Goal: Task Accomplishment & Management: Use online tool/utility

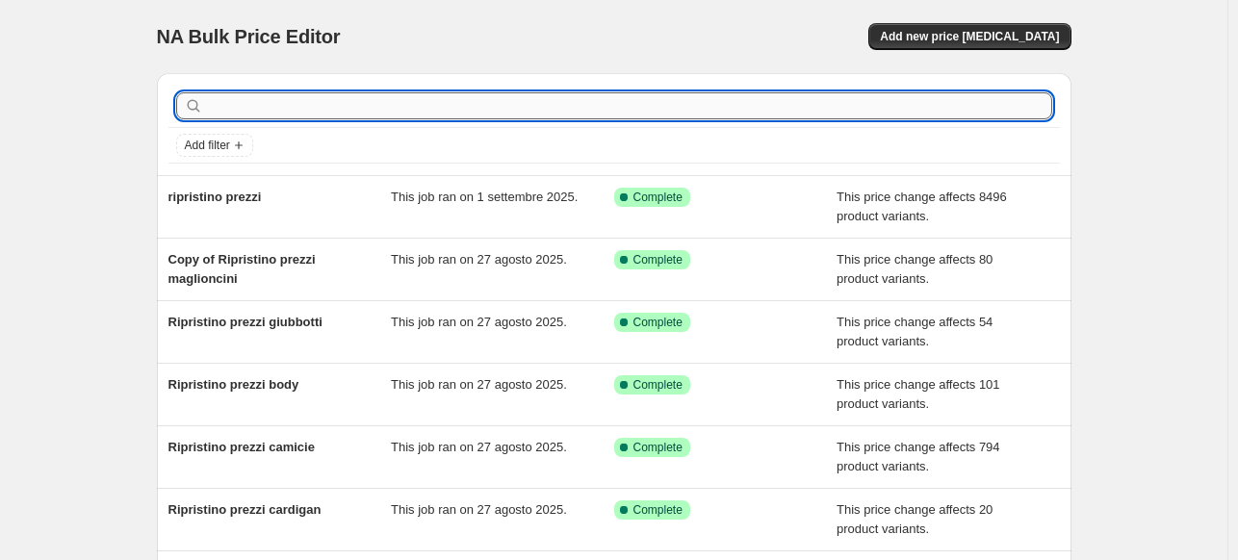
click at [514, 103] on input "text" at bounding box center [629, 105] width 845 height 27
type input "cal"
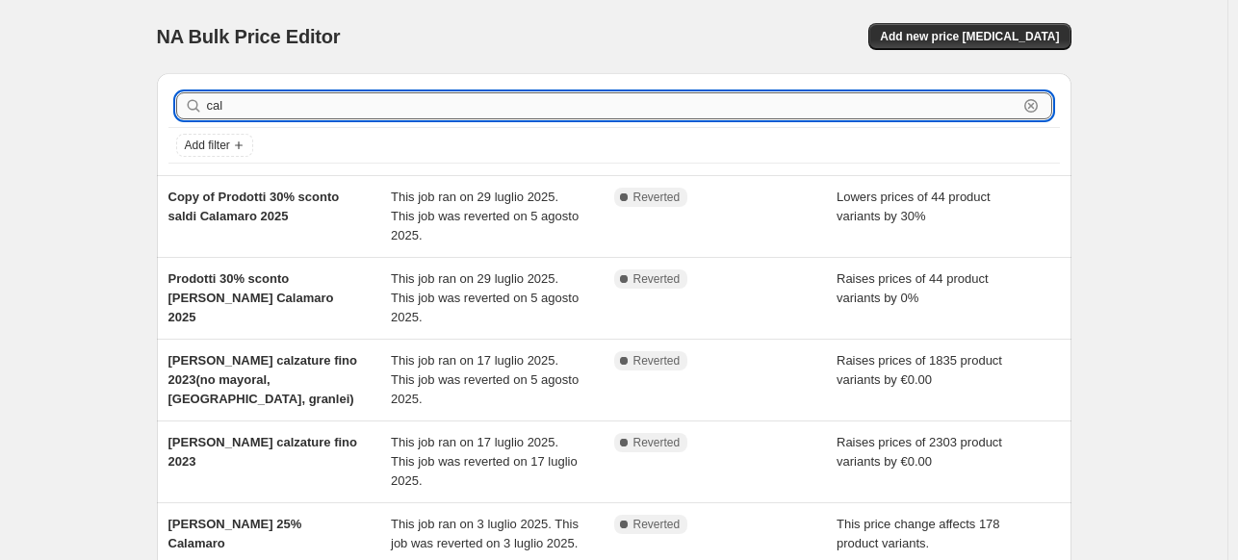
click at [472, 98] on input "cal" at bounding box center [612, 105] width 811 height 27
type input "calamaro"
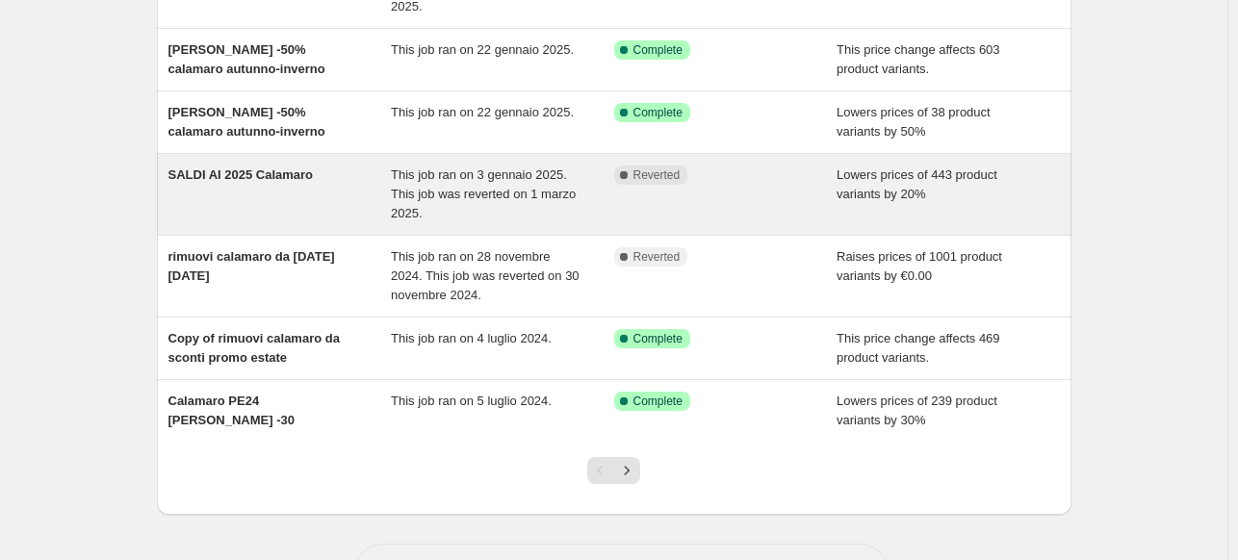
scroll to position [466, 0]
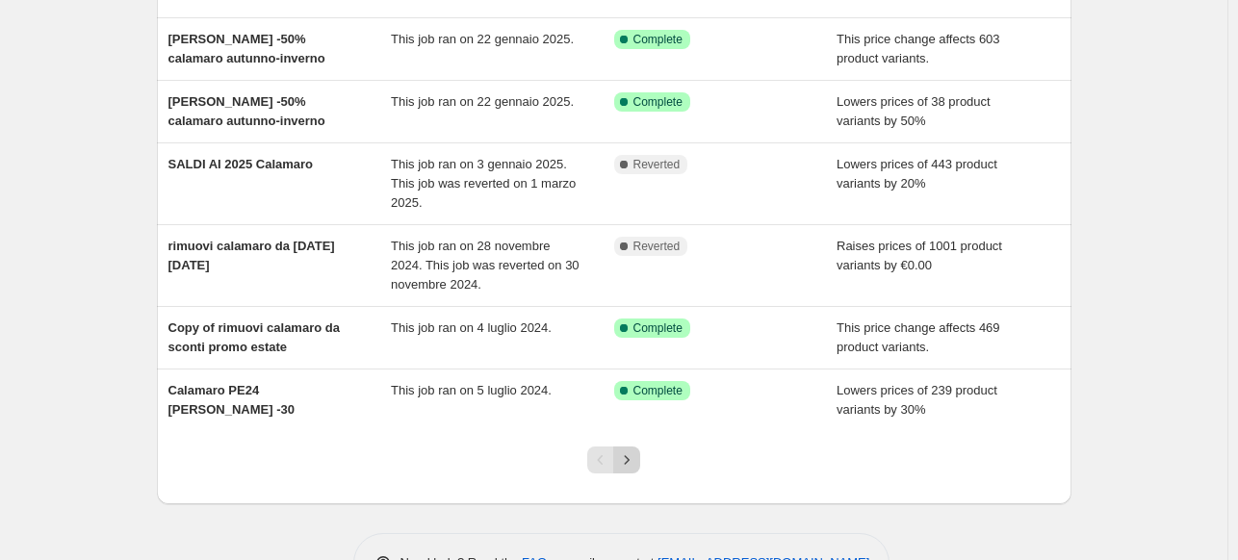
click at [627, 451] on icon "Next" at bounding box center [626, 460] width 19 height 19
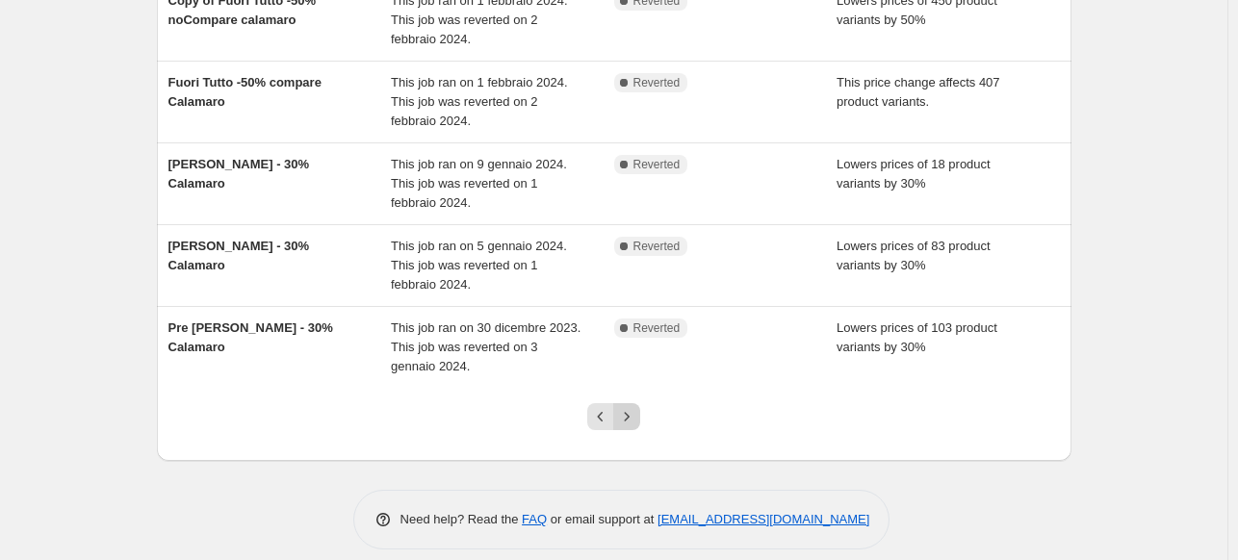
scroll to position [620, 0]
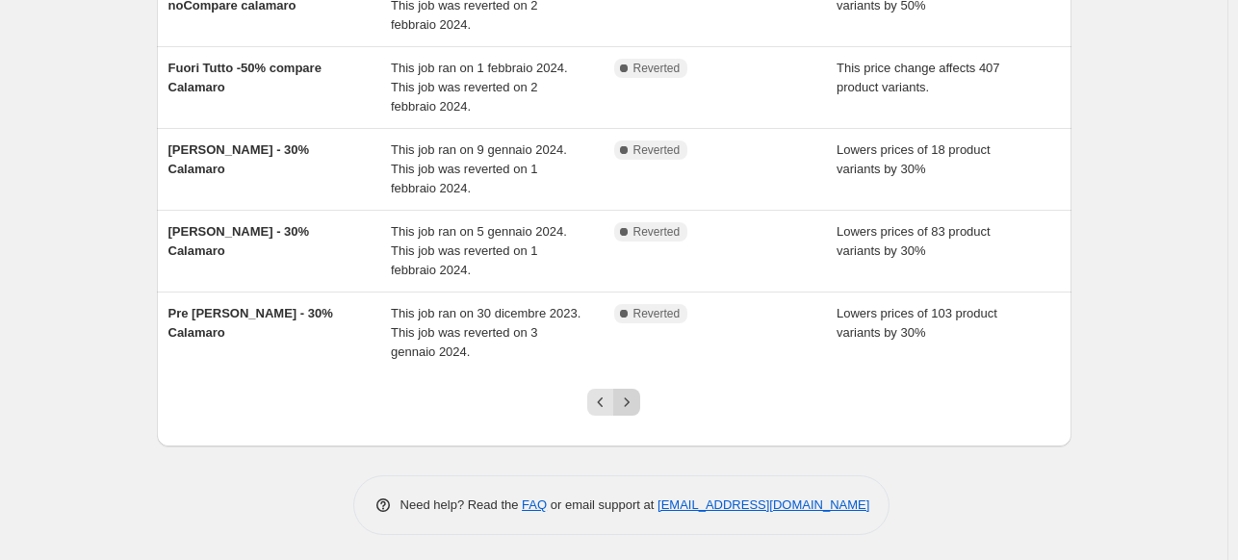
click at [633, 397] on icon "Next" at bounding box center [626, 402] width 19 height 19
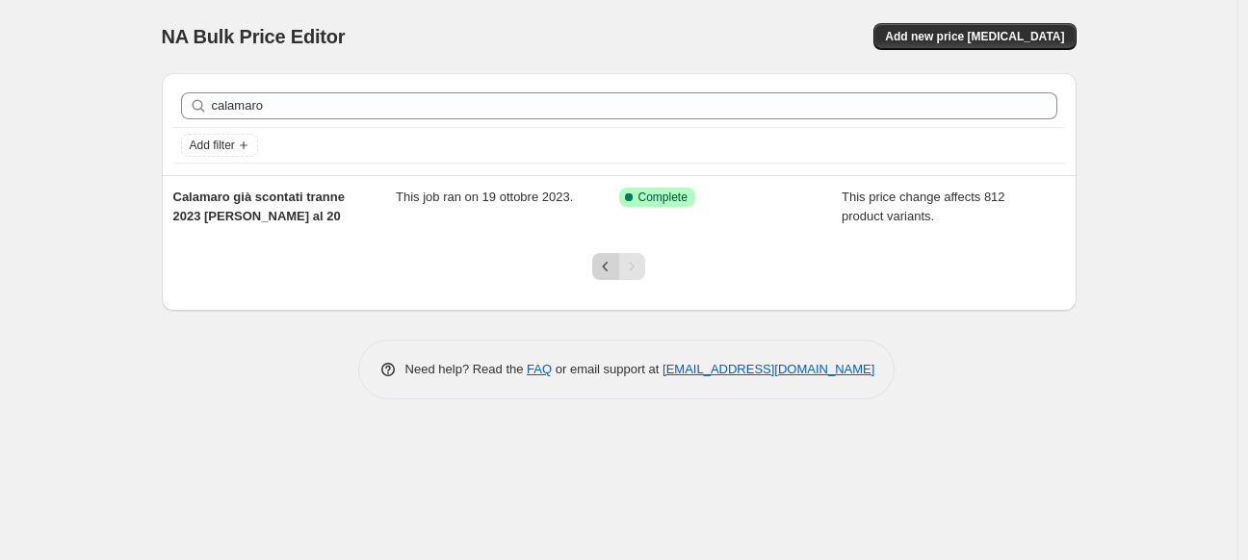
click at [608, 271] on icon "Previous" at bounding box center [605, 266] width 19 height 19
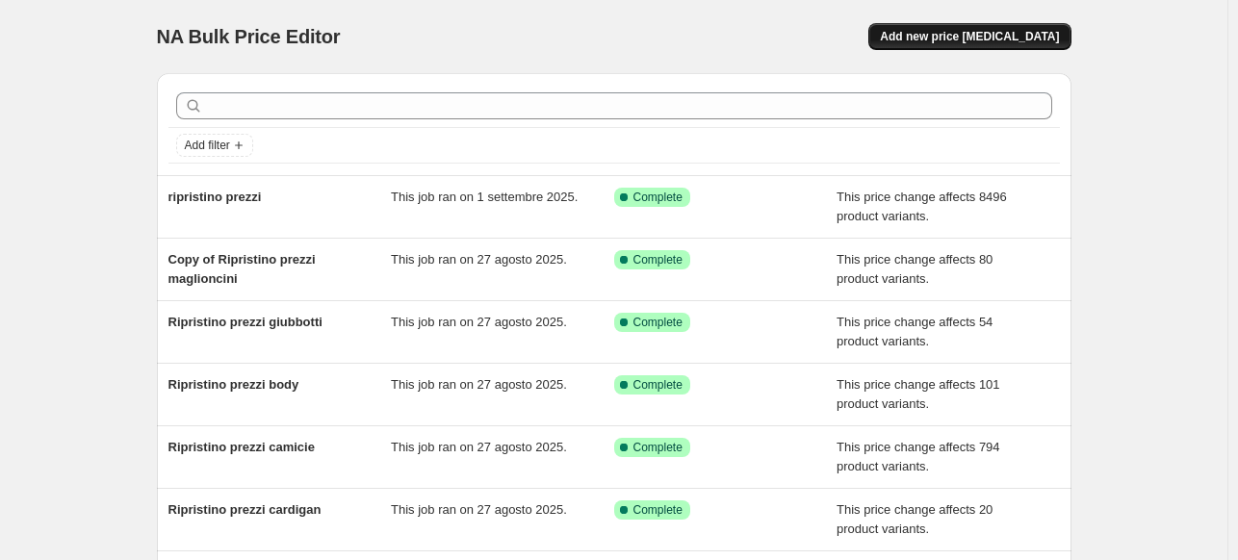
click at [929, 38] on span "Add new price [MEDICAL_DATA]" at bounding box center [969, 36] width 179 height 15
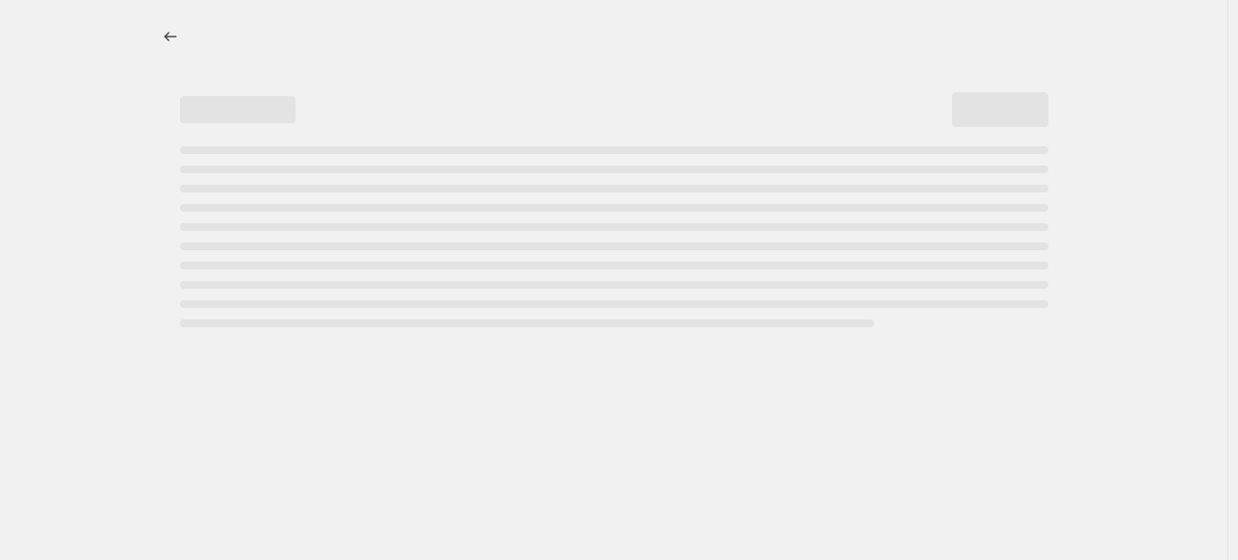
select select "percentage"
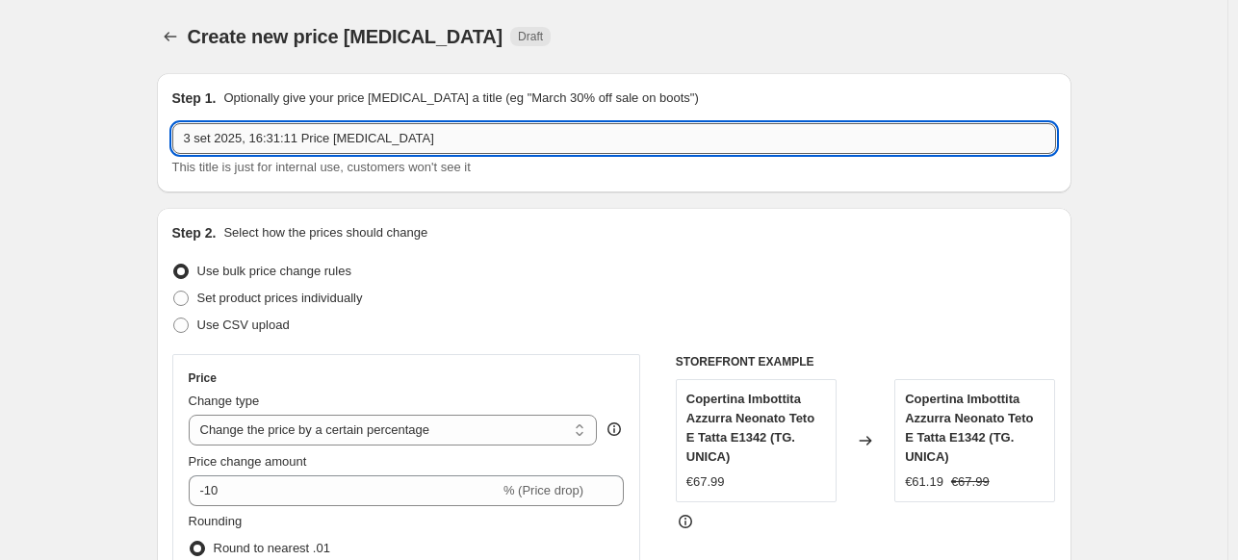
click at [350, 139] on input "3 set 2025, 16:31:11 Price [MEDICAL_DATA]" at bounding box center [614, 138] width 884 height 31
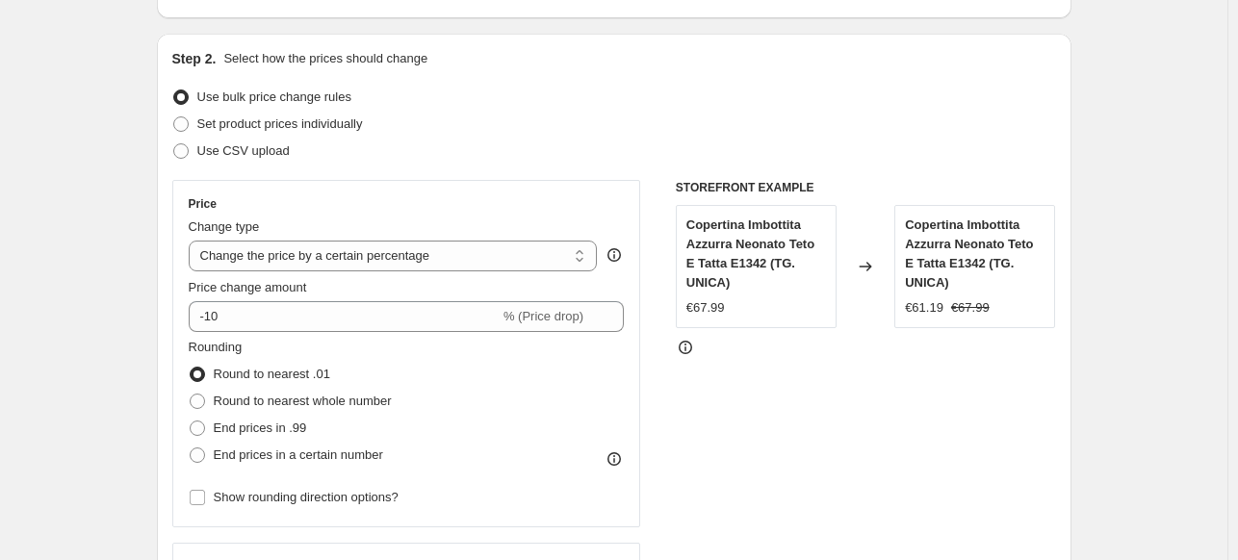
scroll to position [193, 0]
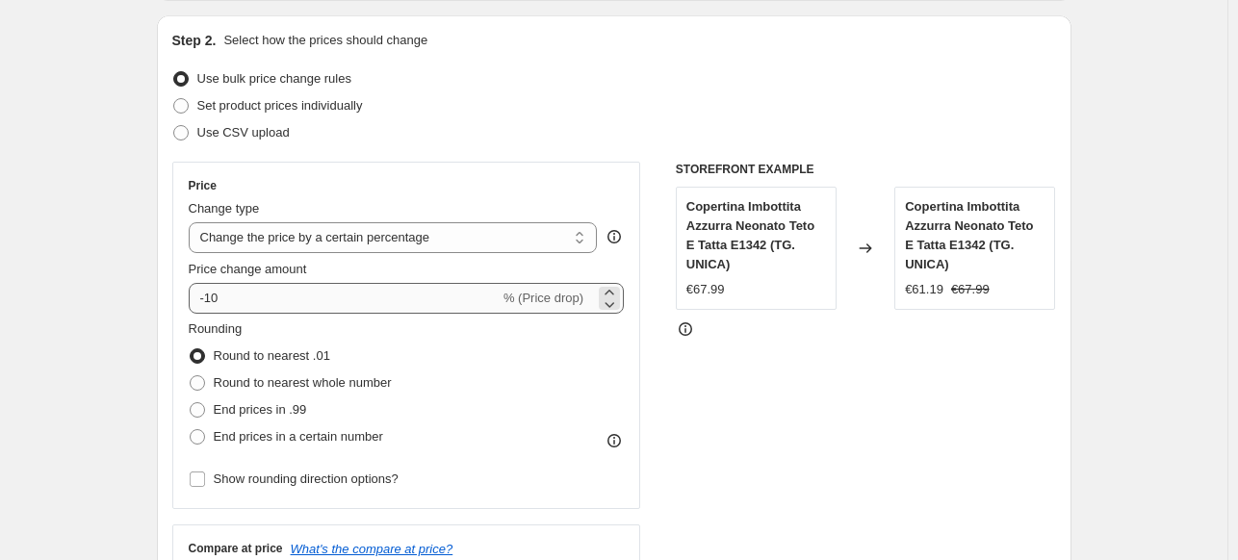
type input "sconto - 50% su 2024 con esclusioni"
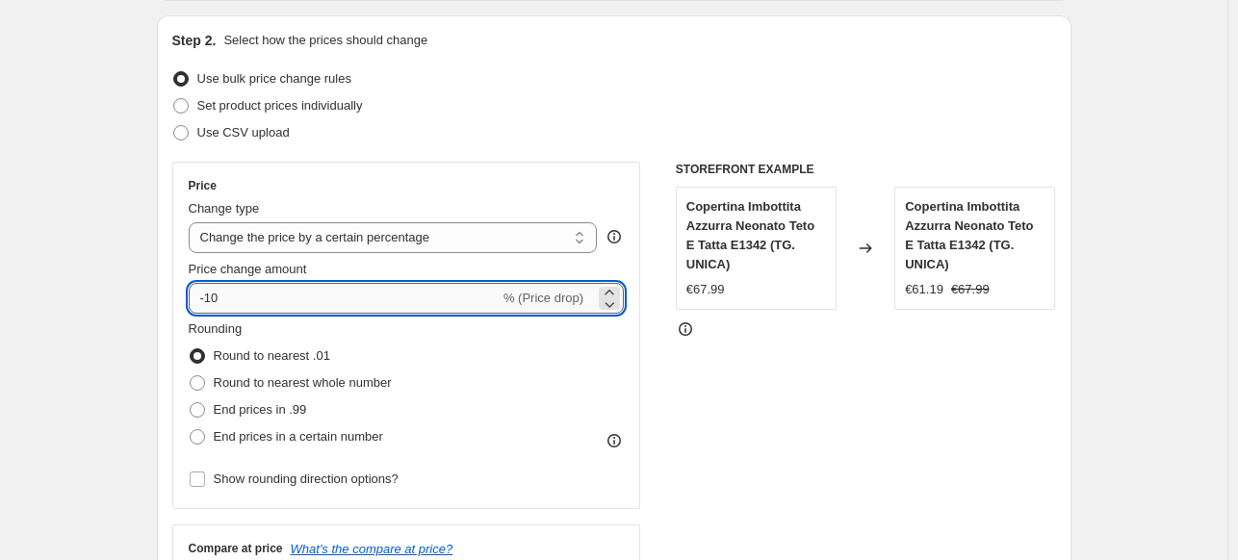
click at [281, 299] on input "-10" at bounding box center [344, 298] width 311 height 31
type input "-1"
type input "-50"
click at [441, 176] on div "Price Change type Change the price to a certain amount Change the price by a ce…" at bounding box center [406, 336] width 469 height 348
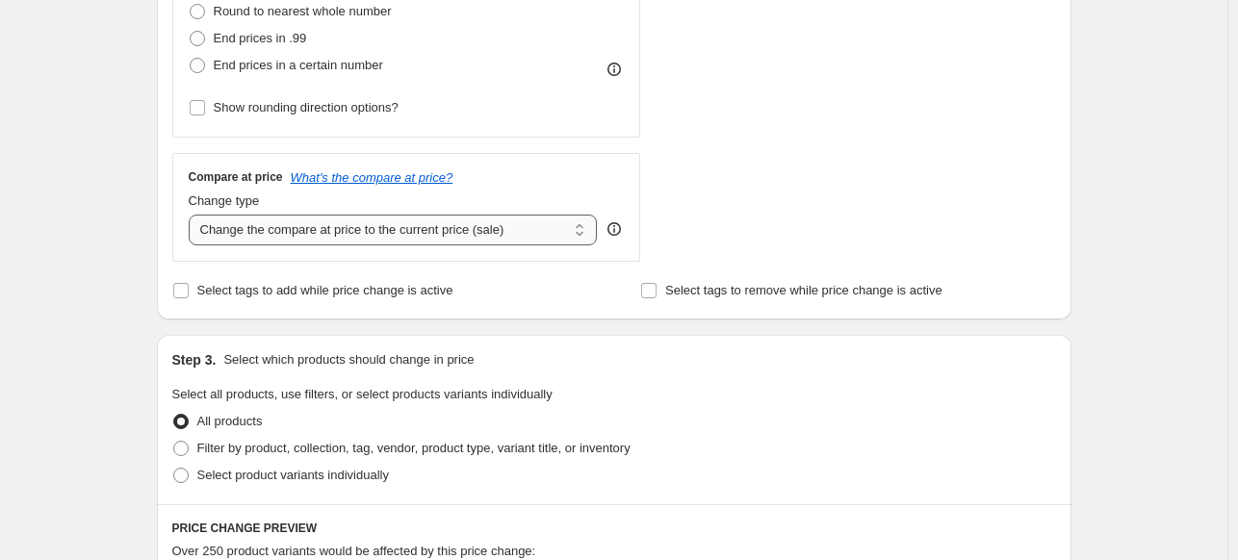
scroll to position [578, 0]
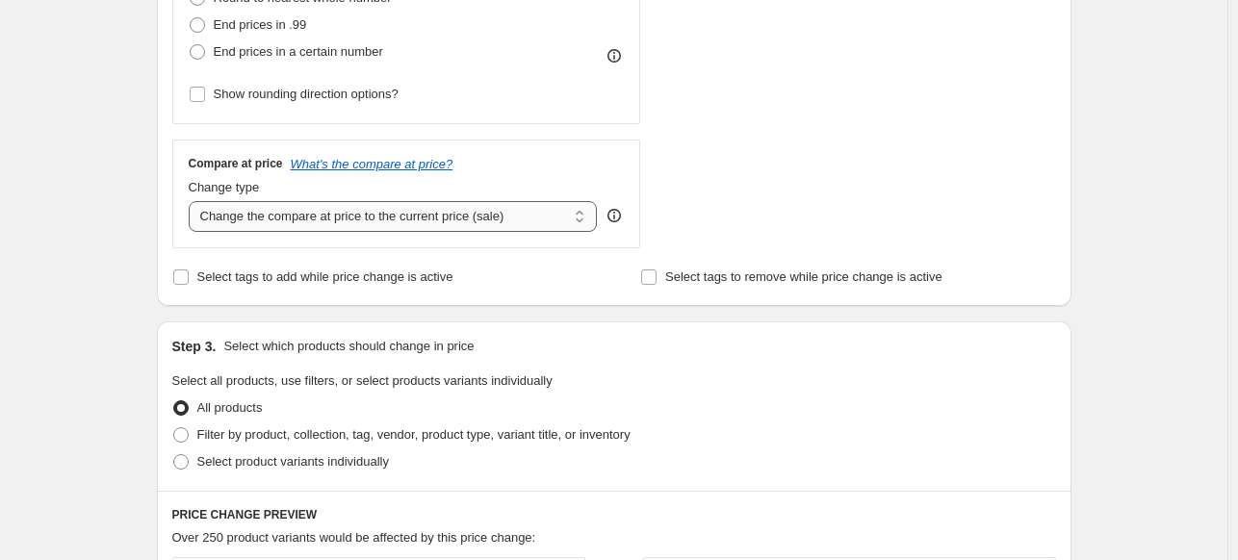
click at [281, 215] on select "Change the compare at price to the current price (sale) Change the compare at p…" at bounding box center [393, 216] width 409 height 31
click at [259, 288] on label "Select tags to add while price change is active" at bounding box center [312, 277] width 281 height 27
click at [189, 285] on input "Select tags to add while price change is active" at bounding box center [180, 277] width 15 height 15
checkbox input "true"
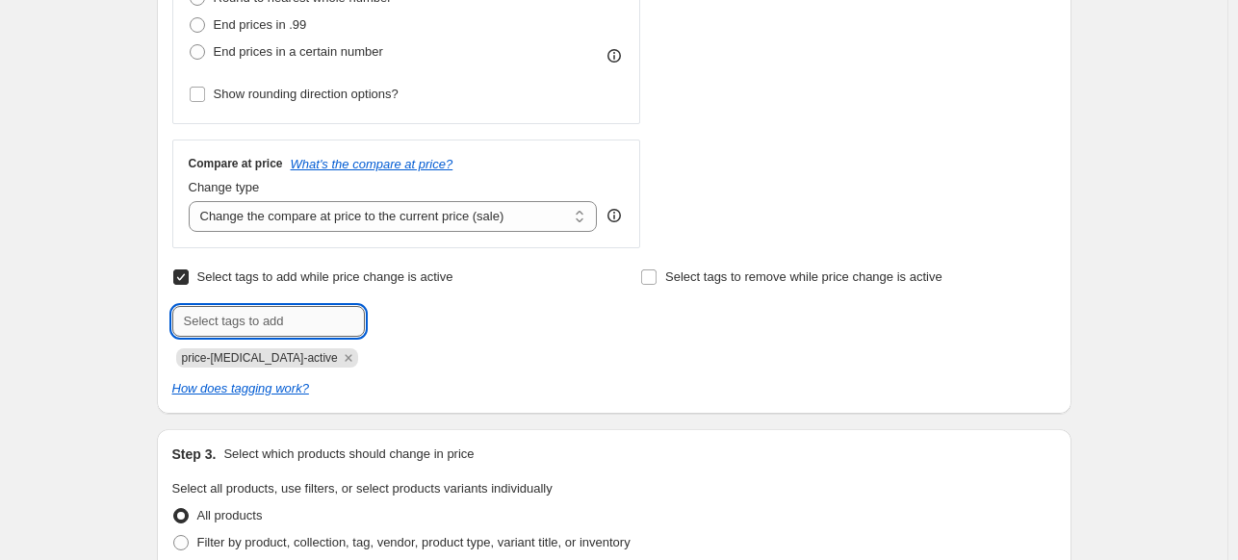
click at [246, 322] on input "text" at bounding box center [268, 321] width 193 height 31
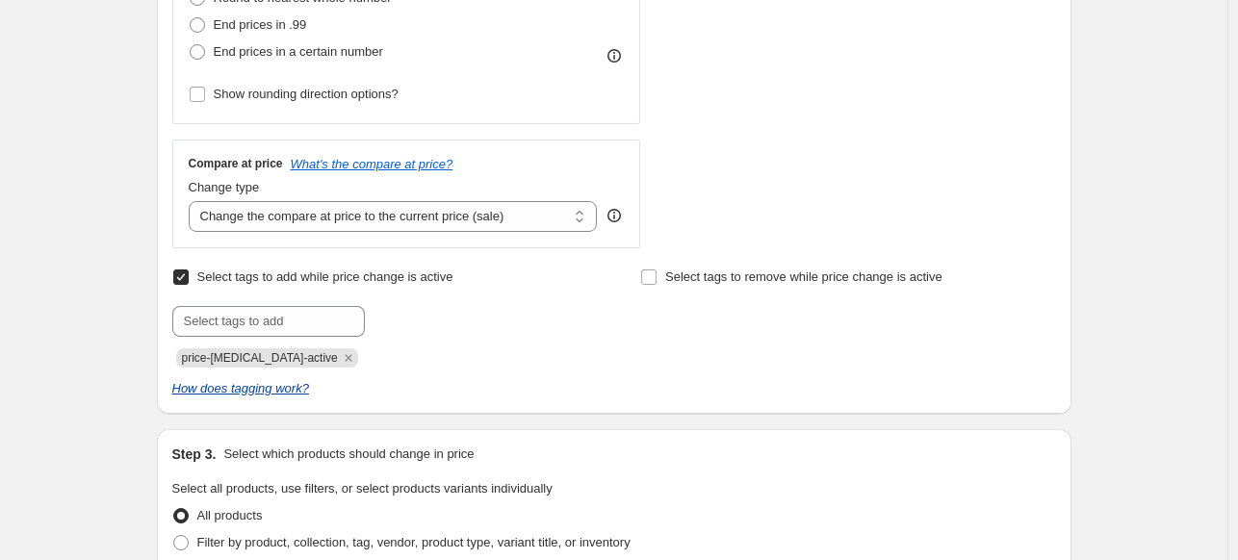
drag, startPoint x: 314, startPoint y: 363, endPoint x: 305, endPoint y: 355, distance: 11.6
click at [340, 363] on icon "Remove price-change-job-active" at bounding box center [348, 357] width 17 height 17
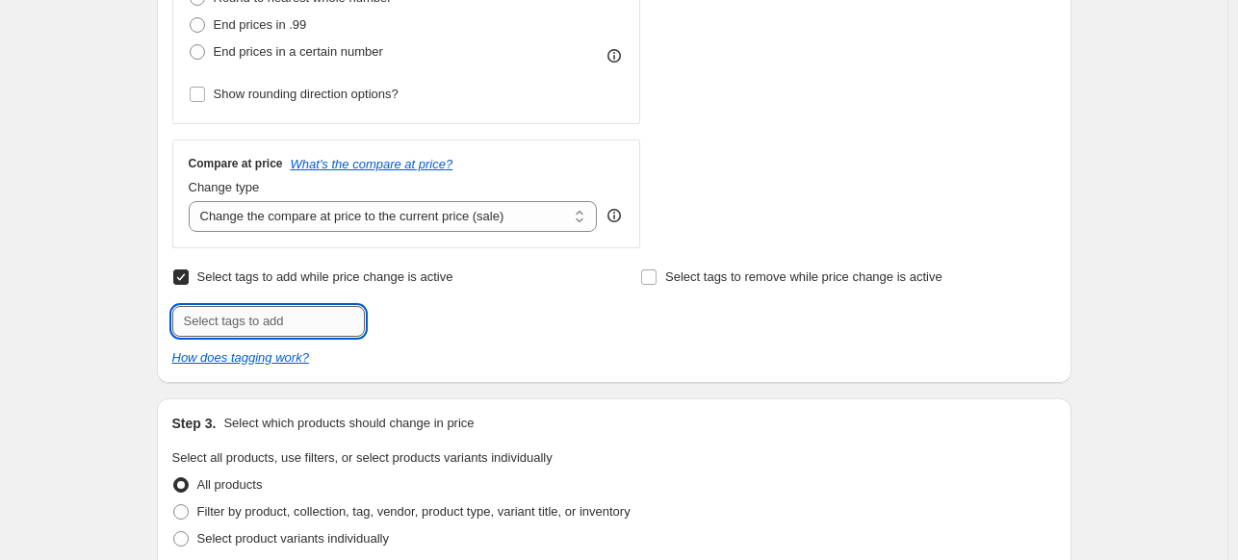
click at [271, 317] on input "text" at bounding box center [268, 321] width 193 height 31
type input "promo_p-e_2024"
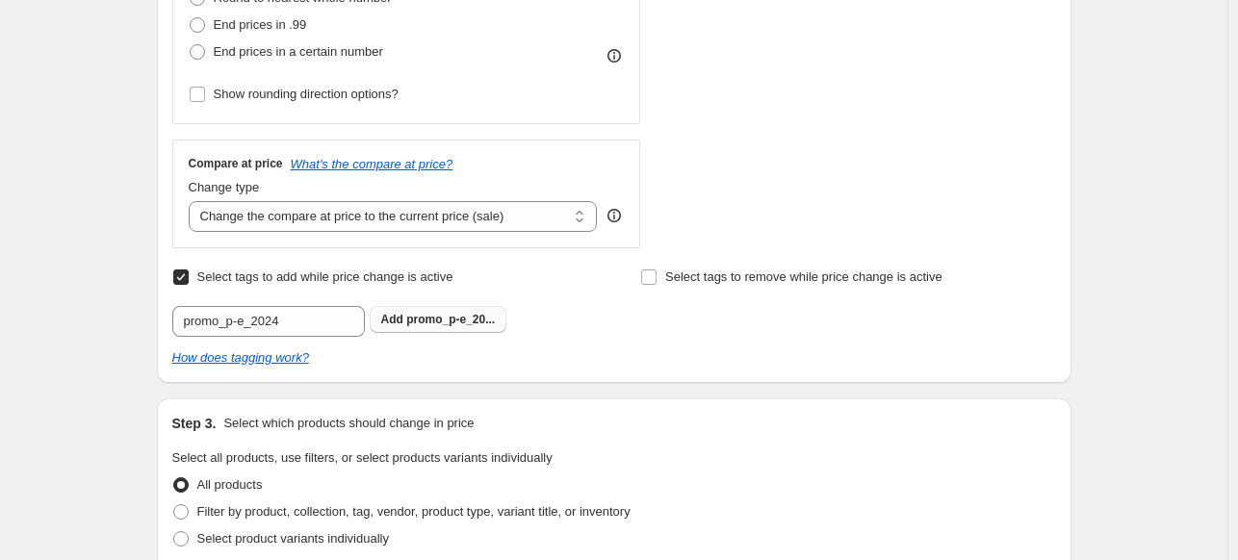
click at [449, 323] on span "promo_p-e_20..." at bounding box center [450, 319] width 89 height 13
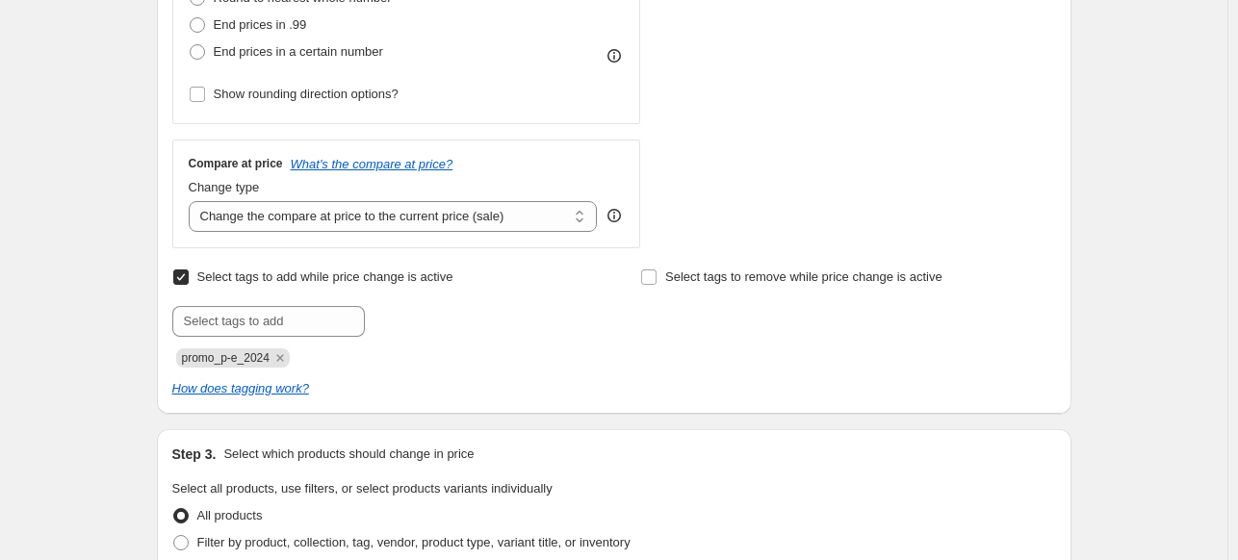
click at [223, 365] on span "promo_p-e_2024" at bounding box center [226, 357] width 88 height 13
drag, startPoint x: 227, startPoint y: 361, endPoint x: 219, endPoint y: 371, distance: 13.0
drag, startPoint x: 219, startPoint y: 371, endPoint x: 546, endPoint y: 403, distance: 328.9
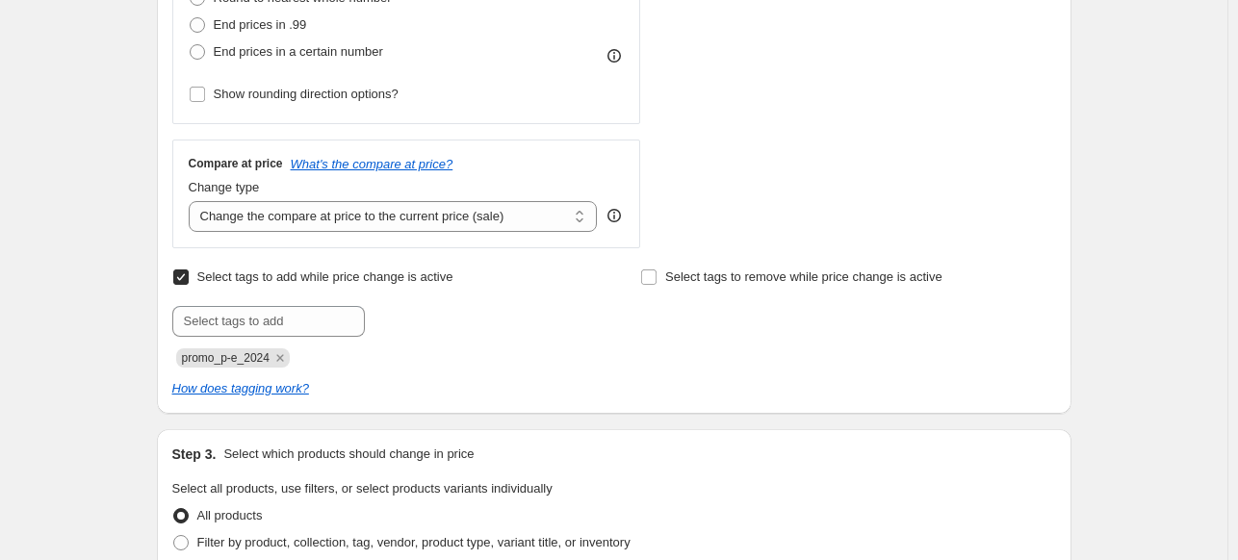
click at [546, 403] on div "Step 2. Select how the prices should change Use bulk price change rules Set pro…" at bounding box center [614, 22] width 915 height 784
click at [233, 363] on span "promo_p-e_2024" at bounding box center [226, 357] width 88 height 13
copy span "promo_p-e_2024"
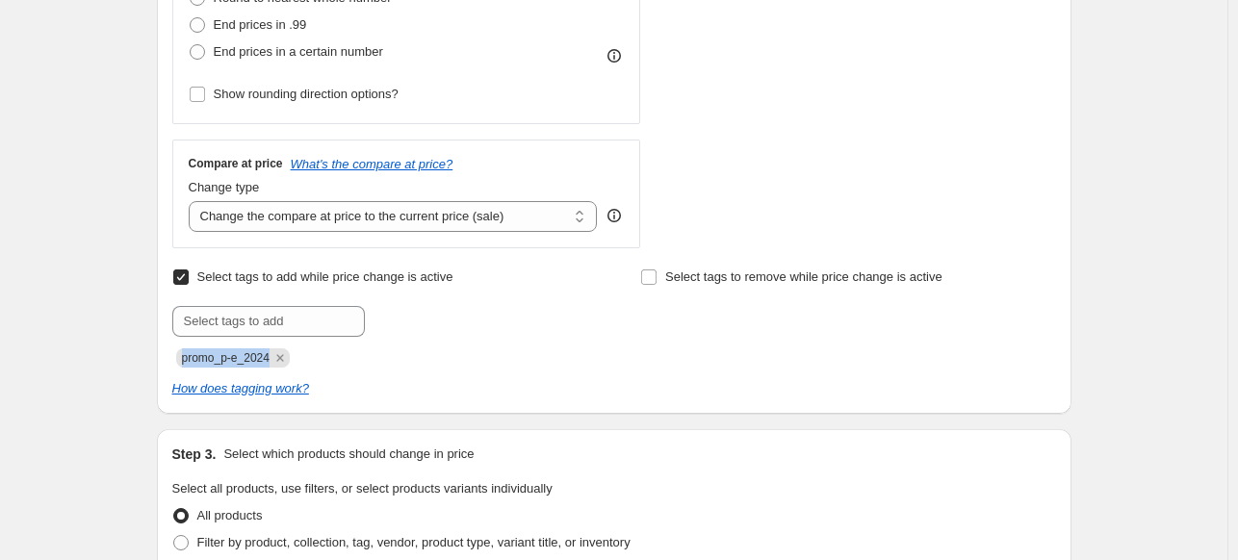
scroll to position [866, 0]
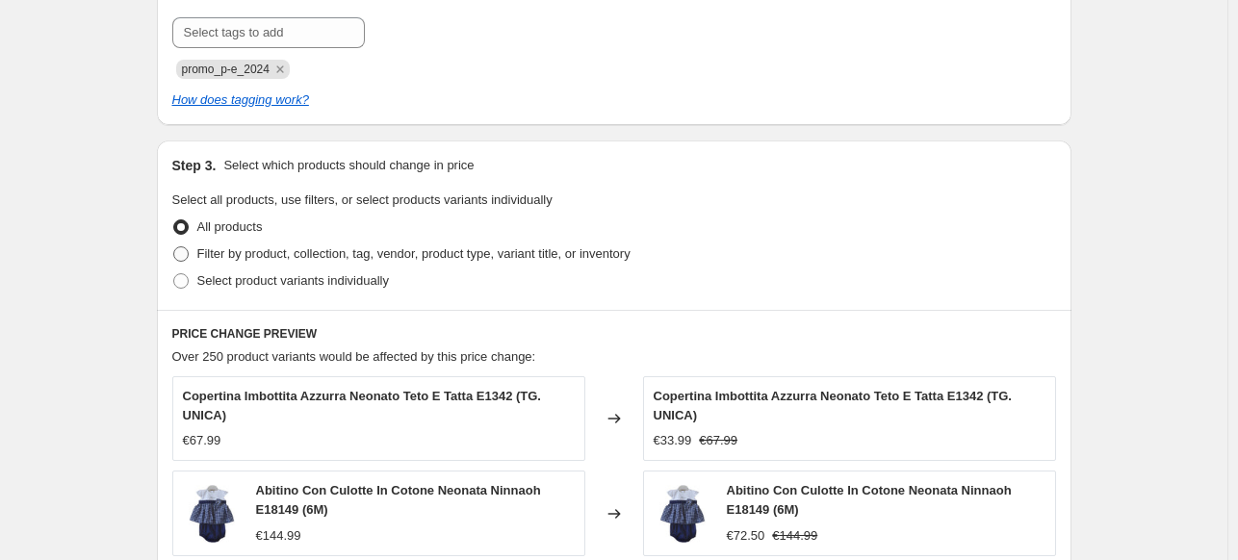
click at [212, 259] on span "Filter by product, collection, tag, vendor, product type, variant title, or inv…" at bounding box center [413, 253] width 433 height 14
click at [174, 247] on input "Filter by product, collection, tag, vendor, product type, variant title, or inv…" at bounding box center [173, 246] width 1 height 1
radio input "true"
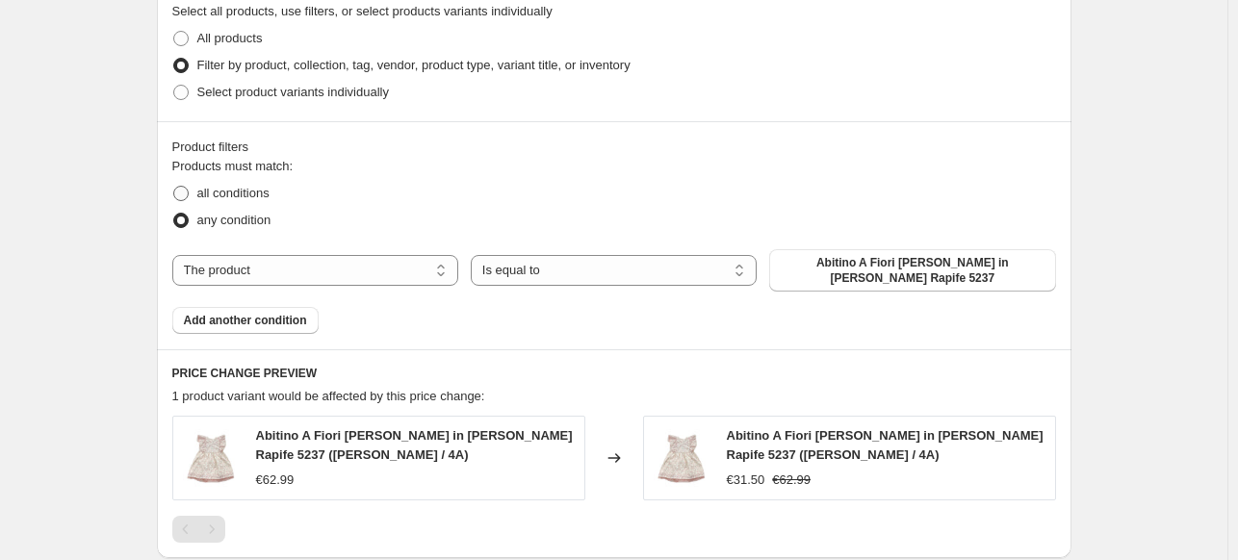
scroll to position [1059, 0]
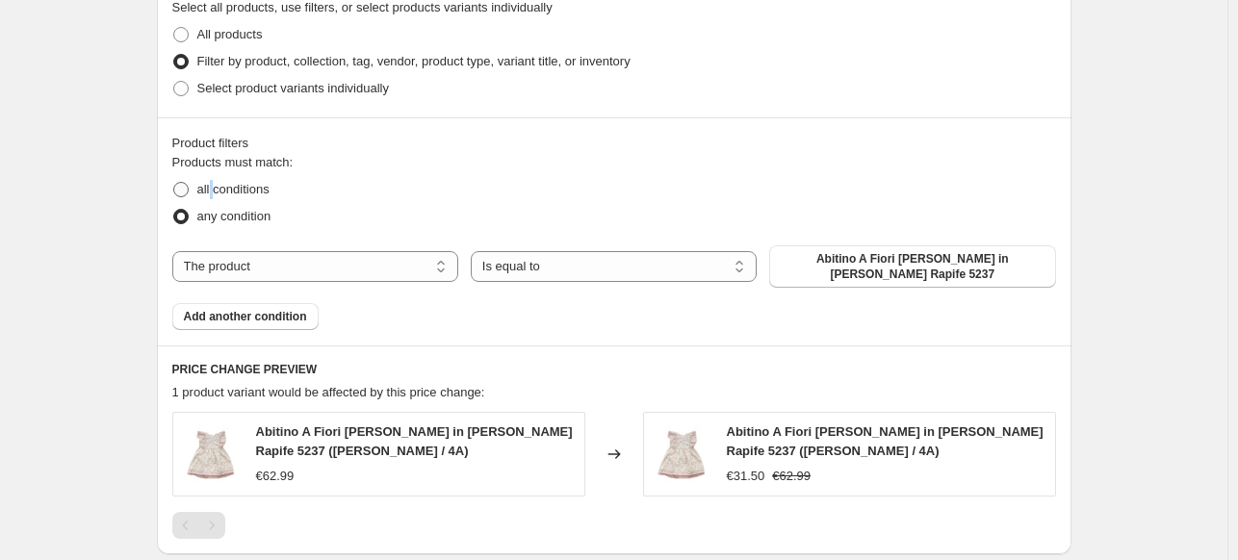
click at [216, 190] on span "all conditions" at bounding box center [233, 189] width 72 height 14
click at [239, 187] on span "all conditions" at bounding box center [233, 189] width 72 height 14
click at [174, 183] on input "all conditions" at bounding box center [173, 182] width 1 height 1
radio input "true"
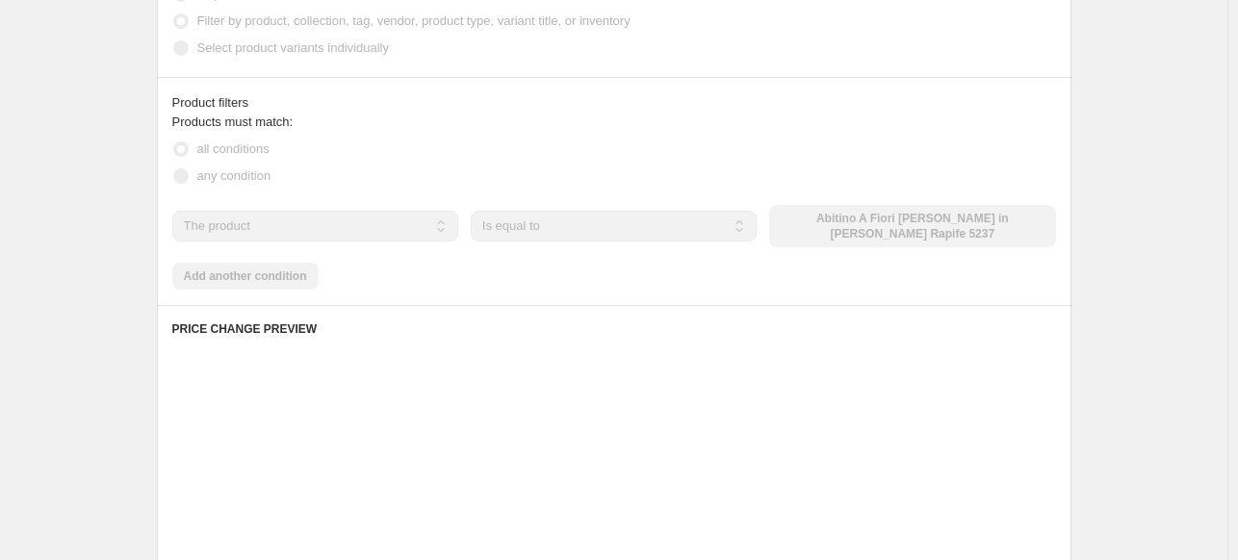
scroll to position [1155, 0]
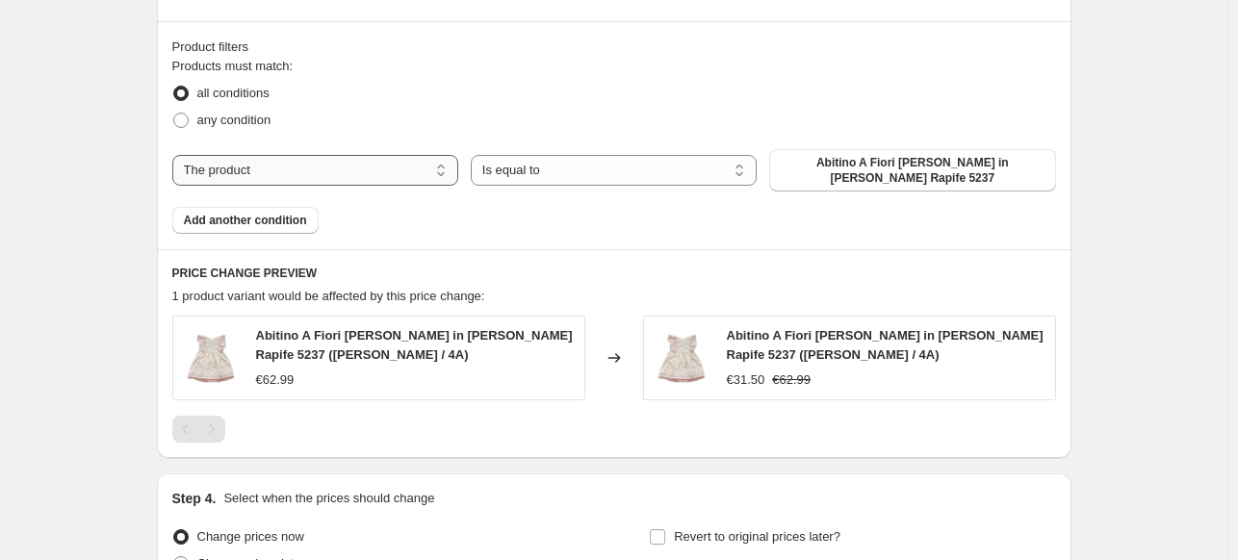
click at [332, 168] on select "The product The product's collection The product's tag The product's vendor The…" at bounding box center [315, 170] width 286 height 31
select select "collection"
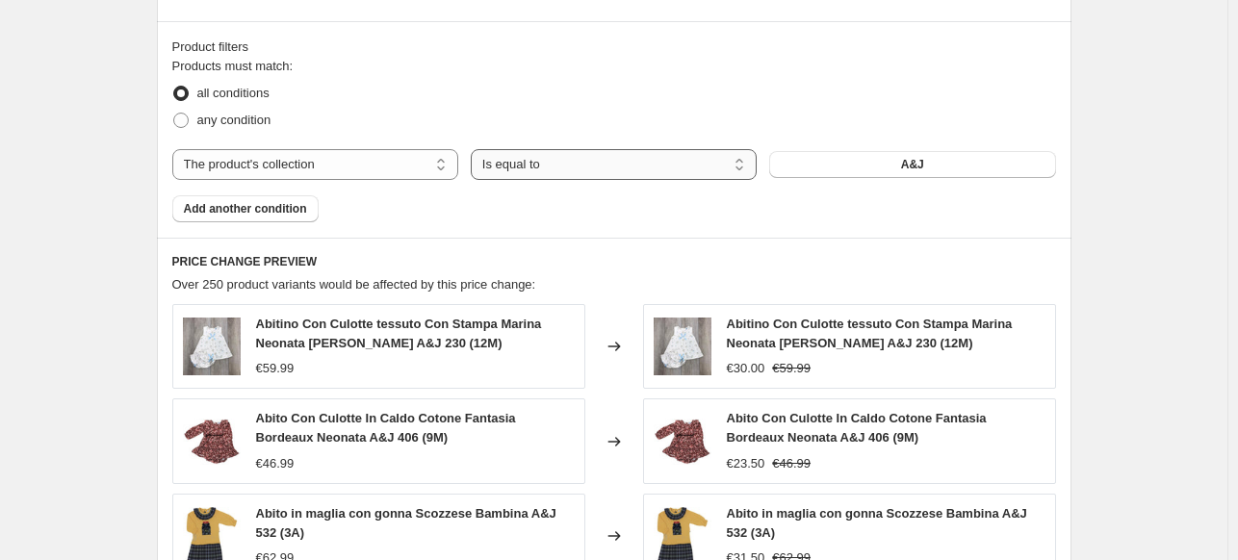
click at [568, 172] on select "Is equal to Is not equal to" at bounding box center [614, 164] width 286 height 31
select select "not_equal"
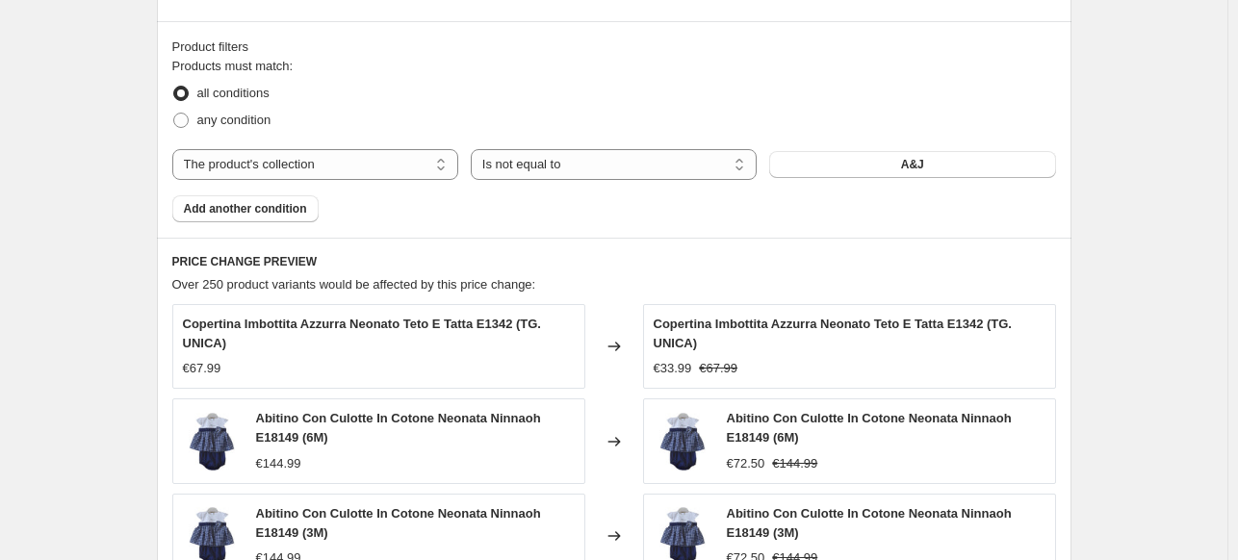
click at [856, 165] on button "A&J" at bounding box center [912, 164] width 286 height 27
click at [271, 211] on span "Add another condition" at bounding box center [245, 208] width 123 height 15
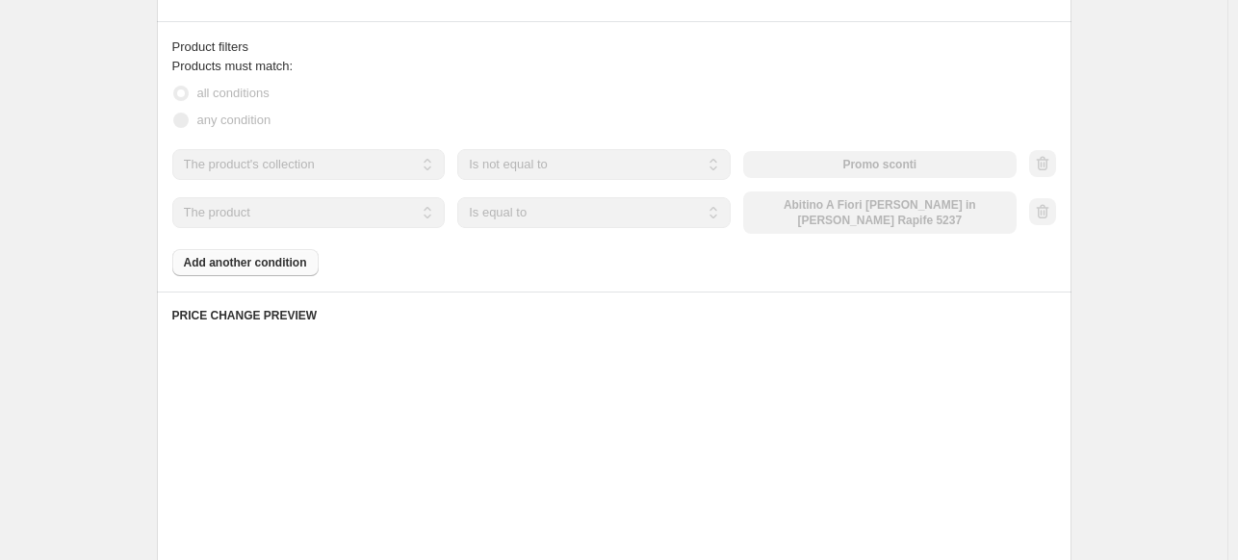
click at [271, 211] on select "The product The product's collection The product's tag The product's vendor The…" at bounding box center [308, 212] width 273 height 31
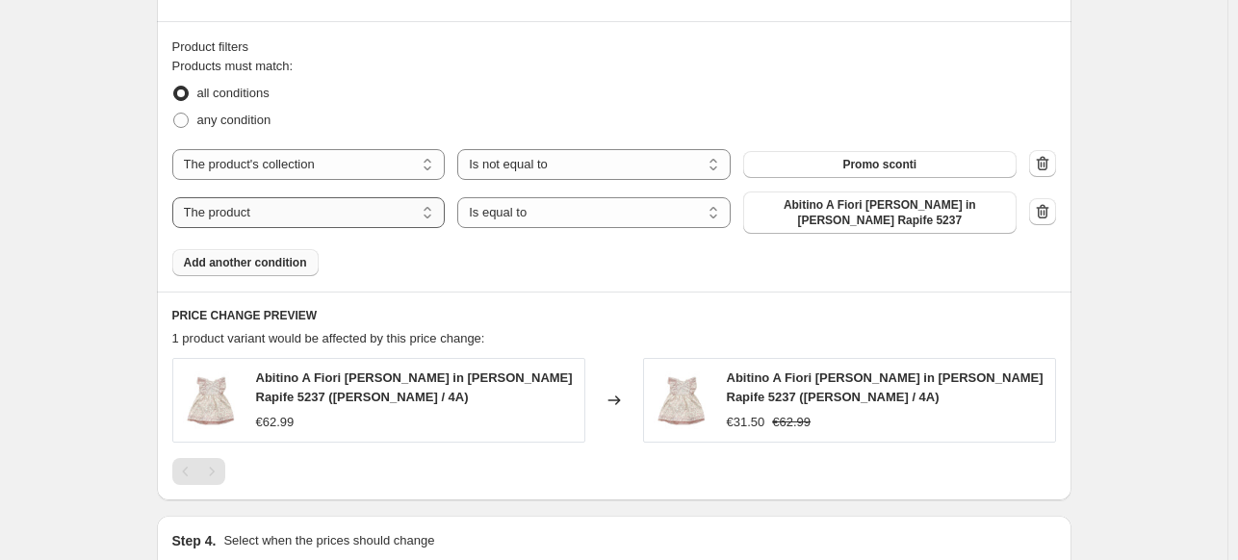
select select "tag"
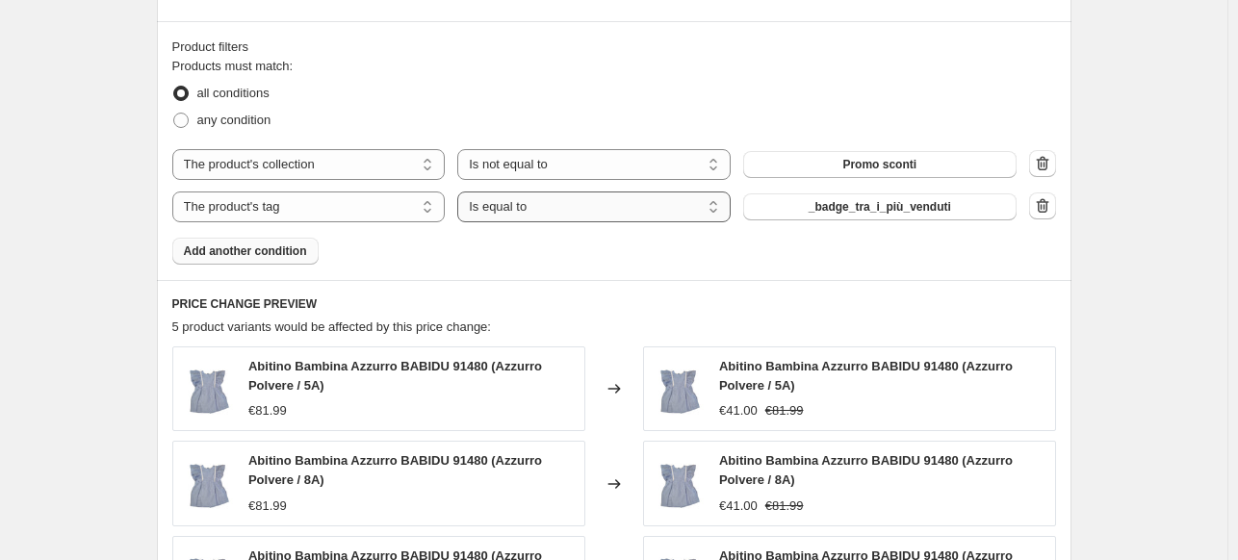
click at [562, 217] on select "Is equal to Is not equal to" at bounding box center [593, 207] width 273 height 31
select select "not_equal"
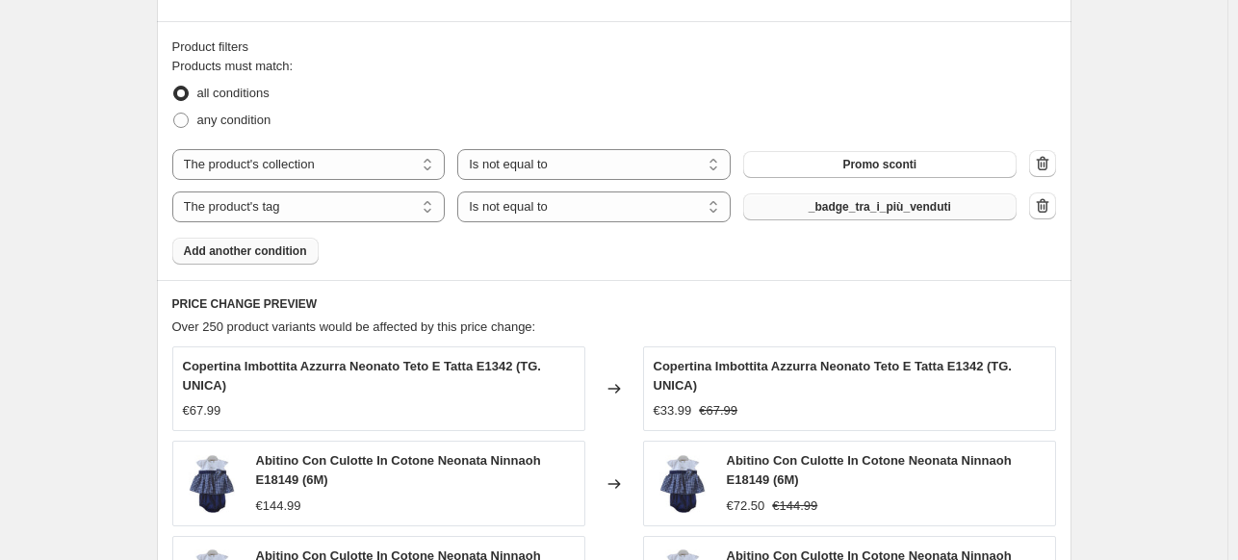
click at [834, 210] on span "_badge_tra_i_più_venduti" at bounding box center [880, 206] width 142 height 15
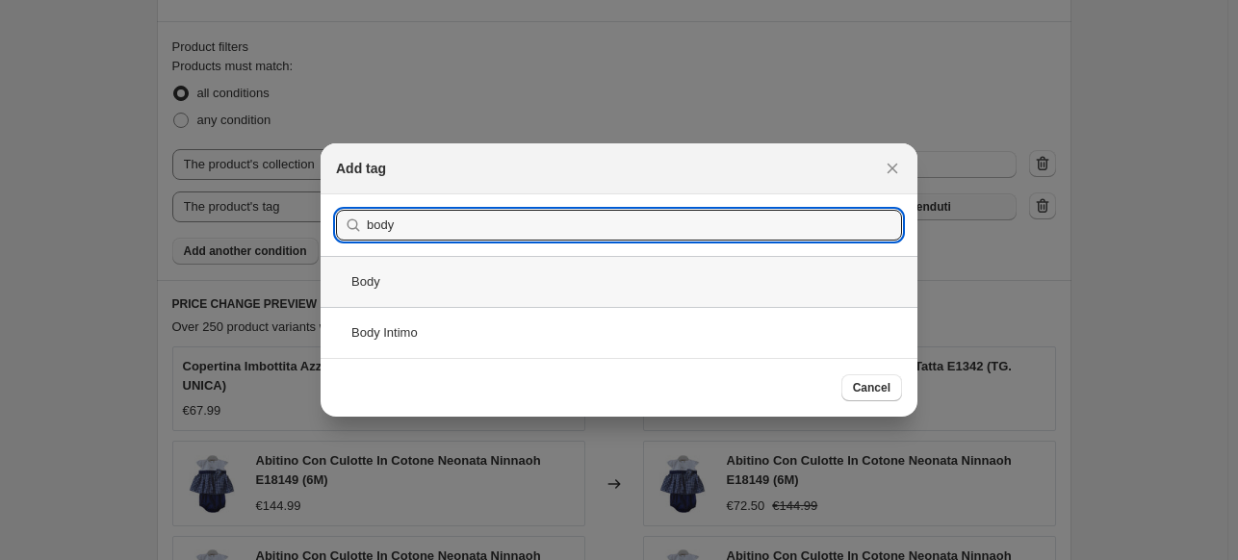
type input "body"
click at [516, 278] on div "Body" at bounding box center [619, 281] width 597 height 51
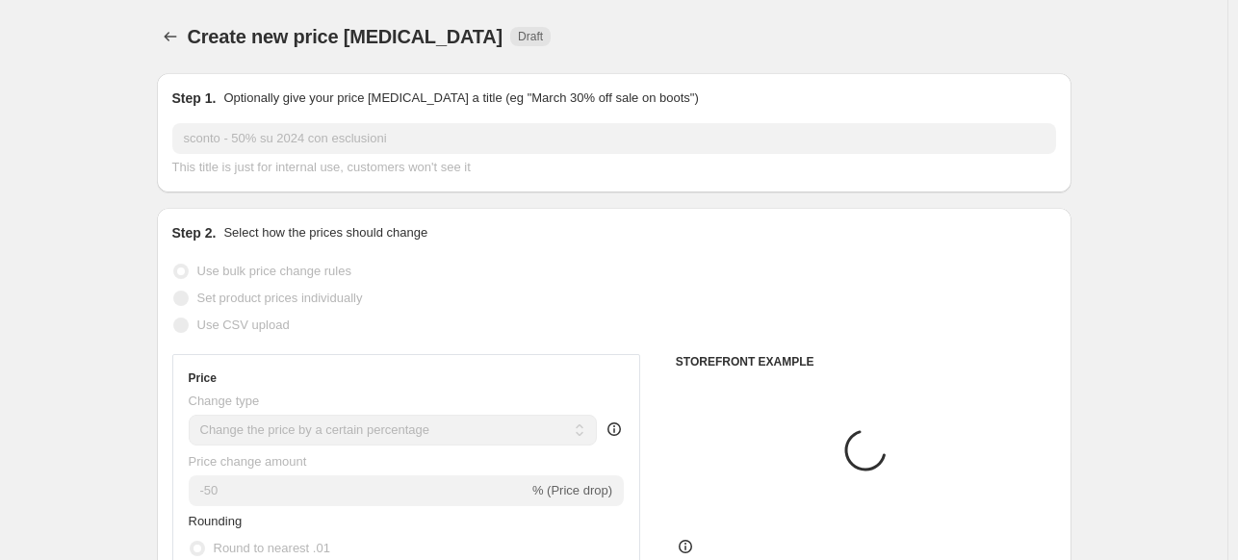
scroll to position [1155, 0]
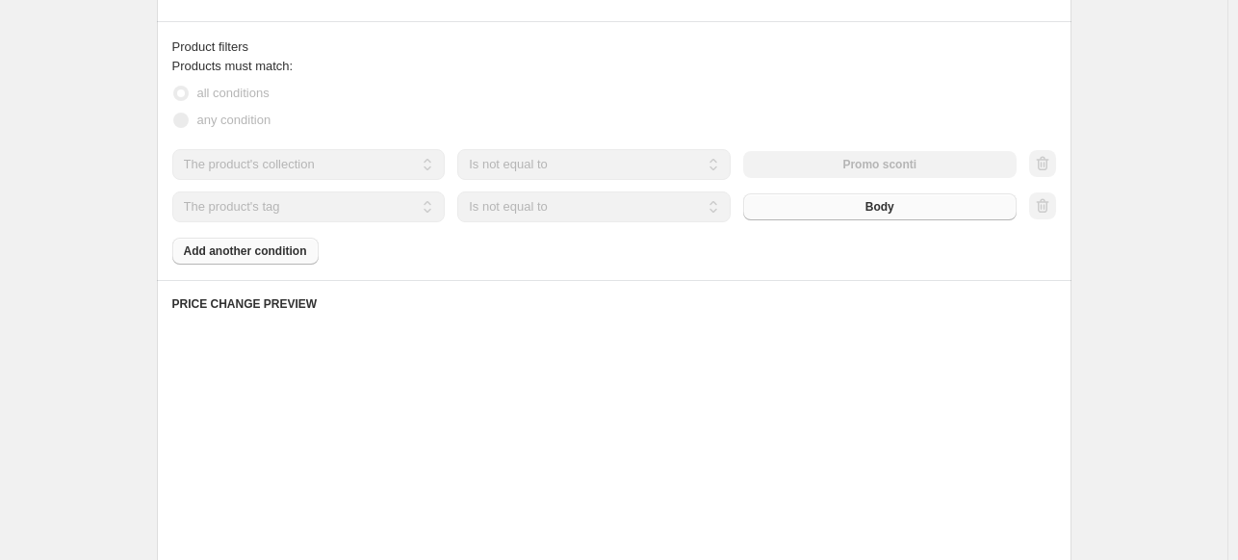
click at [296, 261] on div "Products must match: all conditions any condition The product The product's col…" at bounding box center [614, 161] width 884 height 208
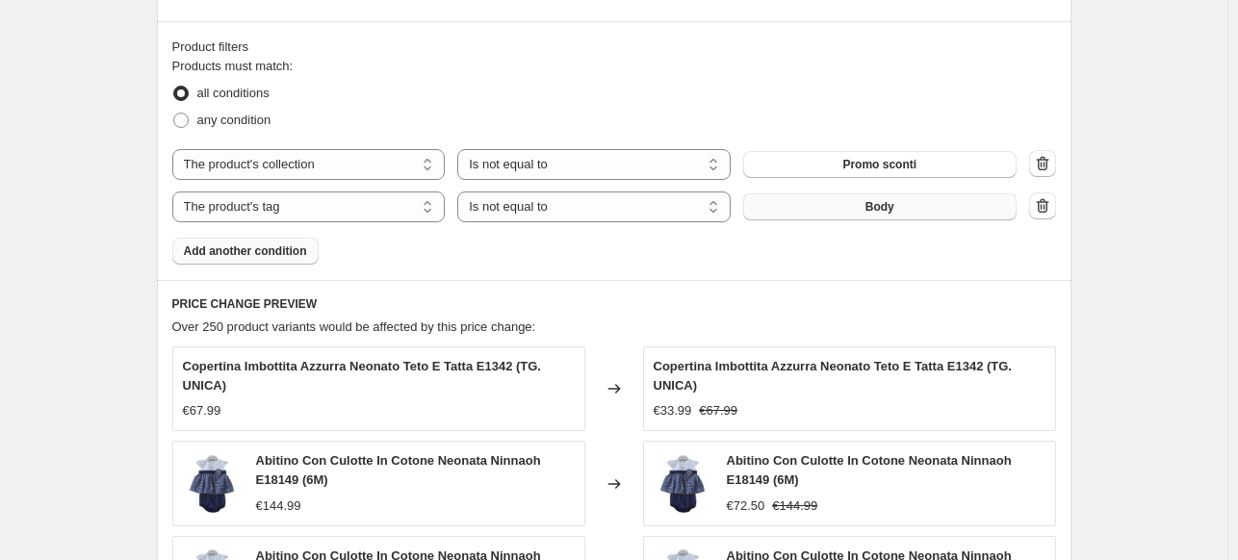
click at [306, 245] on span "Add another condition" at bounding box center [245, 251] width 123 height 15
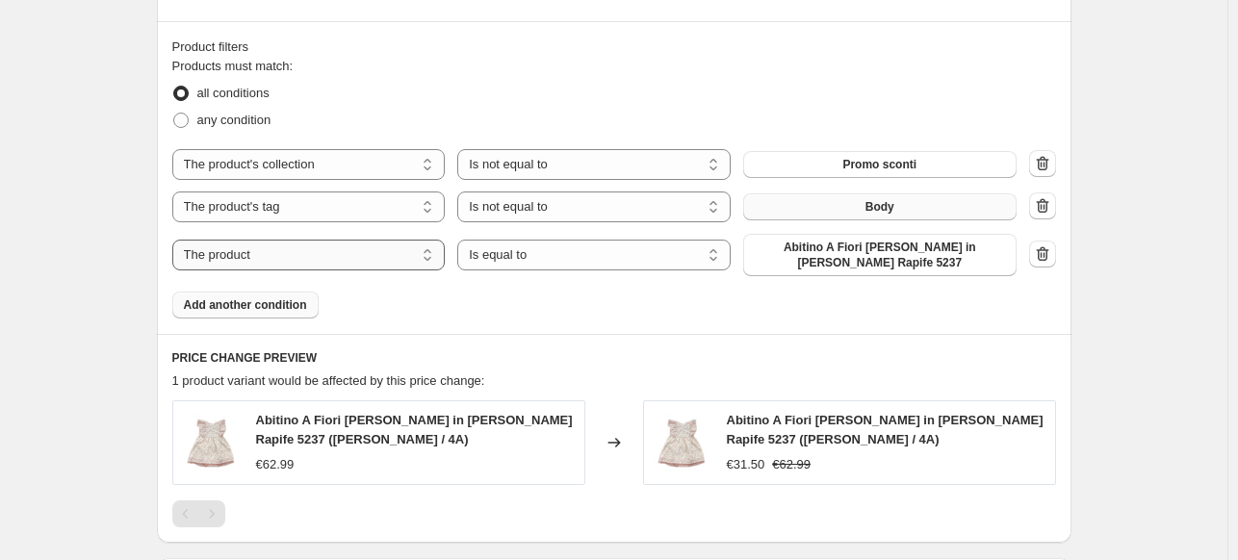
click at [403, 252] on select "The product The product's collection The product's tag The product's vendor The…" at bounding box center [308, 255] width 273 height 31
select select "tag"
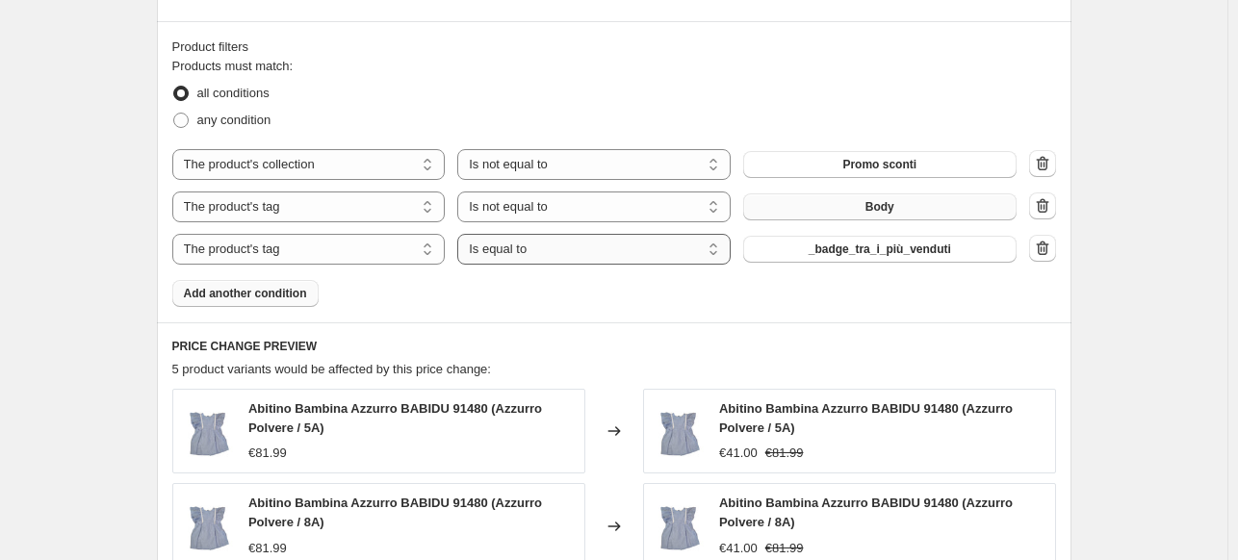
click at [592, 257] on select "Is equal to Is not equal to" at bounding box center [593, 249] width 273 height 31
select select "not_equal"
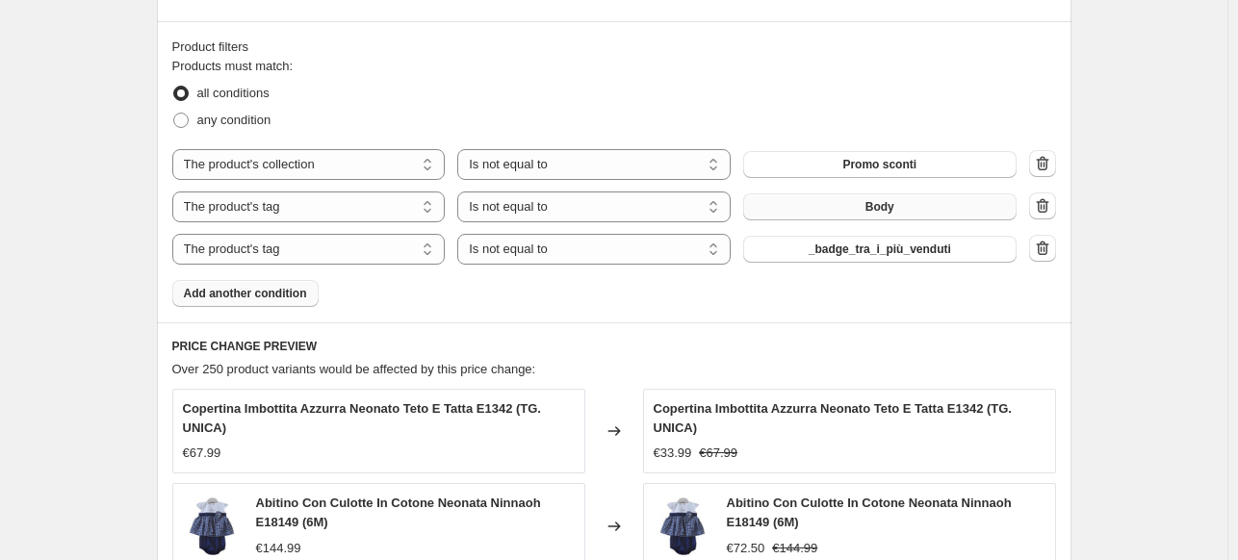
click at [858, 250] on span "_badge_tra_i_più_venduti" at bounding box center [880, 249] width 142 height 15
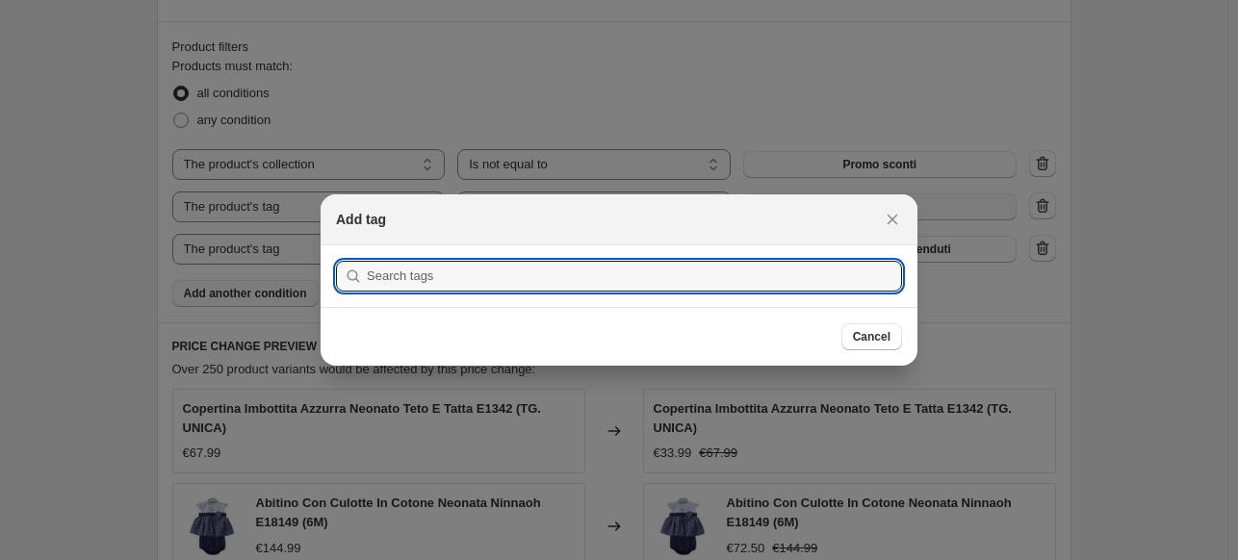
scroll to position [0, 0]
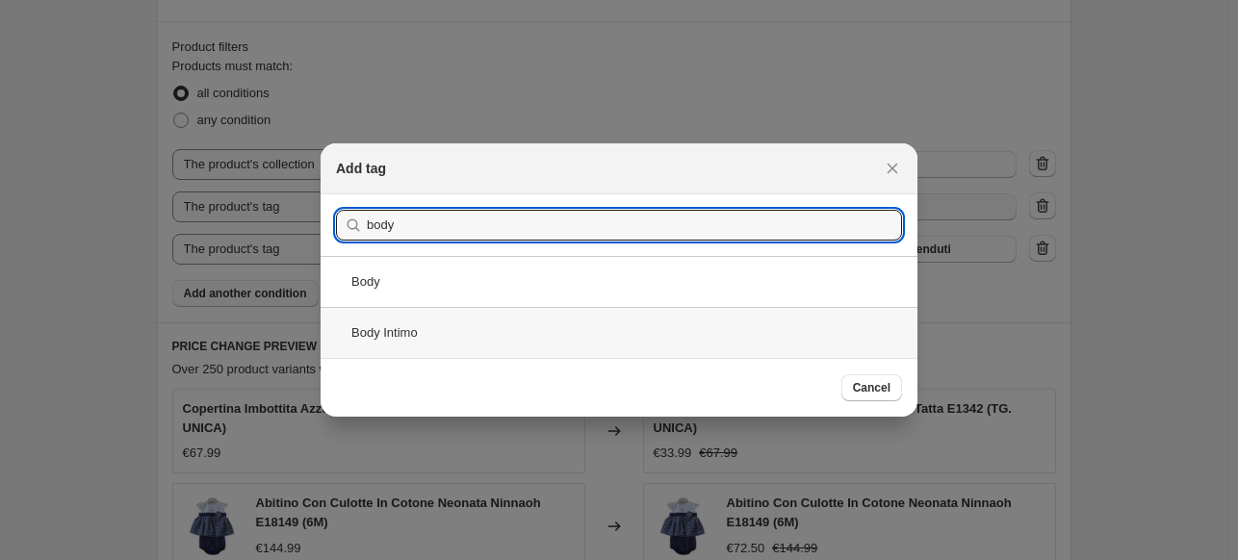
type input "body"
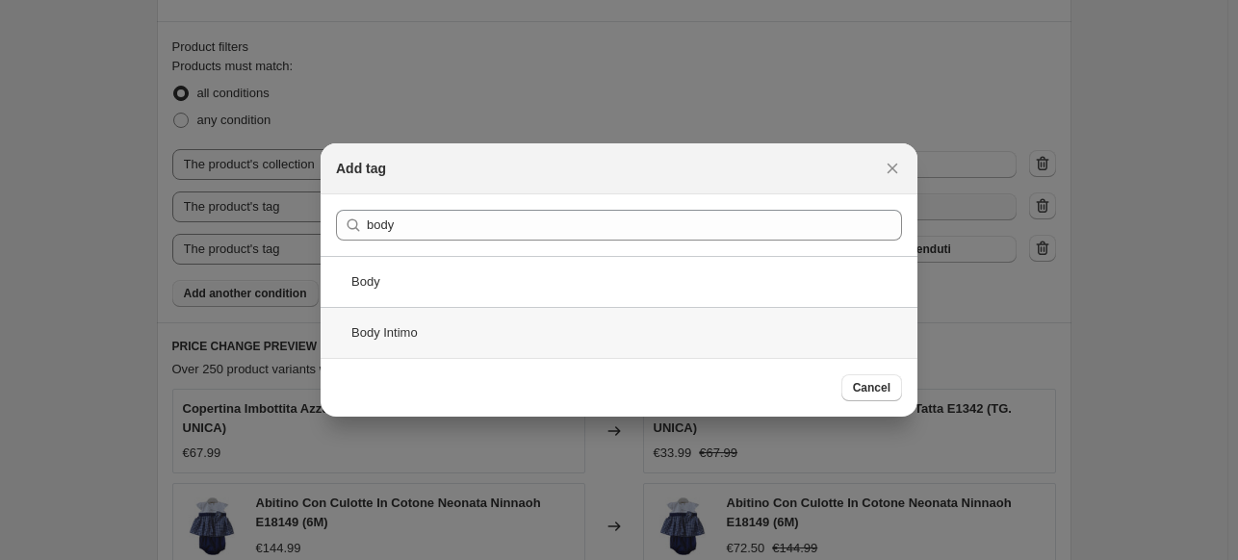
click at [592, 330] on div "Body Intimo" at bounding box center [619, 332] width 597 height 51
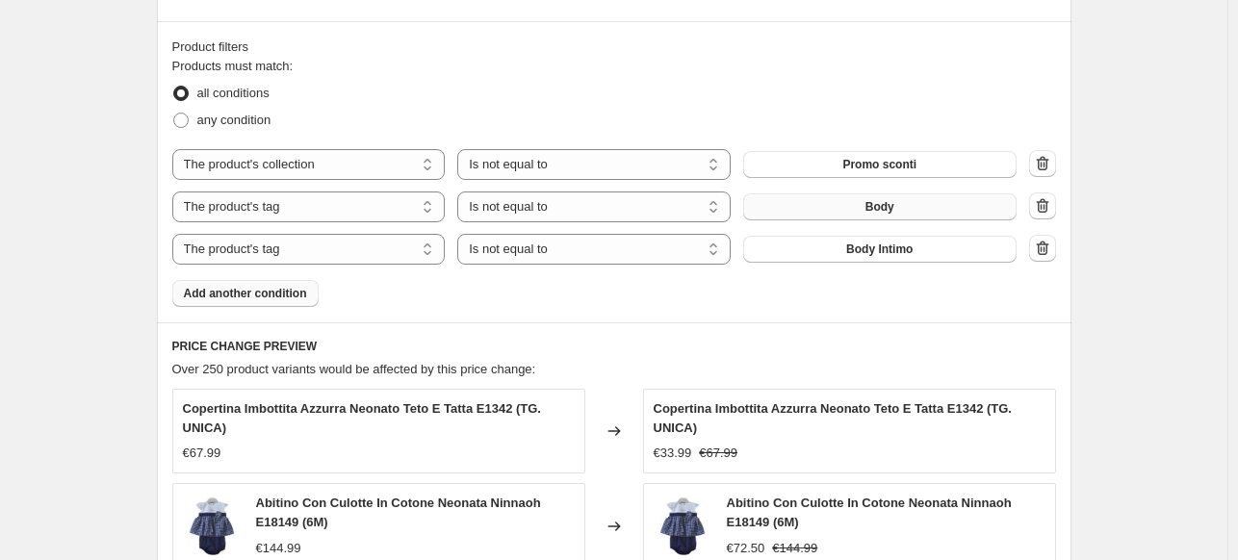
click at [268, 294] on span "Add another condition" at bounding box center [245, 293] width 123 height 15
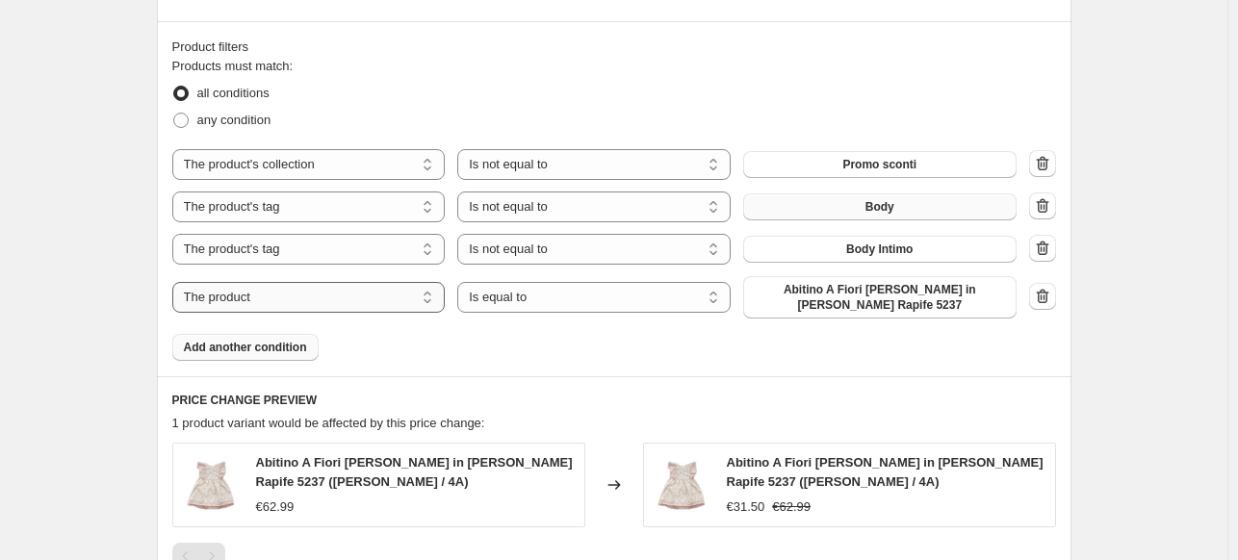
click at [320, 298] on select "The product The product's collection The product's tag The product's vendor The…" at bounding box center [308, 297] width 273 height 31
select select "tag"
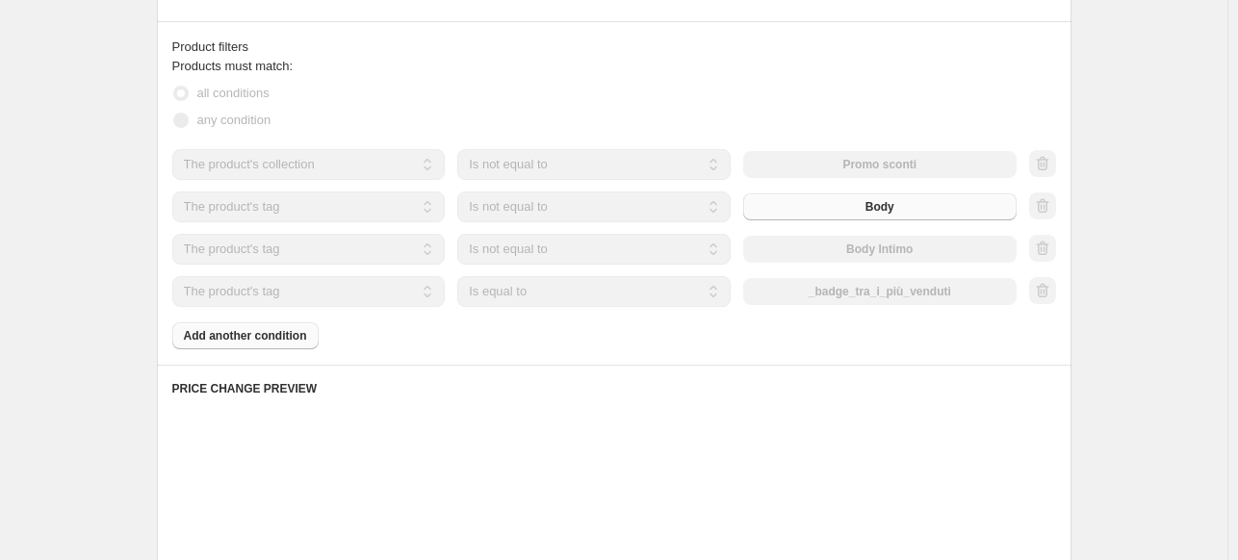
click at [555, 300] on select "Is equal to Is not equal to" at bounding box center [593, 291] width 273 height 31
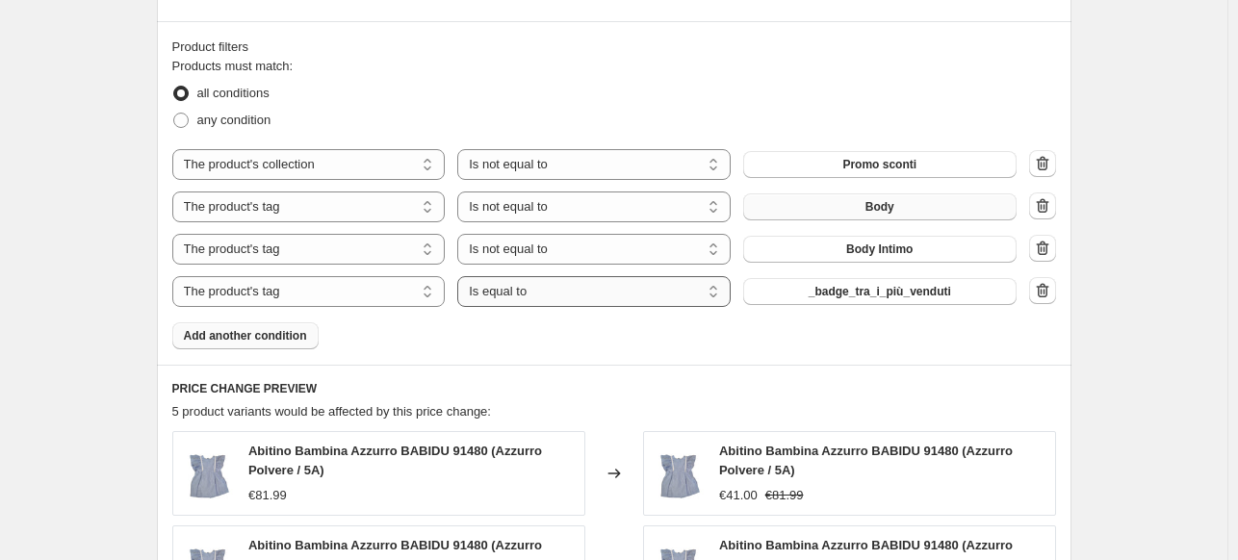
click at [555, 300] on select "Is equal to Is not equal to" at bounding box center [593, 291] width 273 height 31
select select "not_equal"
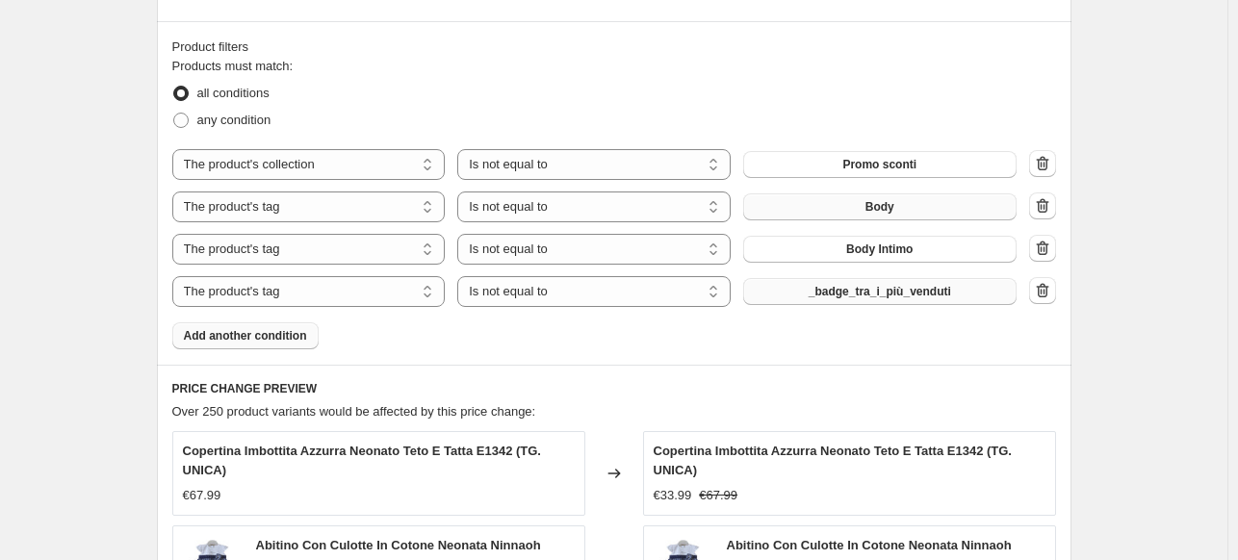
click at [840, 299] on span "_badge_tra_i_più_venduti" at bounding box center [880, 291] width 142 height 15
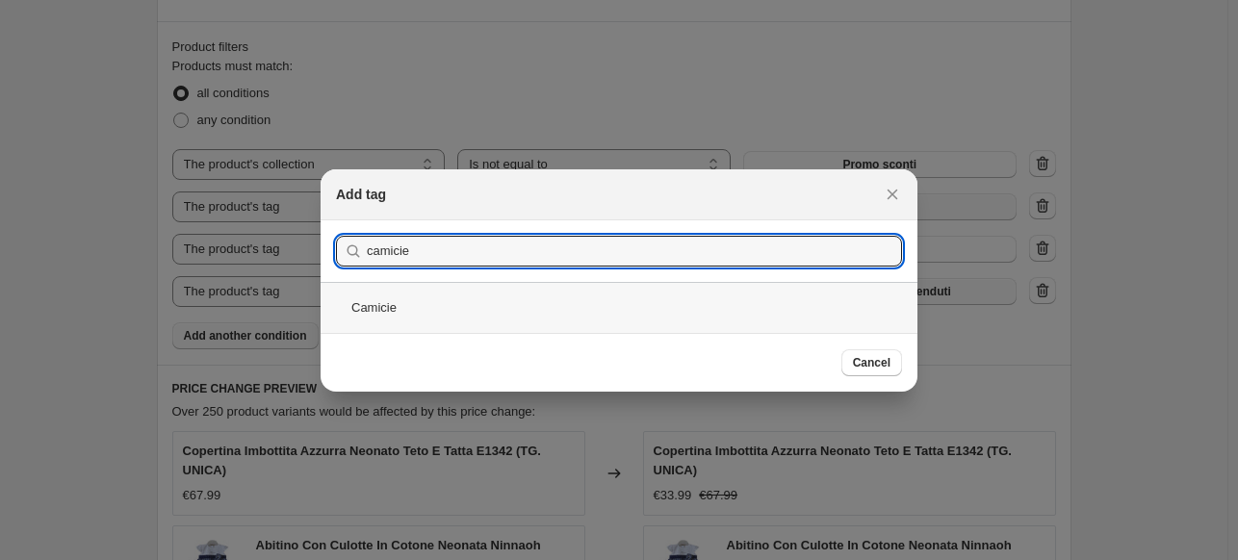
type input "camicie"
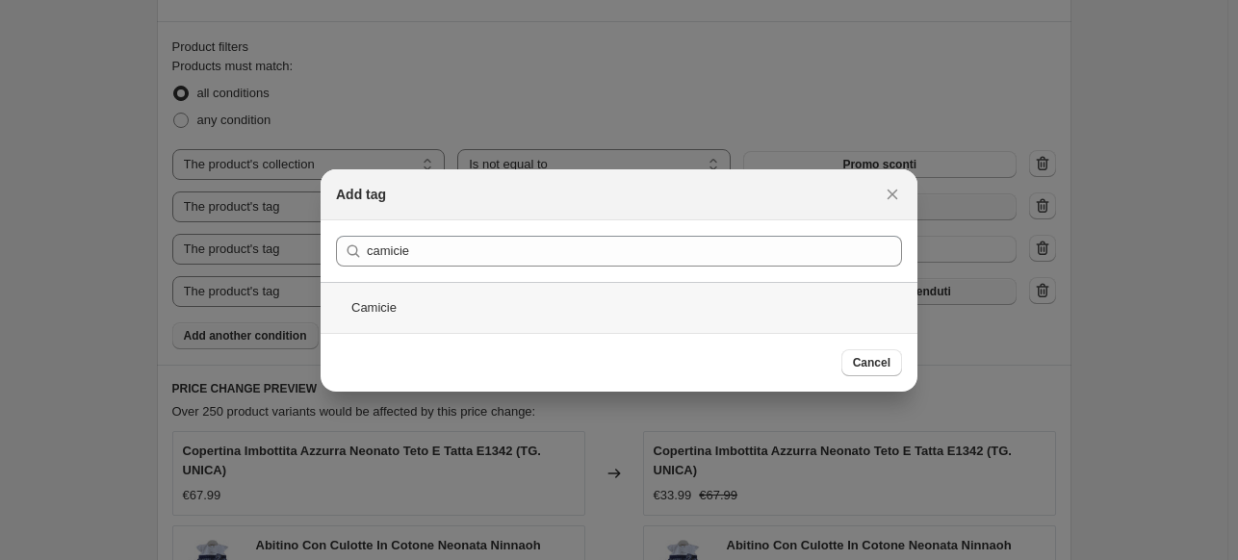
click at [482, 305] on div "Camicie" at bounding box center [619, 307] width 597 height 51
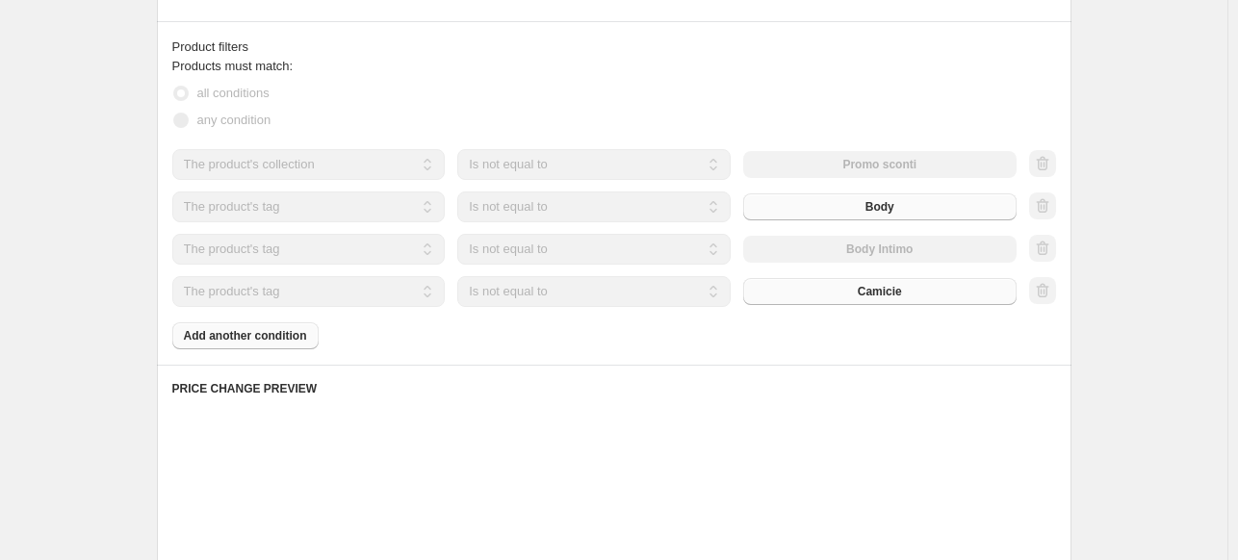
click at [240, 332] on div "Products must match: all conditions any condition The product The product's col…" at bounding box center [614, 203] width 884 height 293
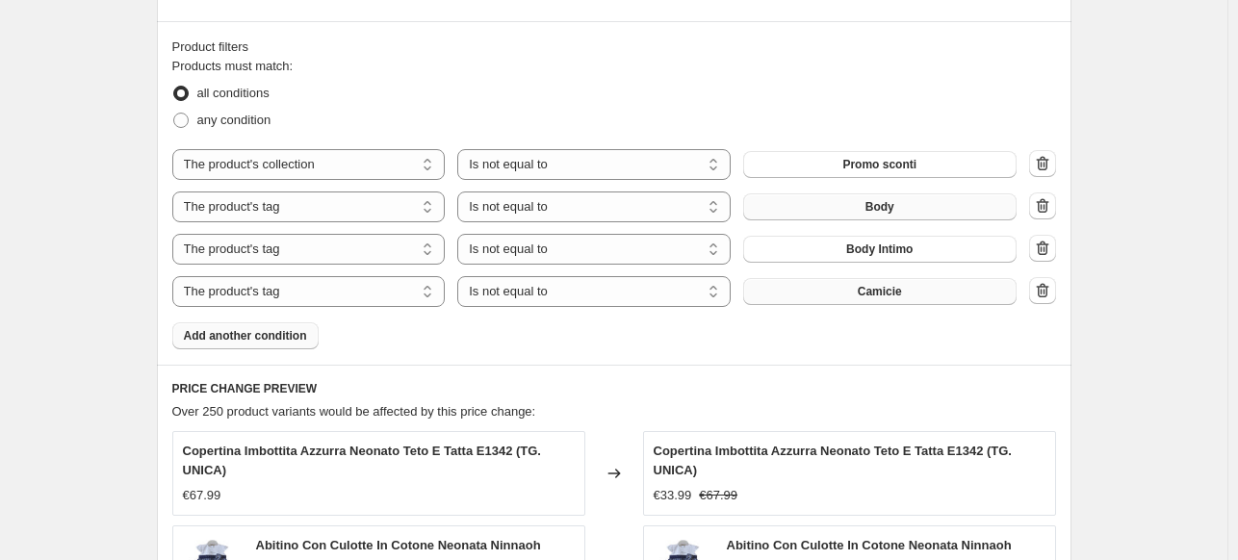
click at [273, 342] on span "Add another condition" at bounding box center [245, 335] width 123 height 15
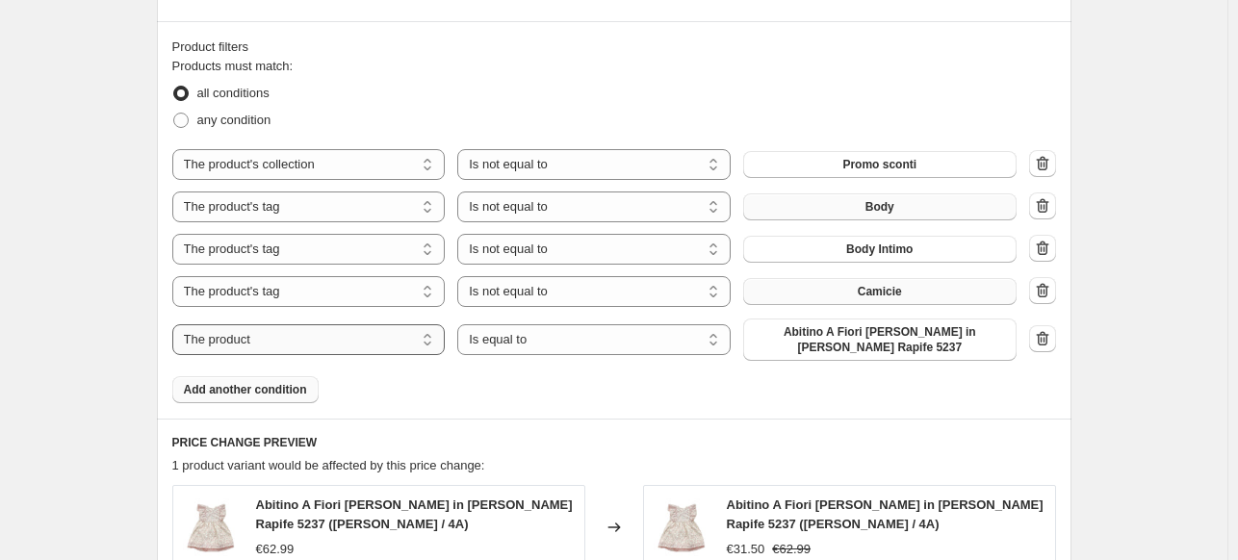
click at [291, 342] on select "The product The product's collection The product's tag The product's vendor The…" at bounding box center [308, 339] width 273 height 31
select select "tag"
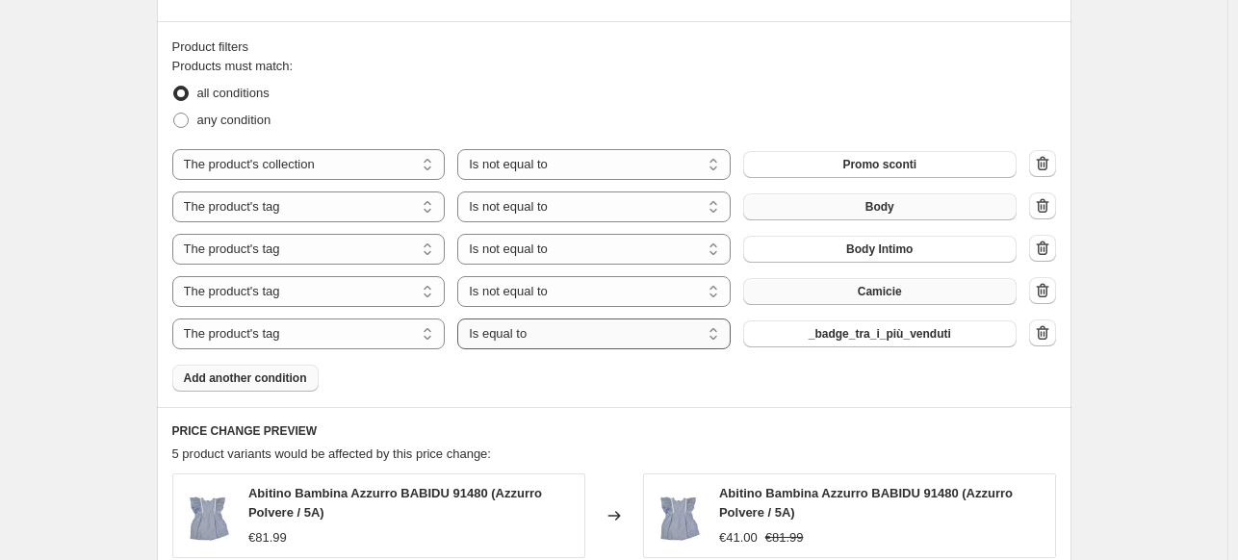
click at [596, 336] on select "Is equal to Is not equal to" at bounding box center [593, 334] width 273 height 31
select select "not_equal"
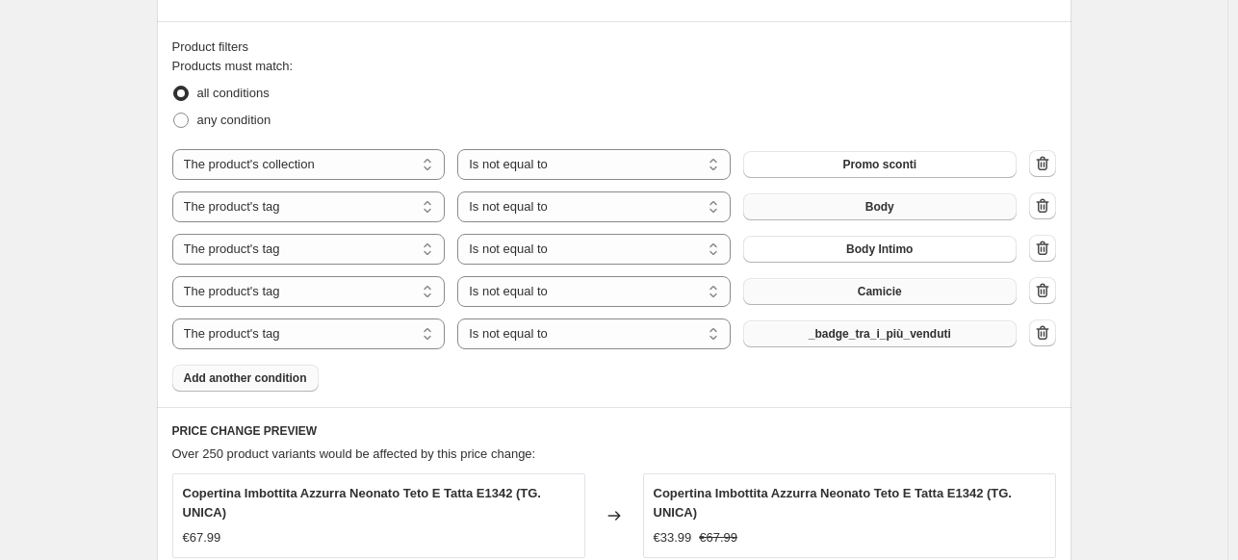
click at [874, 336] on span "_badge_tra_i_più_venduti" at bounding box center [880, 333] width 142 height 15
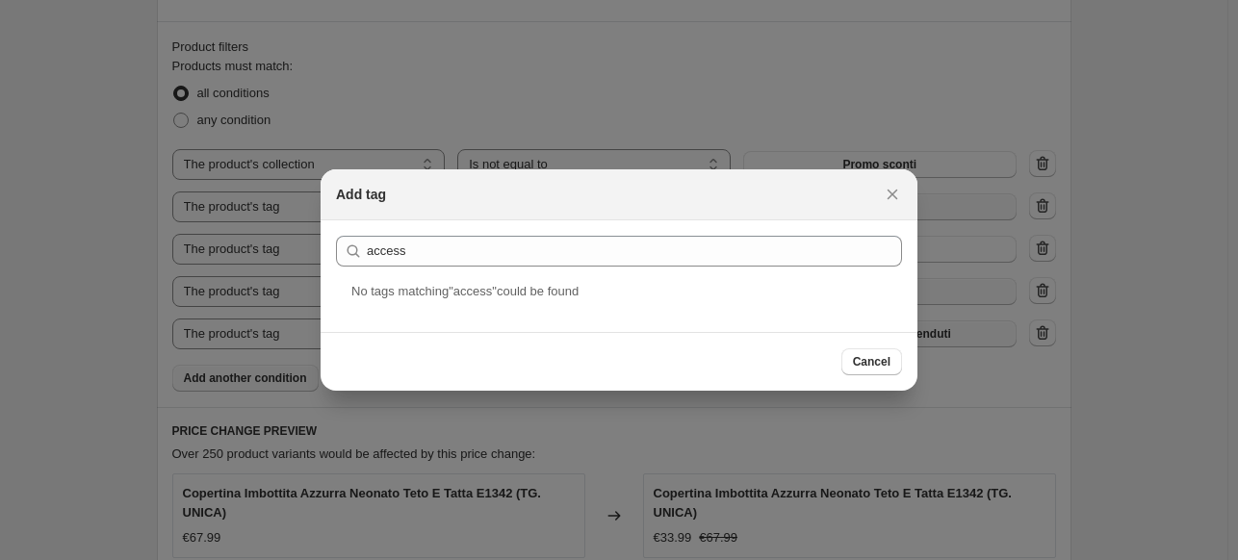
click at [538, 303] on div "No tag s matching " access " could be found" at bounding box center [619, 307] width 597 height 50
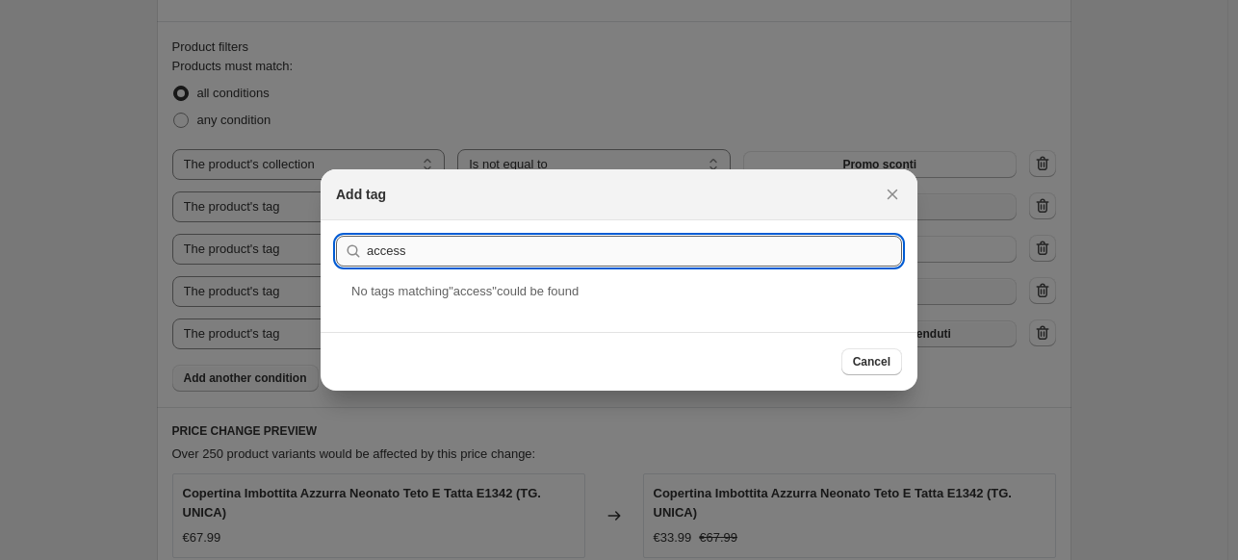
click at [535, 242] on input "access" at bounding box center [634, 251] width 535 height 31
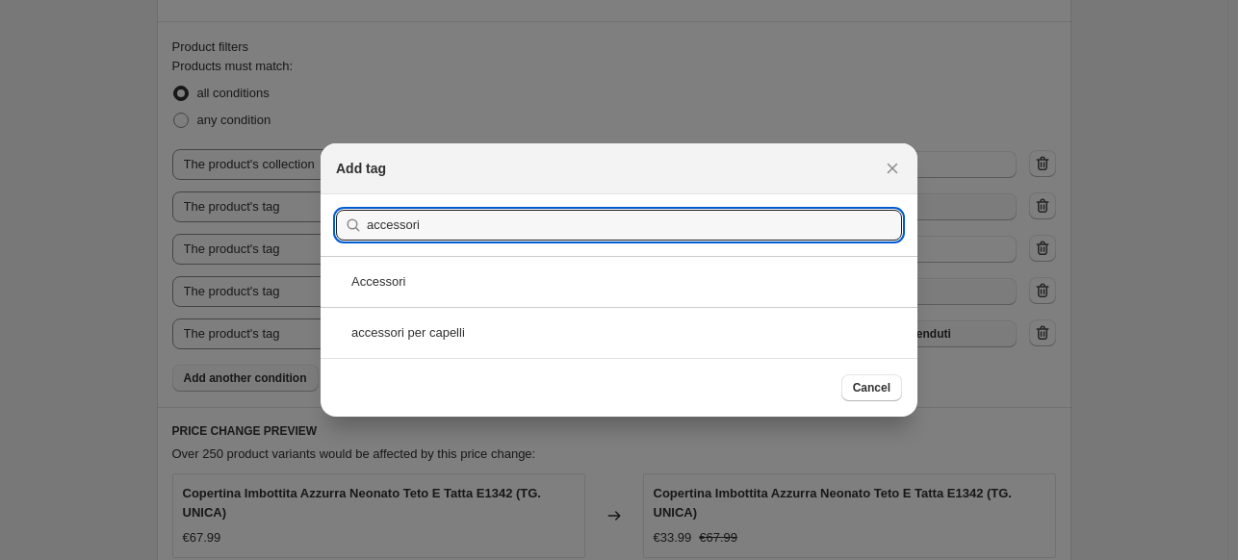
type input "accessori"
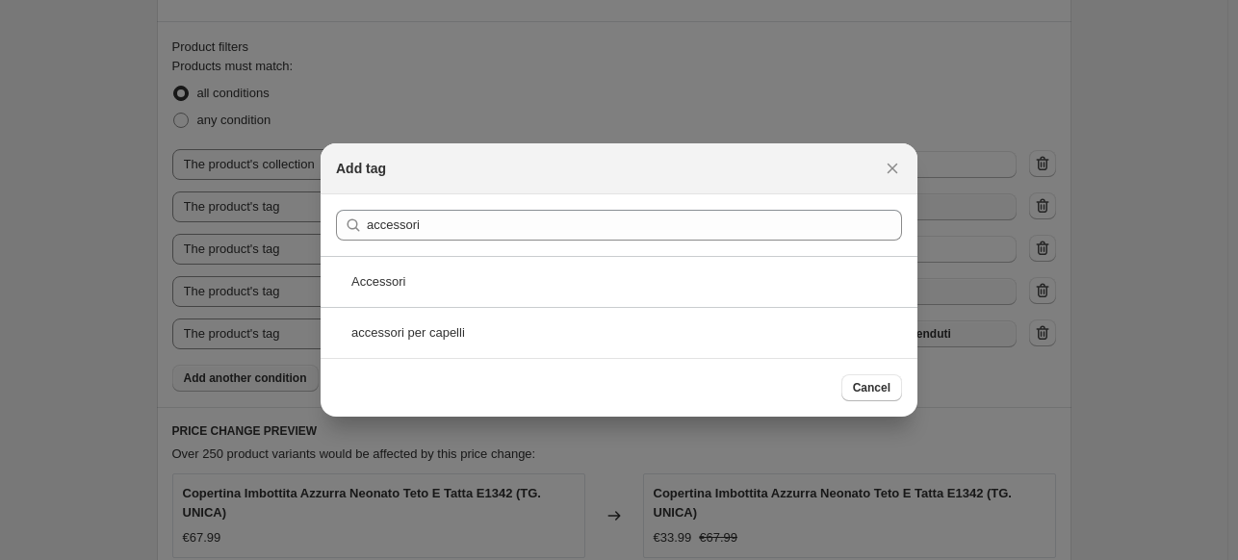
click at [482, 292] on div "Accessori" at bounding box center [619, 281] width 597 height 51
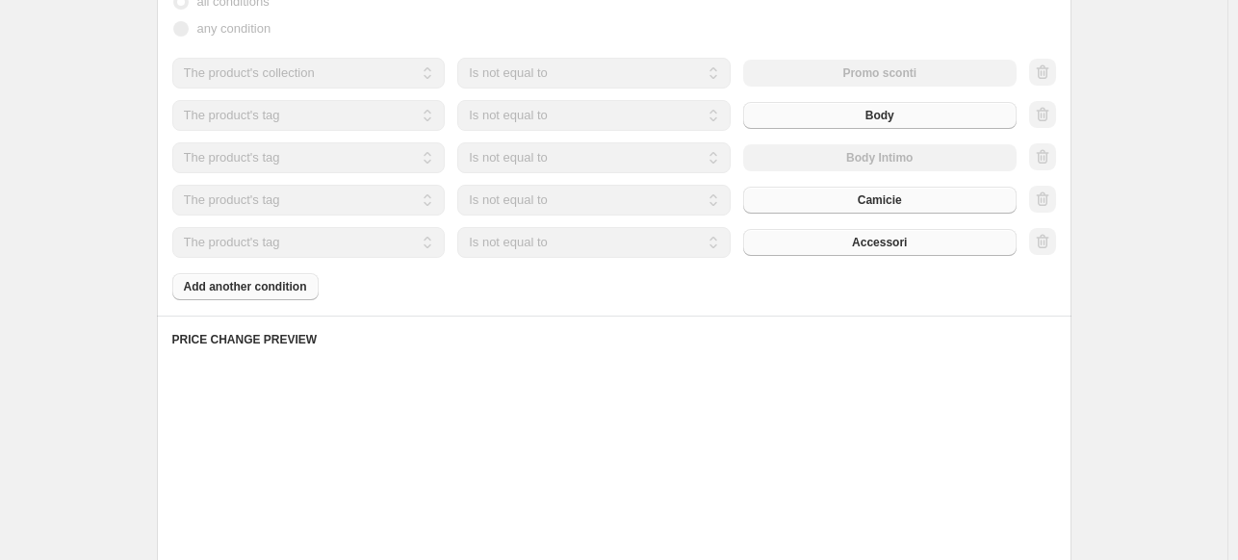
scroll to position [1251, 0]
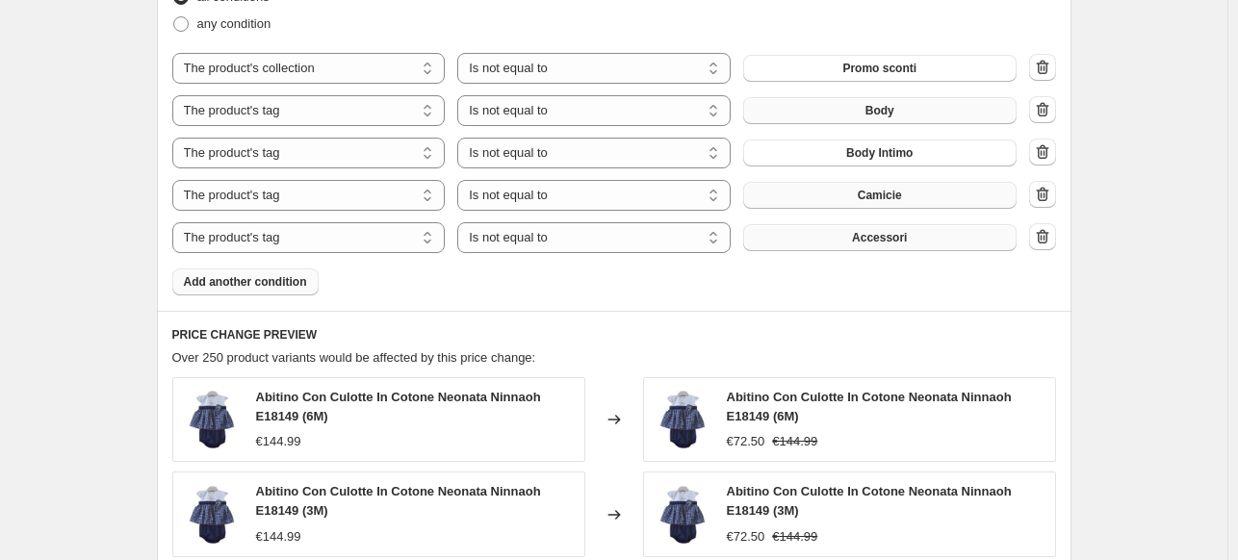
click at [289, 280] on span "Add another condition" at bounding box center [245, 281] width 123 height 15
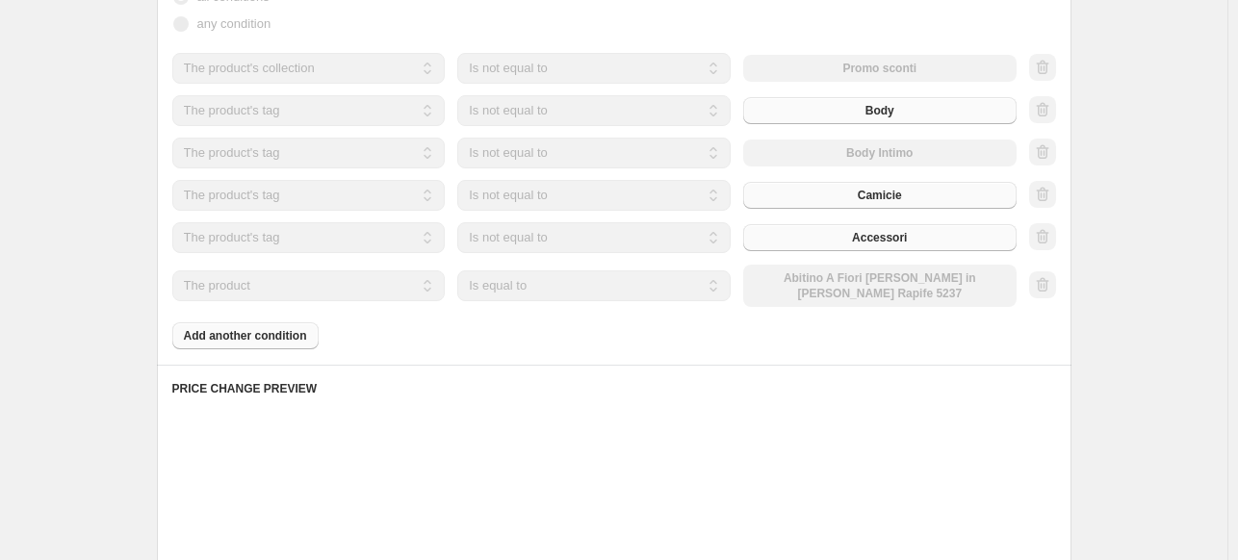
click at [320, 286] on select "The product The product's collection The product's tag The product's vendor The…" at bounding box center [308, 286] width 273 height 31
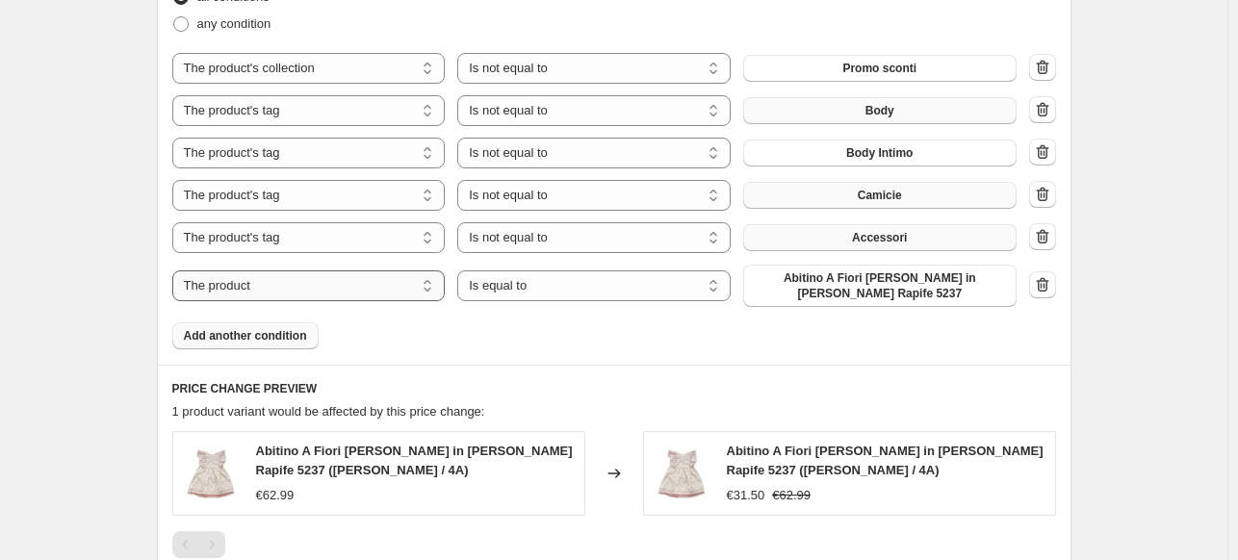
select select "tag"
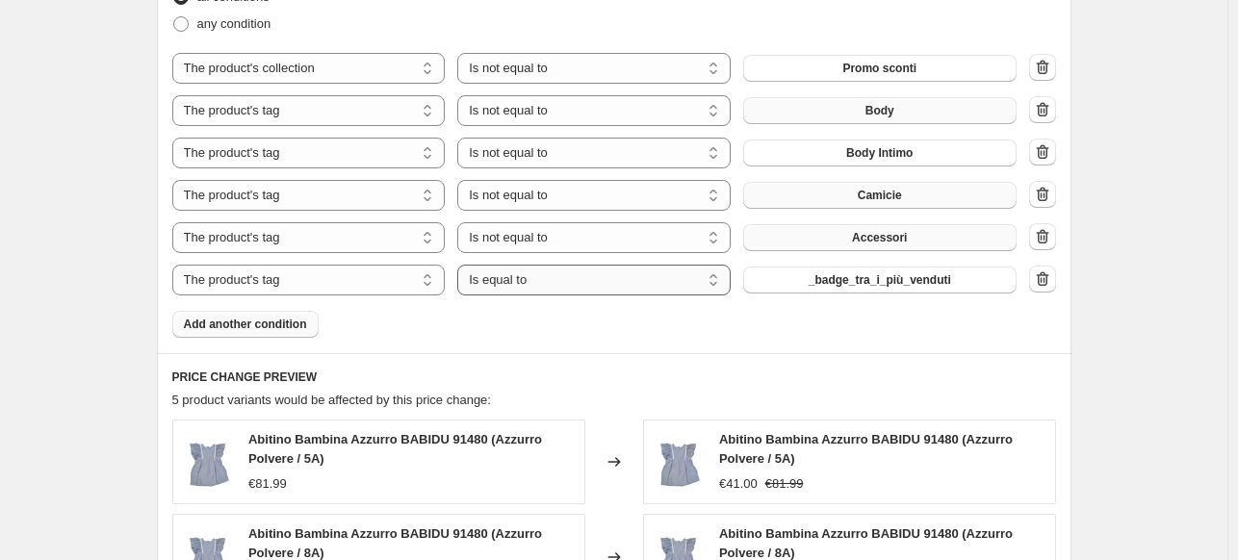
click at [575, 286] on select "Is equal to Is not equal to" at bounding box center [593, 280] width 273 height 31
select select "not_equal"
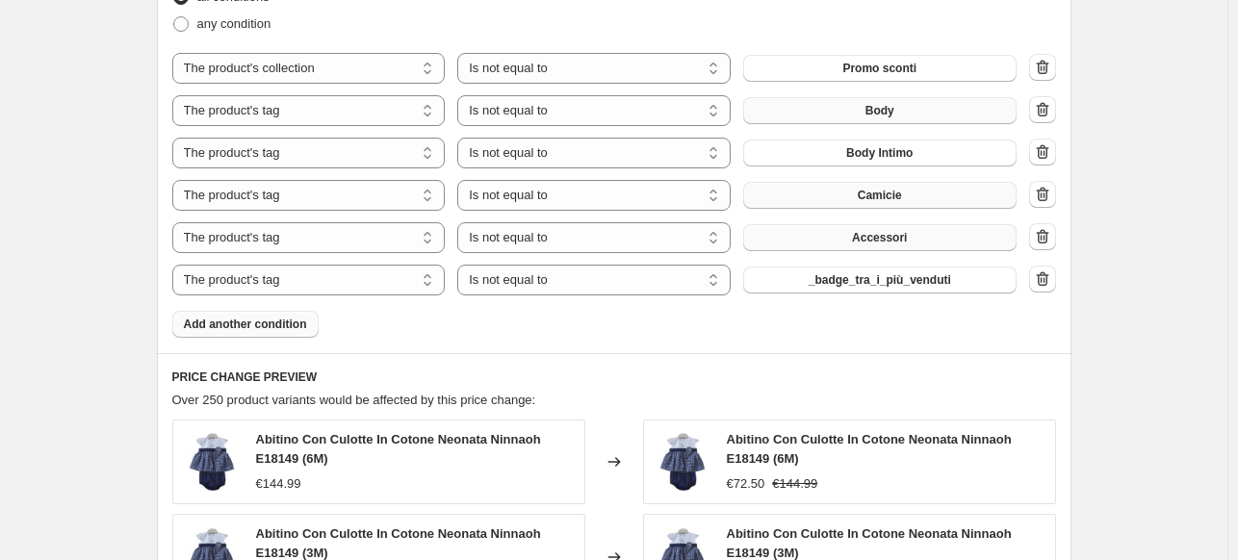
click at [857, 281] on span "_badge_tra_i_più_venduti" at bounding box center [880, 279] width 142 height 15
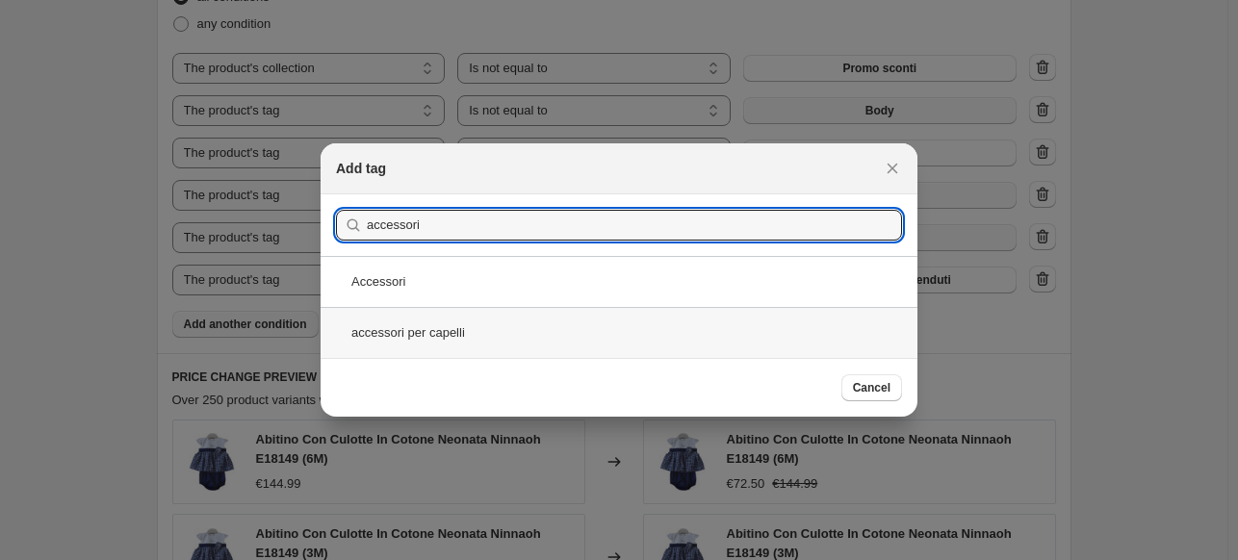
type input "accessori"
click at [489, 327] on div "accessori per capelli" at bounding box center [619, 332] width 597 height 51
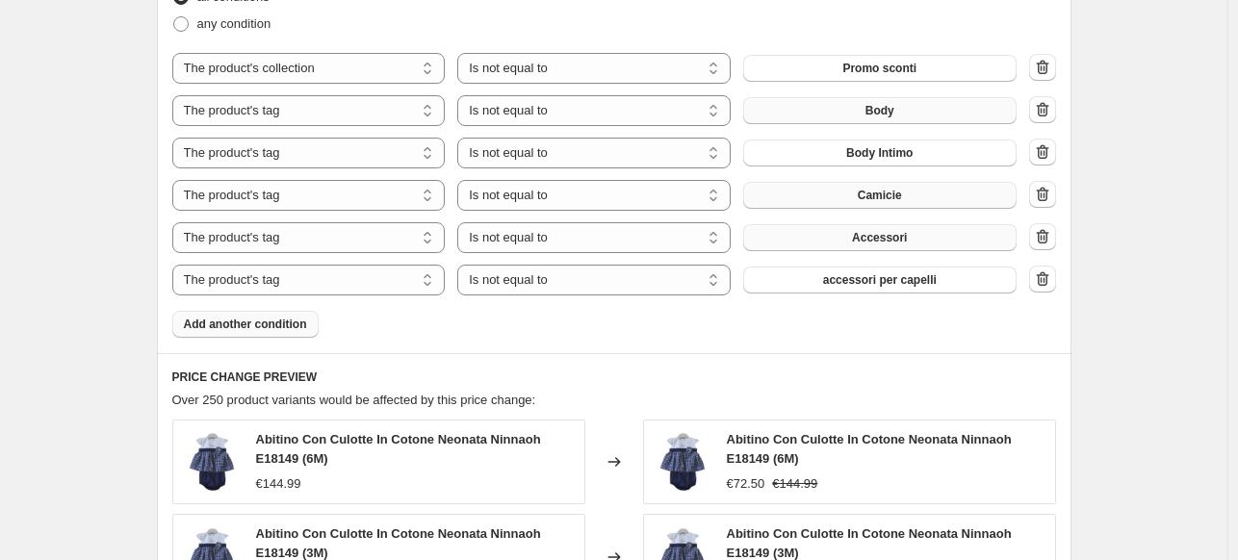
click at [261, 326] on span "Add another condition" at bounding box center [245, 324] width 123 height 15
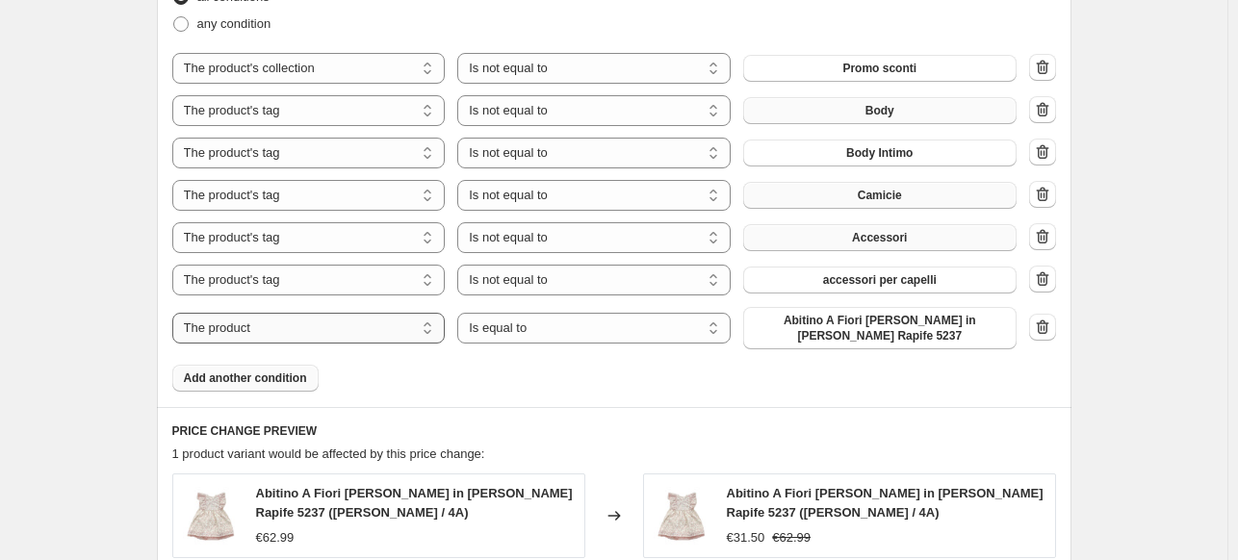
click at [280, 325] on select "The product The product's collection The product's tag The product's vendor The…" at bounding box center [308, 328] width 273 height 31
select select "tag"
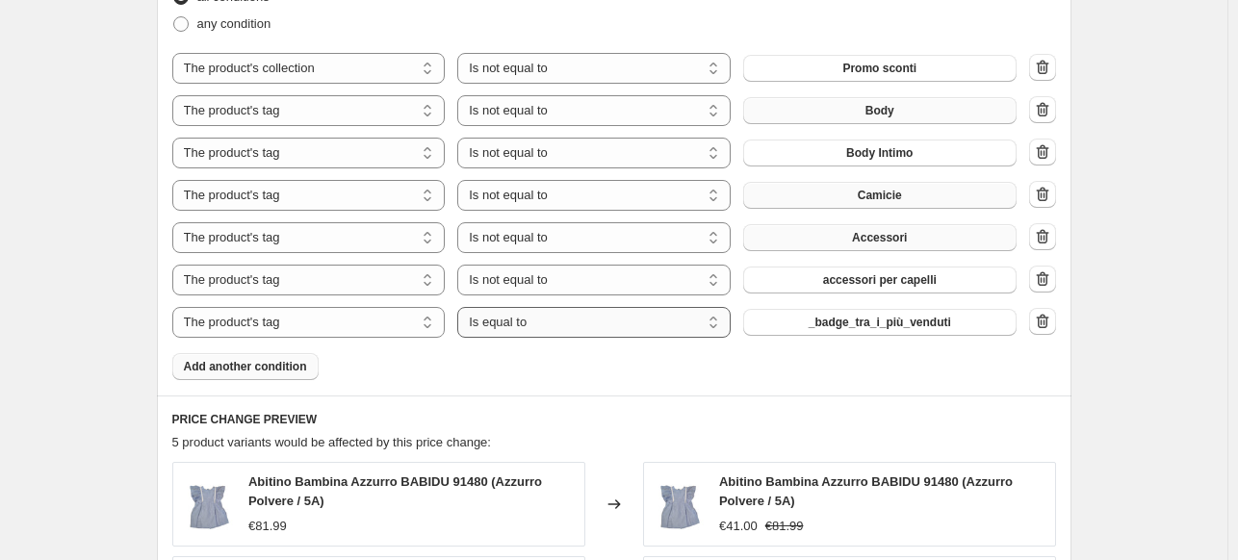
click at [637, 323] on select "Is equal to Is not equal to" at bounding box center [593, 322] width 273 height 31
click at [627, 337] on select "Is equal to Is not equal to" at bounding box center [593, 322] width 273 height 31
select select "not_equal"
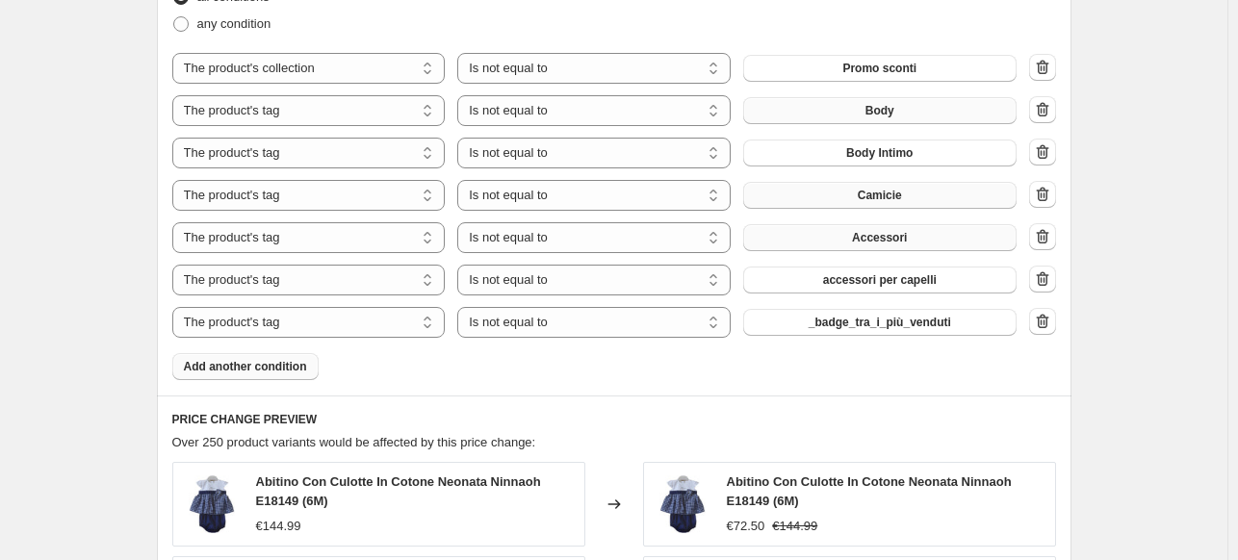
click at [847, 330] on span "_badge_tra_i_più_venduti" at bounding box center [880, 322] width 142 height 15
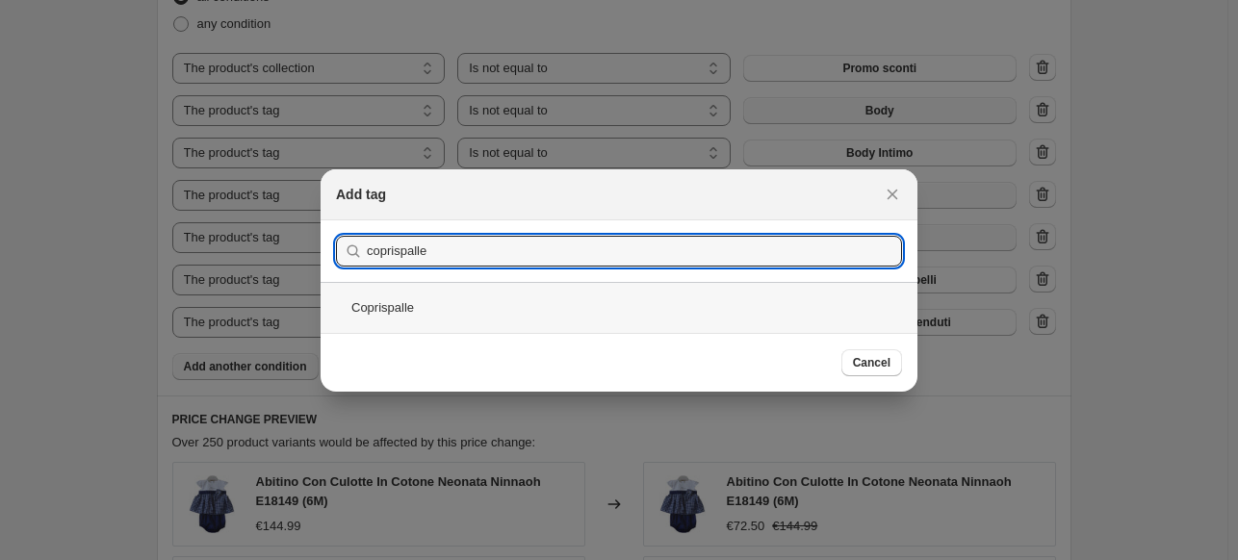
type input "coprispalle"
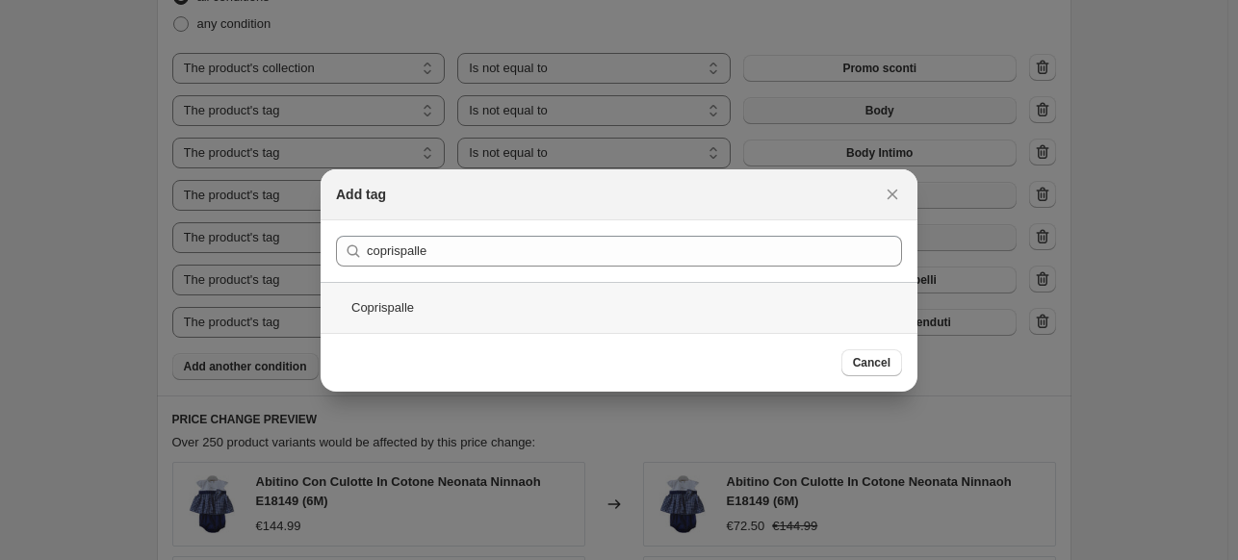
click at [442, 312] on div "Coprispalle" at bounding box center [619, 307] width 597 height 51
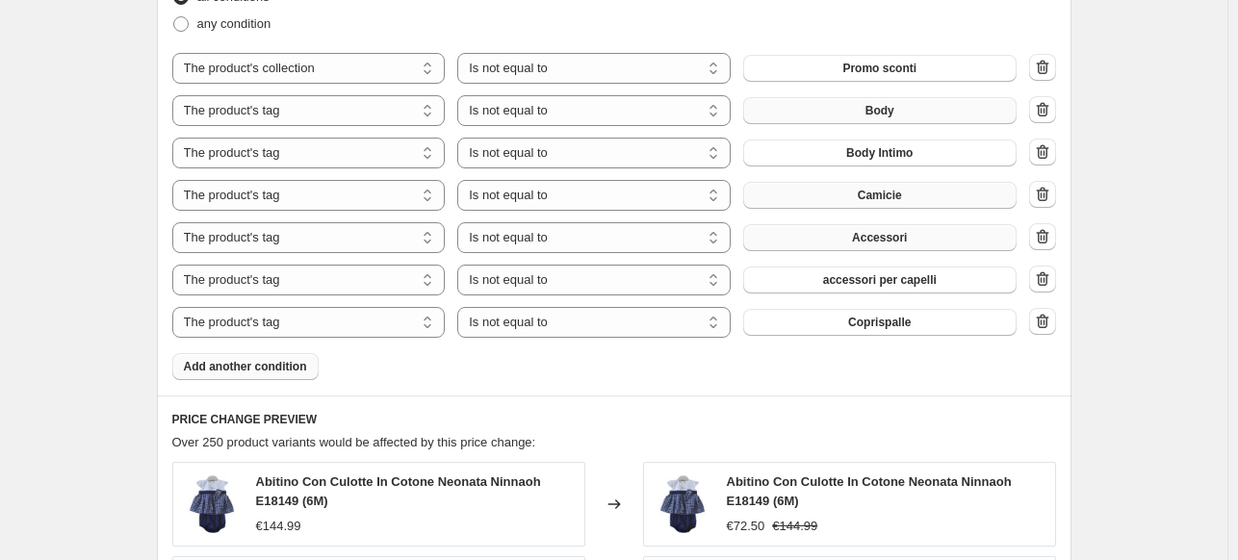
click at [279, 368] on span "Add another condition" at bounding box center [245, 366] width 123 height 15
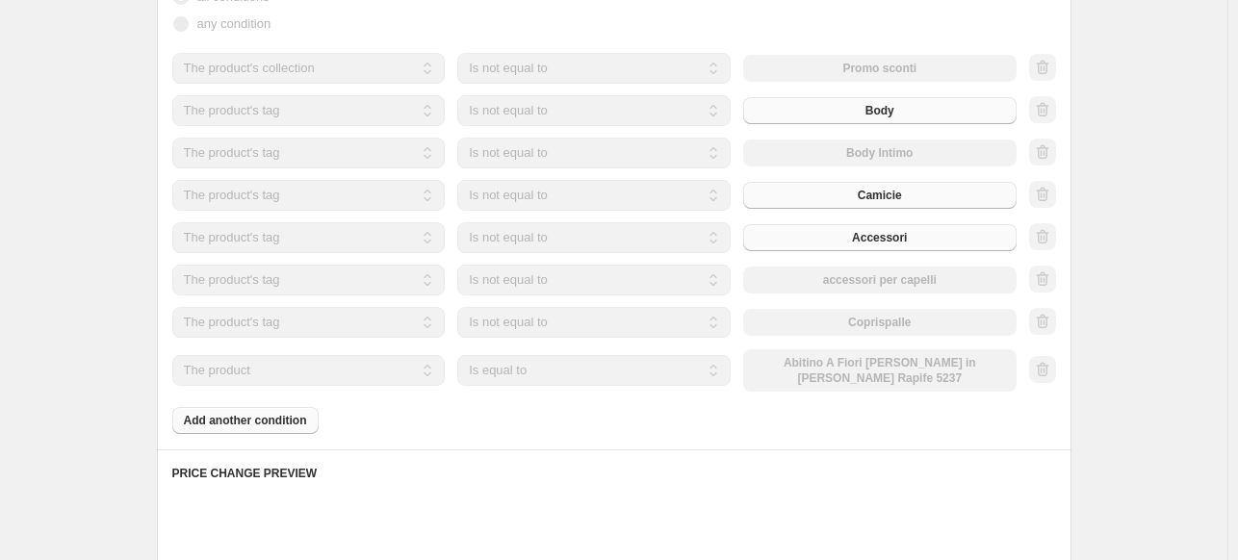
click at [290, 366] on select "The product The product's collection The product's tag The product's vendor The…" at bounding box center [308, 370] width 273 height 31
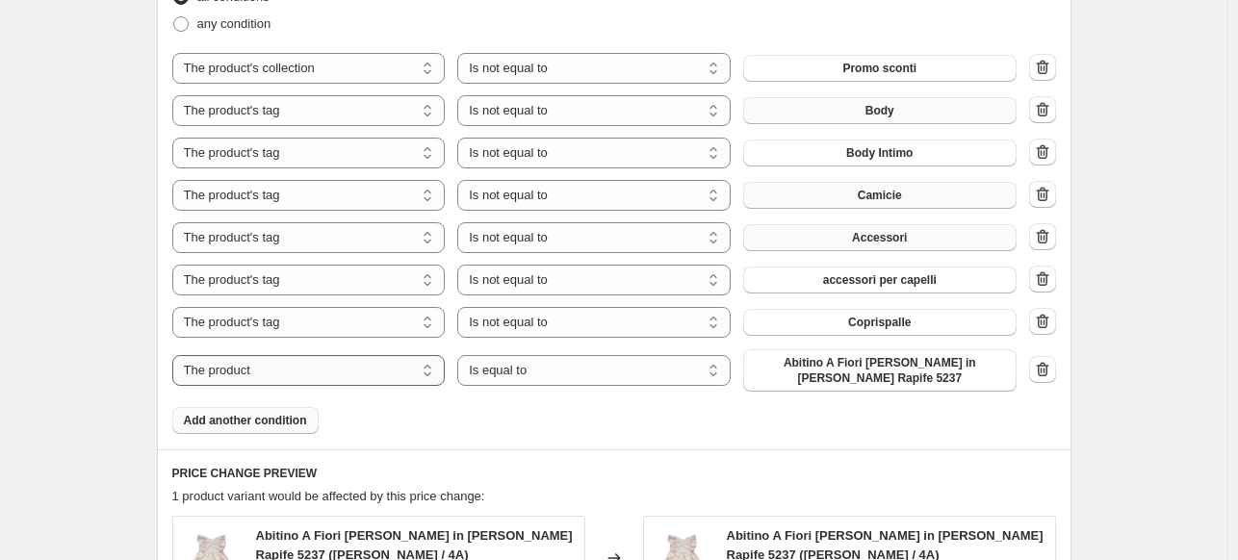
select select "tag"
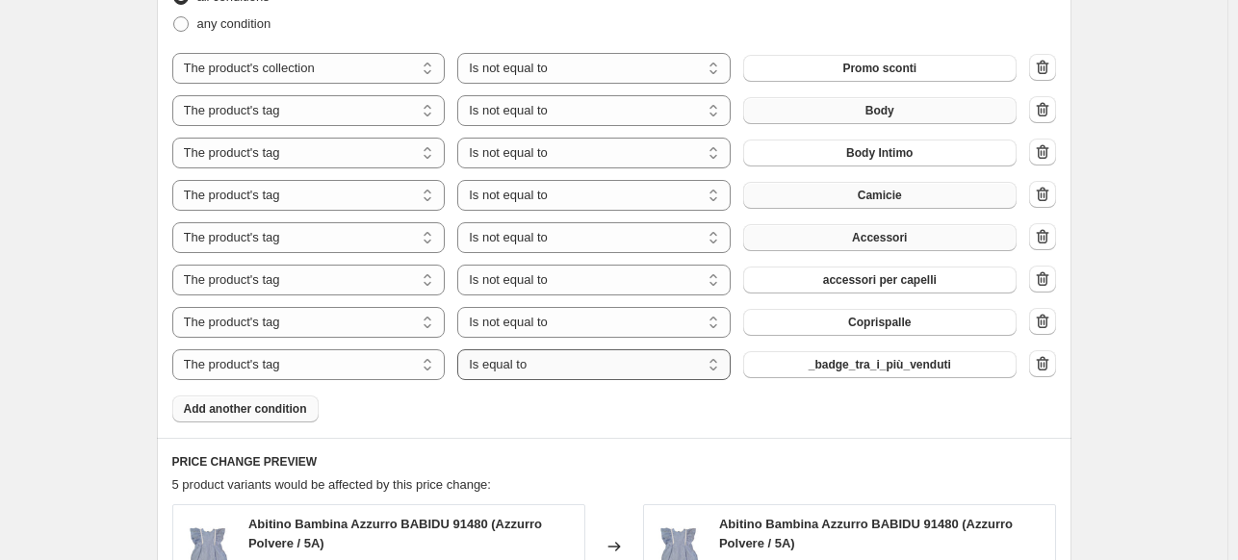
click at [624, 369] on select "Is equal to Is not equal to" at bounding box center [593, 364] width 273 height 31
select select "not_equal"
click at [863, 372] on span "_badge_tra_i_più_venduti" at bounding box center [880, 364] width 142 height 15
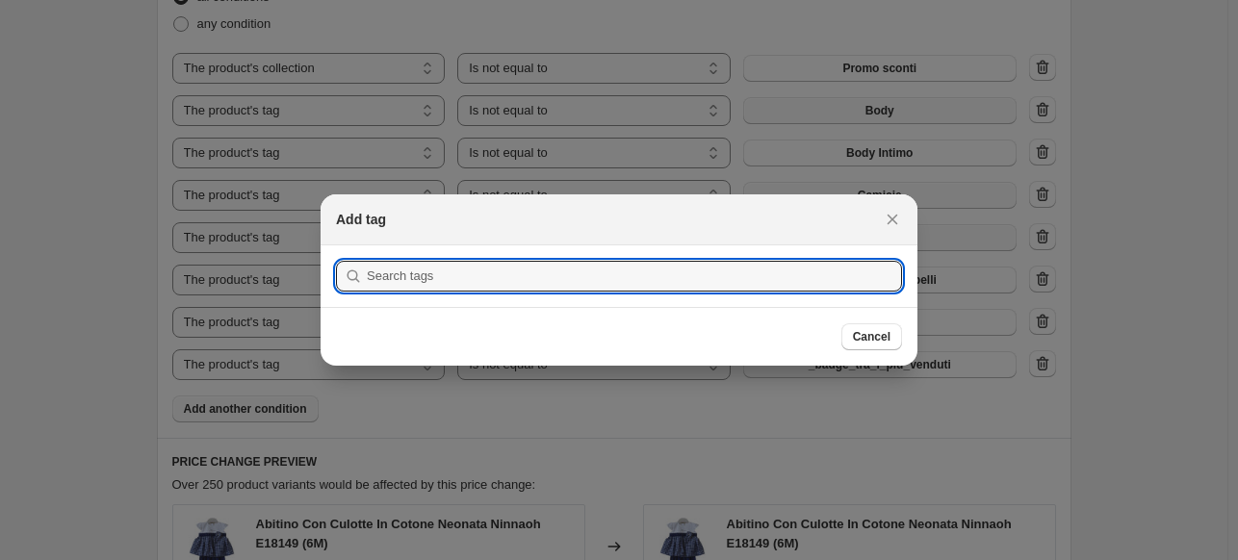
scroll to position [0, 0]
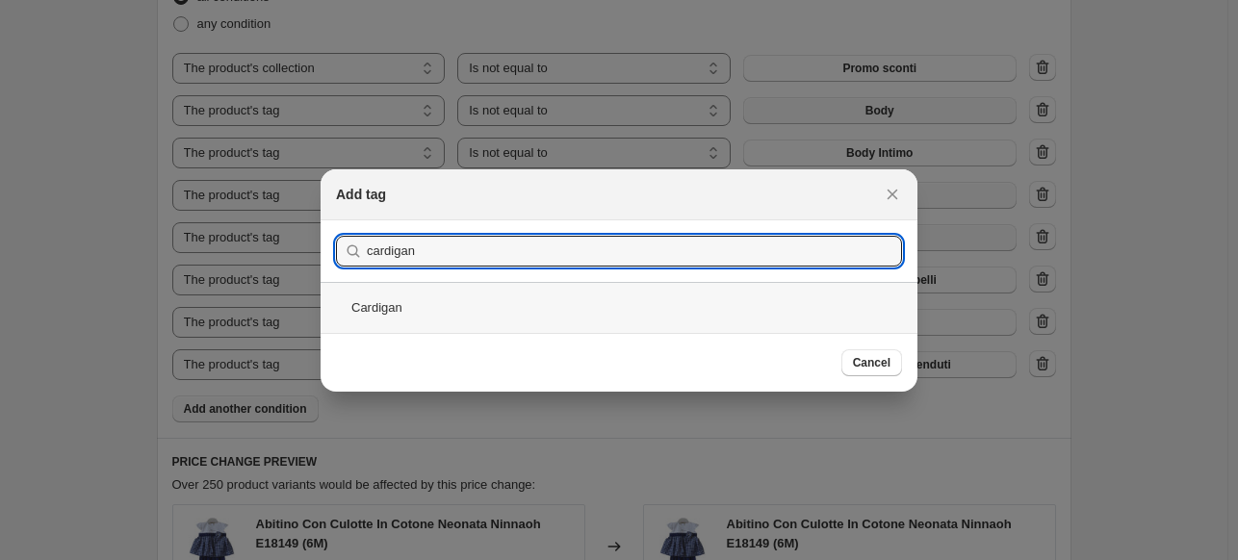
type input "cardigan"
click at [404, 315] on div "Cardigan" at bounding box center [619, 307] width 597 height 51
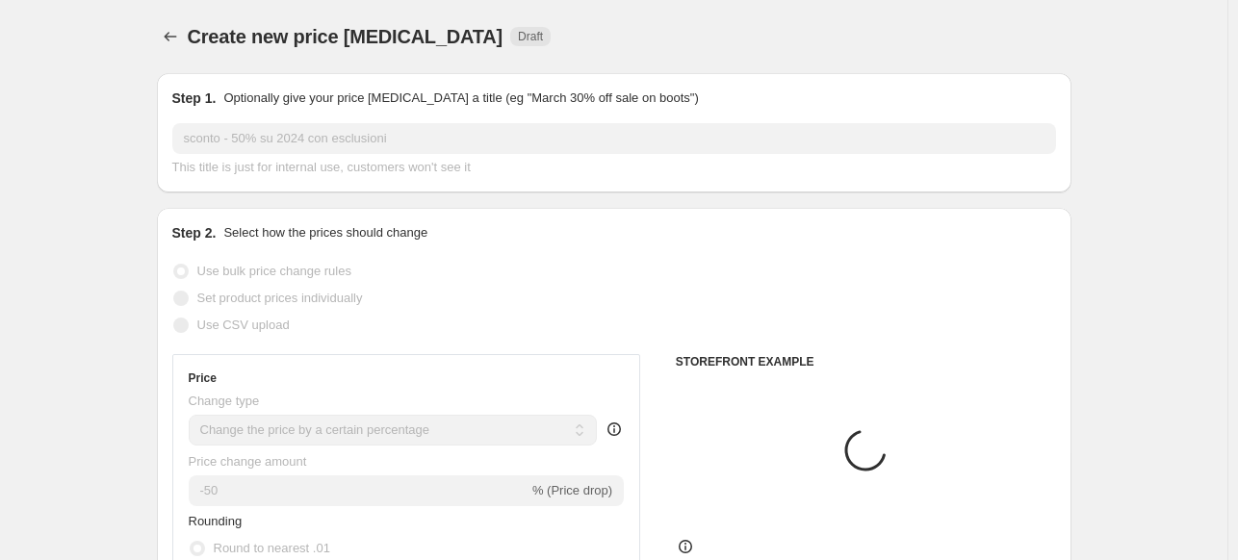
scroll to position [1251, 0]
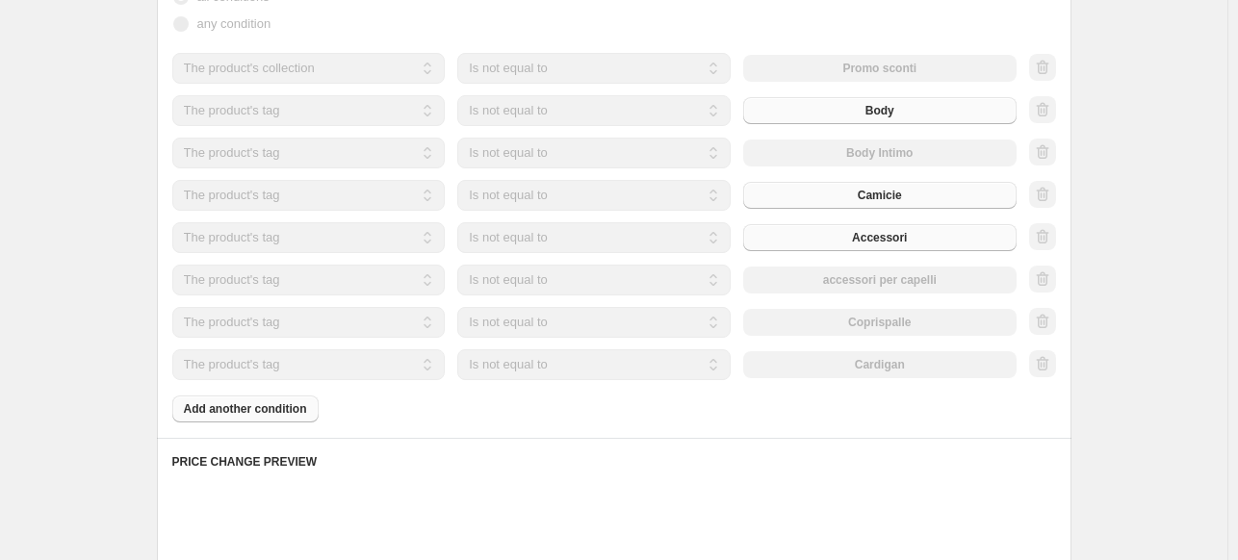
click at [304, 423] on div "Product filters Products must match: all conditions any condition The product T…" at bounding box center [614, 181] width 915 height 513
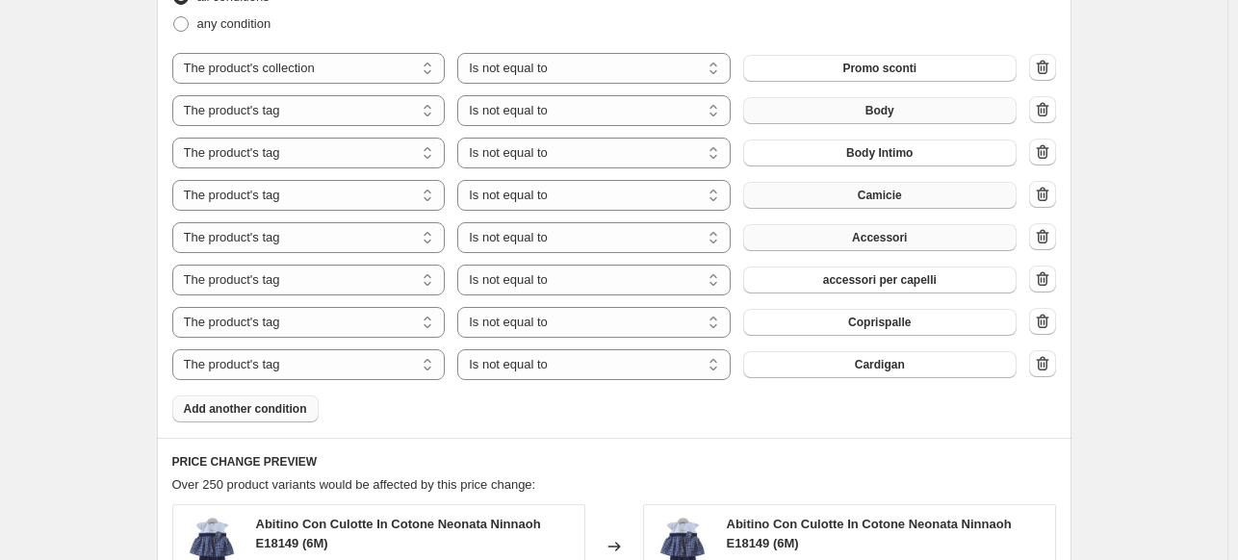
click at [296, 411] on span "Add another condition" at bounding box center [245, 408] width 123 height 15
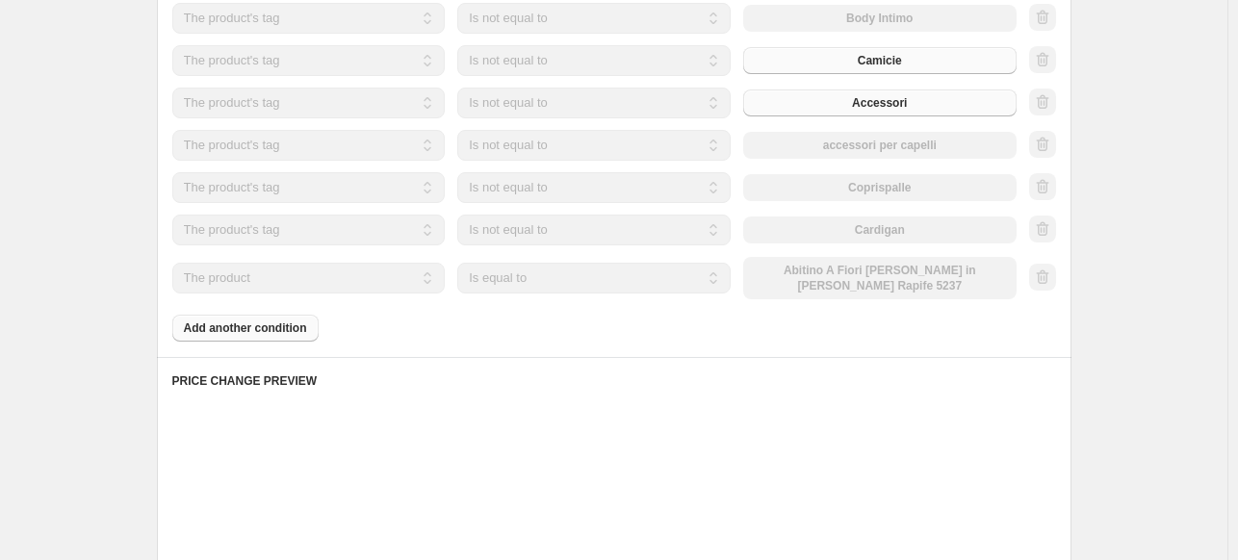
scroll to position [1444, 0]
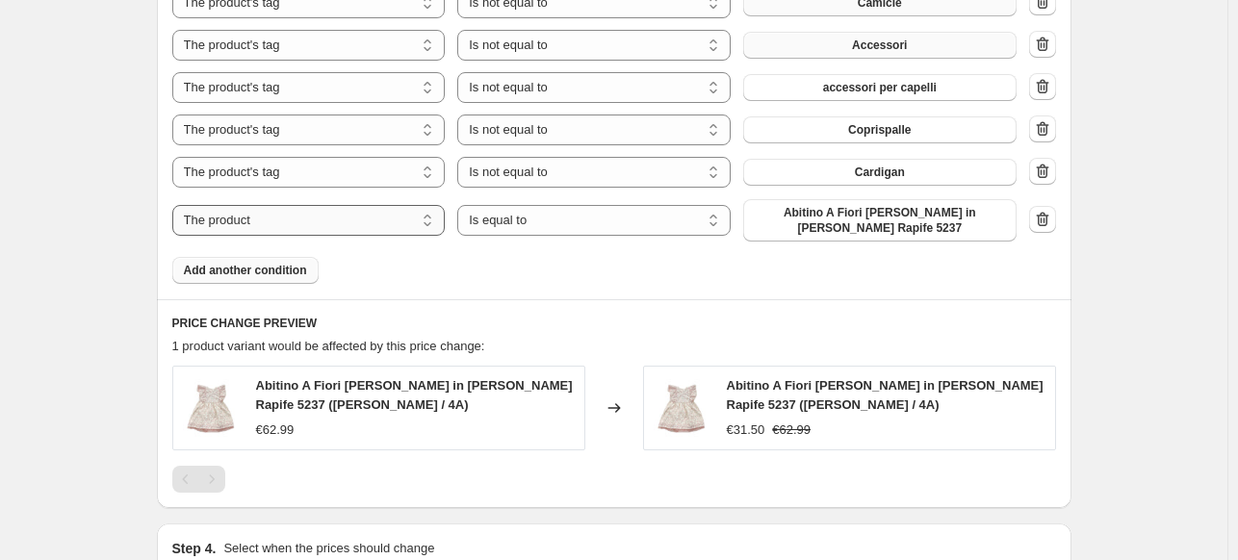
click at [309, 219] on select "The product The product's collection The product's tag The product's vendor The…" at bounding box center [308, 220] width 273 height 31
select select "vendor"
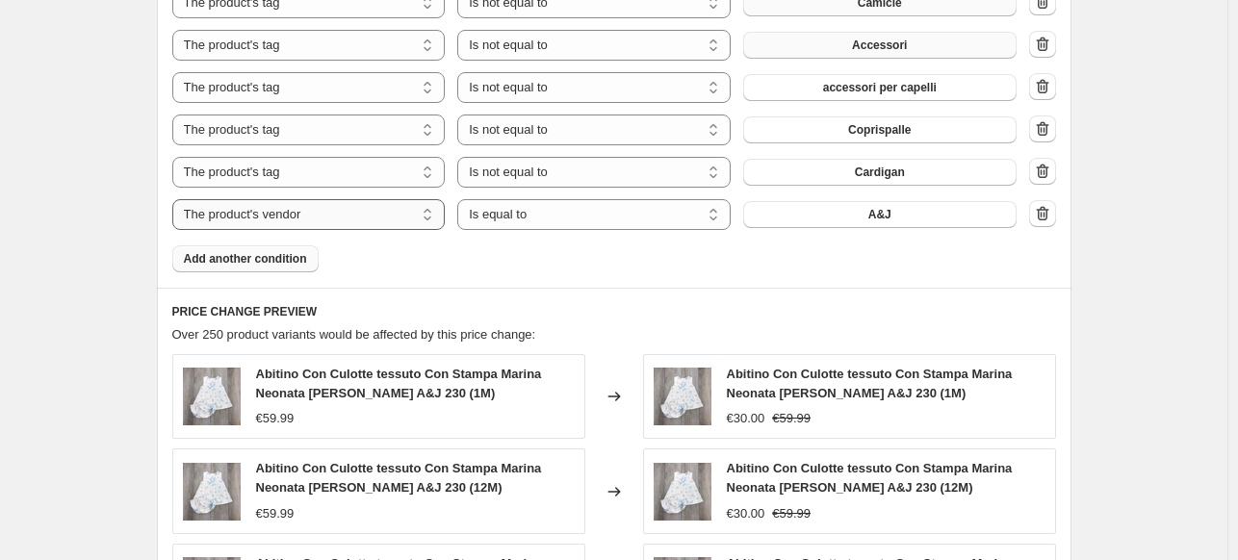
click at [320, 219] on select "The product The product's collection The product's tag The product's vendor The…" at bounding box center [308, 214] width 273 height 31
click at [176, 199] on select "The product The product's collection The product's tag The product's vendor The…" at bounding box center [308, 214] width 273 height 31
click at [519, 203] on select "Is equal to Is not equal to" at bounding box center [593, 214] width 273 height 31
select select "not_equal"
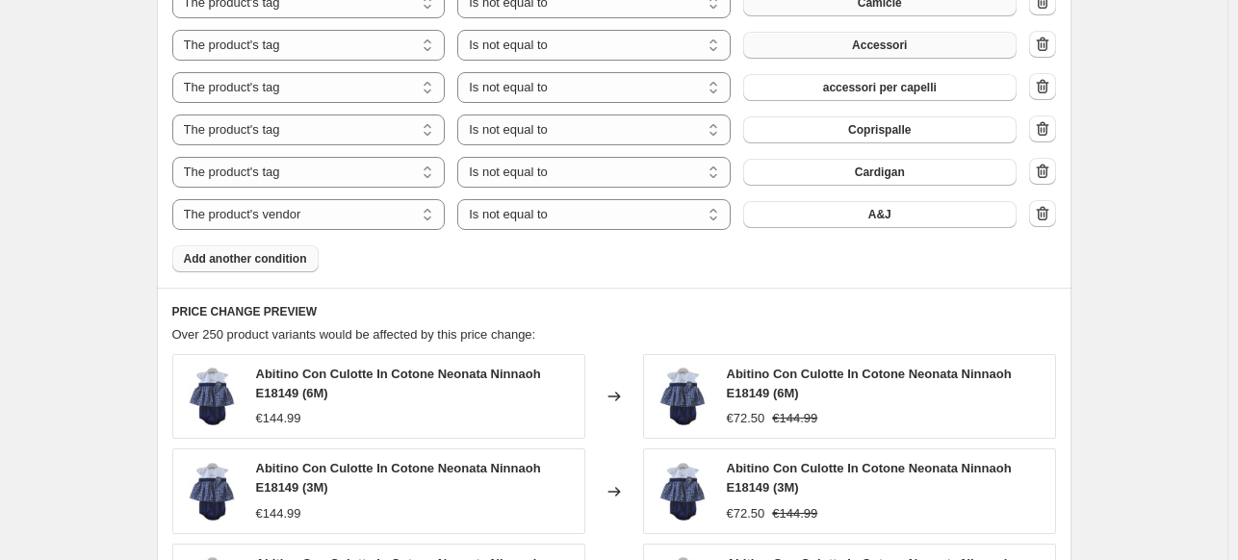
click at [893, 219] on div "A&J" at bounding box center [879, 214] width 273 height 27
click at [891, 219] on span "A&J" at bounding box center [879, 214] width 23 height 15
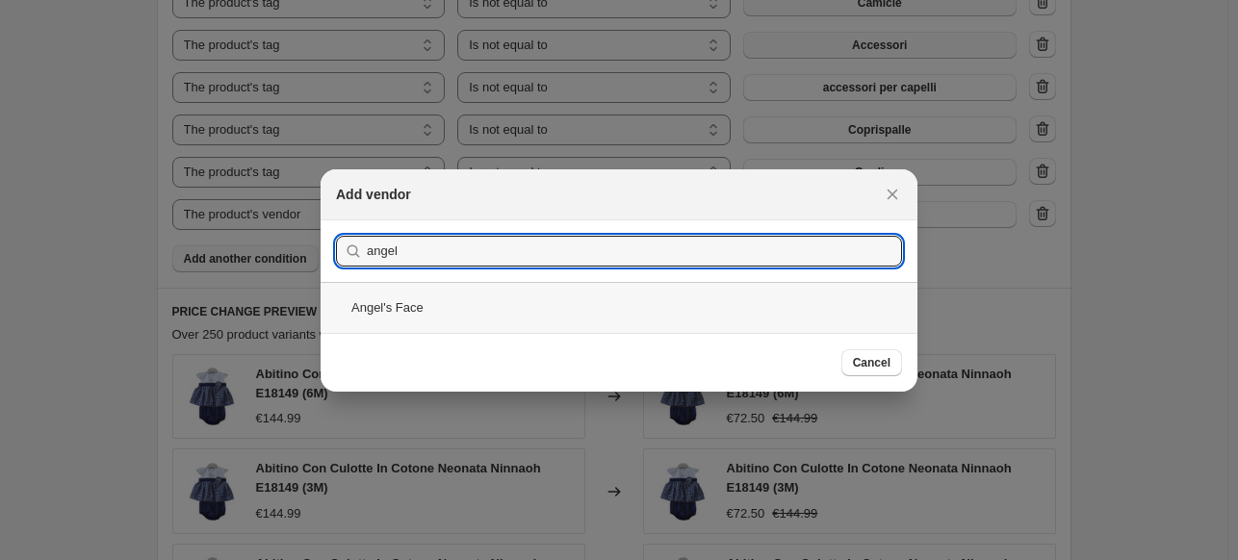
type input "angel"
click at [506, 319] on div "Angel's Face" at bounding box center [619, 307] width 597 height 51
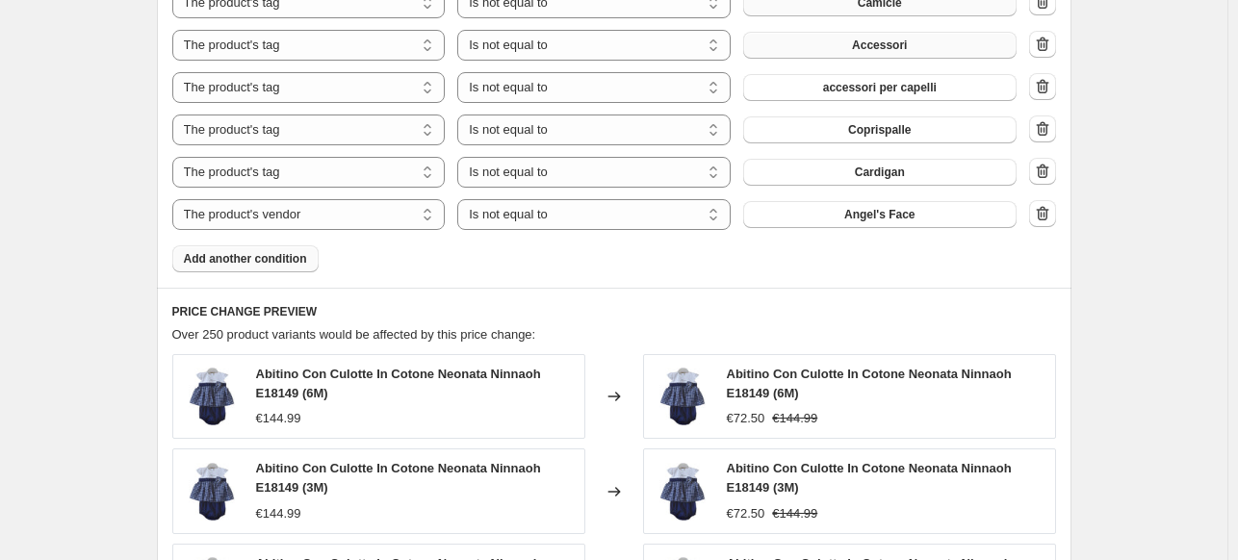
click at [246, 261] on span "Add another condition" at bounding box center [245, 258] width 123 height 15
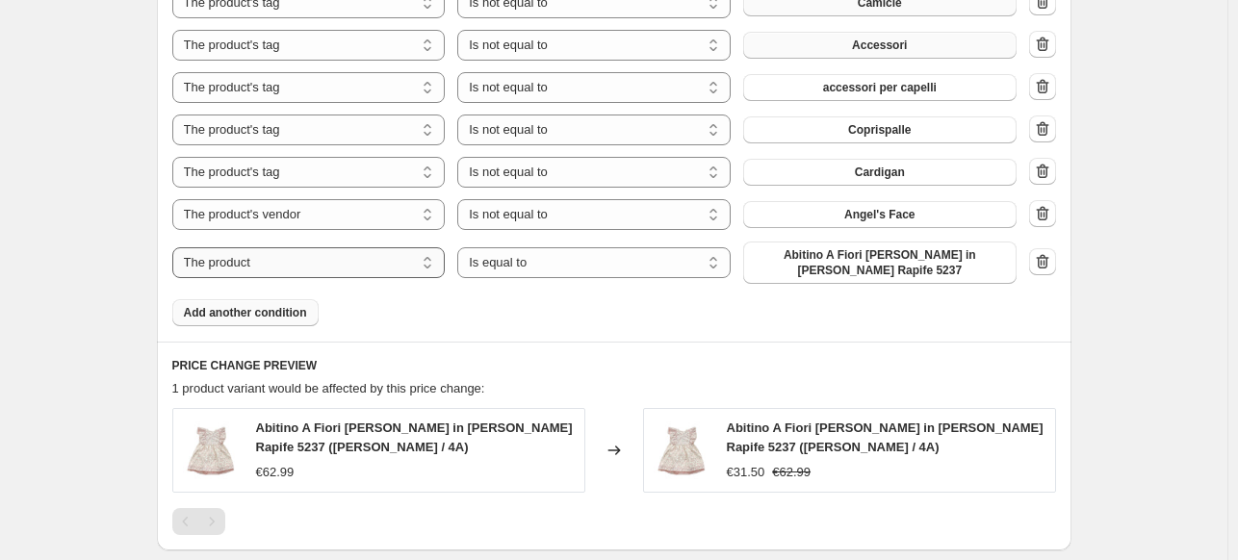
click at [253, 271] on select "The product The product's collection The product's tag The product's vendor The…" at bounding box center [308, 262] width 273 height 31
select select "tag"
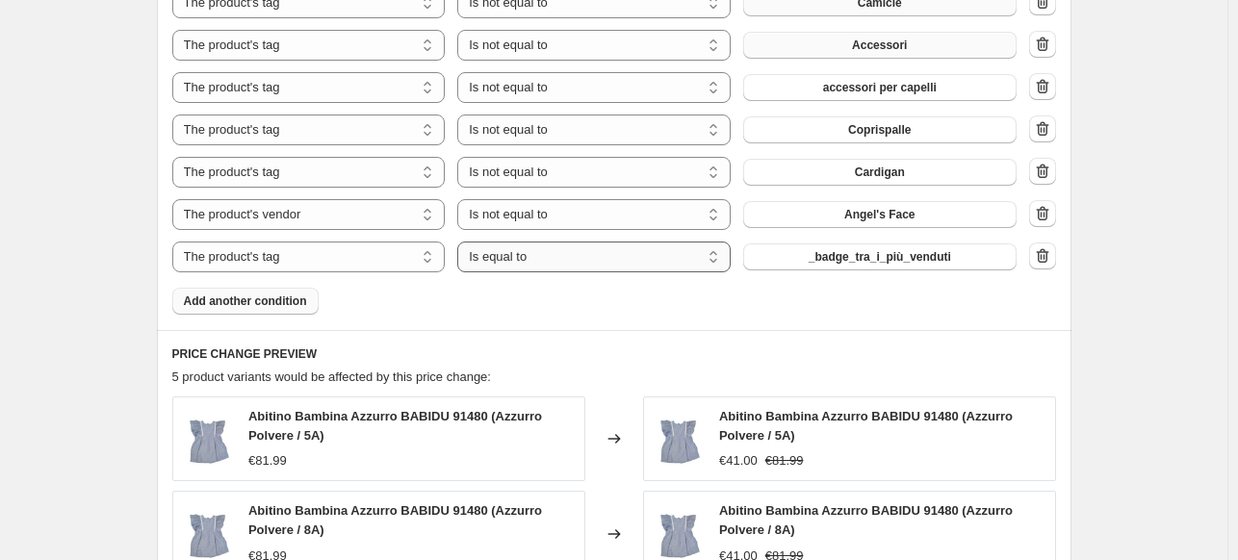
click at [552, 265] on select "Is equal to Is not equal to" at bounding box center [593, 257] width 273 height 31
select select "not_equal"
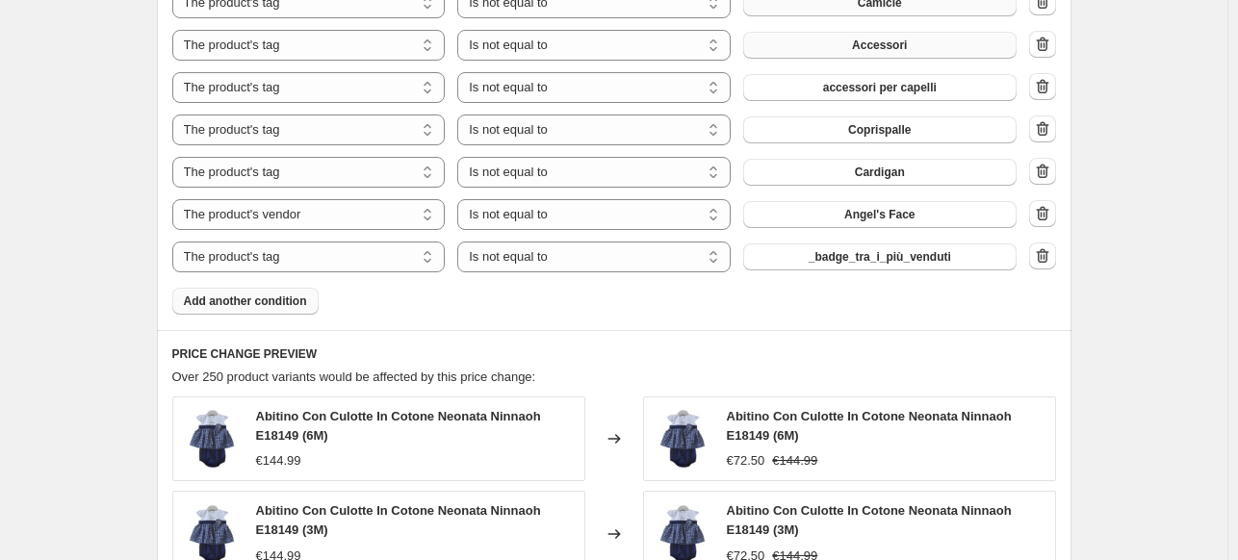
click at [863, 264] on span "_badge_tra_i_più_venduti" at bounding box center [880, 256] width 142 height 15
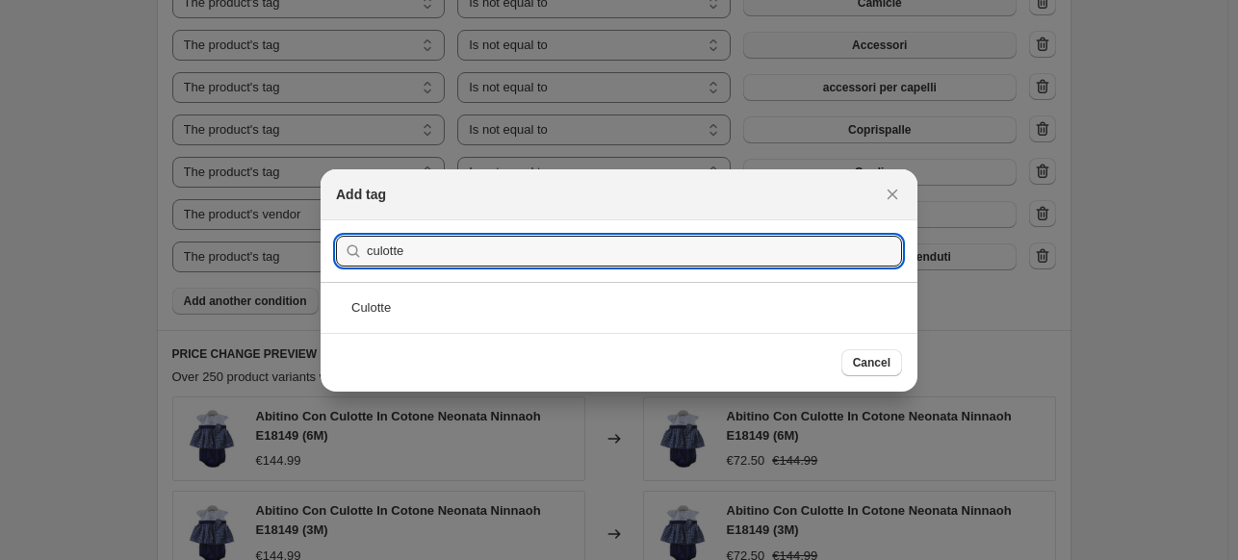
type input "culotte"
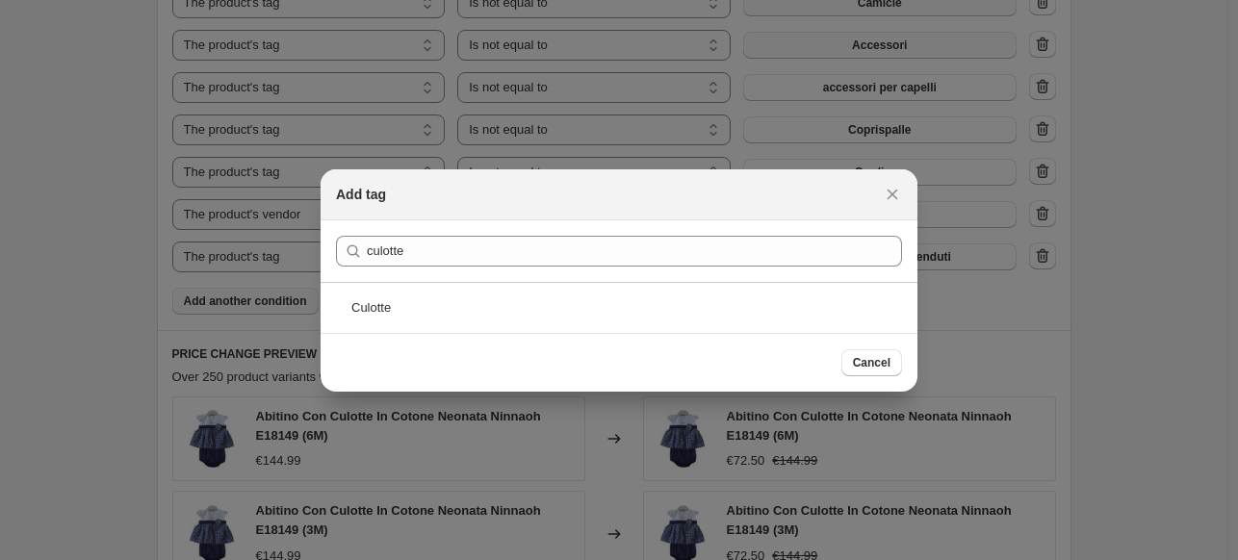
click at [608, 319] on div "Culotte" at bounding box center [619, 307] width 597 height 51
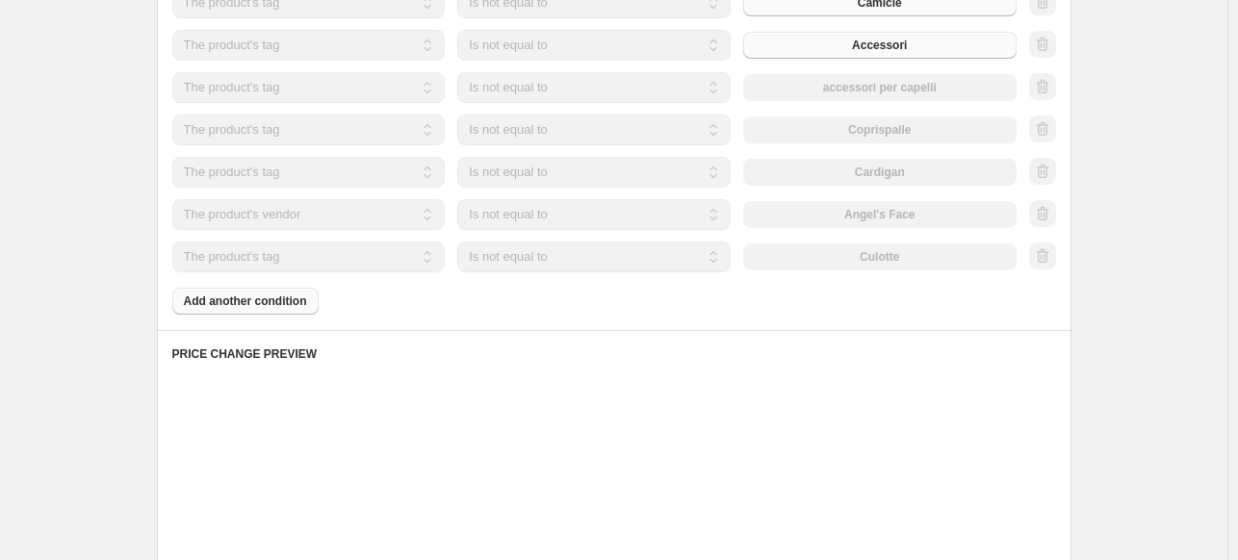
click at [216, 296] on div "Products must match: all conditions any condition The product The product's col…" at bounding box center [614, 41] width 884 height 547
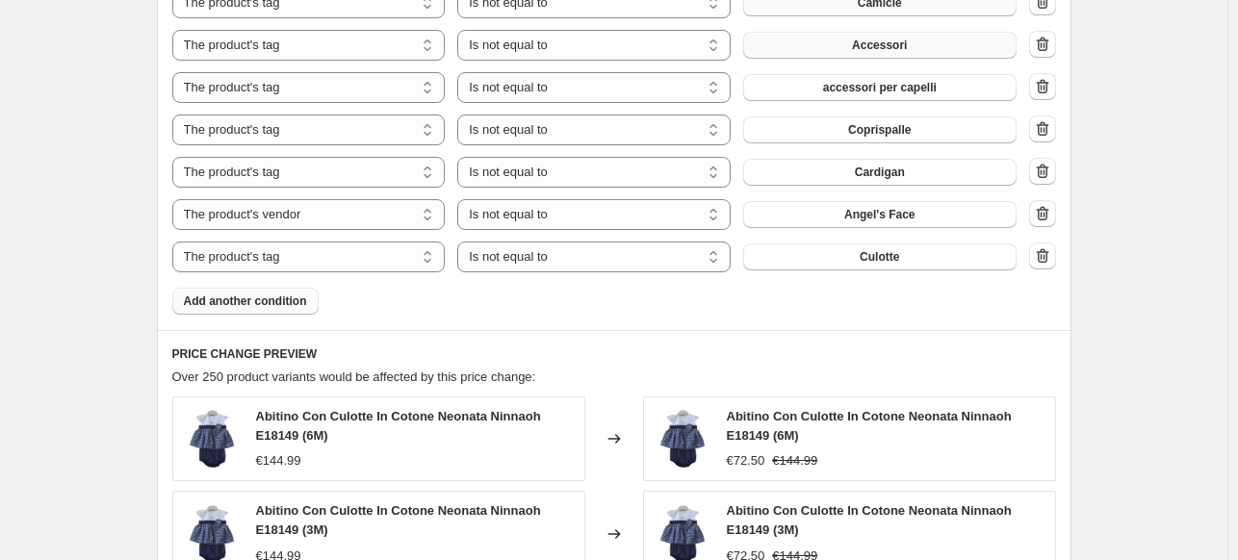
click at [272, 293] on button "Add another condition" at bounding box center [245, 301] width 146 height 27
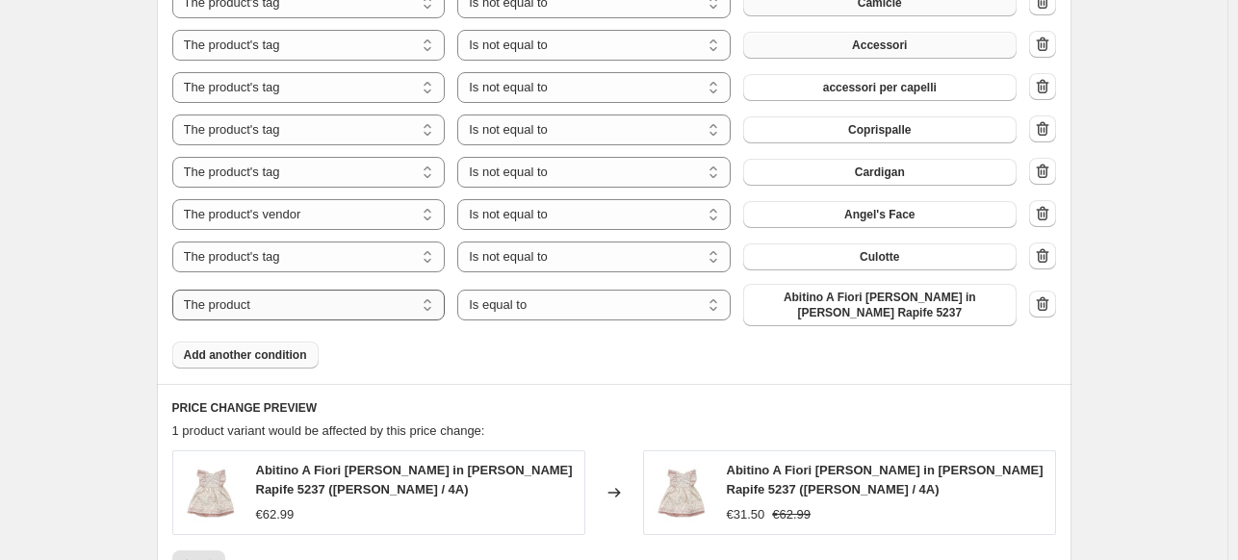
click at [297, 313] on select "The product The product's collection The product's tag The product's vendor The…" at bounding box center [308, 305] width 273 height 31
select select "tag"
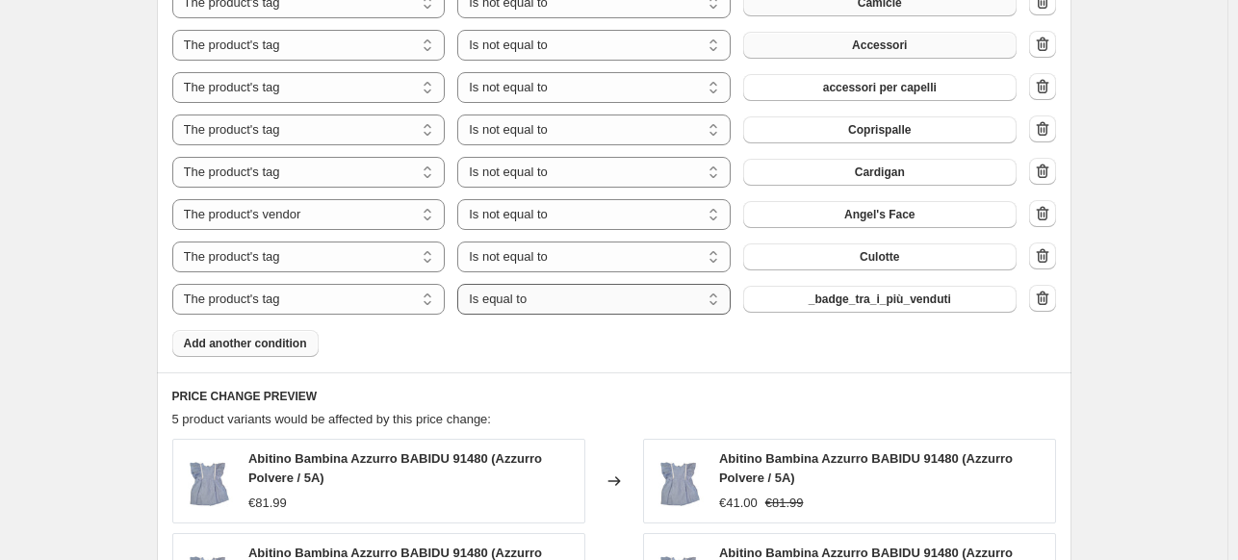
click at [504, 304] on select "Is equal to Is not equal to" at bounding box center [593, 299] width 273 height 31
select select "not_equal"
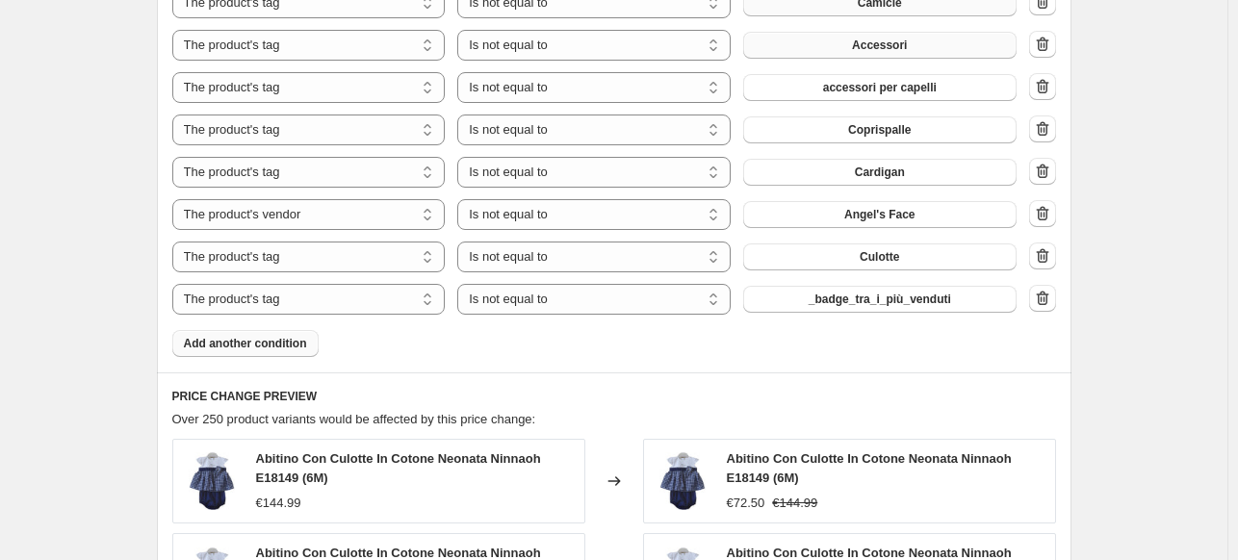
click at [832, 292] on button "_badge_tra_i_più_venduti" at bounding box center [879, 299] width 273 height 27
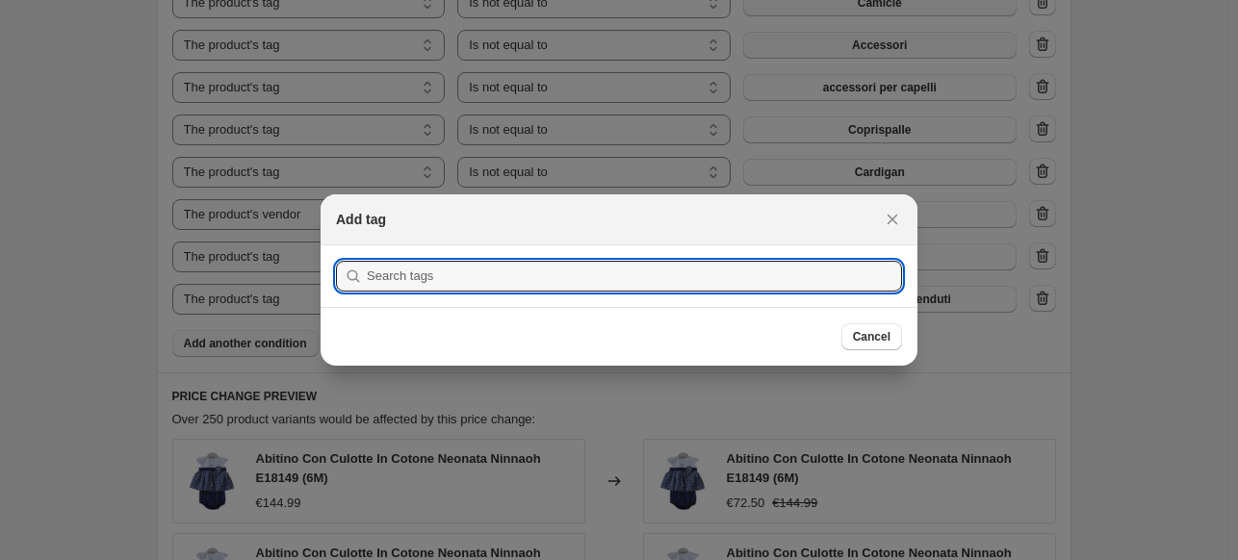
scroll to position [0, 0]
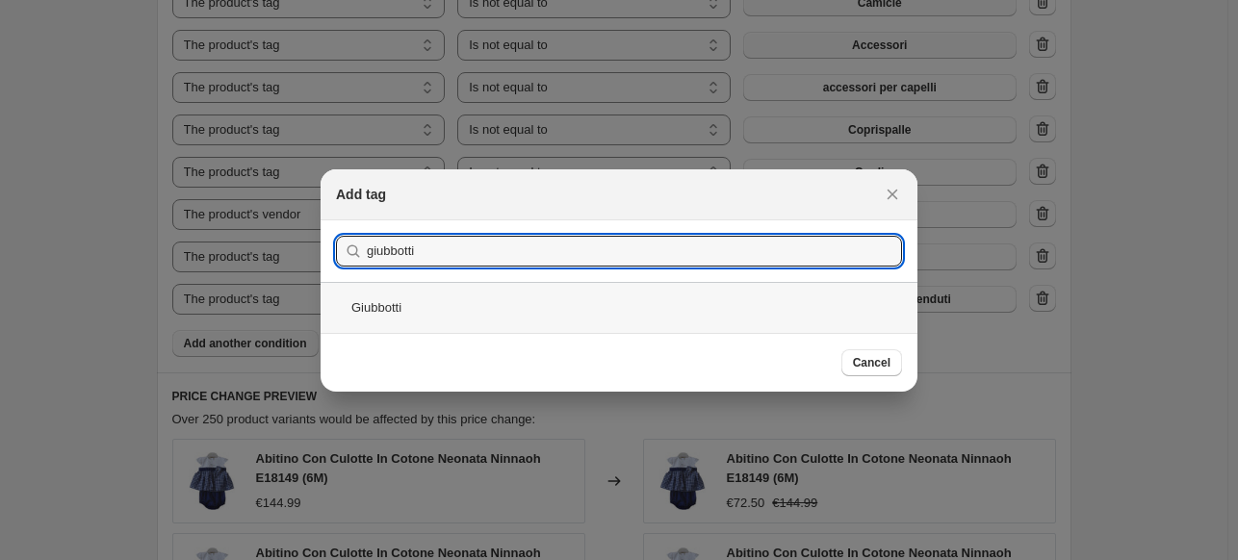
type input "giubbotti"
click at [445, 308] on div "Giubbotti" at bounding box center [619, 307] width 597 height 51
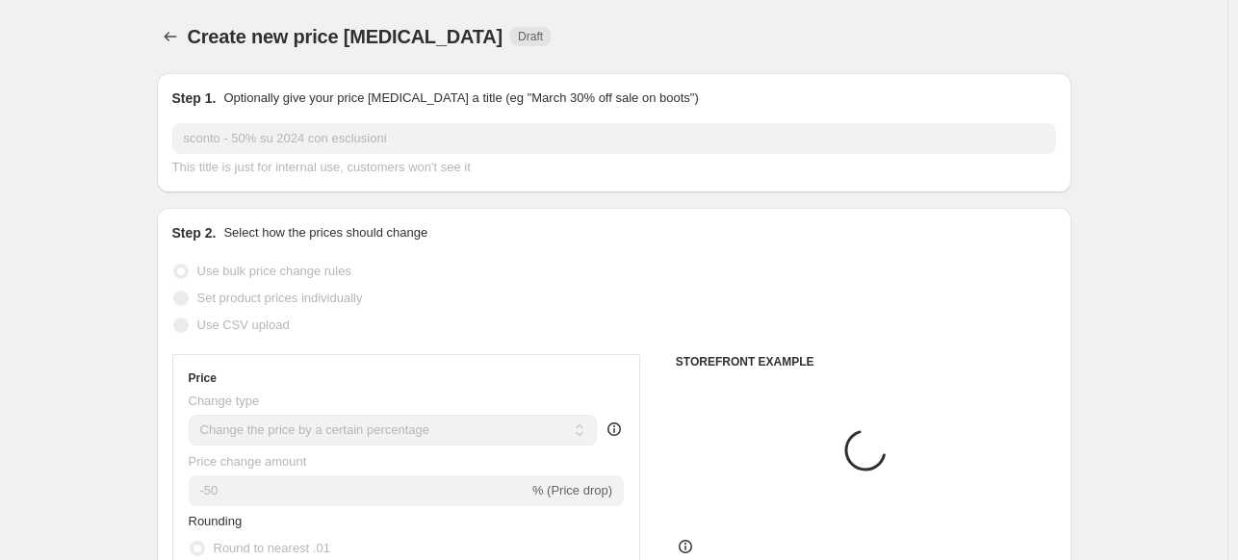
scroll to position [1444, 0]
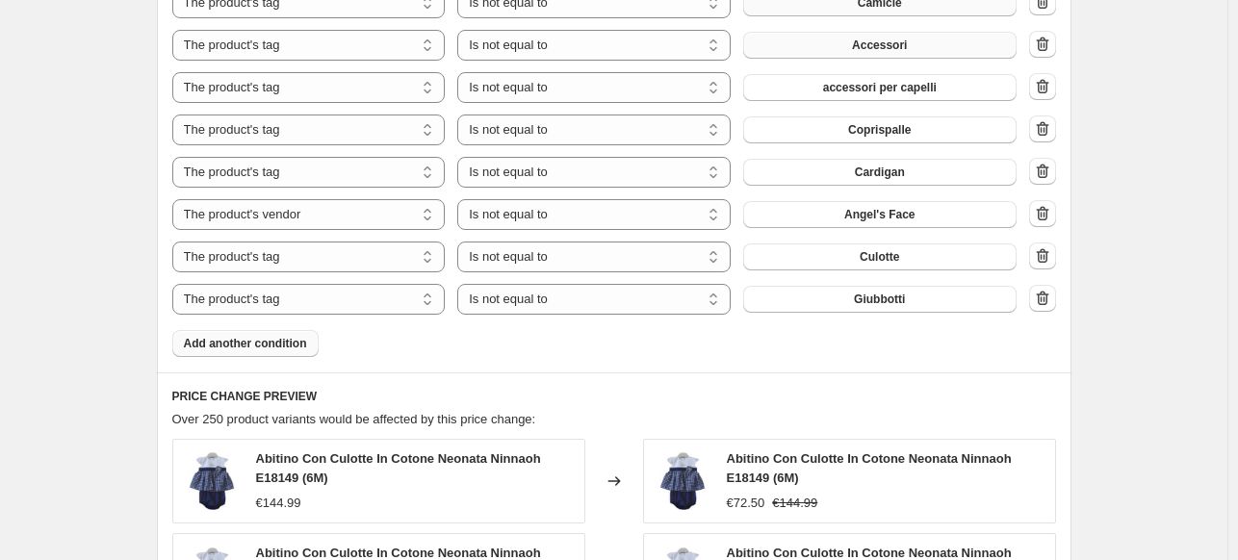
click at [250, 339] on span "Add another condition" at bounding box center [245, 343] width 123 height 15
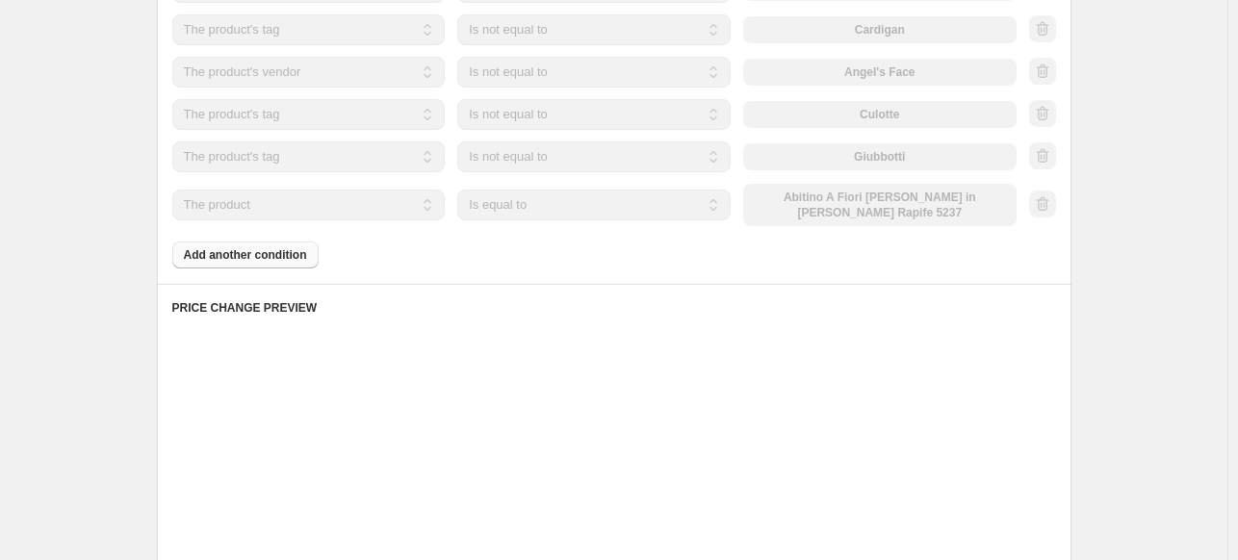
scroll to position [1636, 0]
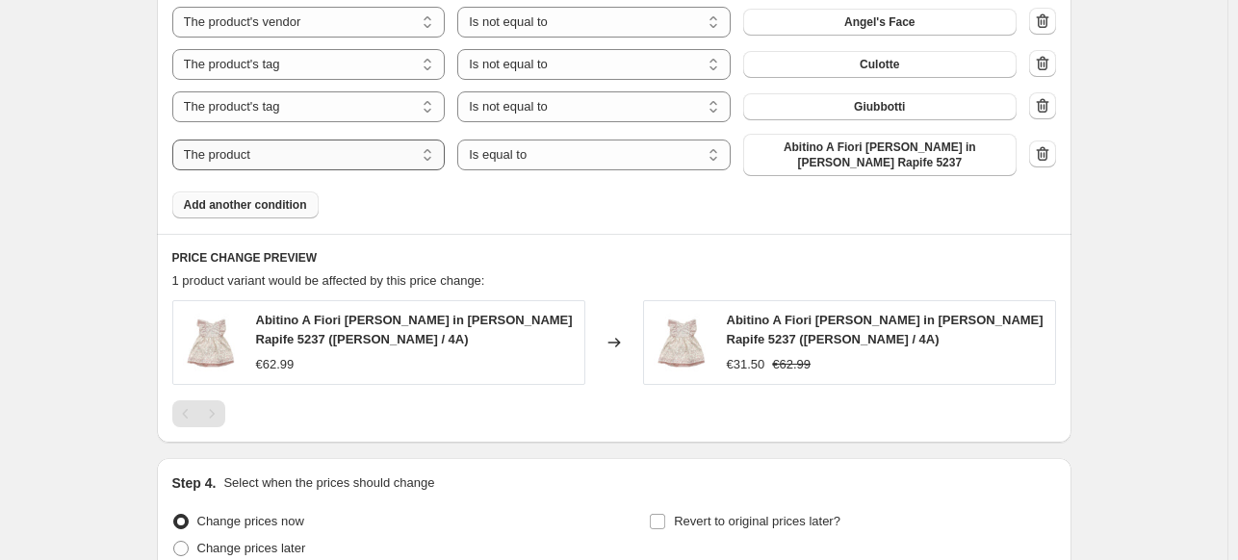
click at [361, 159] on select "The product The product's collection The product's tag The product's vendor The…" at bounding box center [308, 155] width 273 height 31
select select "tag"
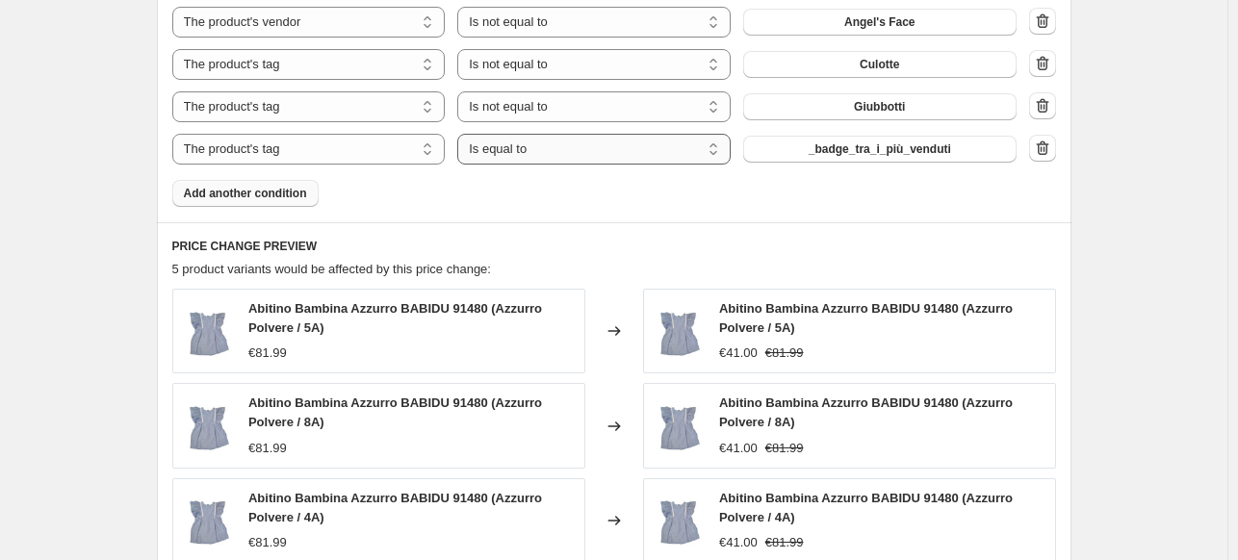
click at [530, 157] on select "Is equal to Is not equal to" at bounding box center [593, 149] width 273 height 31
select select "not_equal"
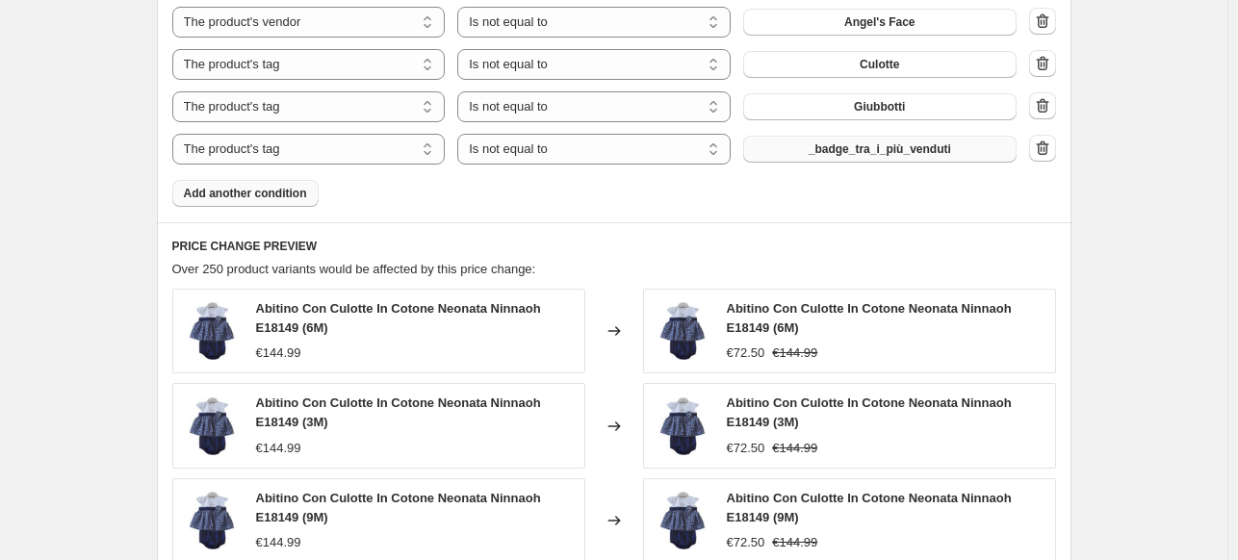
click at [936, 153] on span "_badge_tra_i_più_venduti" at bounding box center [880, 149] width 142 height 15
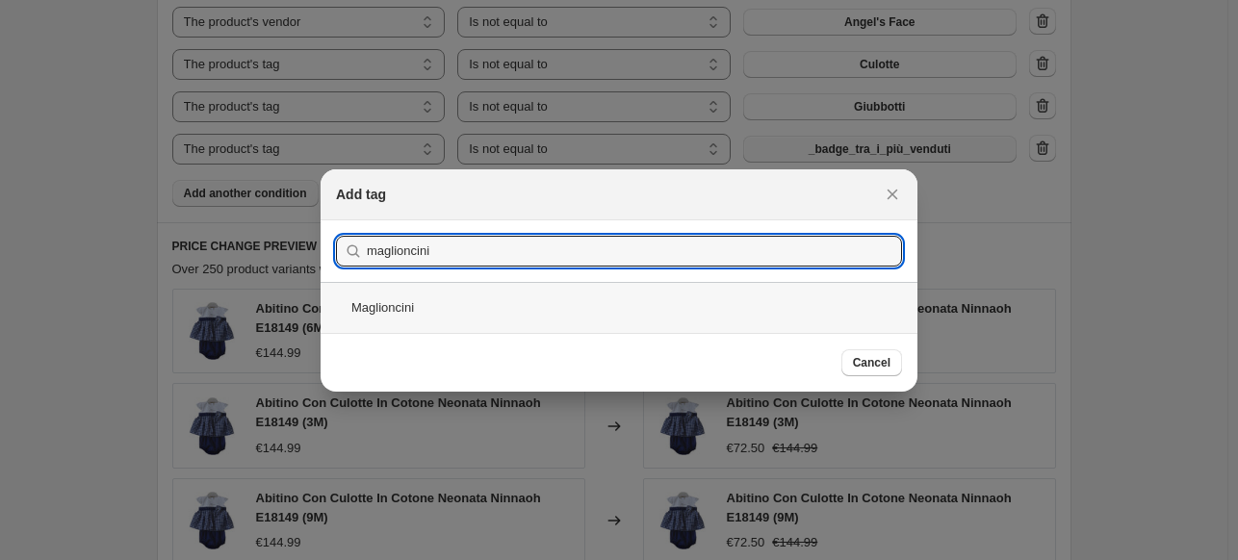
type input "maglioncini"
click at [623, 310] on div "Maglioncini" at bounding box center [619, 307] width 597 height 51
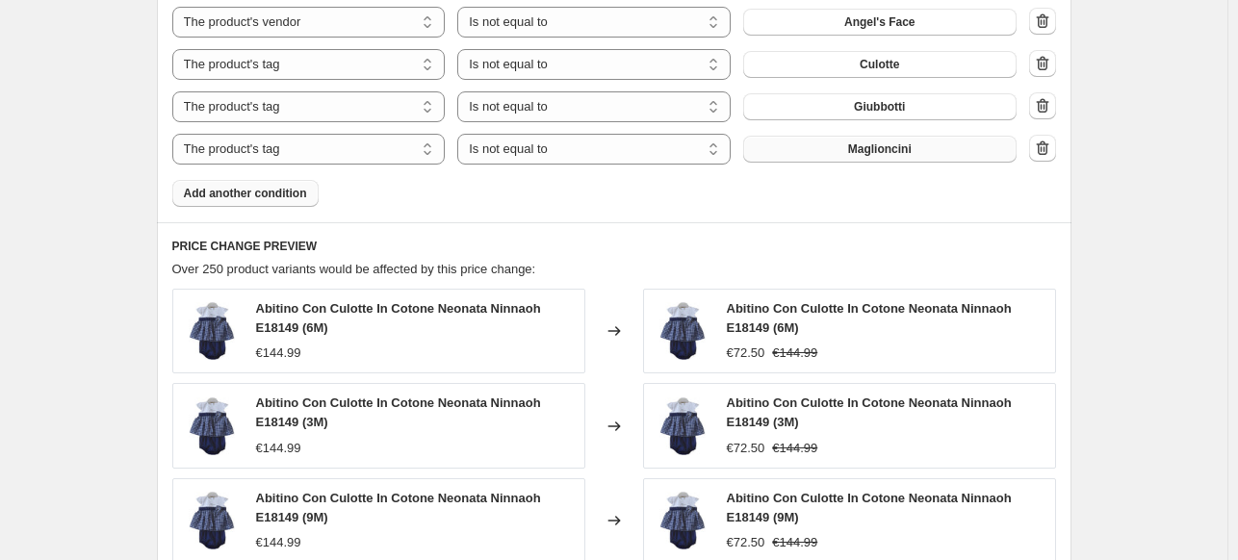
click at [281, 194] on span "Add another condition" at bounding box center [245, 193] width 123 height 15
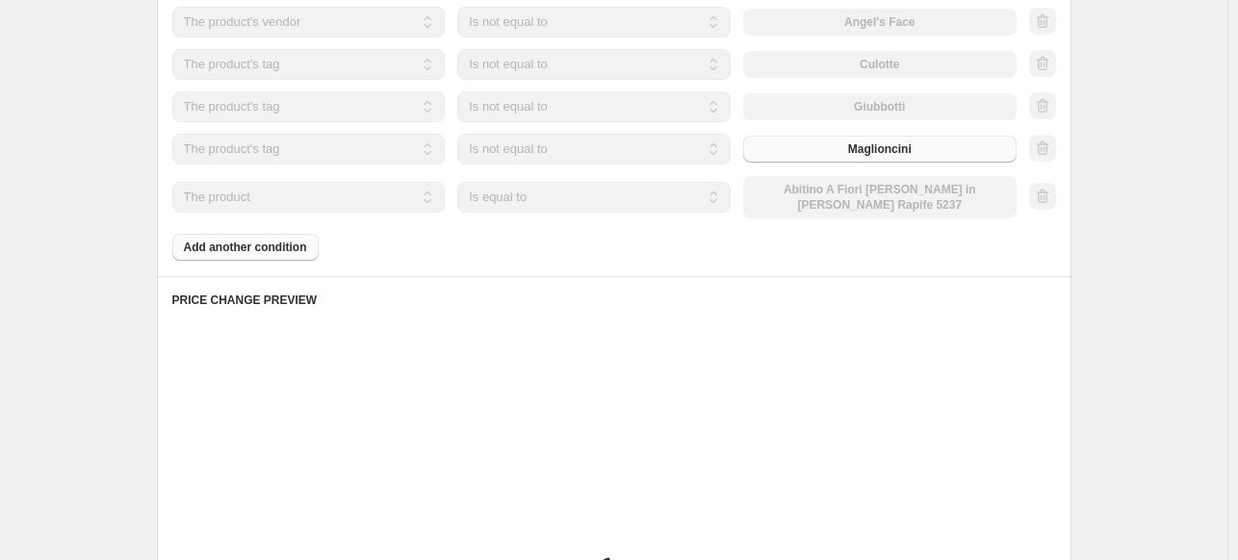
click at [296, 199] on select "The product The product's collection The product's tag The product's vendor The…" at bounding box center [308, 197] width 273 height 31
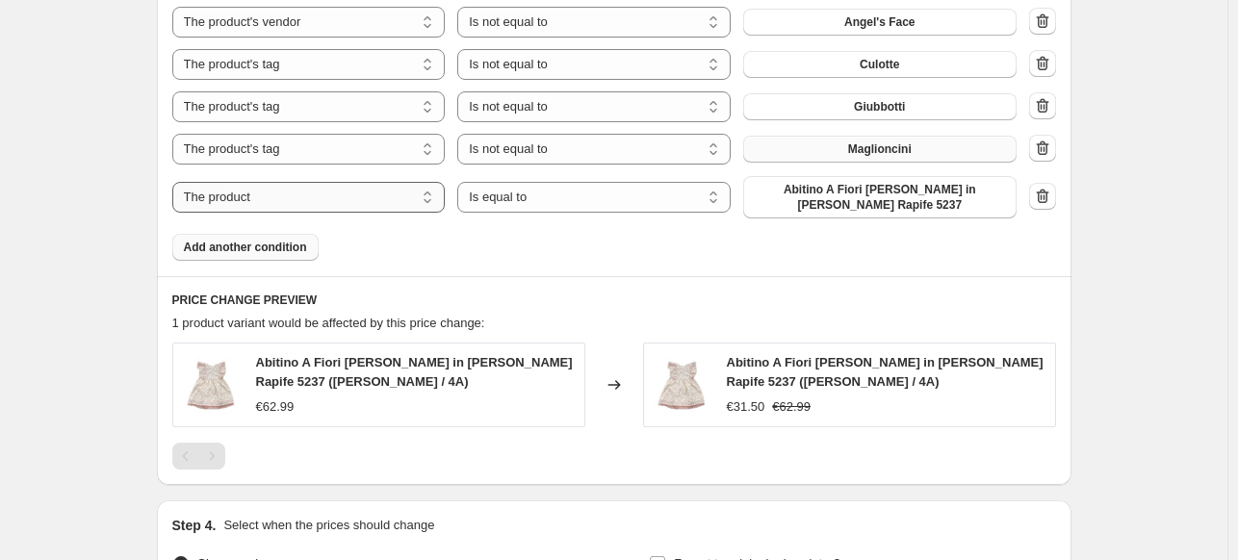
click at [296, 199] on select "The product The product's collection The product's tag The product's vendor The…" at bounding box center [308, 197] width 273 height 31
select select "tag"
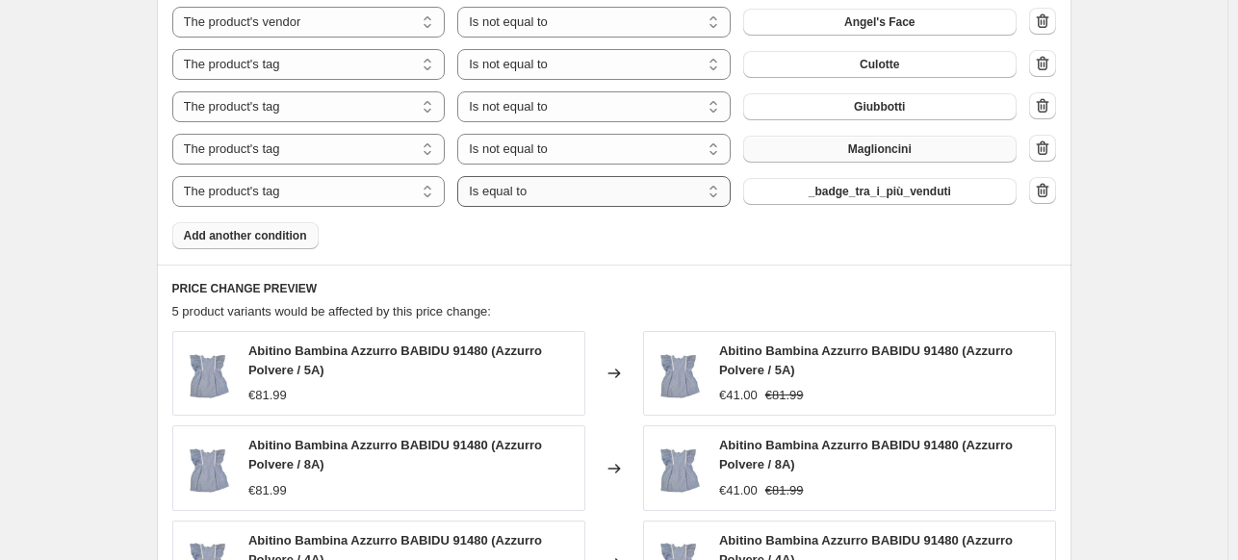
click at [543, 189] on select "Is equal to Is not equal to" at bounding box center [593, 191] width 273 height 31
select select "not_equal"
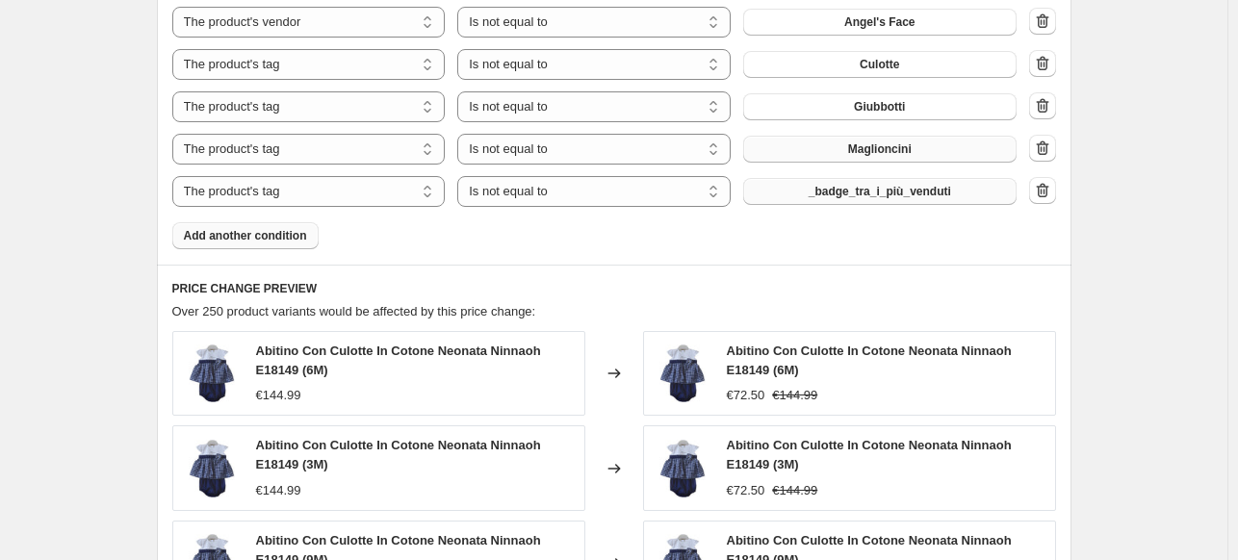
click at [890, 194] on span "_badge_tra_i_più_venduti" at bounding box center [880, 191] width 142 height 15
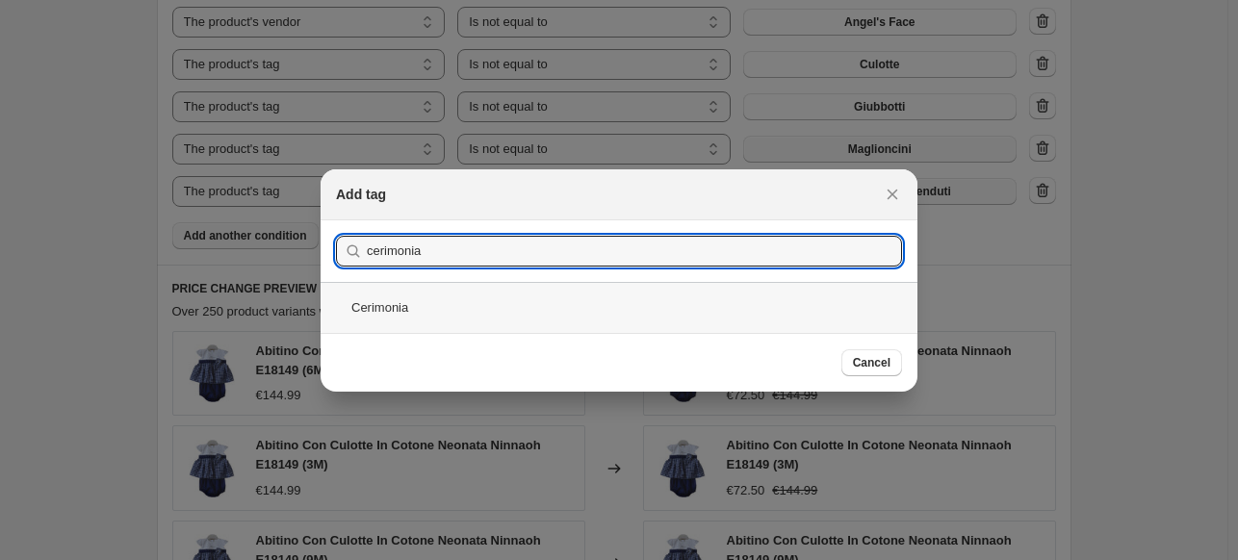
type input "cerimonia"
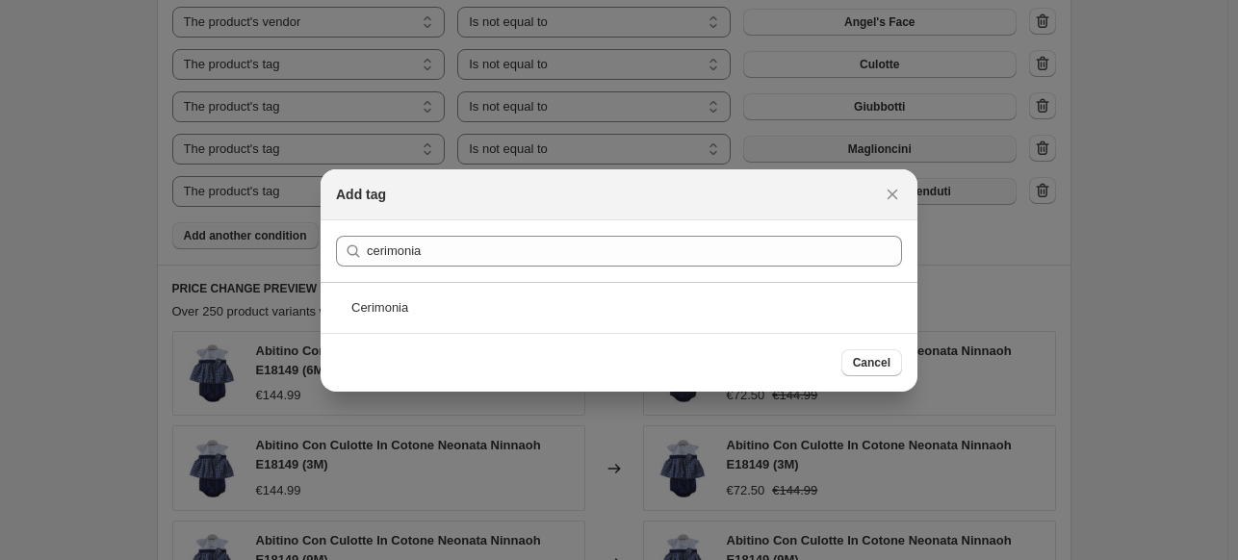
click at [556, 319] on div "Cerimonia" at bounding box center [619, 307] width 597 height 51
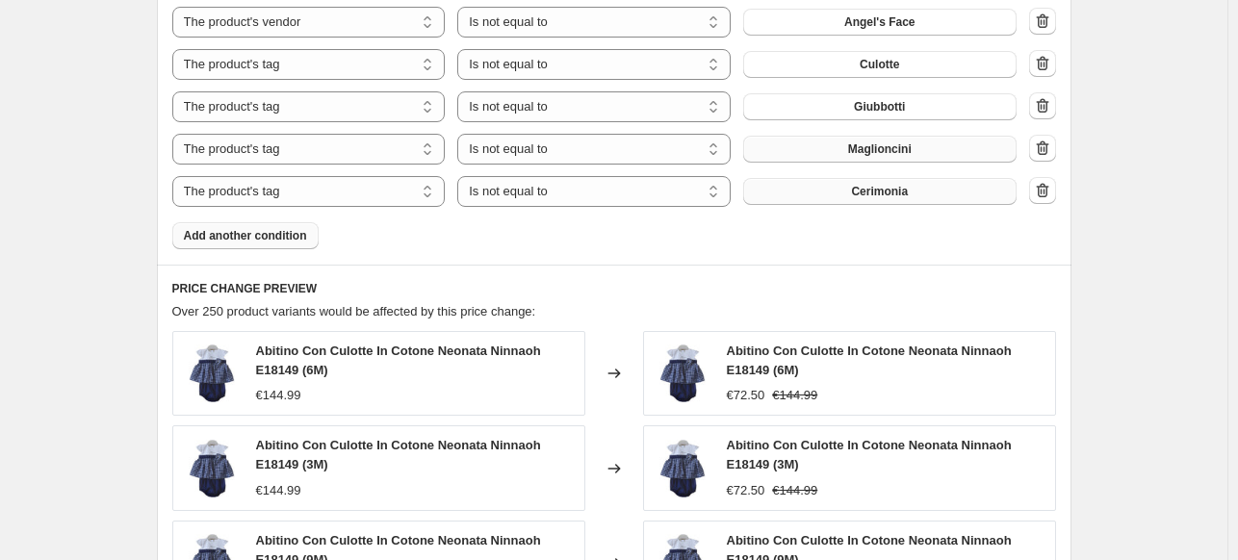
click at [270, 232] on span "Add another condition" at bounding box center [245, 235] width 123 height 15
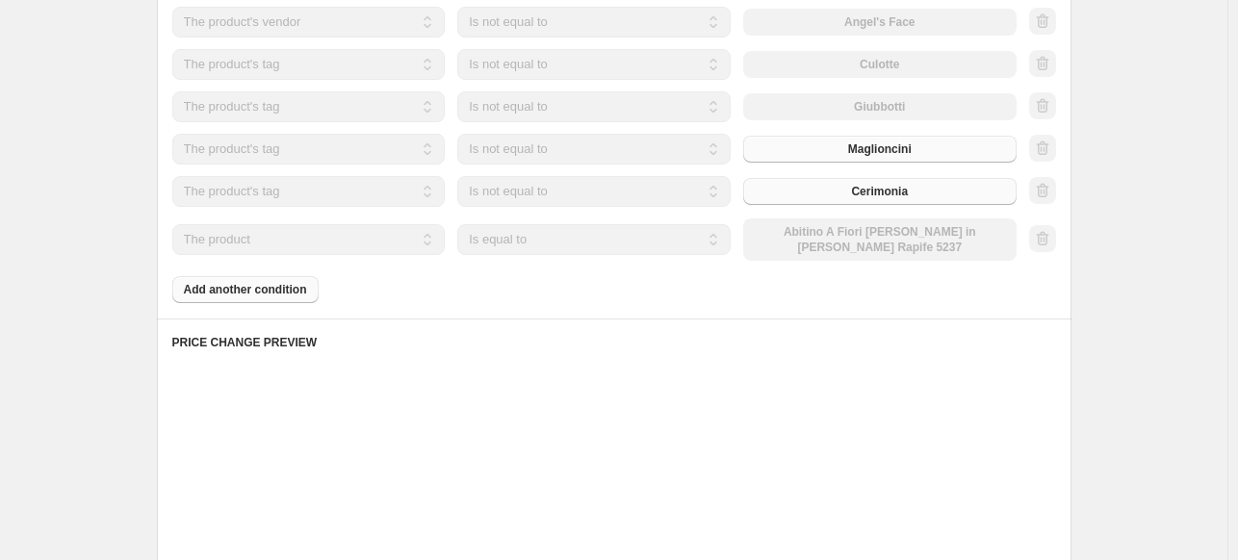
click at [335, 250] on select "The product The product's collection The product's tag The product's vendor The…" at bounding box center [308, 239] width 273 height 31
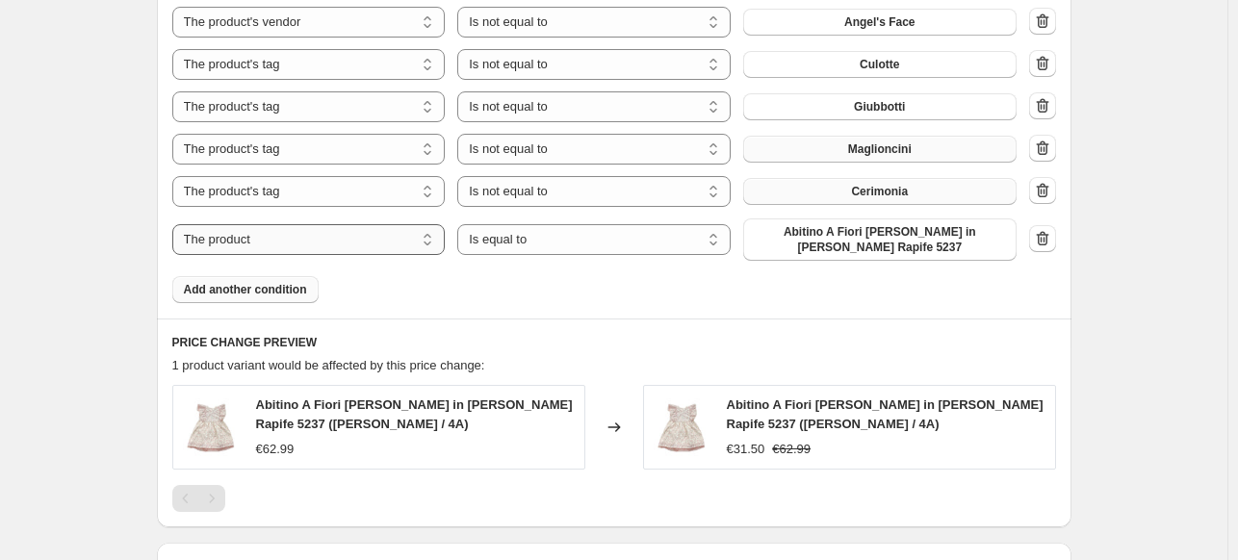
click at [335, 250] on select "The product The product's collection The product's tag The product's vendor The…" at bounding box center [308, 239] width 273 height 31
select select "tag"
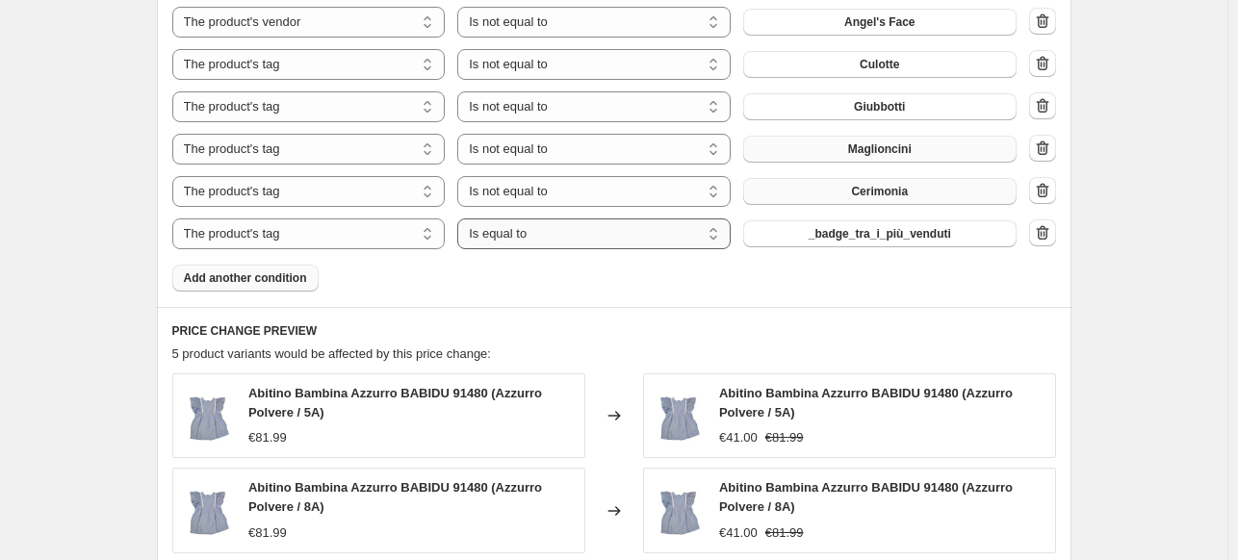
click at [574, 228] on select "Is equal to Is not equal to" at bounding box center [593, 234] width 273 height 31
select select "not_equal"
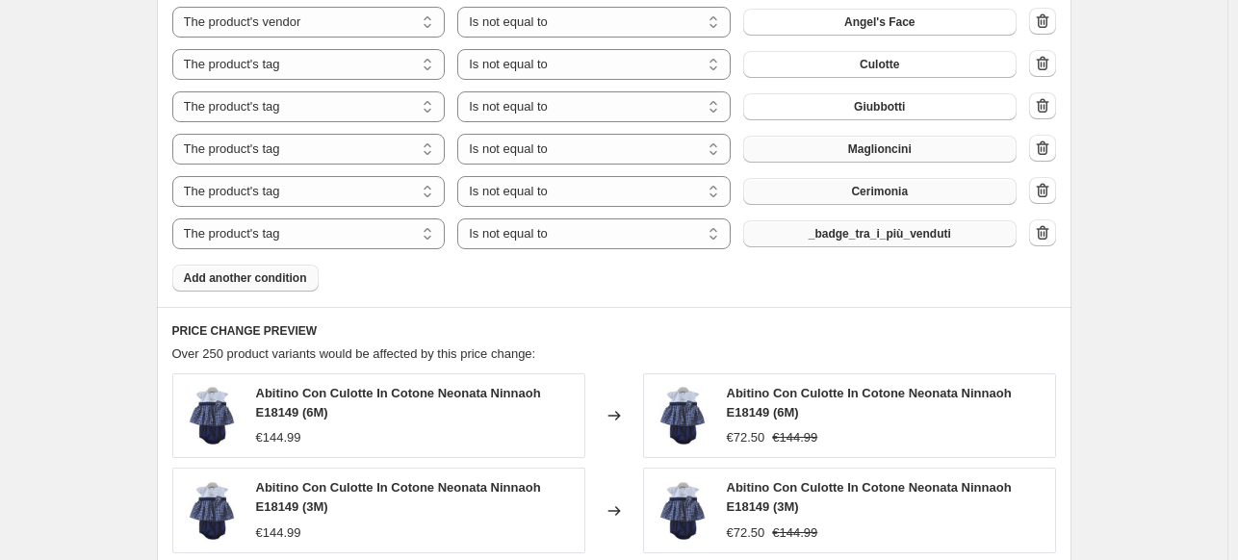
click at [847, 234] on span "_badge_tra_i_più_venduti" at bounding box center [880, 233] width 142 height 15
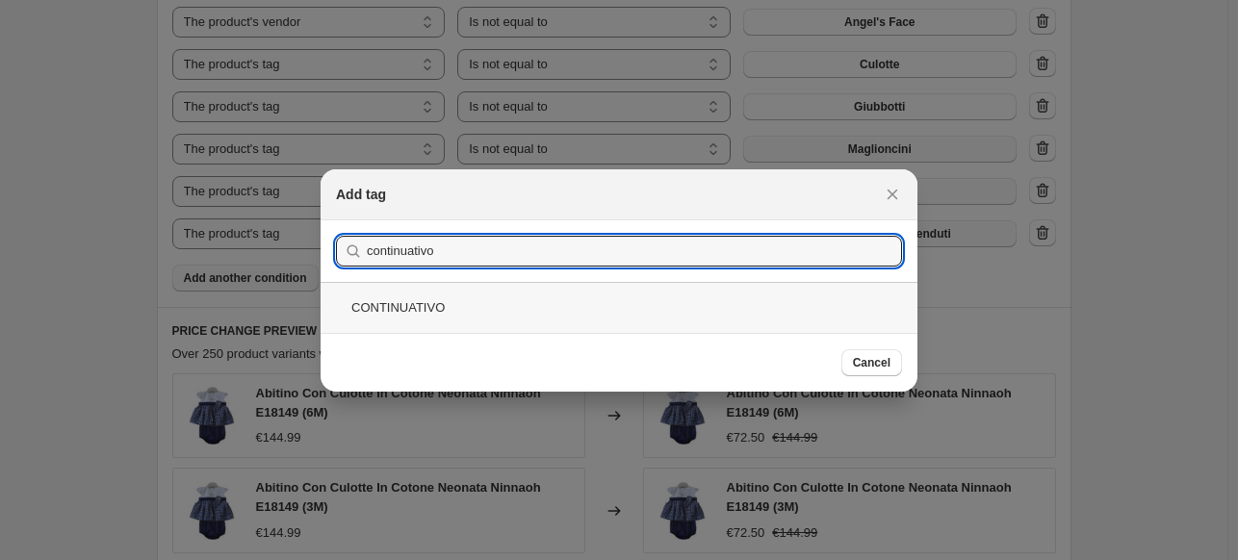
type input "continuativo"
click at [497, 309] on div "CONTINUATIVO" at bounding box center [619, 307] width 597 height 51
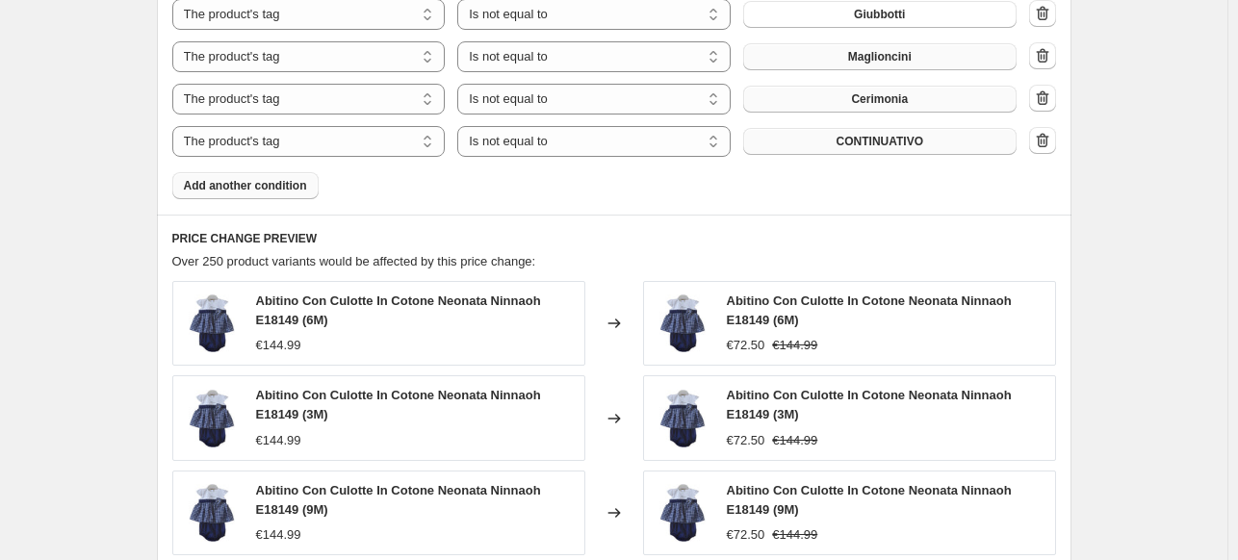
scroll to position [1733, 0]
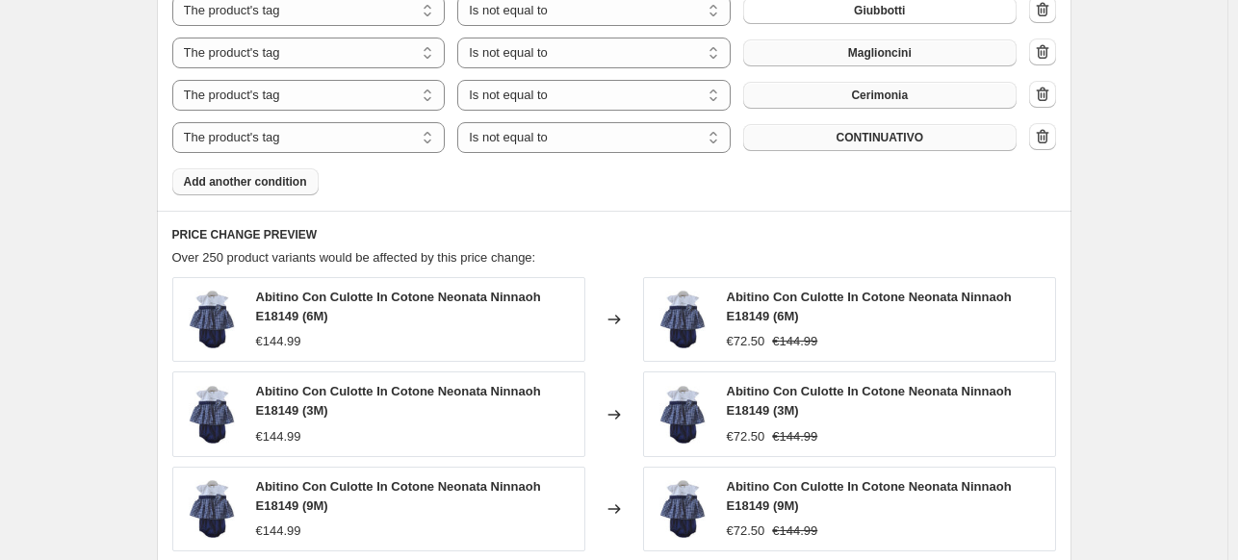
click at [217, 176] on span "Add another condition" at bounding box center [245, 181] width 123 height 15
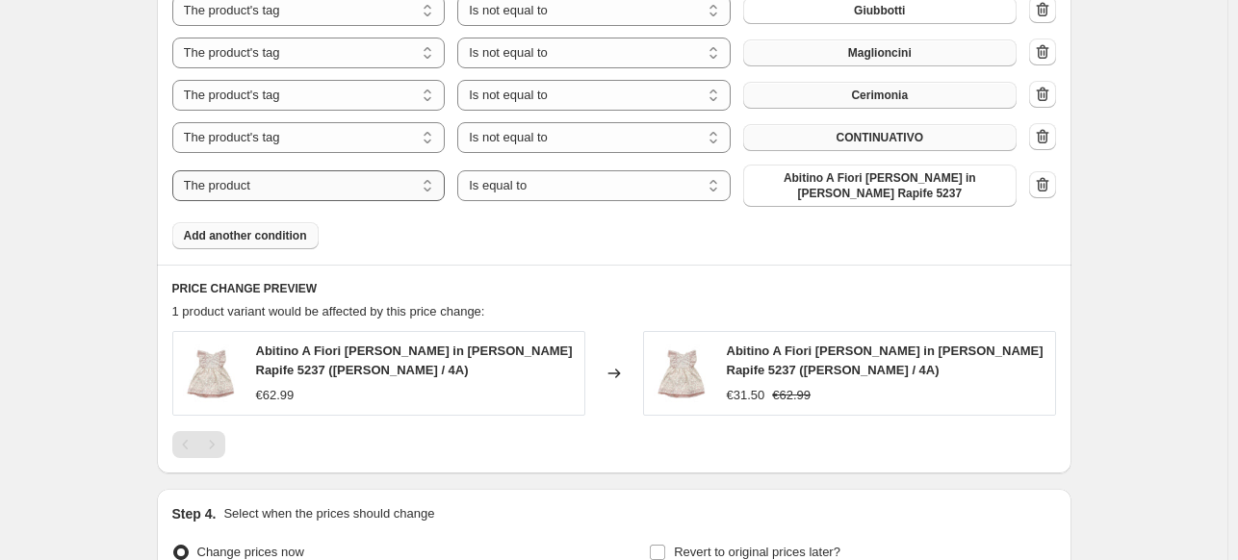
click at [254, 188] on select "The product The product's collection The product's tag The product's vendor The…" at bounding box center [308, 185] width 273 height 31
select select "tag"
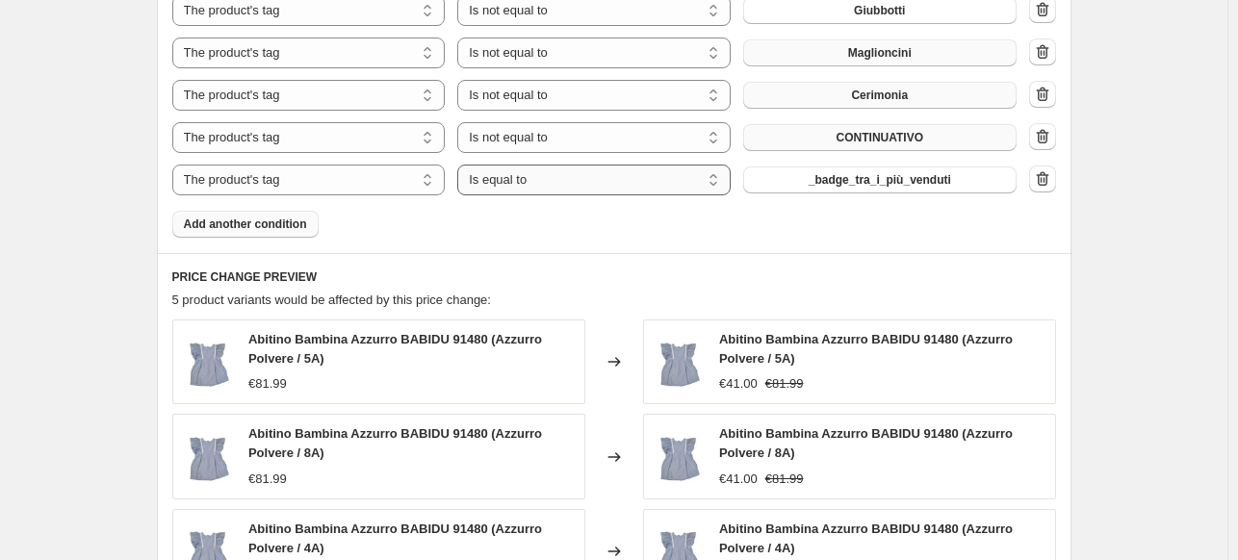
click at [552, 186] on select "Is equal to Is not equal to" at bounding box center [593, 180] width 273 height 31
select select "not_equal"
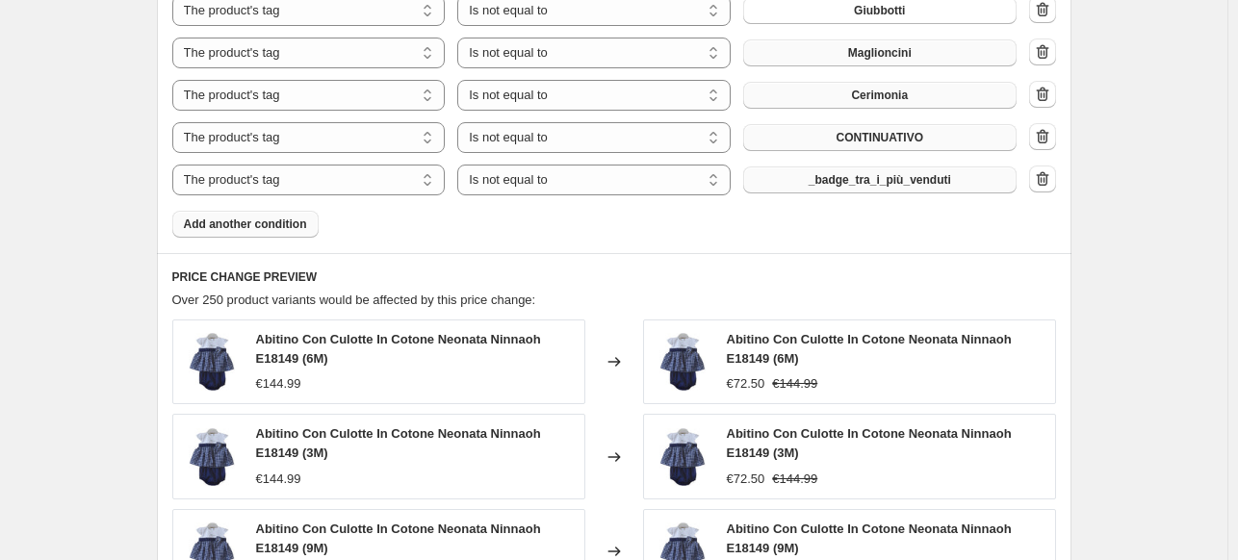
click at [885, 176] on span "_badge_tra_i_più_venduti" at bounding box center [880, 179] width 142 height 15
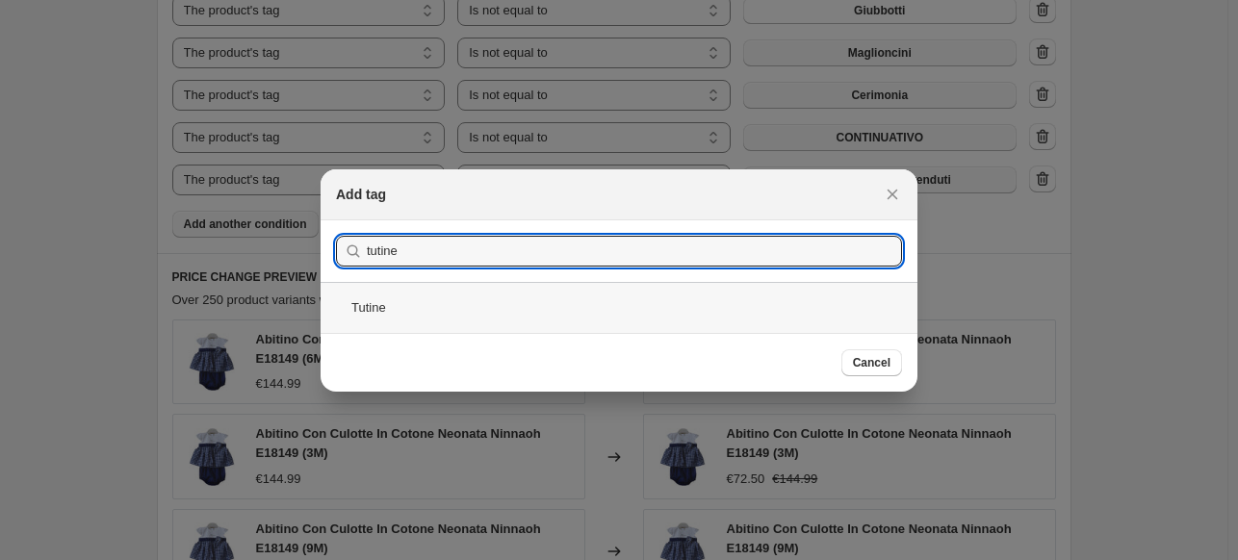
type input "tutine"
click at [498, 299] on div "Tutine" at bounding box center [619, 307] width 597 height 51
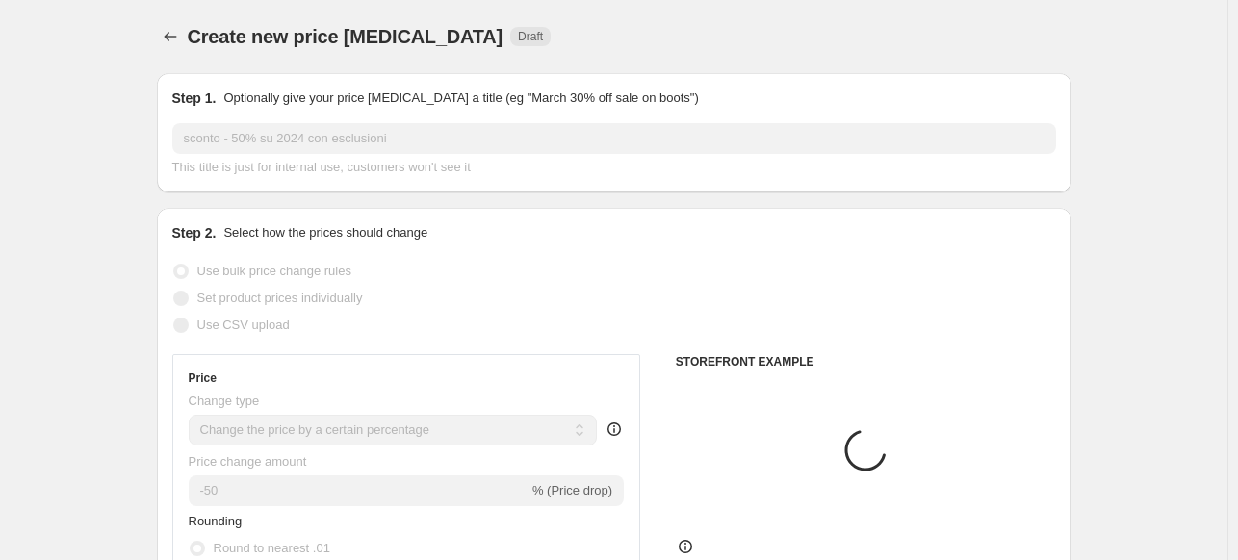
scroll to position [1733, 0]
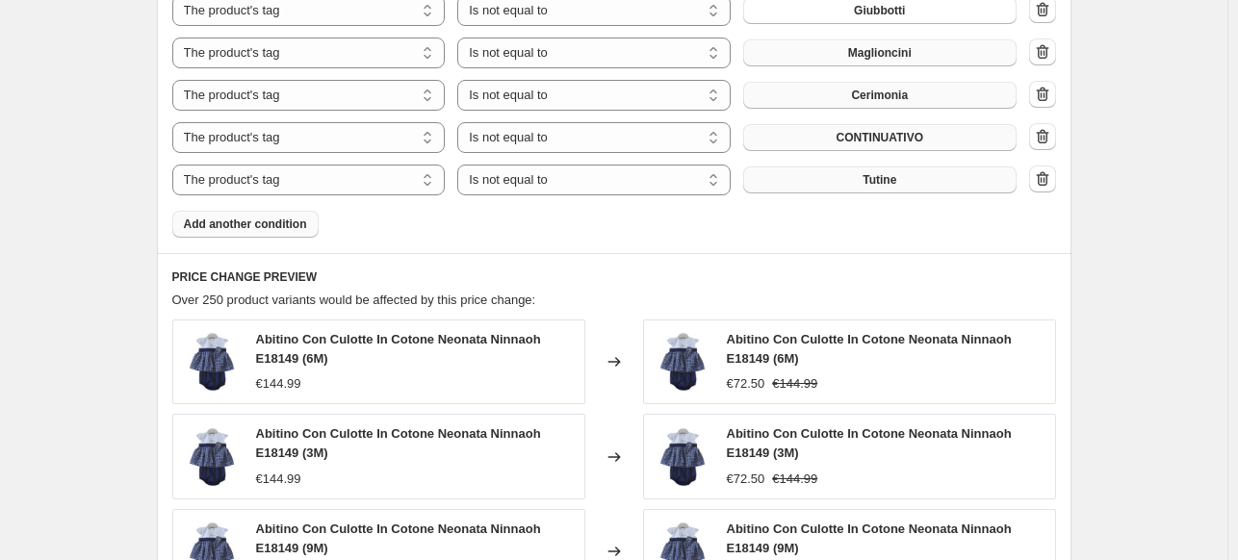
click at [223, 226] on span "Add another condition" at bounding box center [245, 224] width 123 height 15
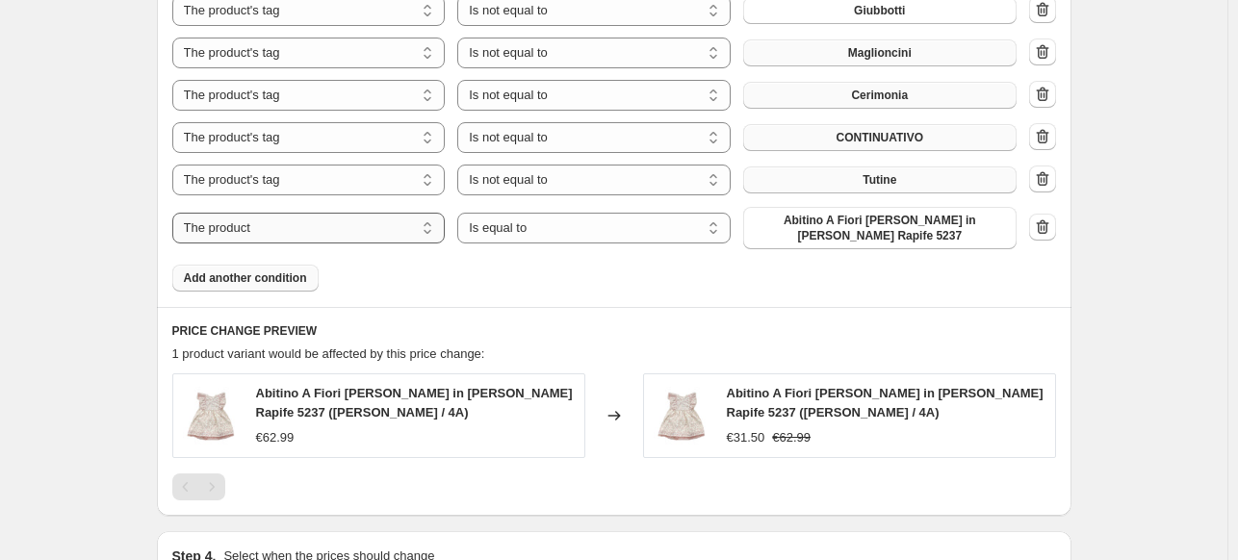
click at [239, 230] on select "The product The product's collection The product's tag The product's vendor The…" at bounding box center [308, 228] width 273 height 31
select select "tag"
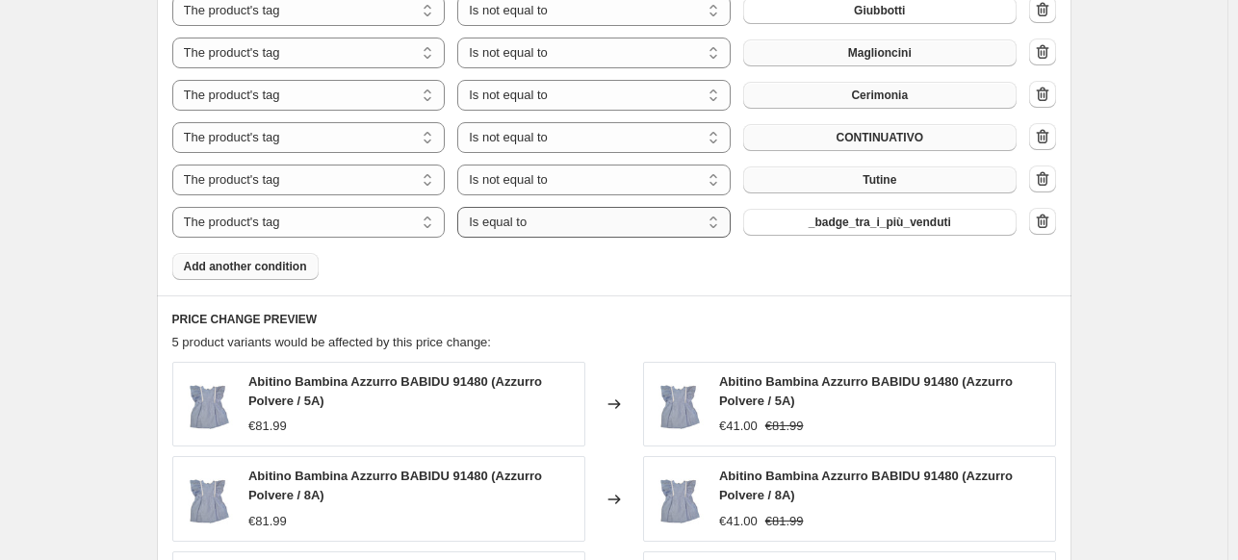
click at [501, 227] on select "Is equal to Is not equal to" at bounding box center [593, 222] width 273 height 31
select select "not_equal"
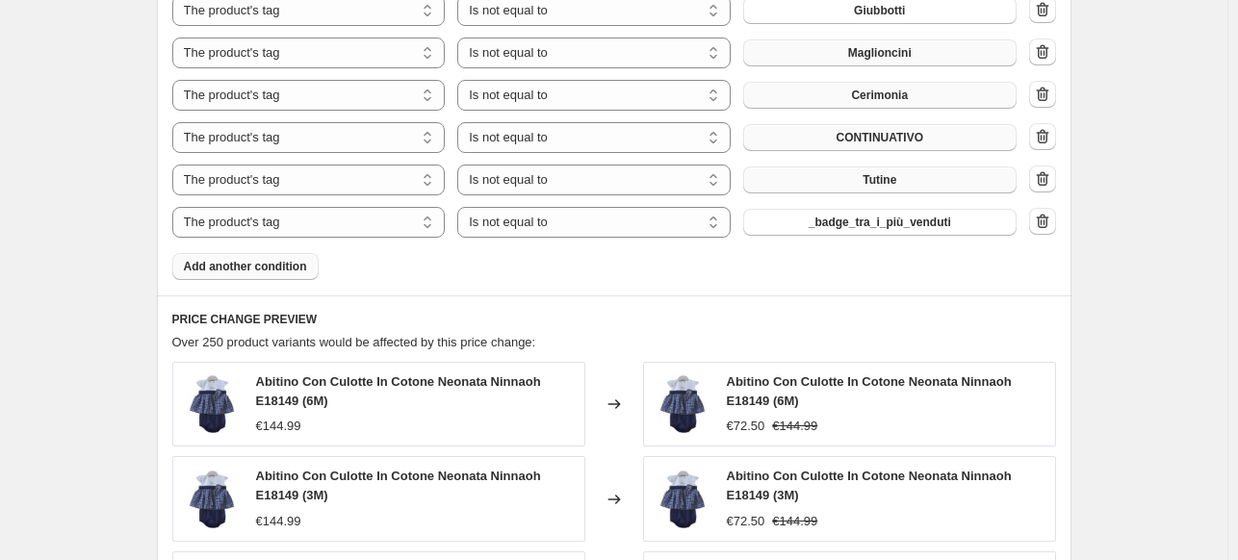
click at [810, 230] on button "_badge_tra_i_più_venduti" at bounding box center [879, 222] width 273 height 27
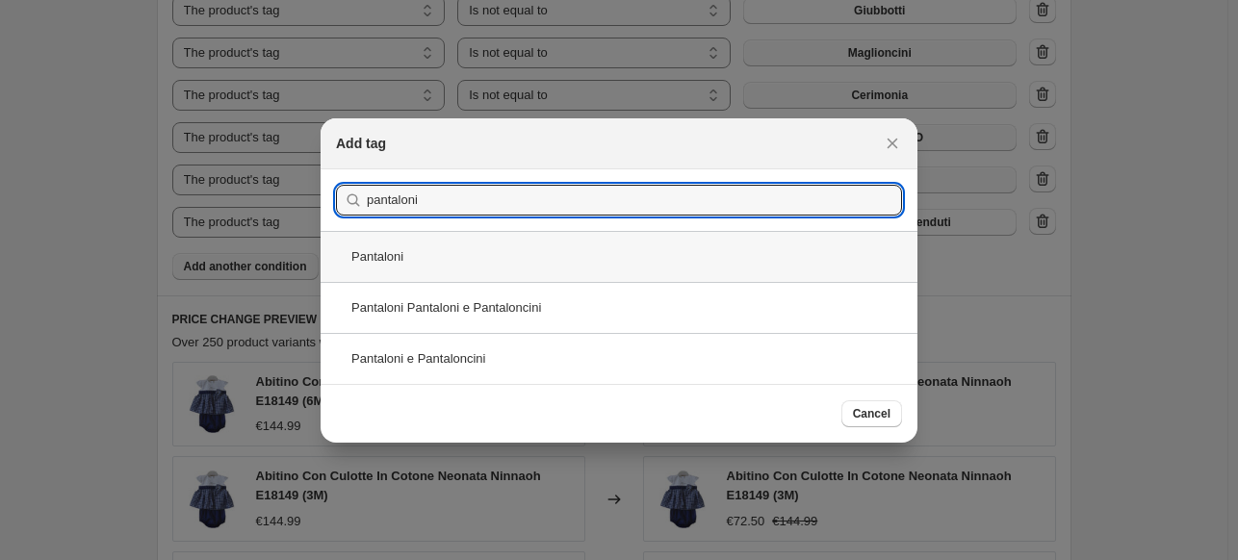
type input "pantaloni"
click at [422, 271] on div "Pantaloni" at bounding box center [619, 256] width 597 height 51
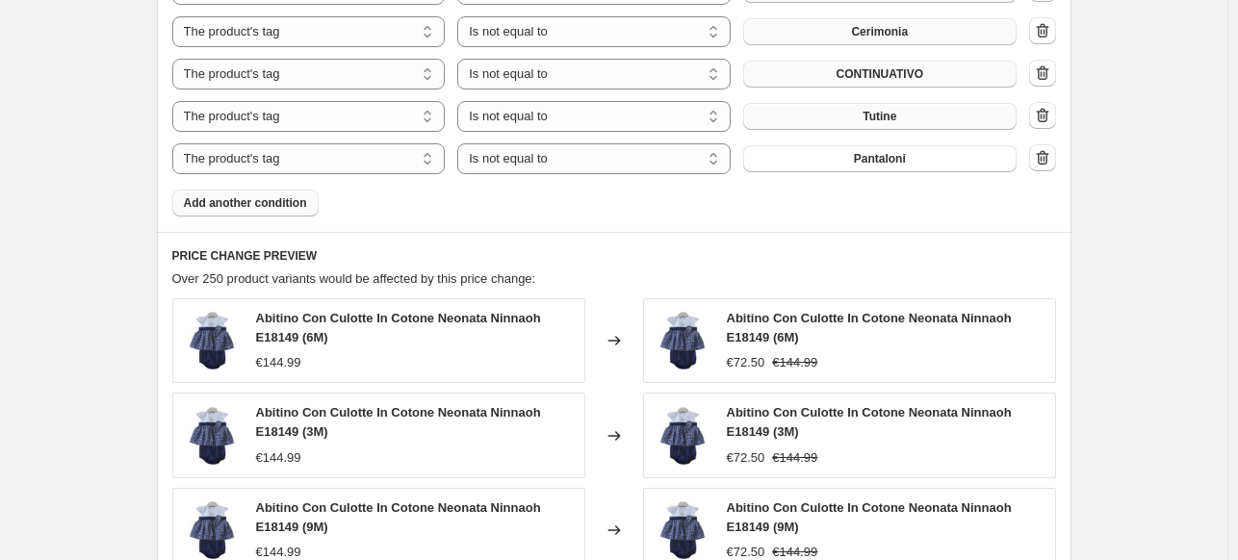
scroll to position [1829, 0]
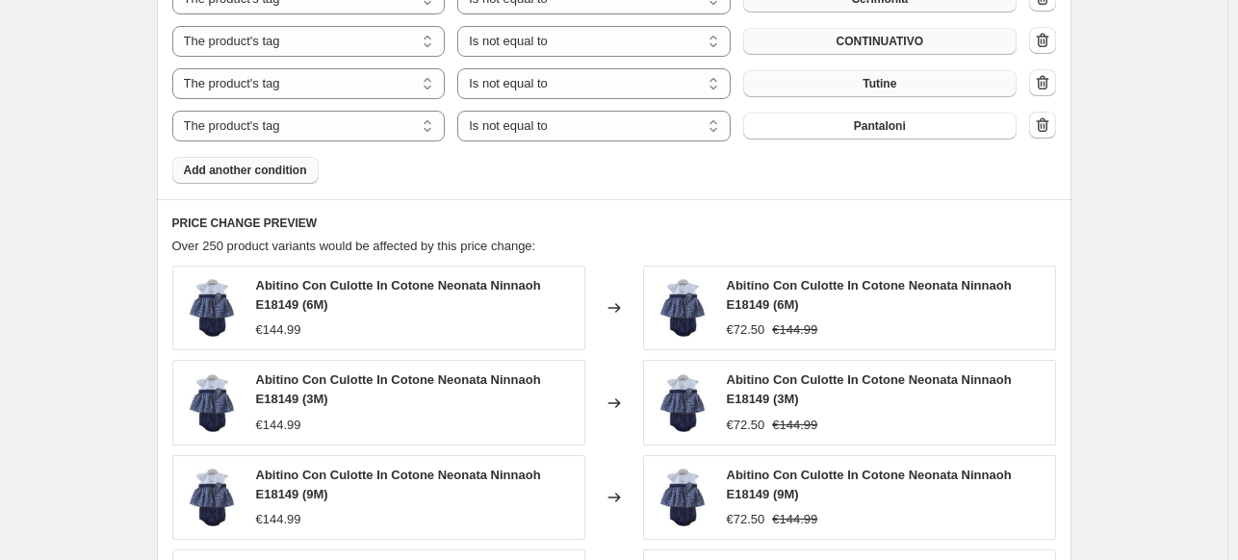
click at [285, 176] on span "Add another condition" at bounding box center [245, 170] width 123 height 15
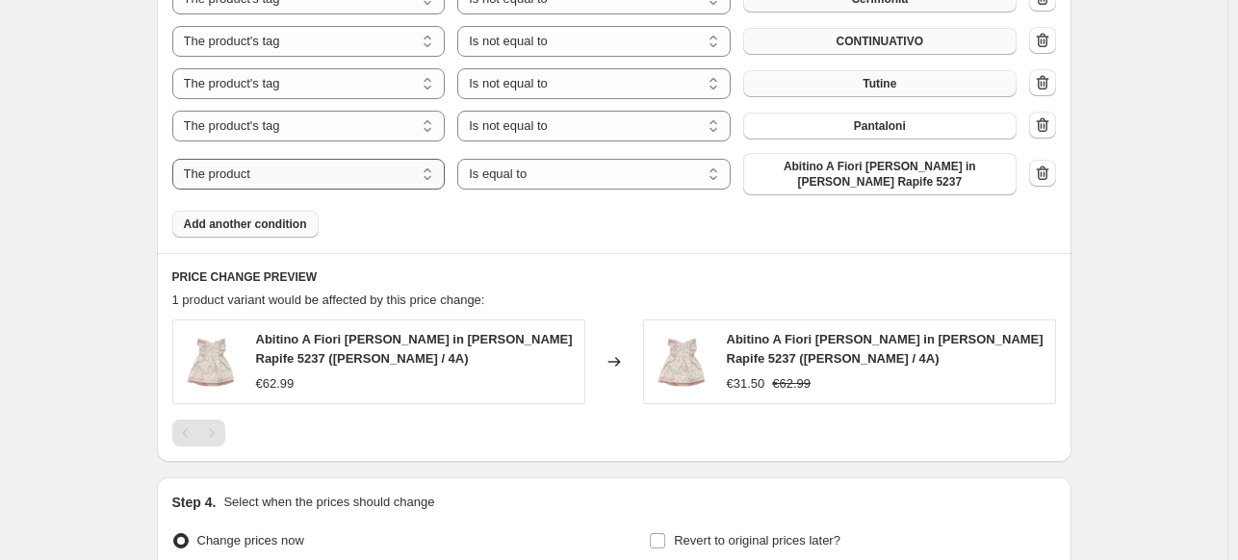
click at [305, 187] on select "The product The product's collection The product's tag The product's vendor The…" at bounding box center [308, 174] width 273 height 31
select select "tag"
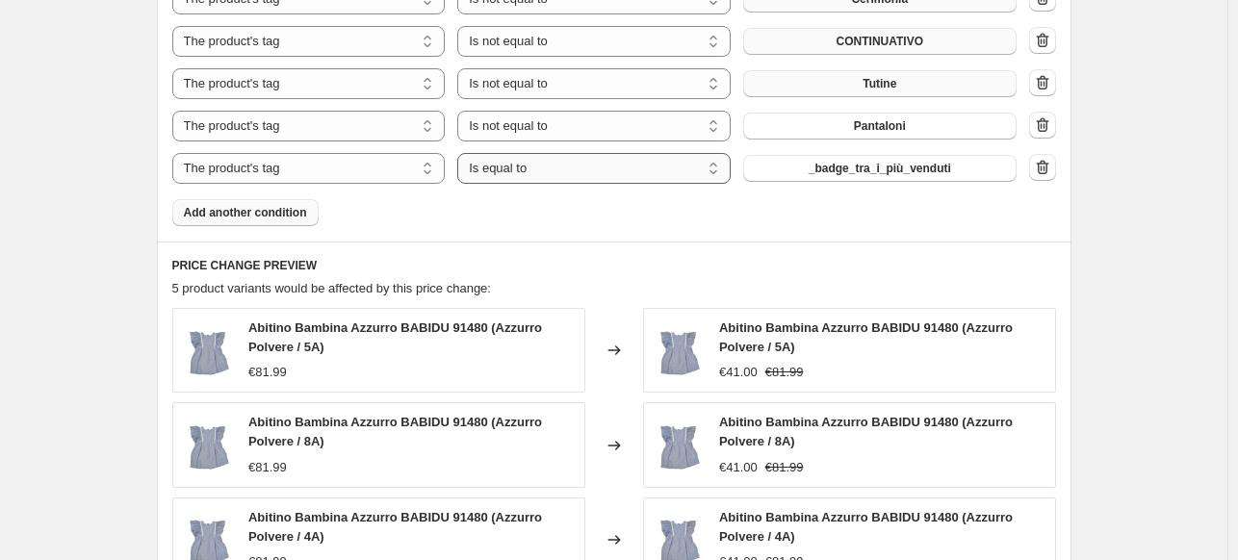
click at [593, 167] on select "Is equal to Is not equal to" at bounding box center [593, 168] width 273 height 31
click at [566, 176] on select "Is equal to Is not equal to" at bounding box center [593, 168] width 273 height 31
select select "not_equal"
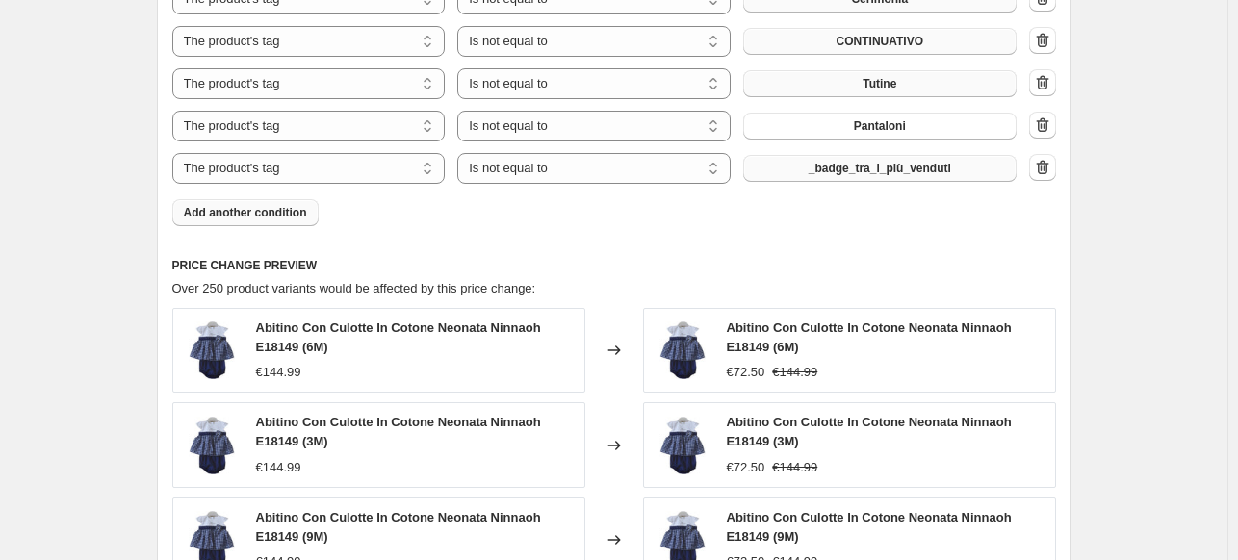
click at [858, 173] on span "_badge_tra_i_più_venduti" at bounding box center [880, 168] width 142 height 15
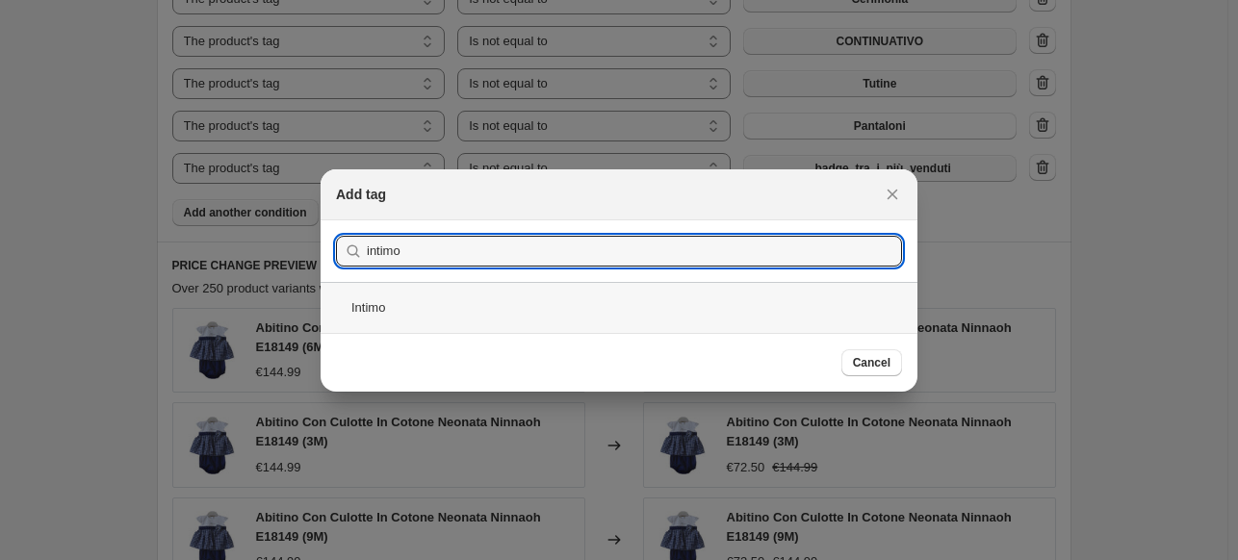
type input "intimo"
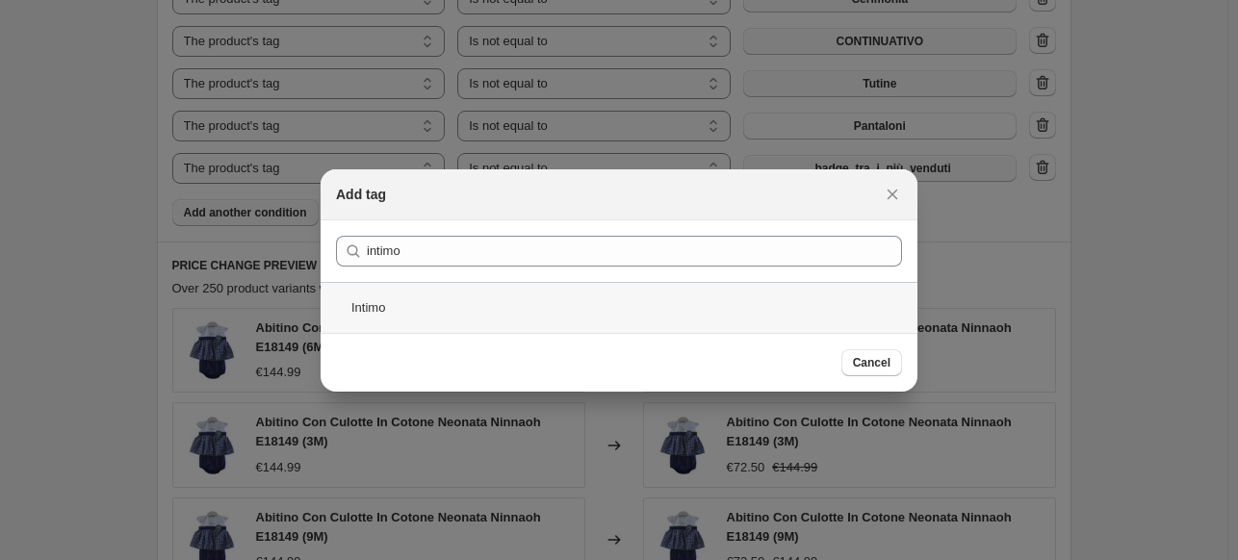
click at [462, 315] on div "Intimo" at bounding box center [619, 307] width 597 height 51
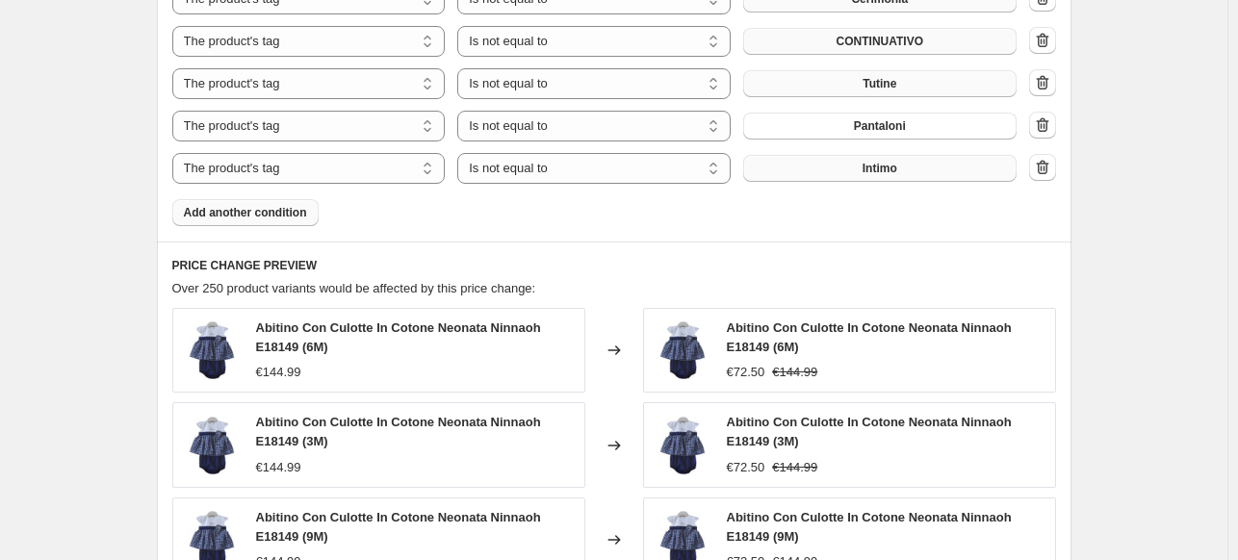
click at [275, 210] on span "Add another condition" at bounding box center [245, 212] width 123 height 15
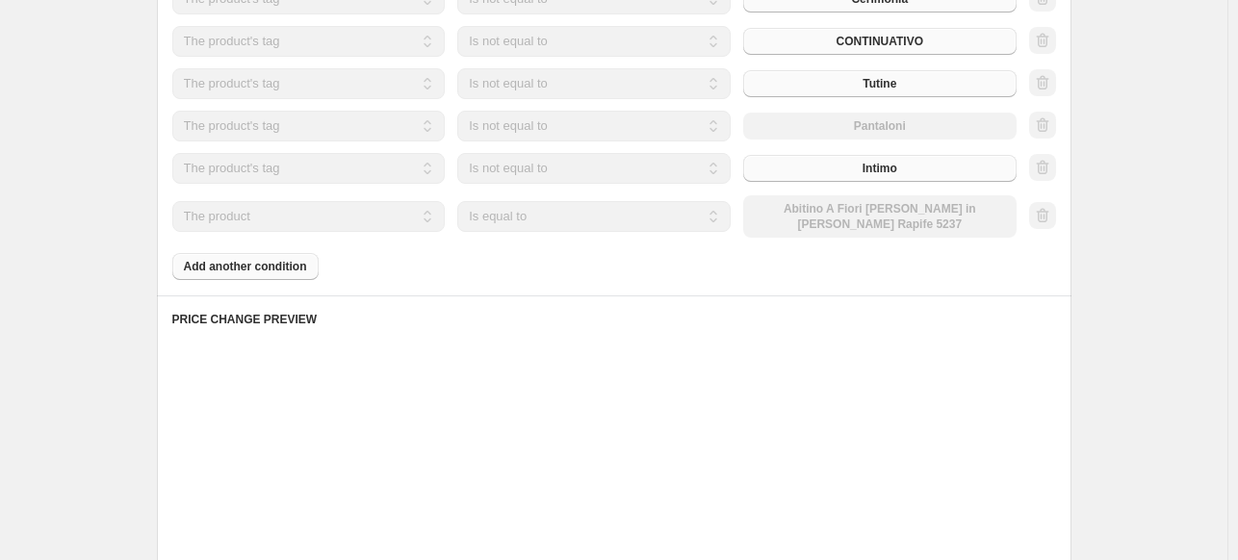
click at [294, 219] on select "The product The product's collection The product's tag The product's vendor The…" at bounding box center [308, 216] width 273 height 31
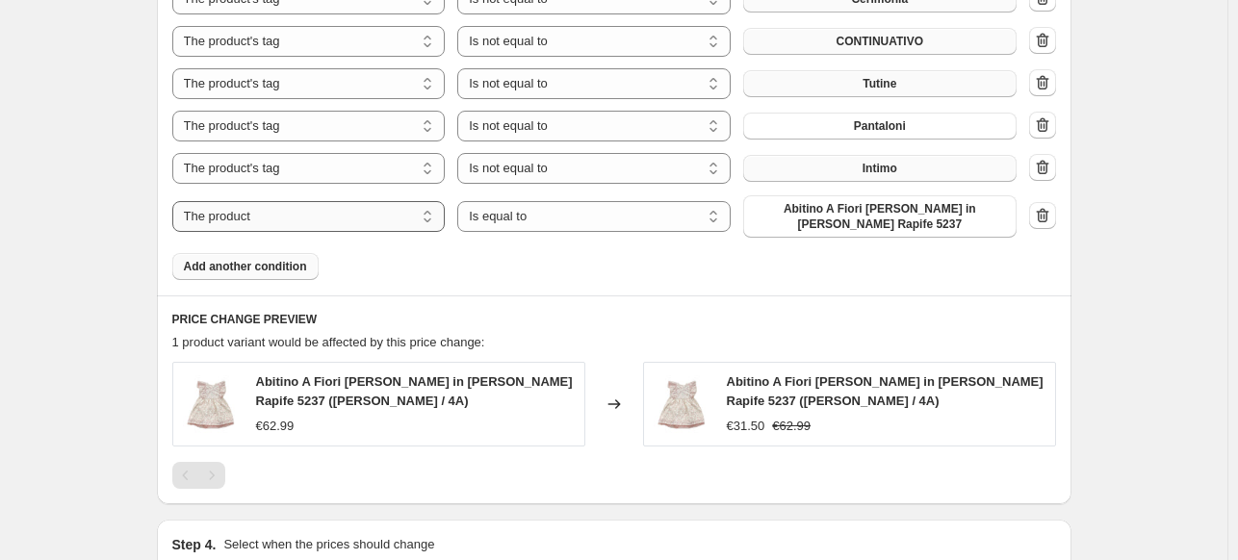
click at [294, 219] on select "The product The product's collection The product's tag The product's vendor The…" at bounding box center [308, 216] width 273 height 31
select select "tag"
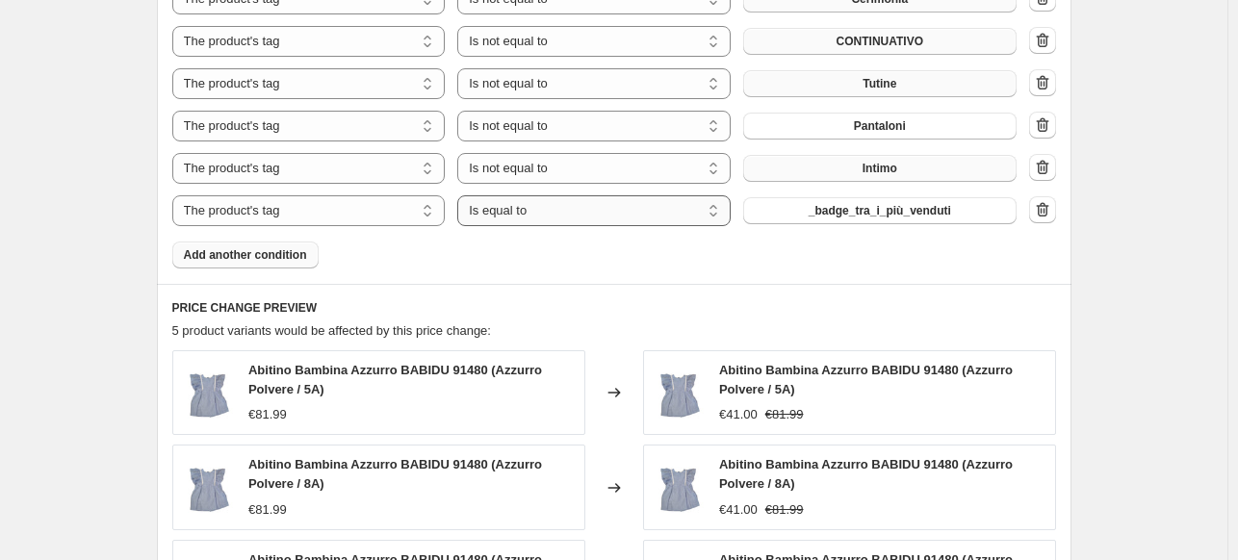
click at [553, 219] on select "Is equal to Is not equal to" at bounding box center [593, 210] width 273 height 31
select select "not_equal"
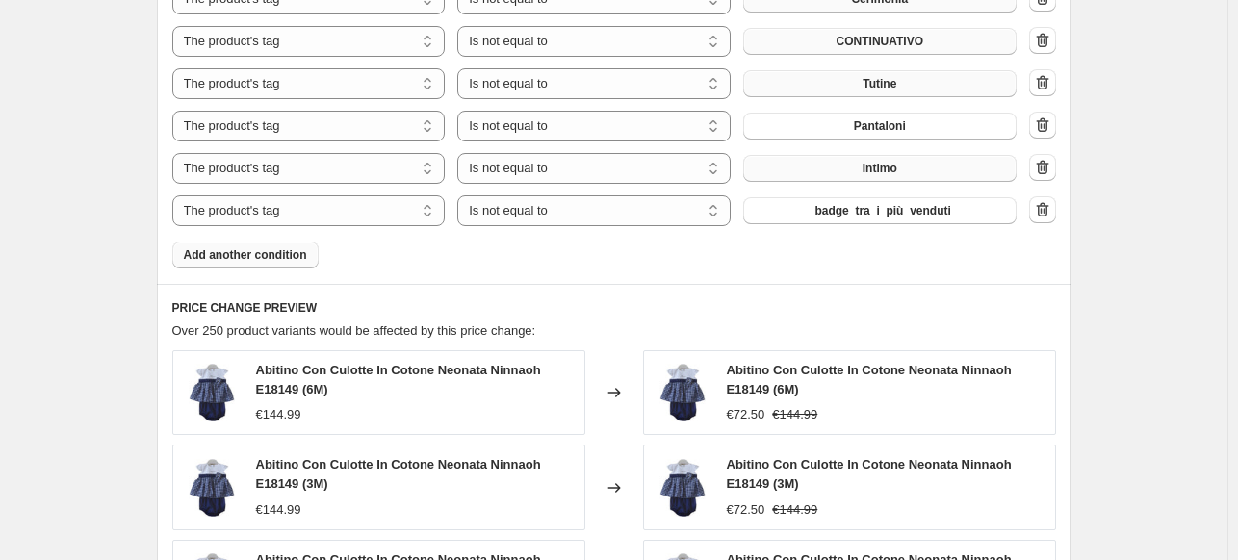
click at [845, 207] on span "_badge_tra_i_più_venduti" at bounding box center [880, 210] width 142 height 15
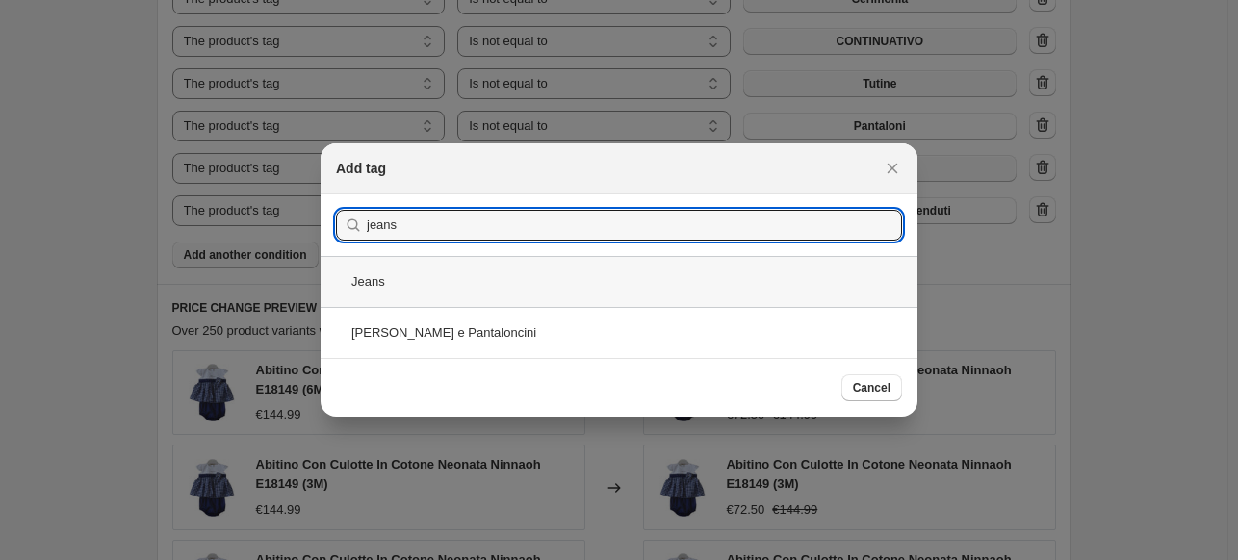
type input "jeans"
click at [574, 294] on div "Jeans" at bounding box center [619, 281] width 597 height 51
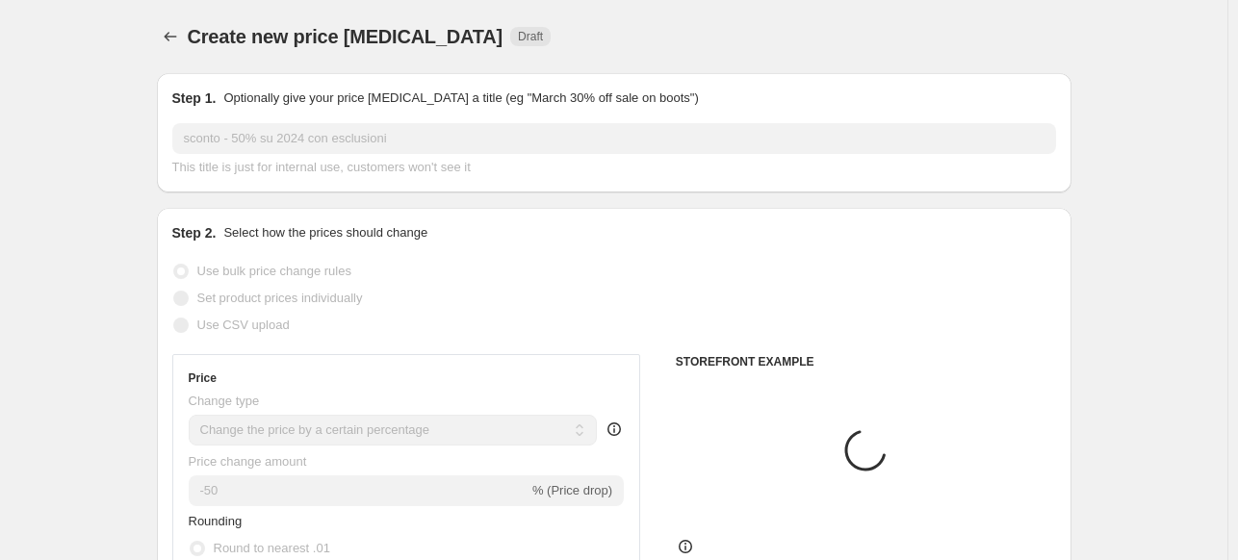
scroll to position [1829, 0]
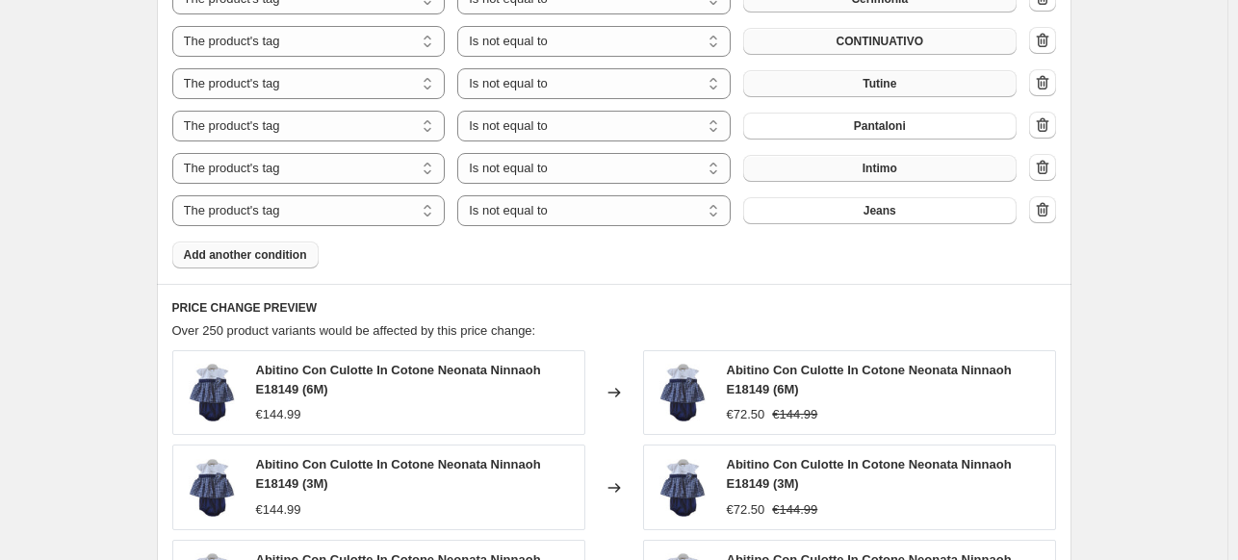
click at [274, 264] on button "Add another condition" at bounding box center [245, 255] width 146 height 27
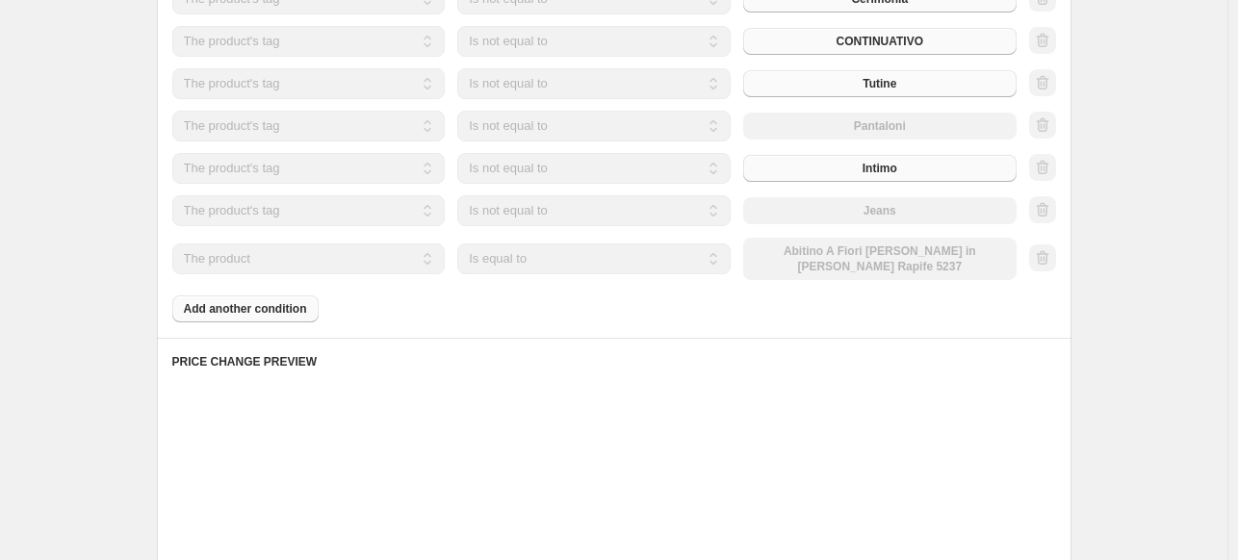
click at [351, 257] on select "The product The product's collection The product's tag The product's vendor The…" at bounding box center [308, 259] width 273 height 31
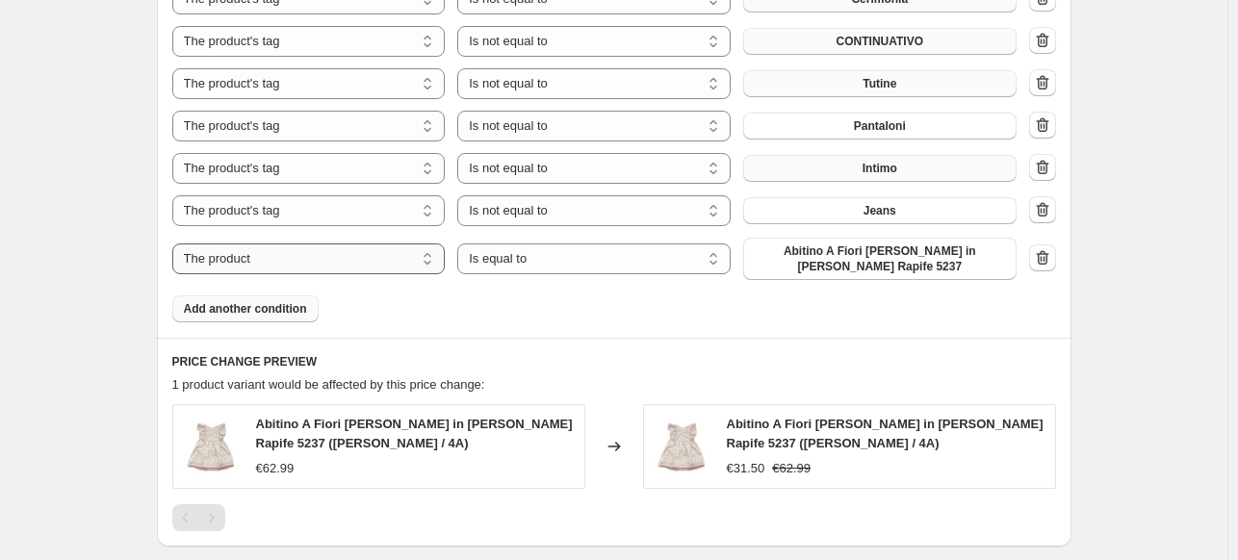
click at [351, 257] on select "The product The product's collection The product's tag The product's vendor The…" at bounding box center [308, 259] width 273 height 31
select select "tag"
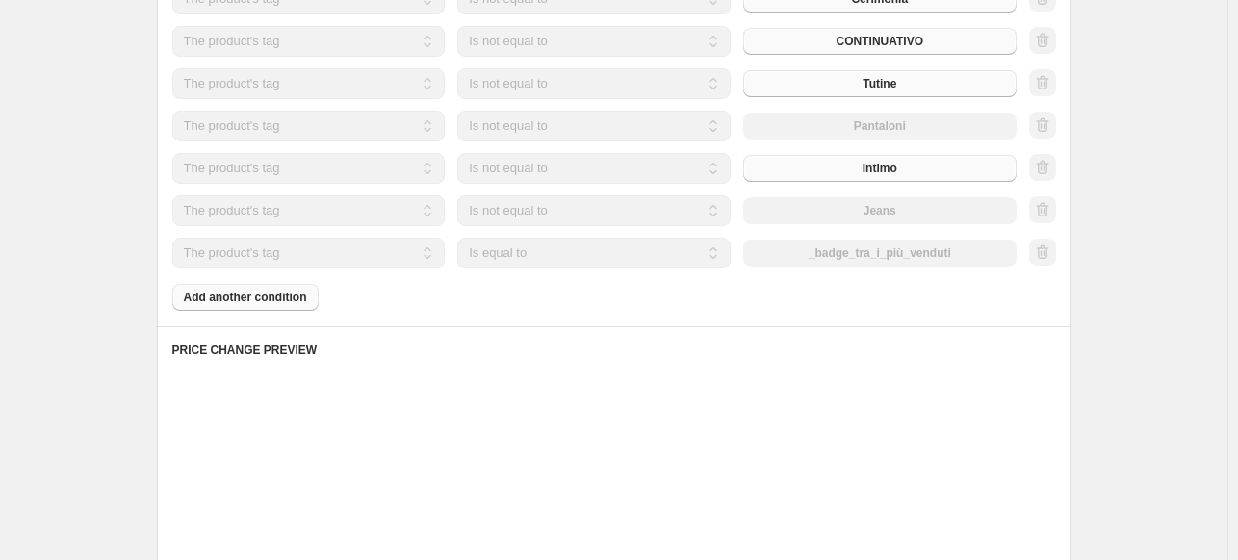
click at [557, 259] on select "Is equal to Is not equal to" at bounding box center [593, 253] width 273 height 31
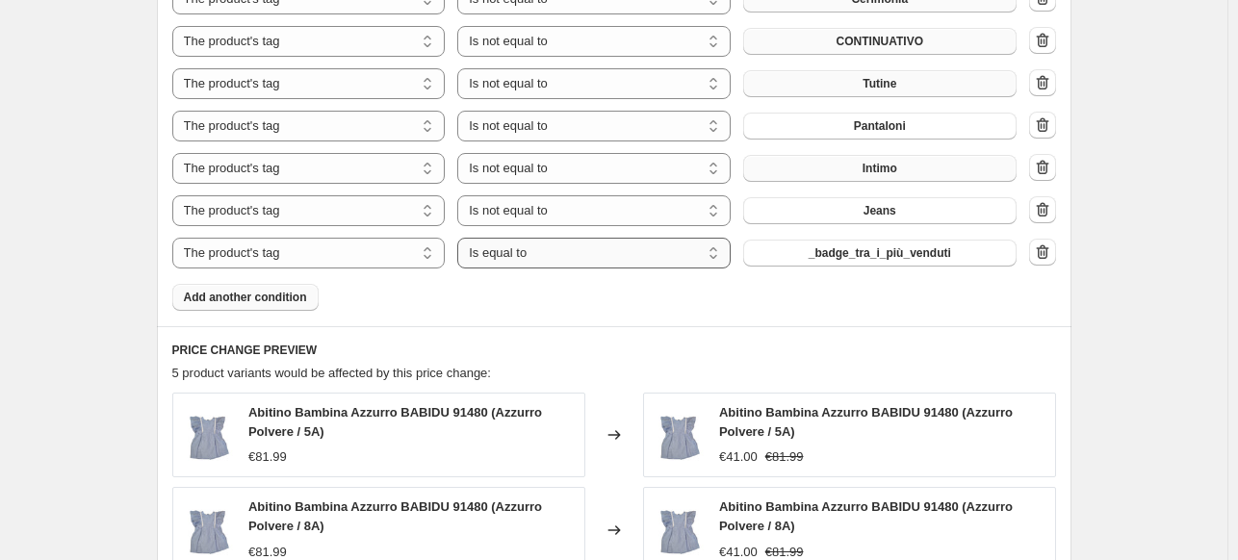
select select "not_equal"
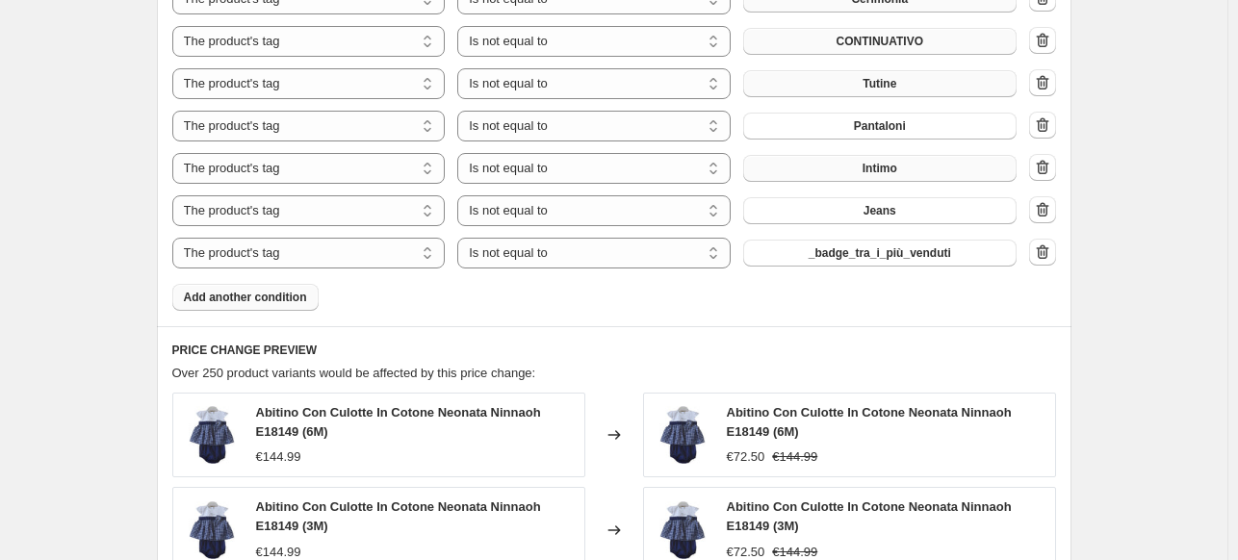
click at [834, 255] on span "_badge_tra_i_più_venduti" at bounding box center [880, 252] width 142 height 15
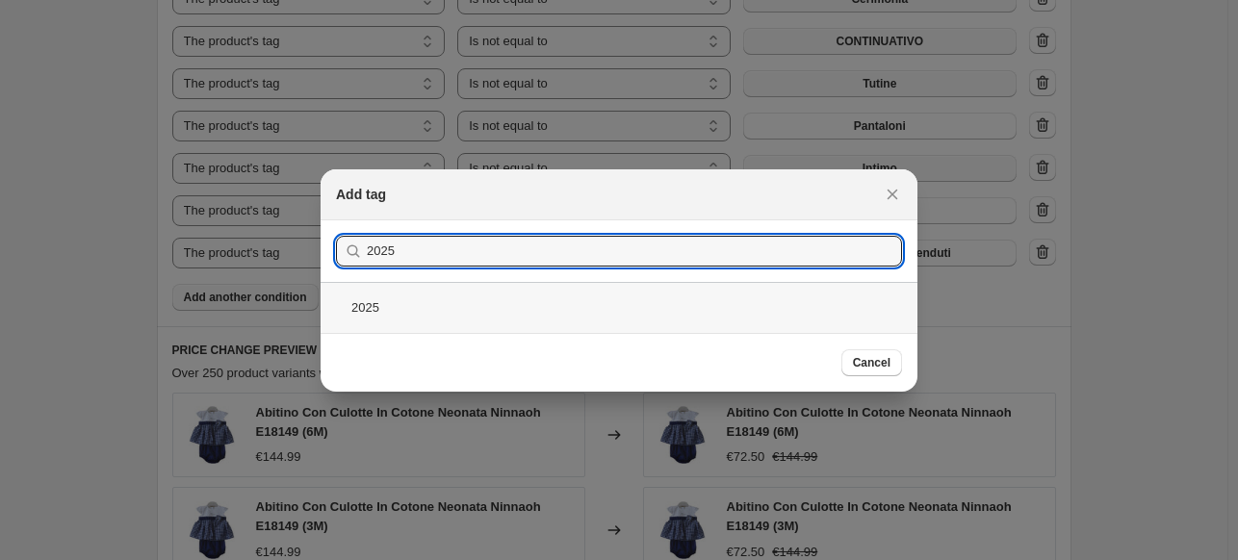
type input "2025"
click at [587, 307] on div "2025" at bounding box center [619, 307] width 597 height 51
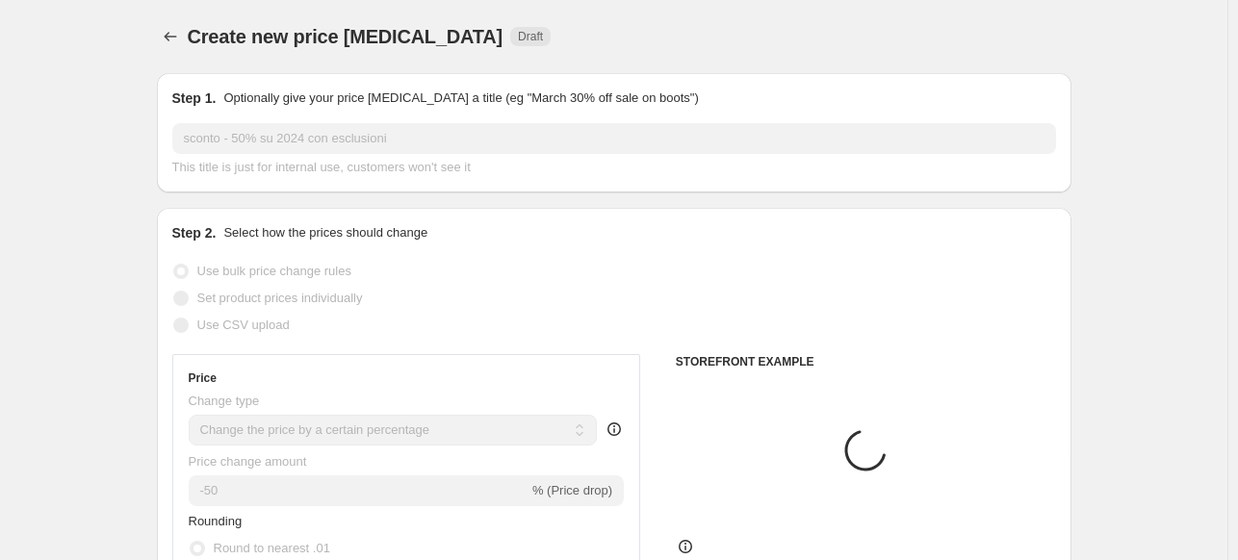
scroll to position [1829, 0]
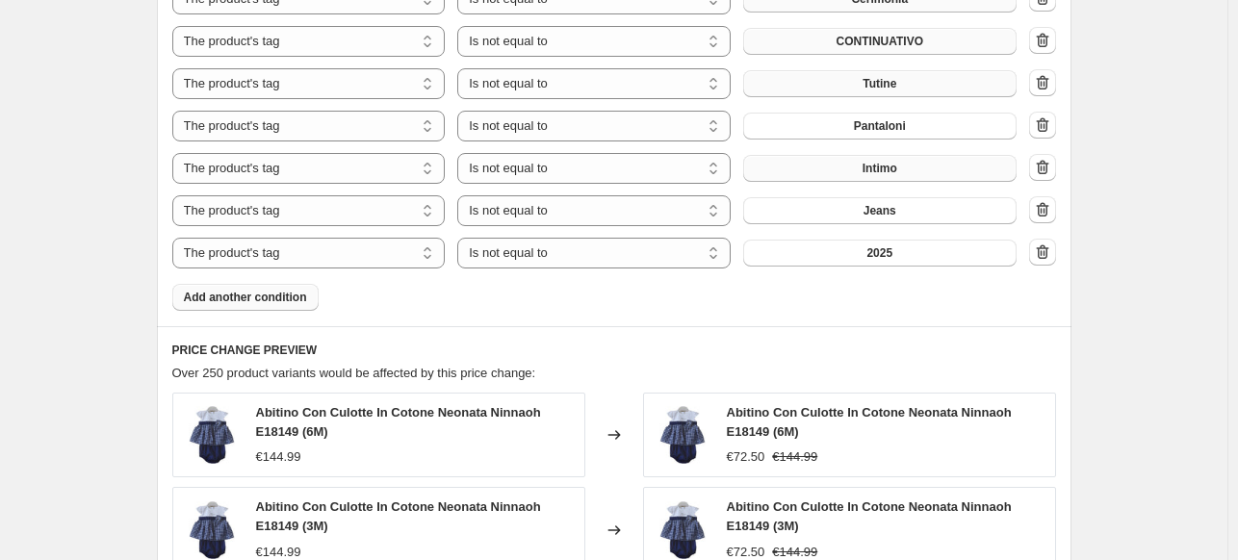
click at [246, 296] on span "Add another condition" at bounding box center [245, 297] width 123 height 15
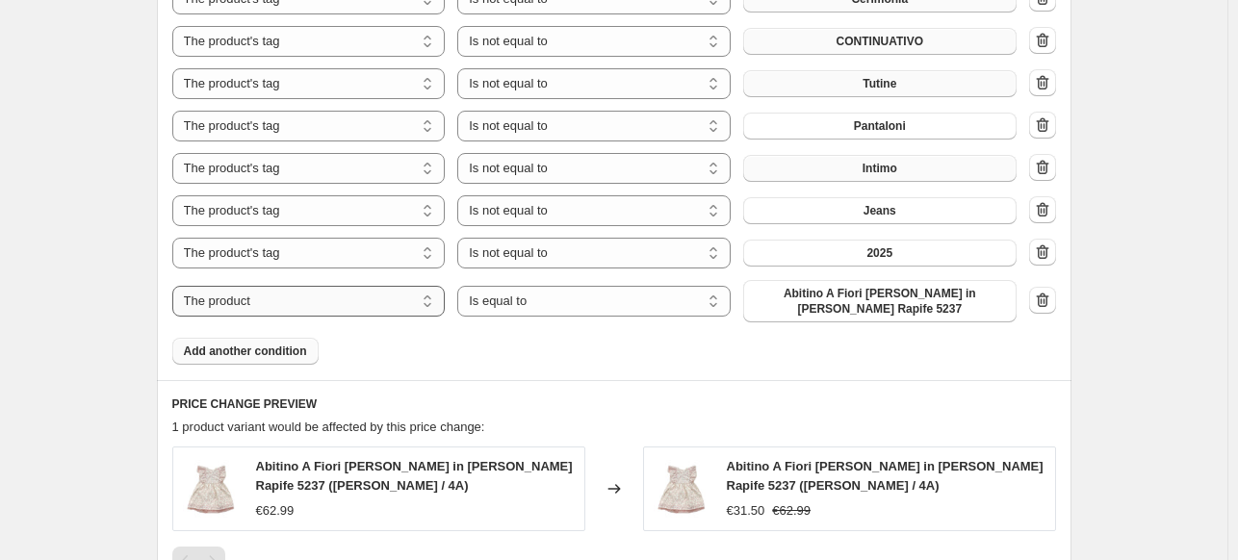
click at [278, 298] on select "The product The product's collection The product's tag The product's vendor The…" at bounding box center [308, 301] width 273 height 31
select select "tag"
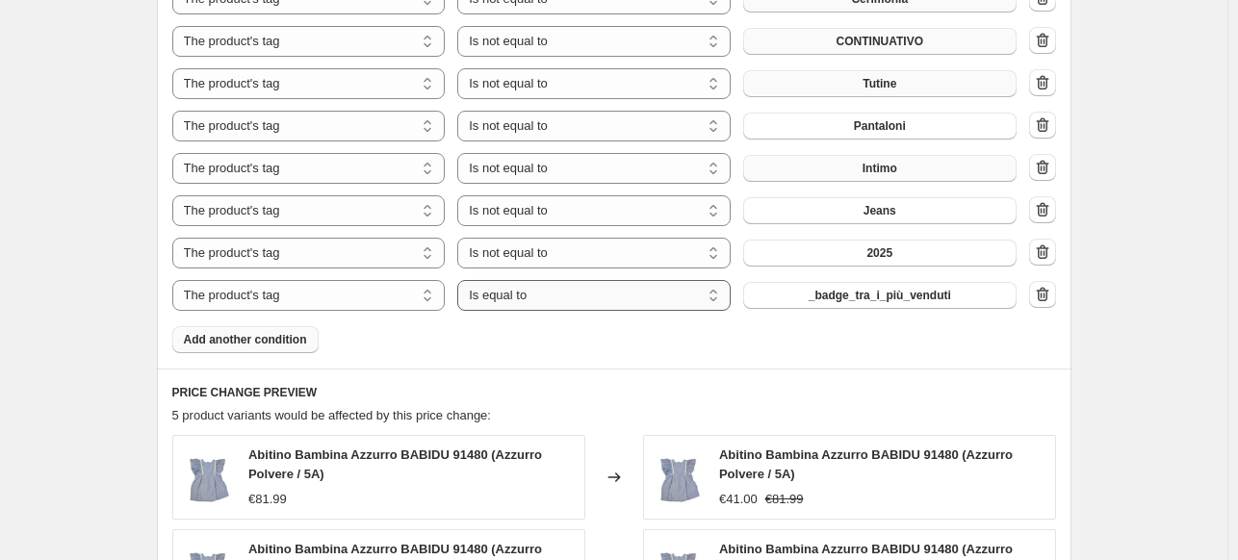
click at [533, 299] on select "Is equal to Is not equal to" at bounding box center [593, 295] width 273 height 31
select select "not_equal"
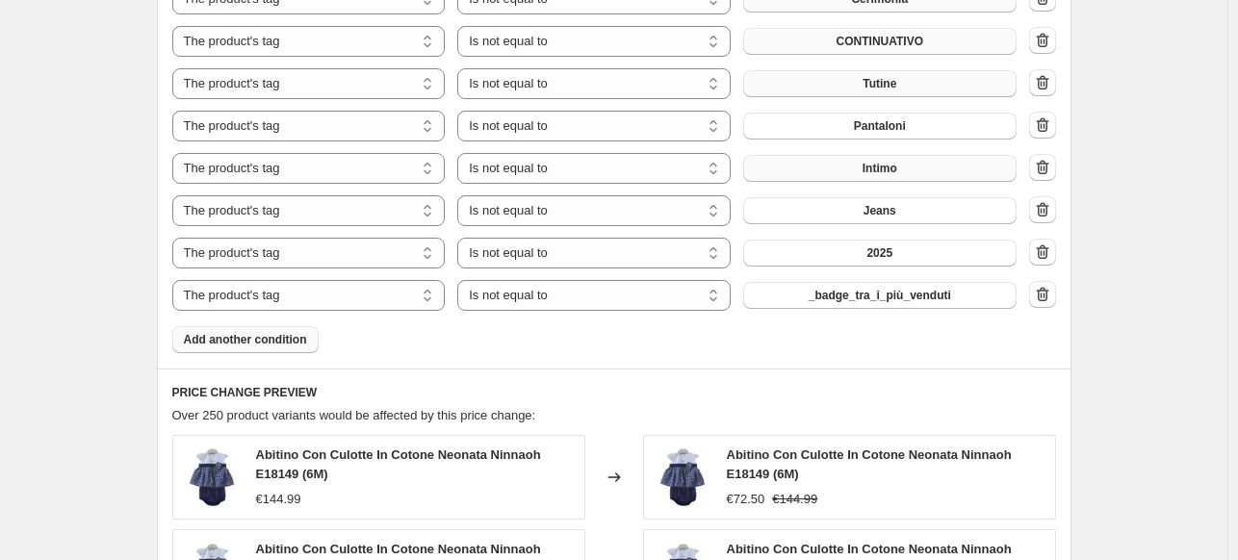
click at [858, 296] on span "_badge_tra_i_più_venduti" at bounding box center [880, 295] width 142 height 15
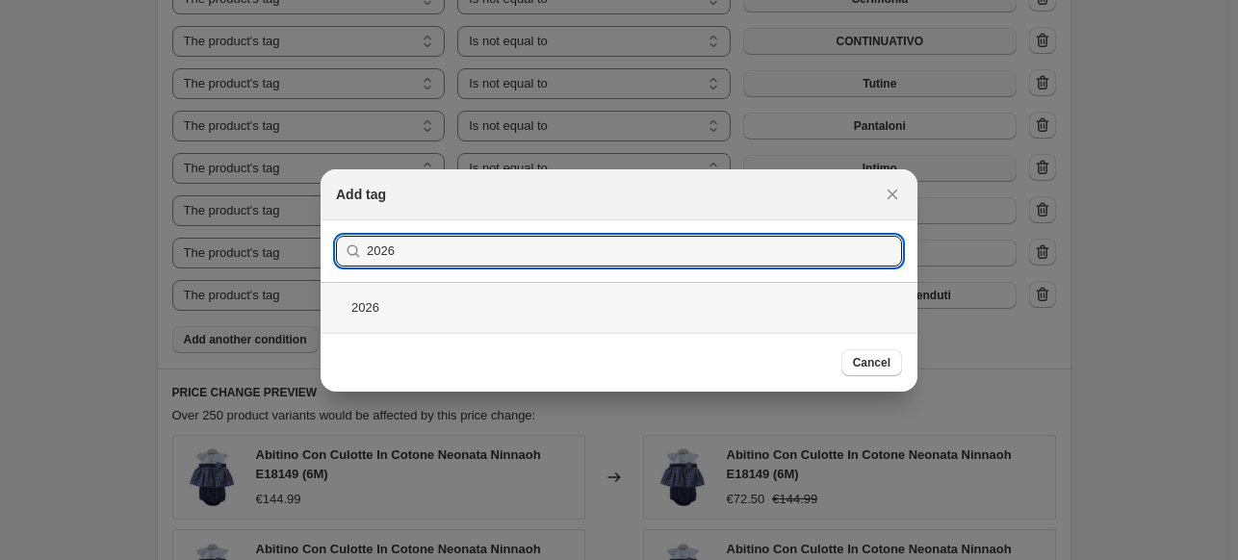
type input "2026"
click at [539, 297] on div "2026" at bounding box center [619, 307] width 597 height 51
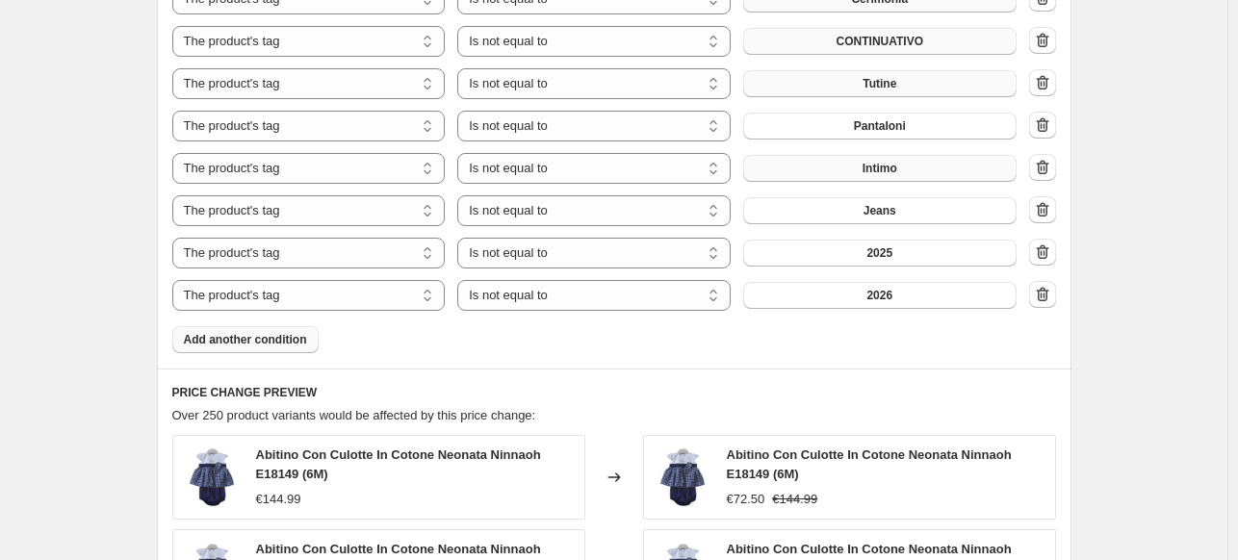
click at [220, 345] on span "Add another condition" at bounding box center [245, 339] width 123 height 15
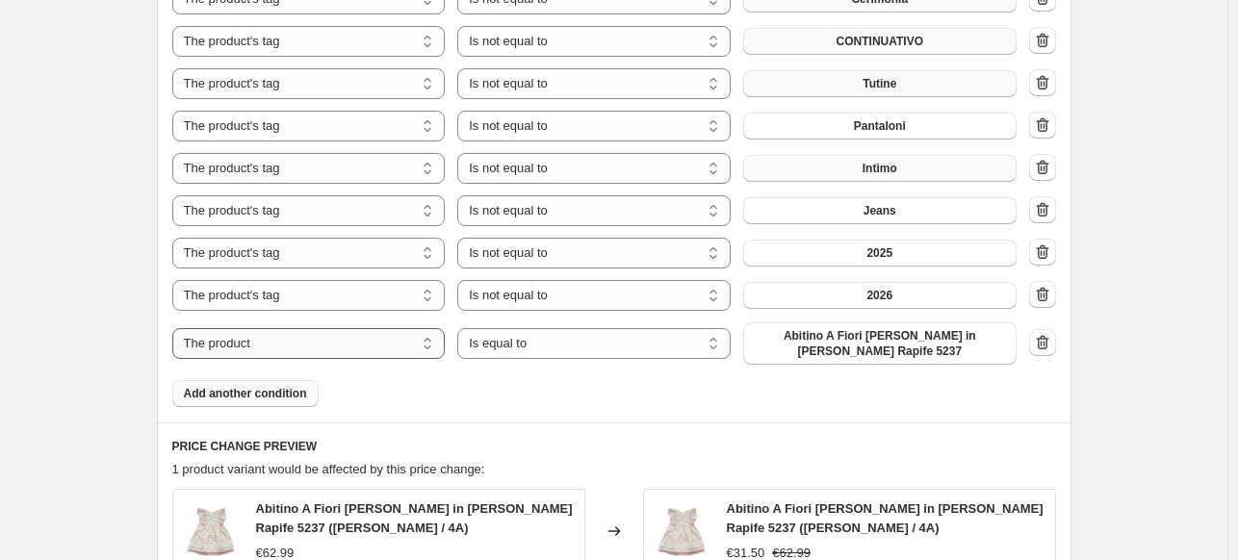
click at [258, 334] on select "The product The product's collection The product's tag The product's vendor The…" at bounding box center [308, 343] width 273 height 31
select select "tag"
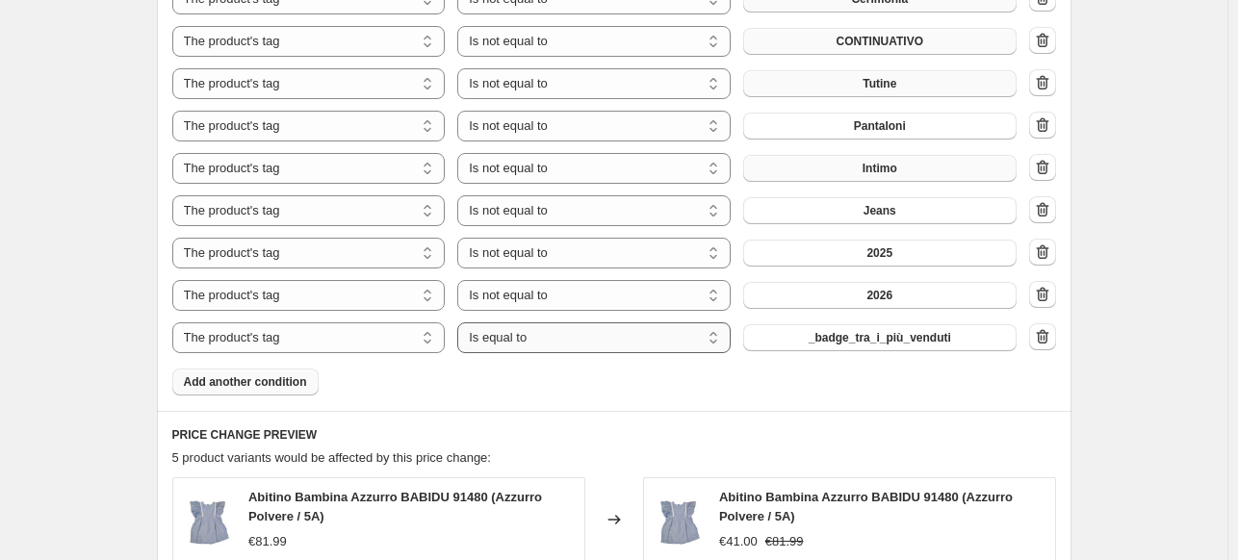
click at [566, 346] on select "Is equal to Is not equal to" at bounding box center [593, 337] width 273 height 31
click at [563, 349] on select "Is equal to Is not equal to" at bounding box center [593, 337] width 273 height 31
click at [794, 348] on button "_badge_tra_i_più_venduti" at bounding box center [879, 337] width 273 height 27
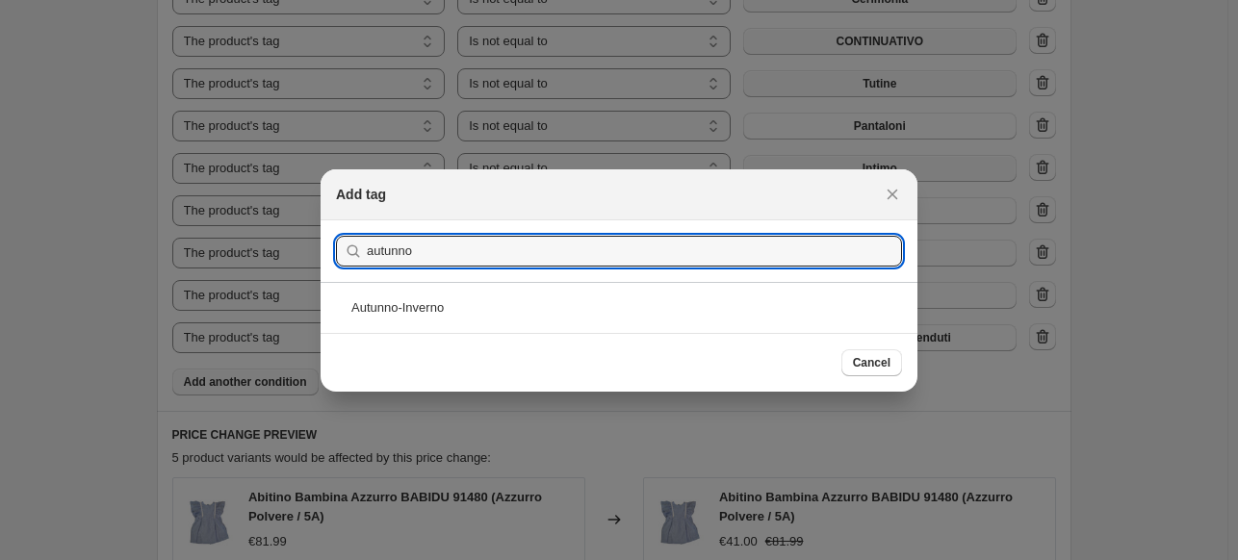
type input "autunno"
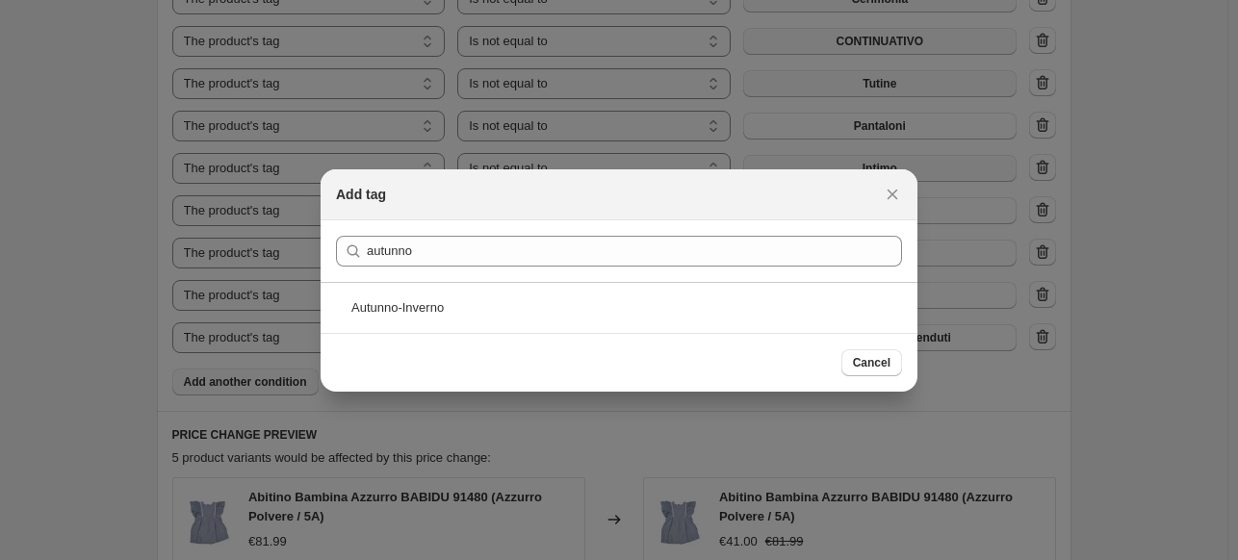
click at [493, 326] on div "Autunno-Inverno" at bounding box center [619, 307] width 597 height 51
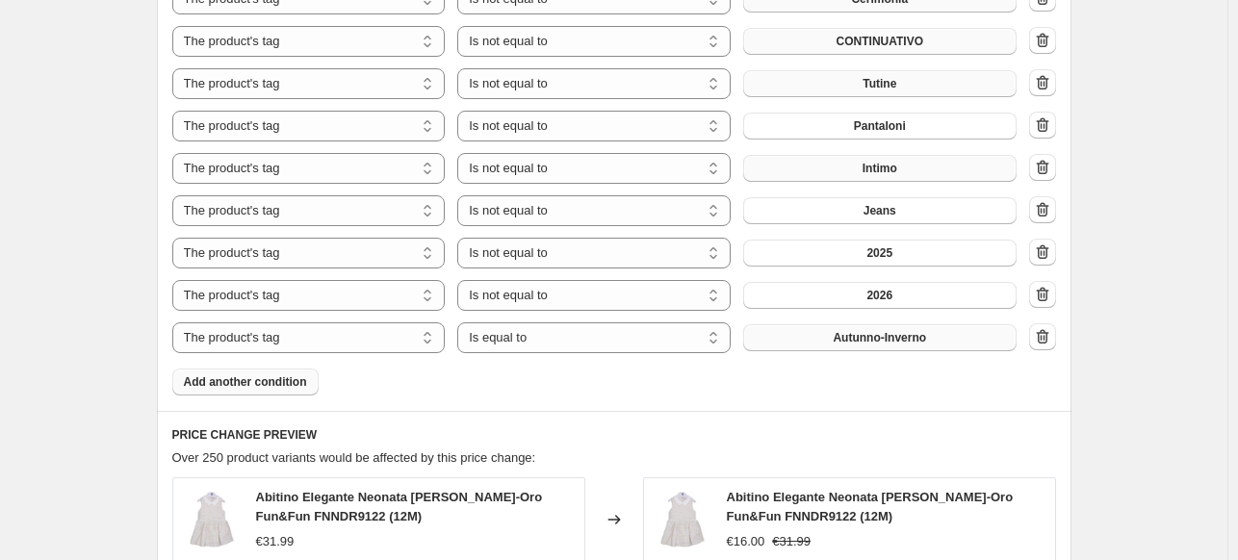
click at [873, 343] on span "Autunno-Inverno" at bounding box center [879, 337] width 93 height 15
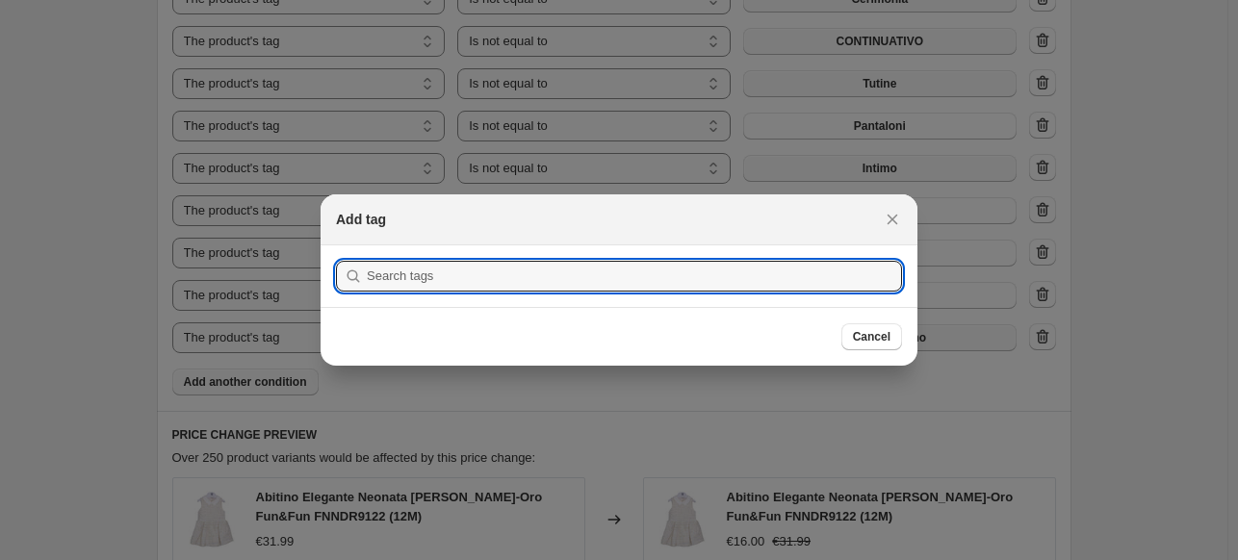
scroll to position [0, 0]
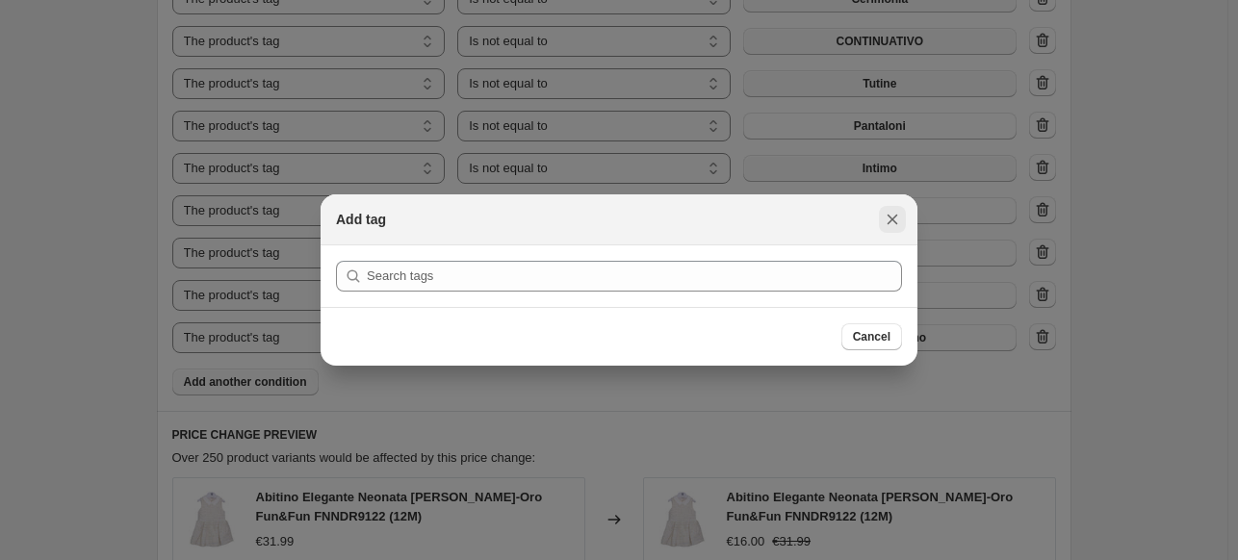
click at [886, 217] on icon "Close" at bounding box center [892, 219] width 19 height 19
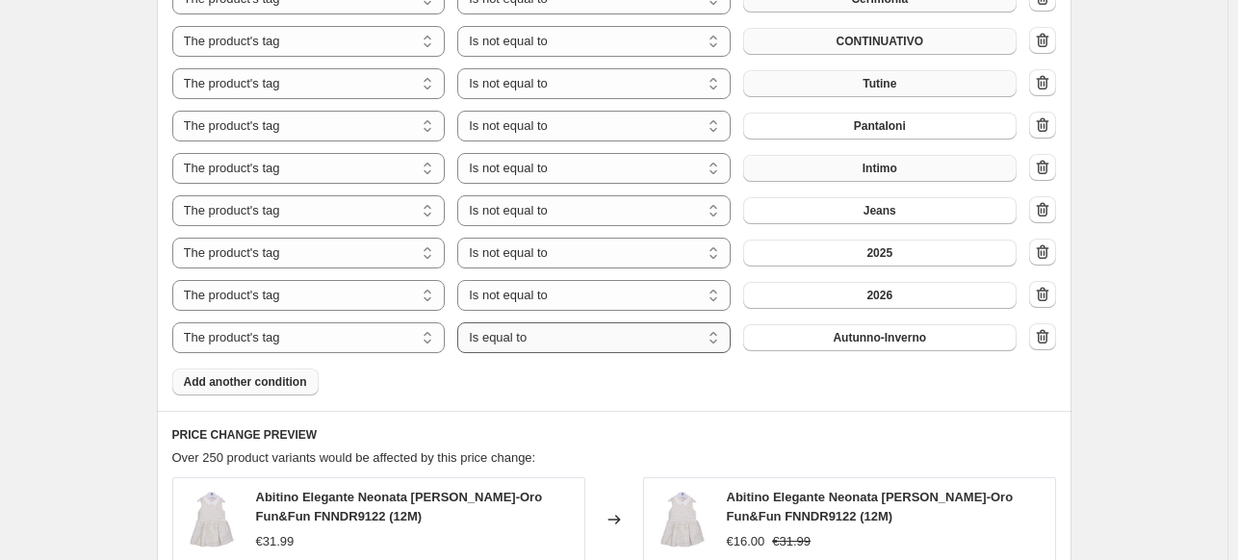
click at [624, 350] on select "Is equal to Is not equal to" at bounding box center [593, 337] width 273 height 31
select select "not_equal"
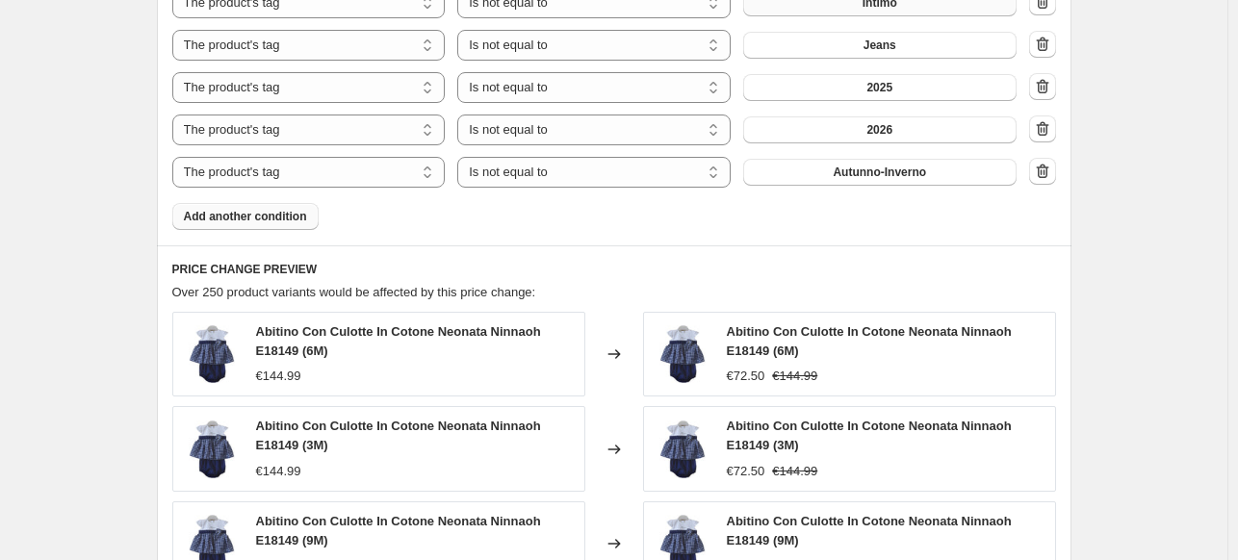
scroll to position [2022, 0]
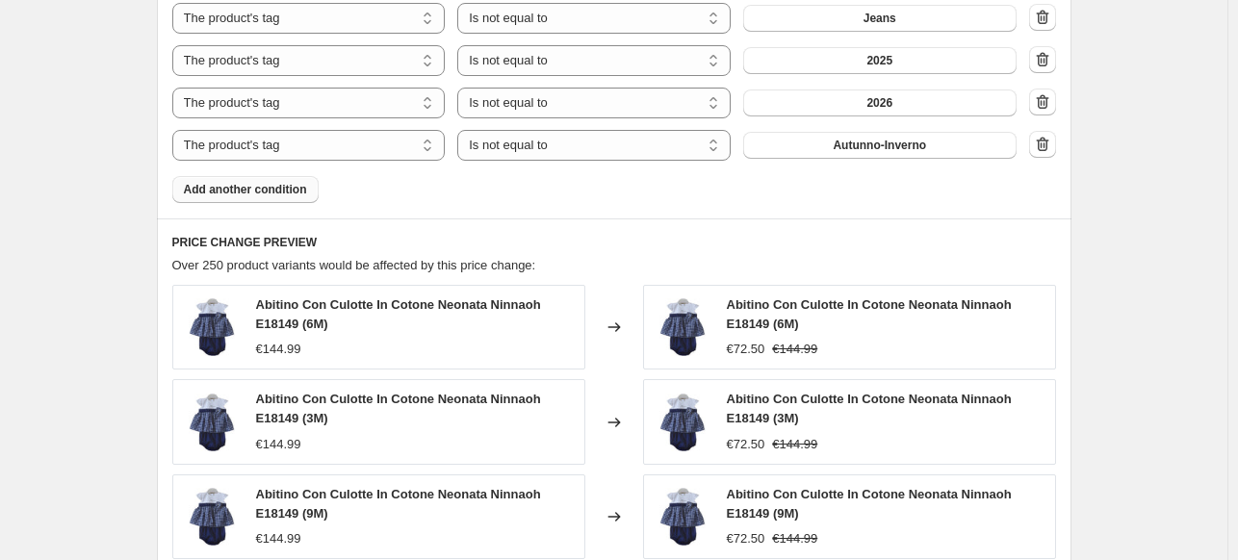
click at [215, 198] on button "Add another condition" at bounding box center [245, 189] width 146 height 27
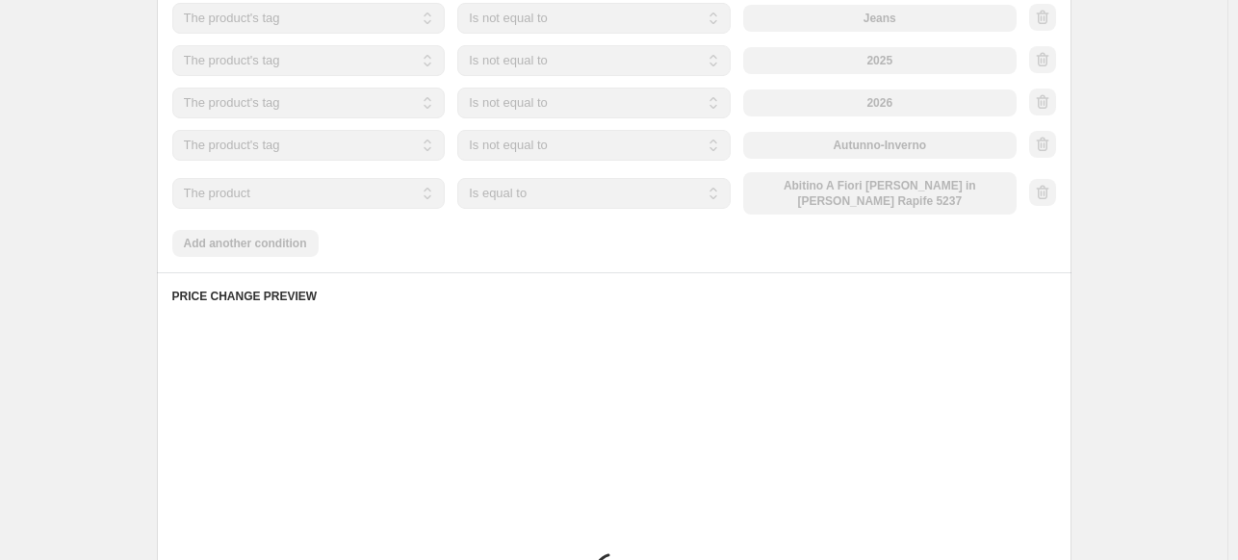
click at [295, 203] on select "The product The product's collection The product's tag The product's vendor The…" at bounding box center [308, 193] width 273 height 31
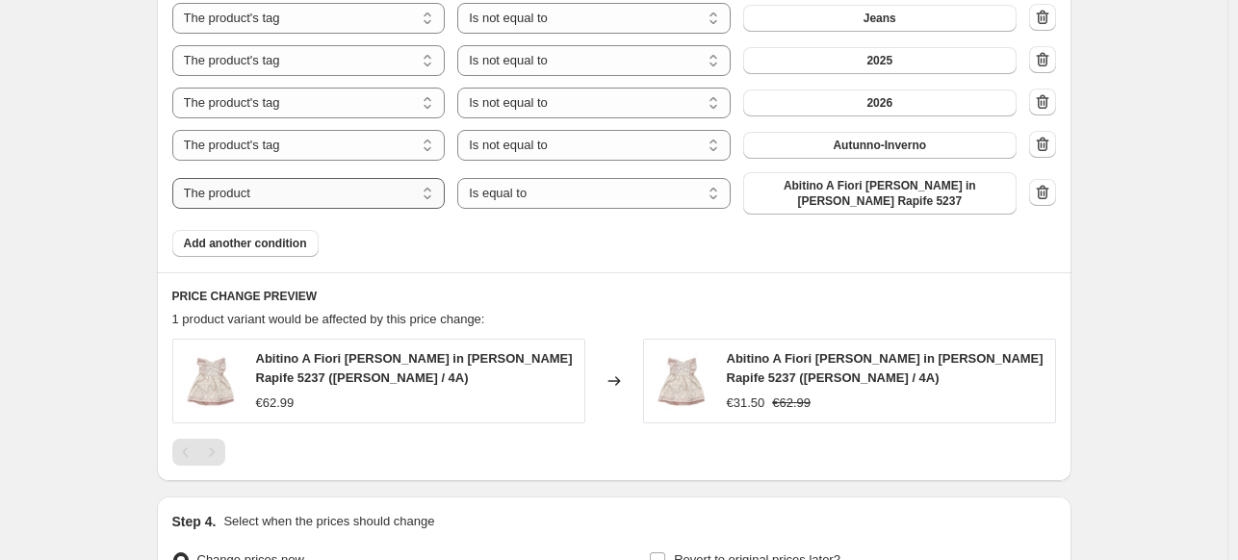
select select "tag"
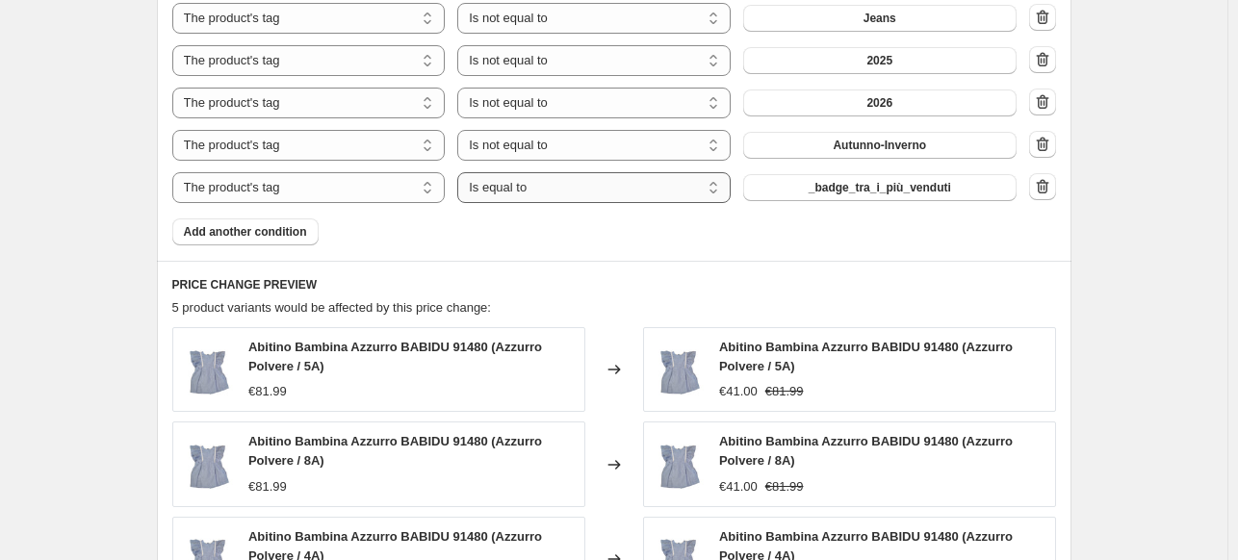
click at [560, 195] on select "Is equal to Is not equal to" at bounding box center [593, 187] width 273 height 31
select select "not_equal"
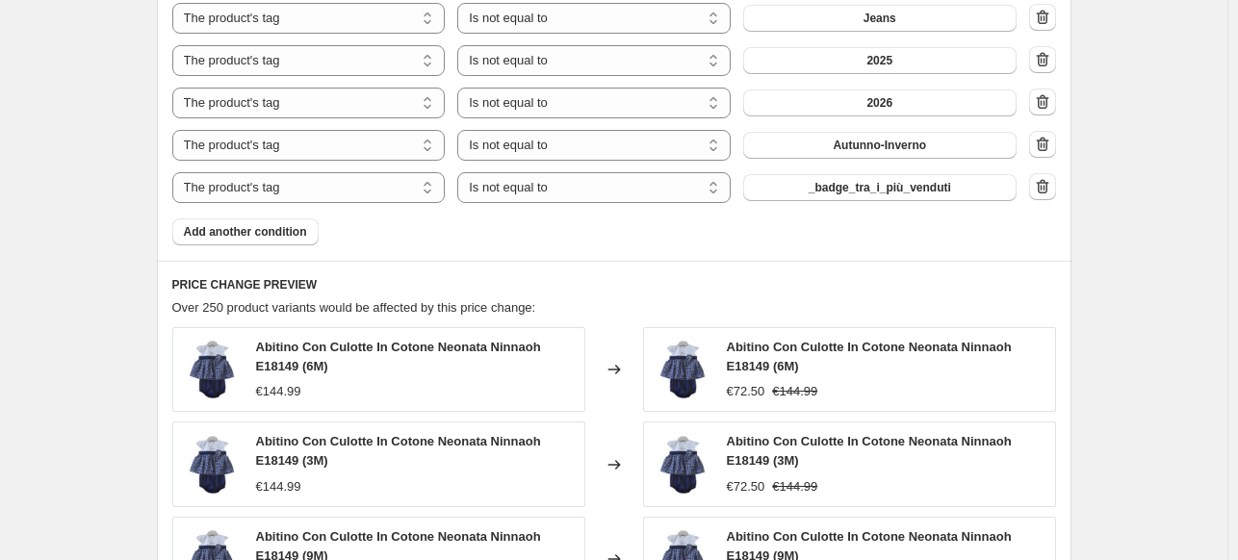
click at [829, 193] on span "_badge_tra_i_più_venduti" at bounding box center [880, 187] width 142 height 15
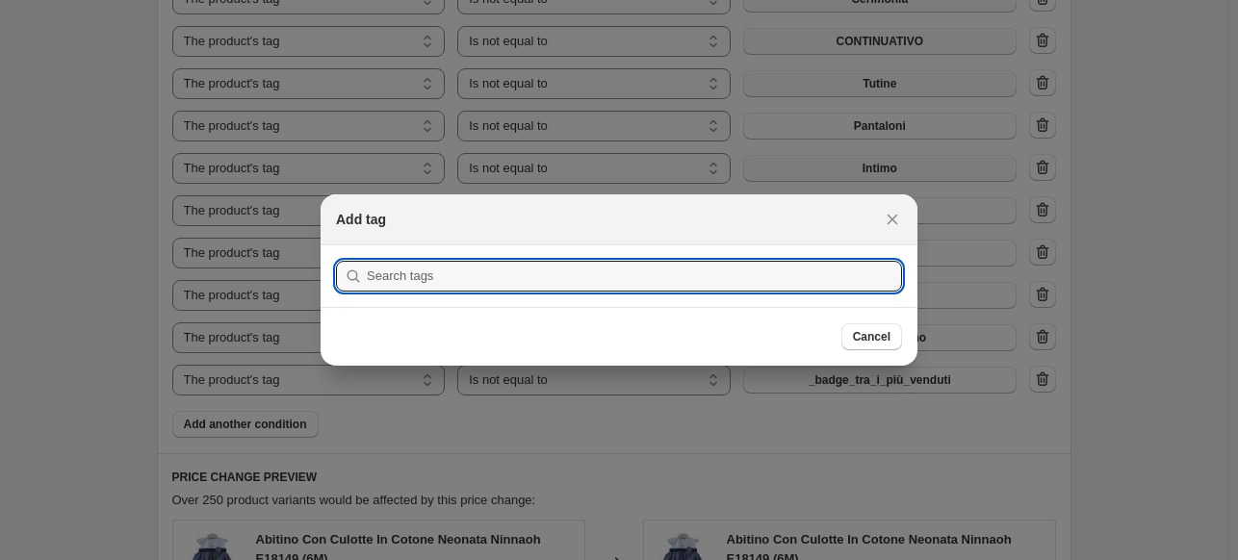
scroll to position [0, 0]
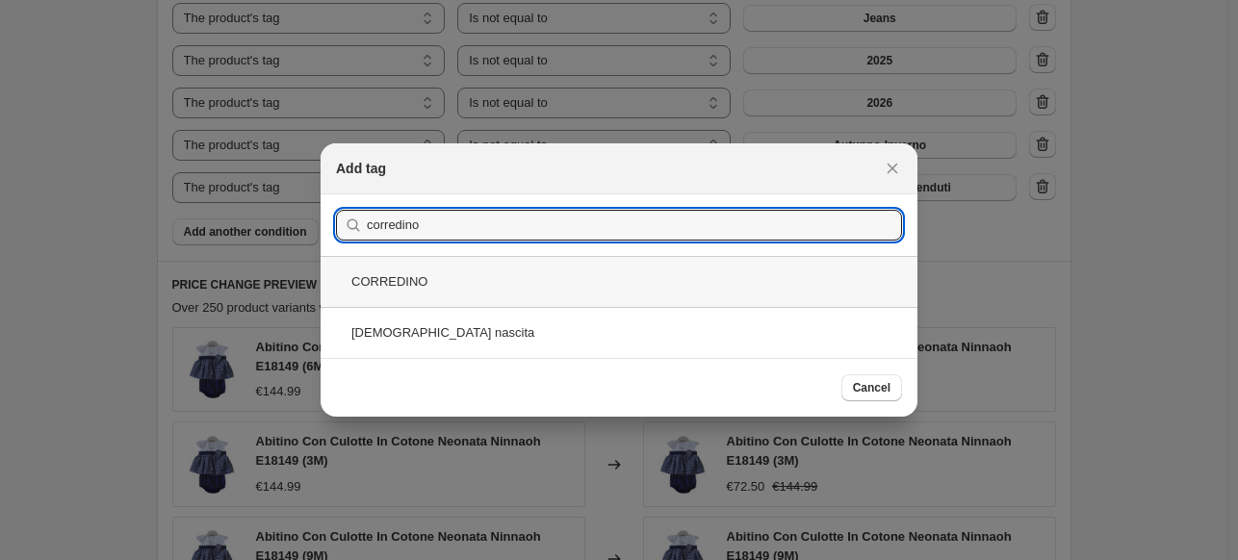
type input "corredino"
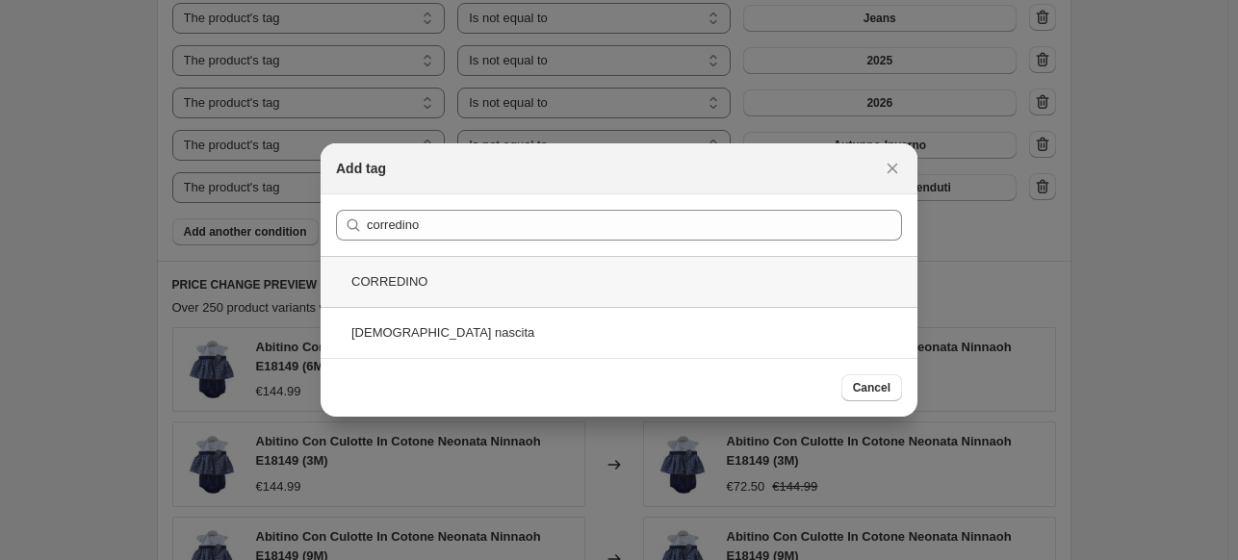
click at [459, 296] on div "CORREDINO" at bounding box center [619, 281] width 597 height 51
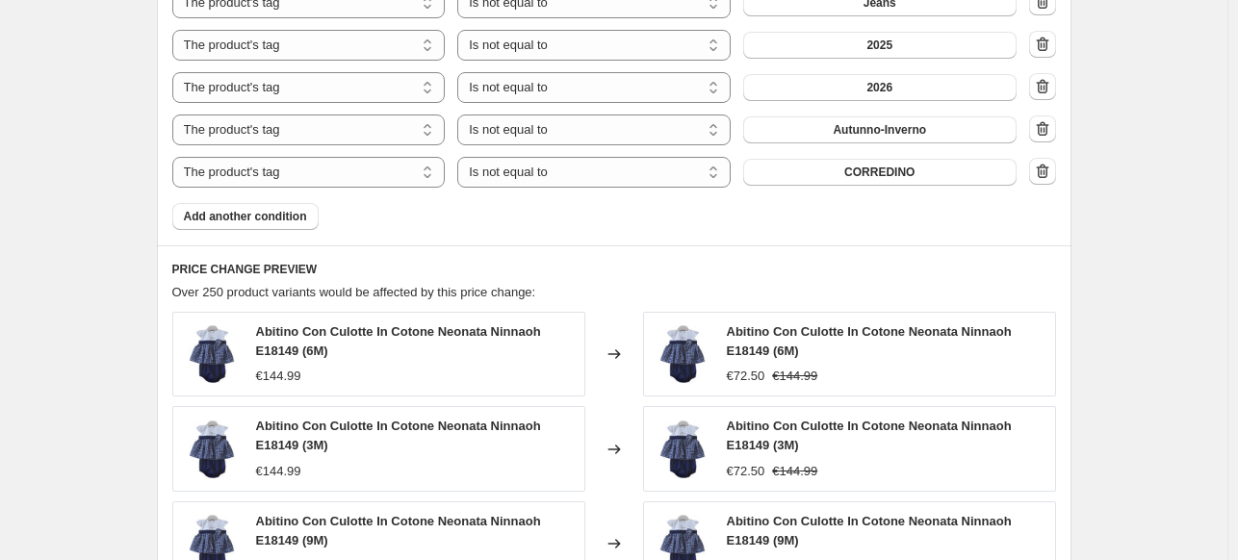
scroll to position [2022, 0]
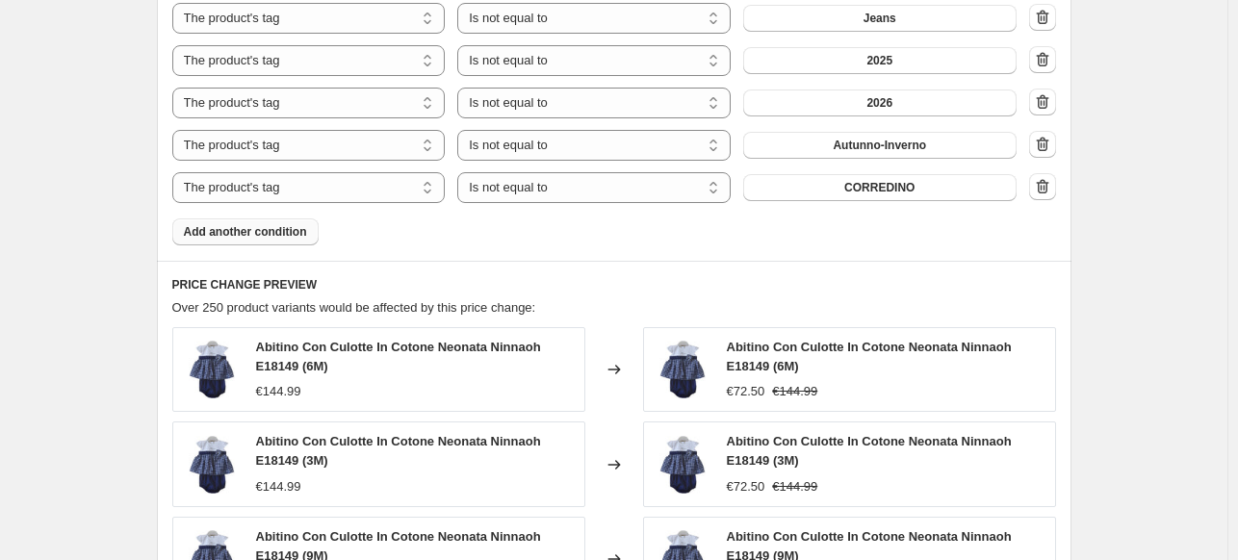
click at [242, 226] on span "Add another condition" at bounding box center [245, 231] width 123 height 15
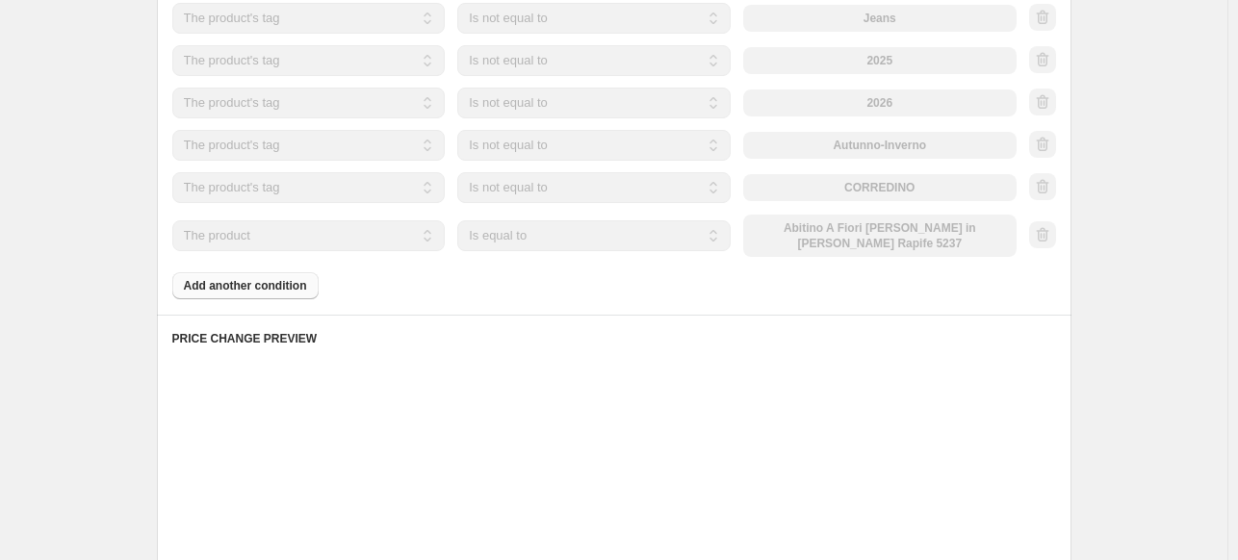
click at [350, 244] on select "The product The product's collection The product's tag The product's vendor The…" at bounding box center [308, 235] width 273 height 31
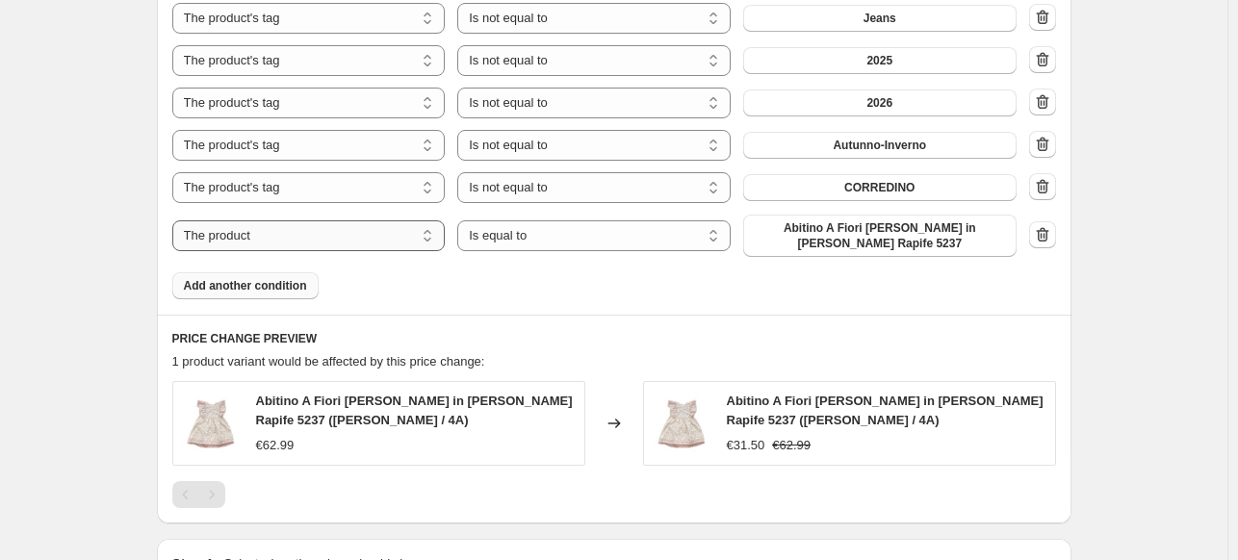
select select "tag"
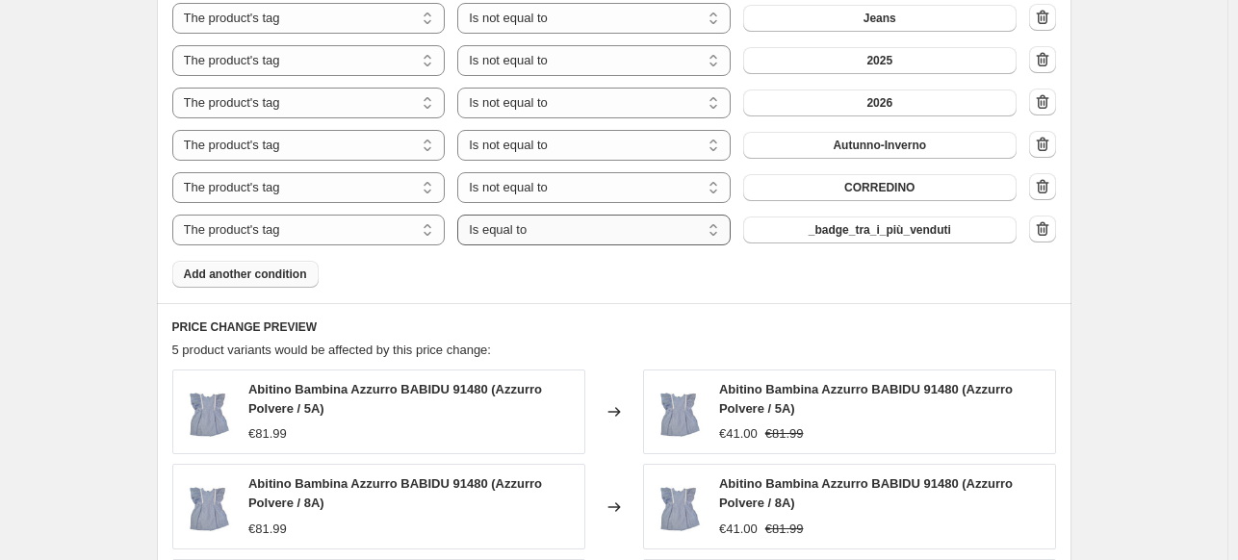
click at [531, 236] on select "Is equal to Is not equal to" at bounding box center [593, 230] width 273 height 31
select select "not_equal"
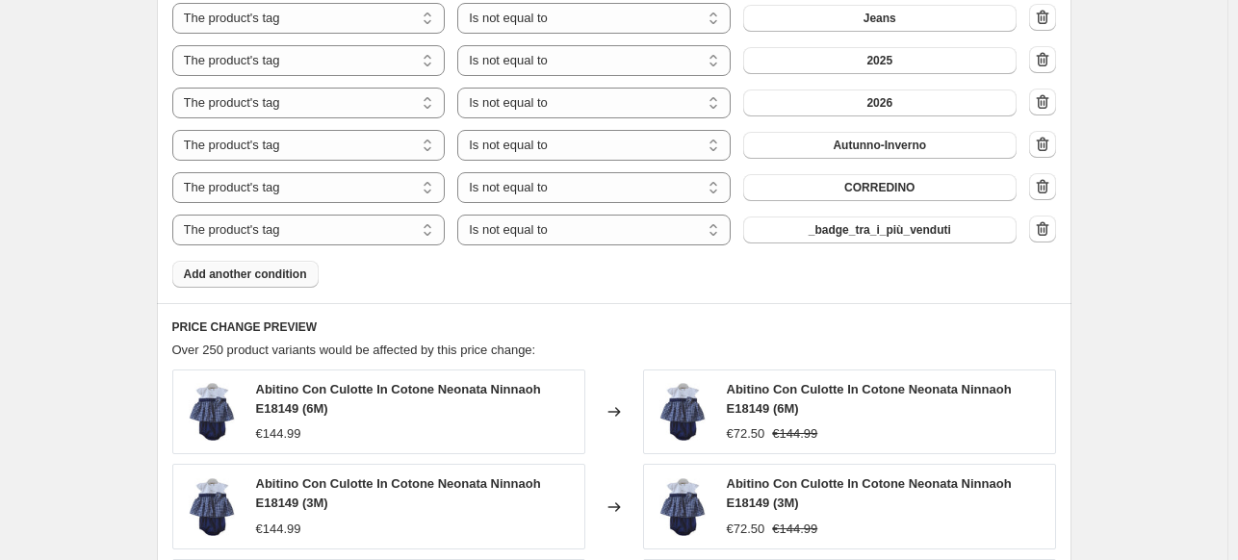
click at [855, 230] on span "_badge_tra_i_più_venduti" at bounding box center [880, 229] width 142 height 15
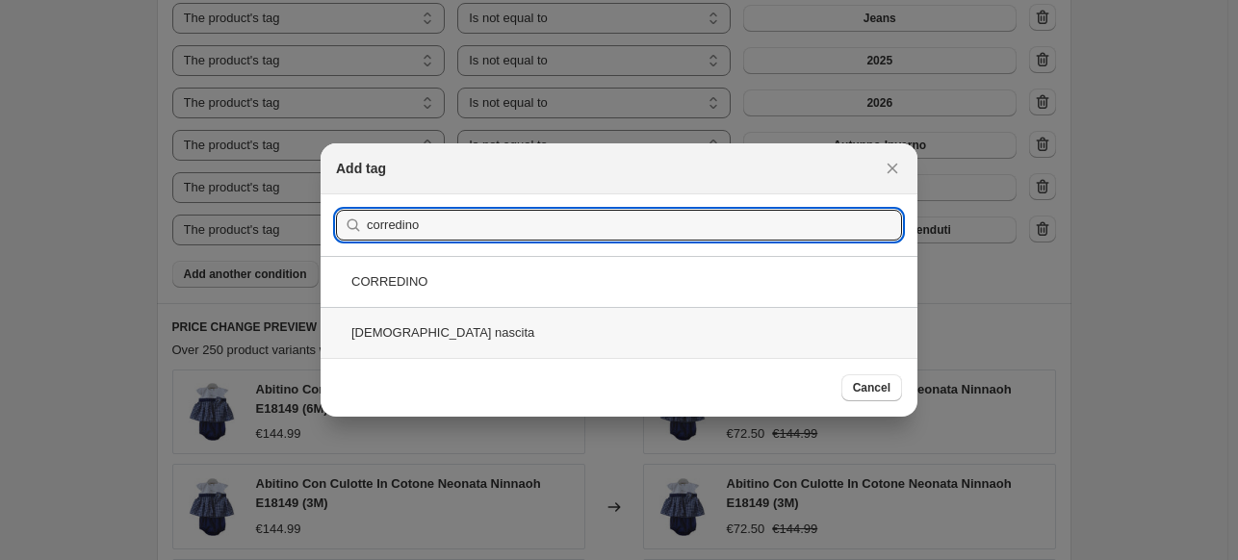
type input "corredino"
click at [469, 335] on div "[DEMOGRAPHIC_DATA] nascita" at bounding box center [619, 332] width 597 height 51
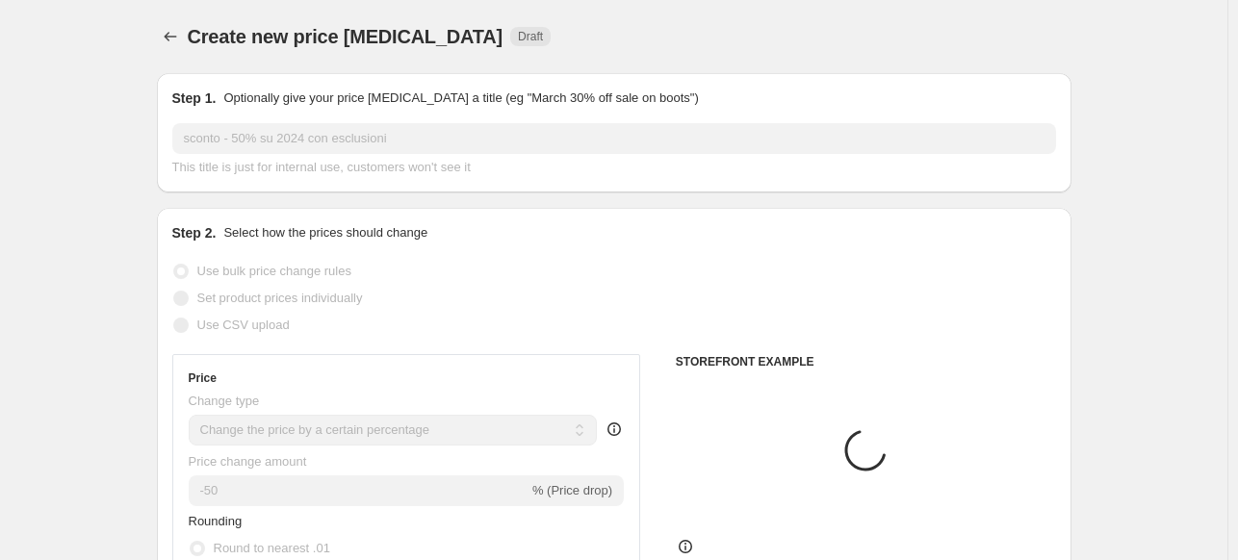
scroll to position [2022, 0]
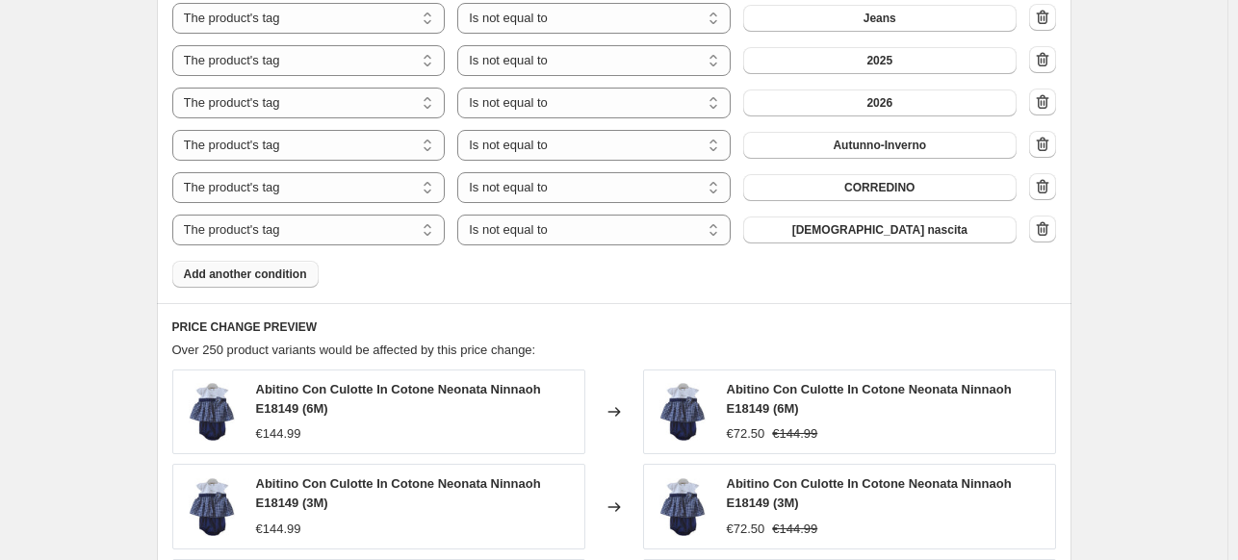
click at [291, 284] on button "Add another condition" at bounding box center [245, 274] width 146 height 27
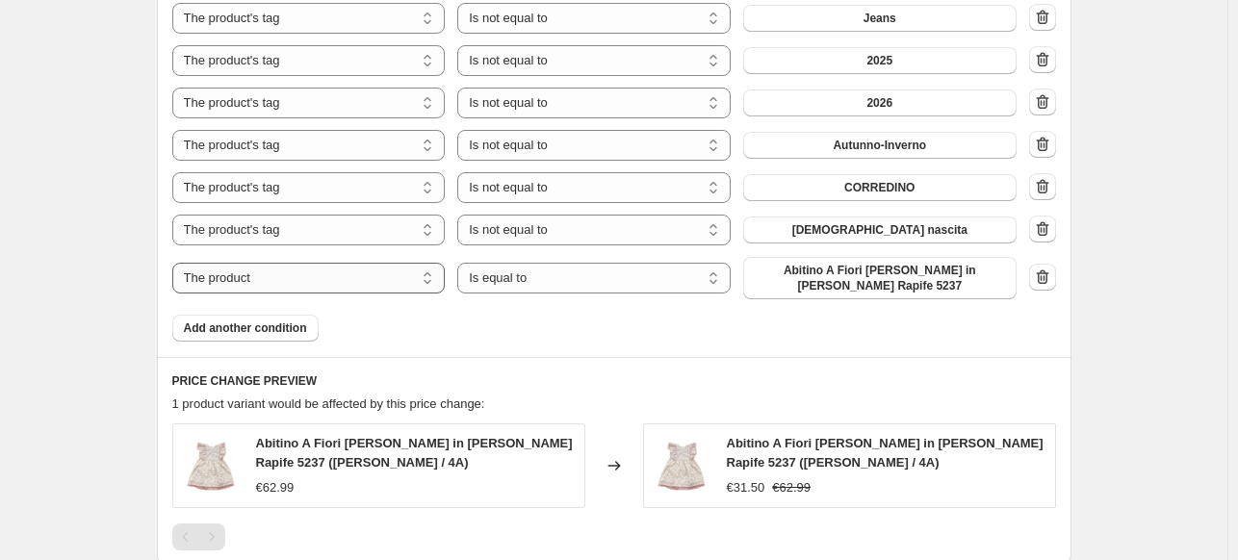
click at [312, 272] on select "The product The product's collection The product's tag The product's vendor The…" at bounding box center [308, 278] width 273 height 31
select select "tag"
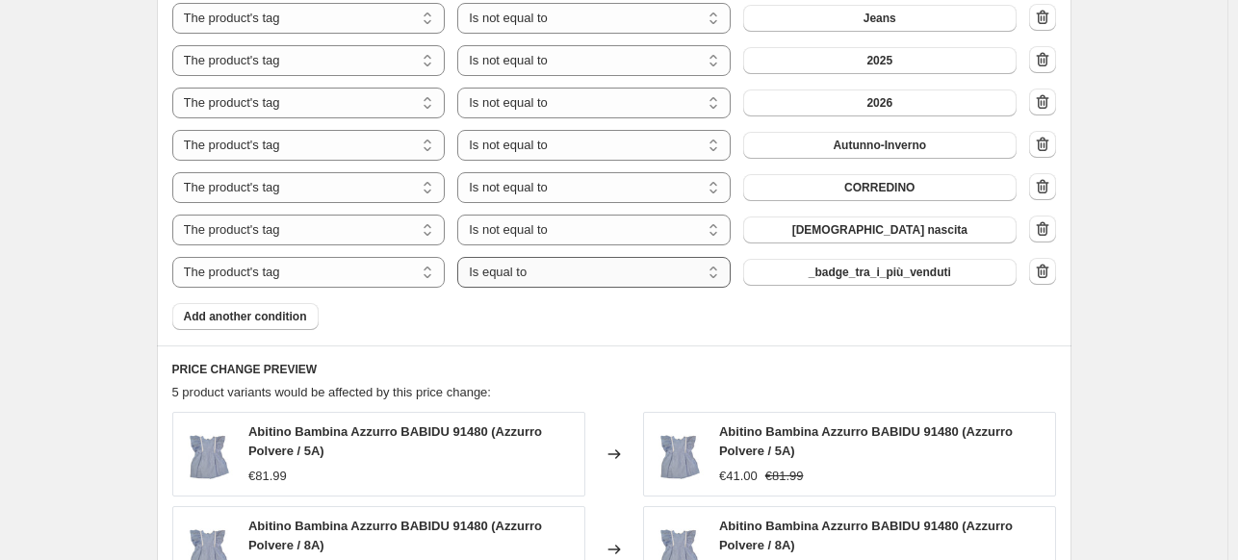
click at [535, 279] on select "Is equal to Is not equal to" at bounding box center [593, 272] width 273 height 31
select select "not_equal"
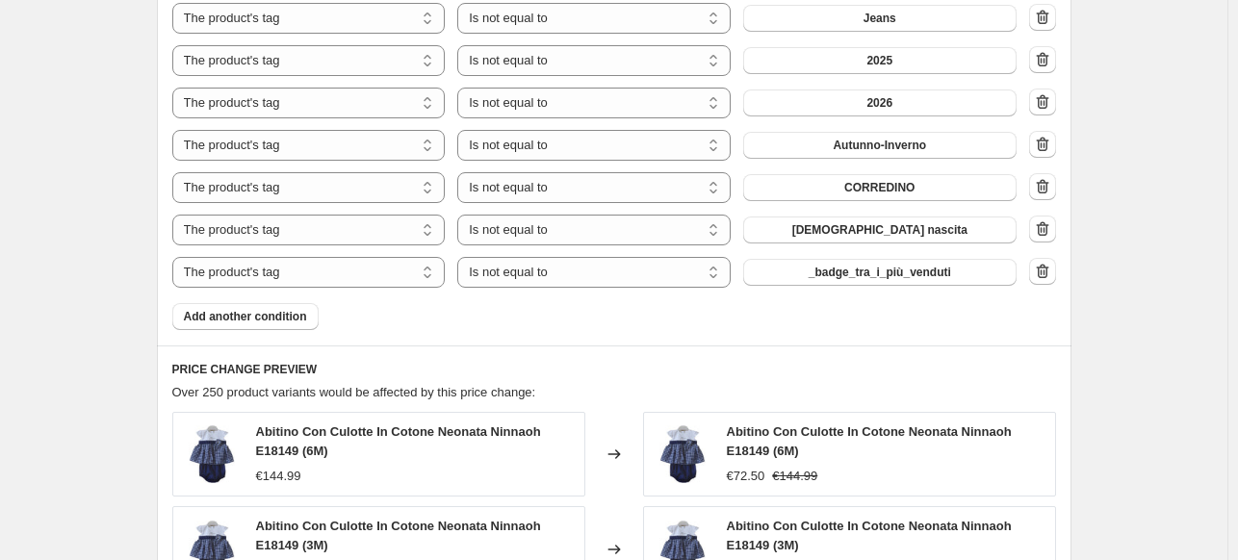
click at [809, 273] on button "_badge_tra_i_più_venduti" at bounding box center [879, 272] width 273 height 27
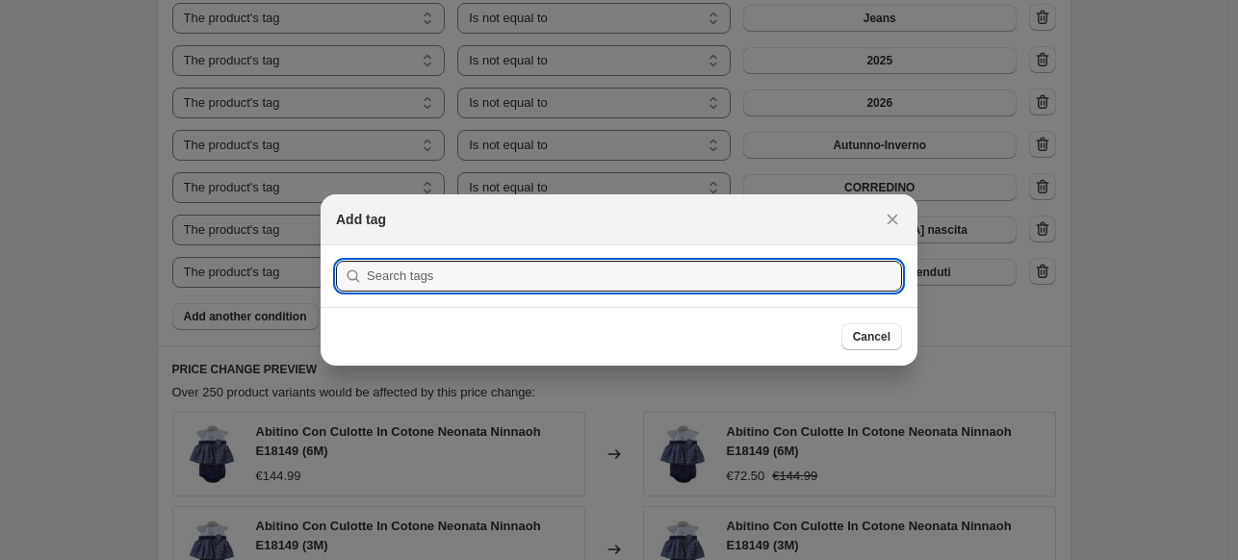
scroll to position [0, 0]
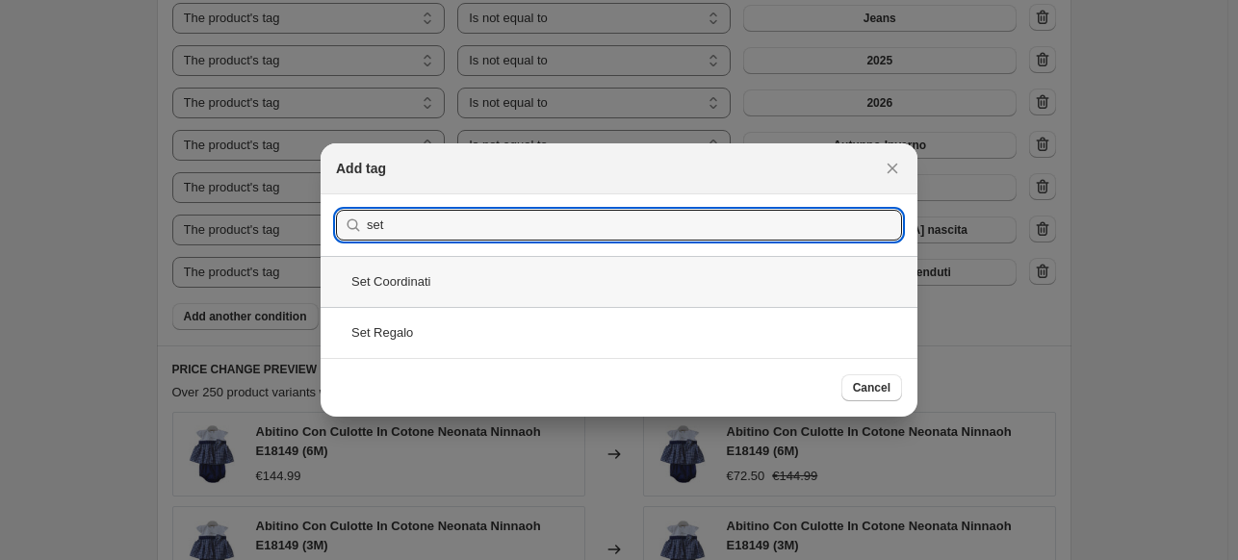
type input "set"
click at [432, 292] on div "Set Coordinati" at bounding box center [619, 281] width 597 height 51
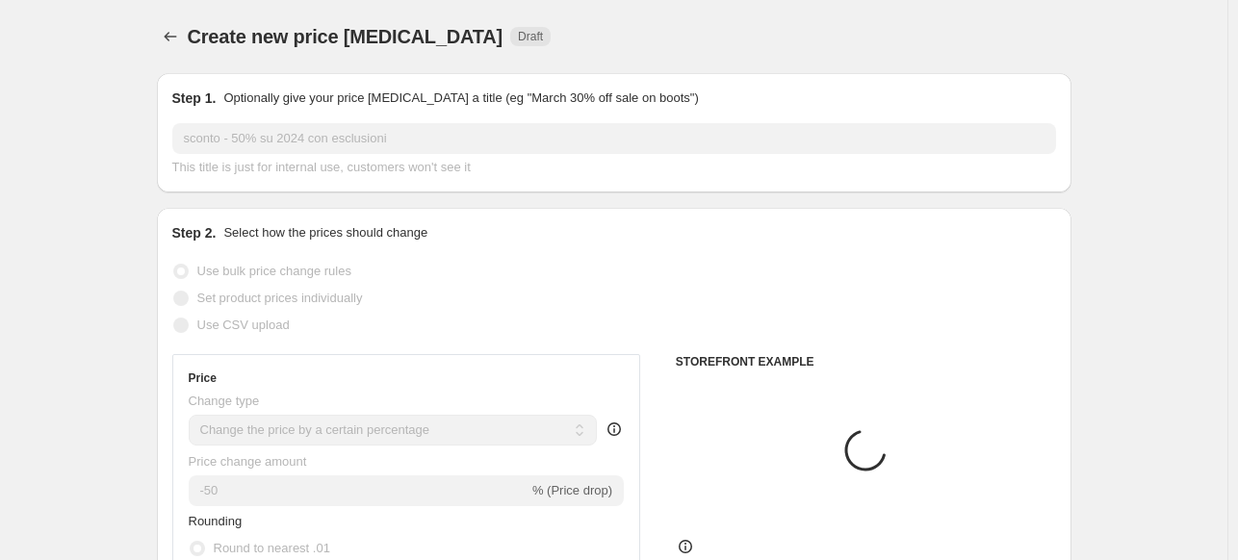
scroll to position [2022, 0]
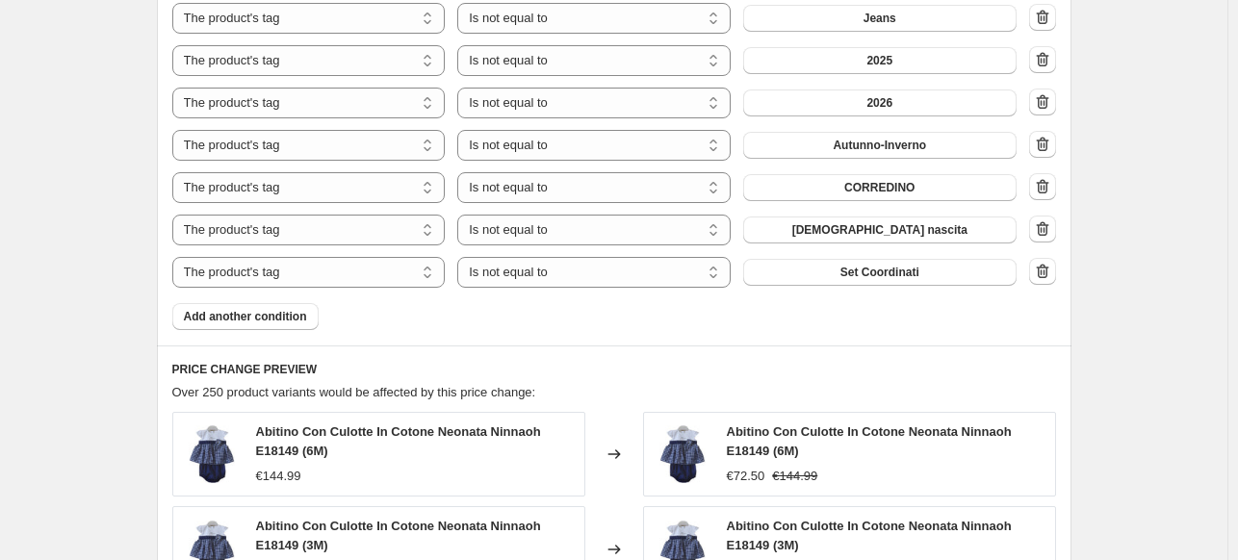
click at [275, 307] on button "Add another condition" at bounding box center [245, 316] width 146 height 27
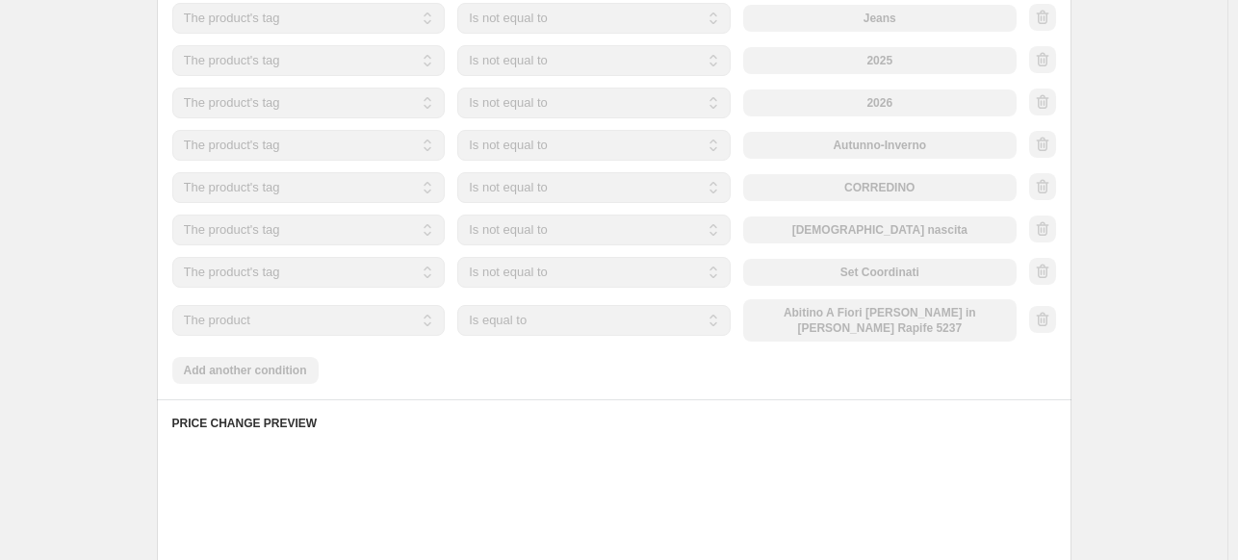
click at [270, 315] on select "The product The product's collection The product's tag The product's vendor The…" at bounding box center [308, 320] width 273 height 31
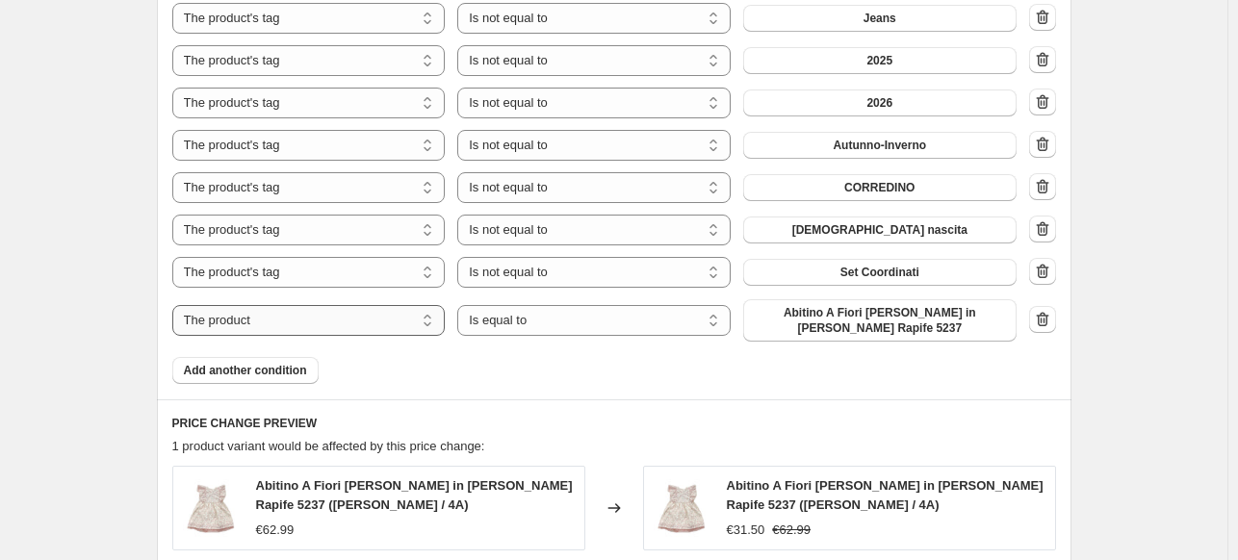
click at [270, 315] on select "The product The product's collection The product's tag The product's vendor The…" at bounding box center [308, 320] width 273 height 31
select select "vendor"
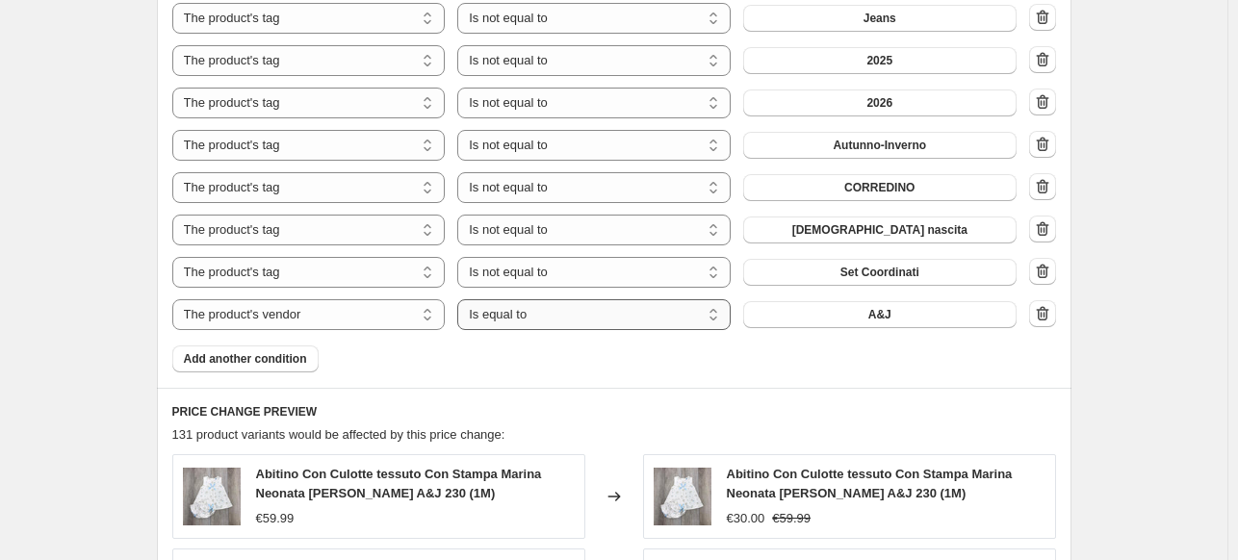
click at [581, 319] on select "Is equal to Is not equal to" at bounding box center [593, 314] width 273 height 31
select select "not_equal"
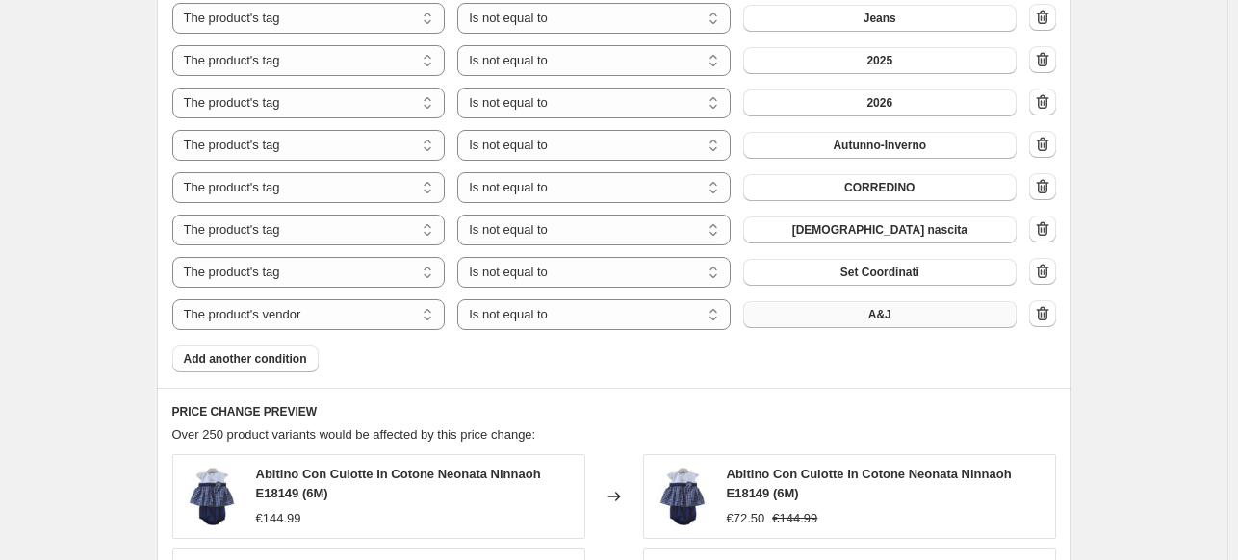
click at [833, 313] on button "A&J" at bounding box center [879, 314] width 273 height 27
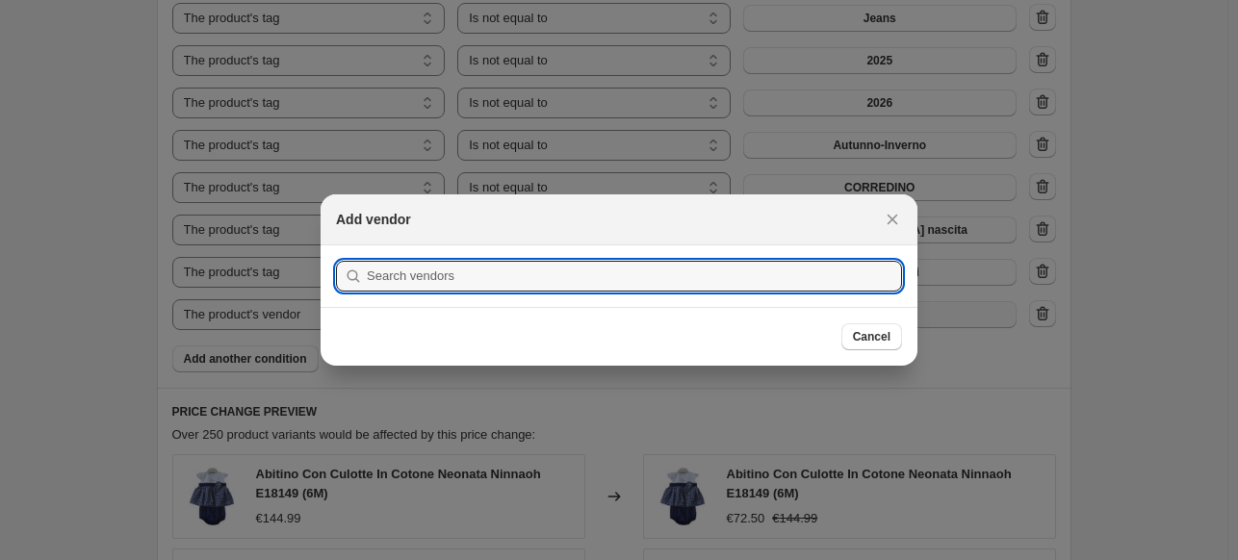
scroll to position [0, 0]
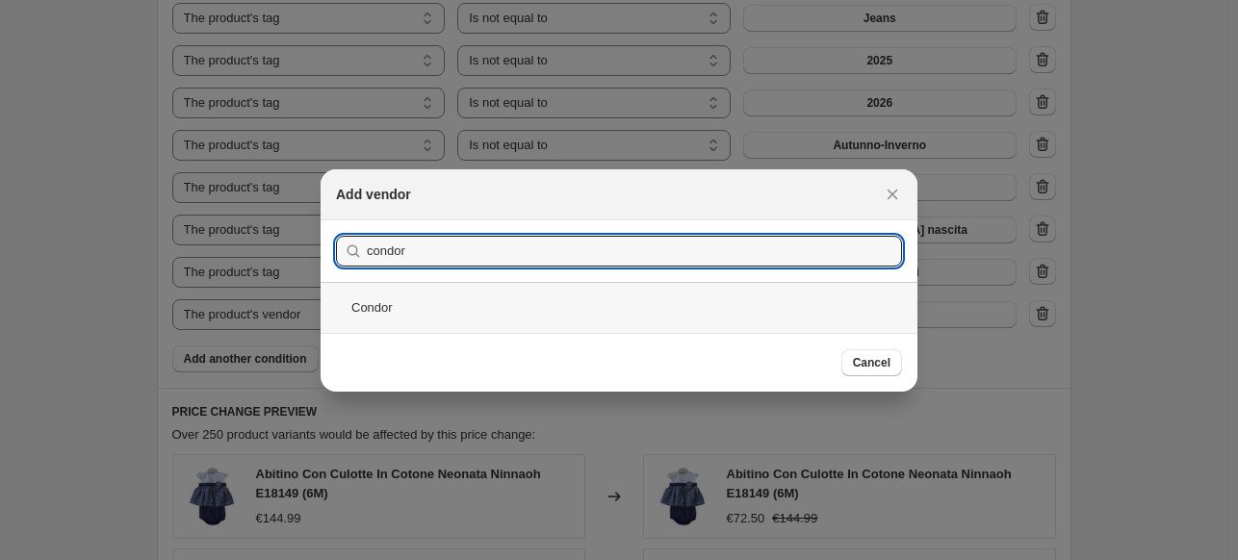
type input "condor"
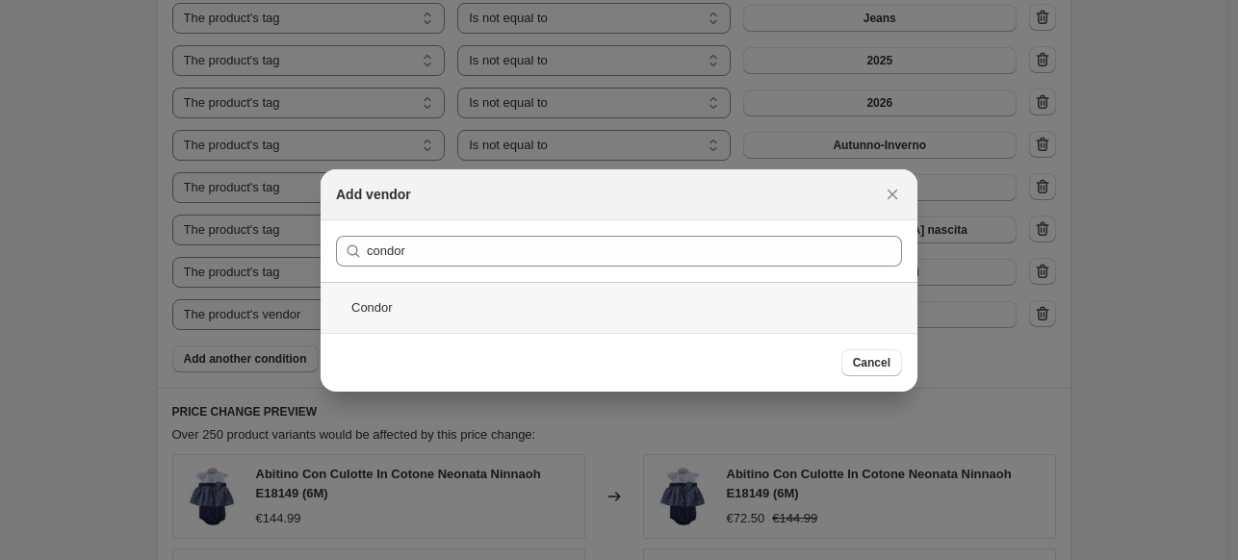
click at [413, 303] on div "Condor" at bounding box center [619, 307] width 597 height 51
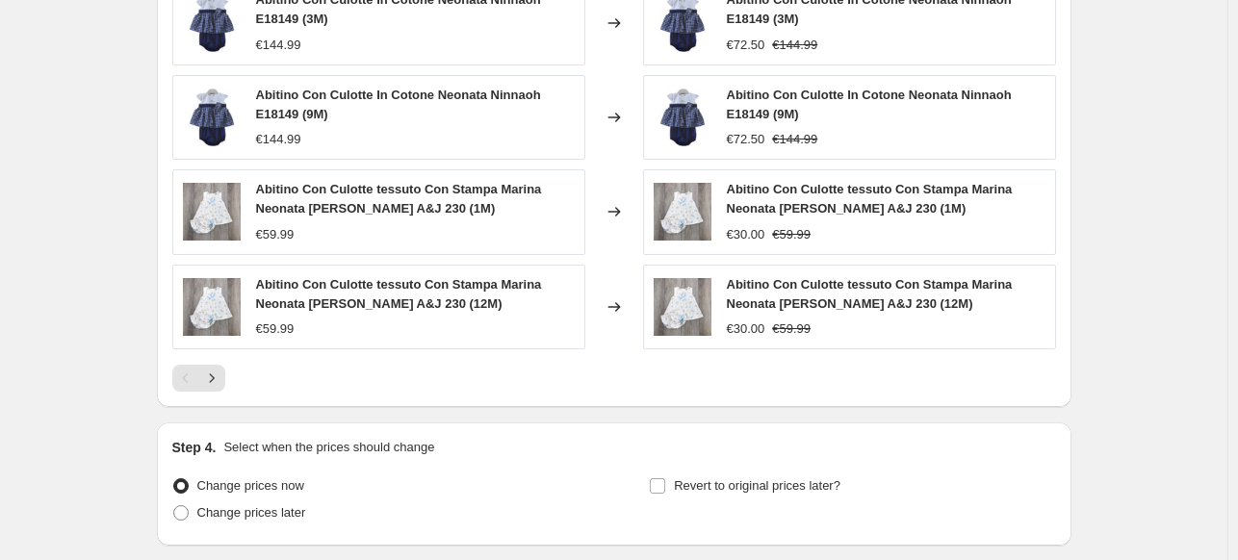
scroll to position [2599, 0]
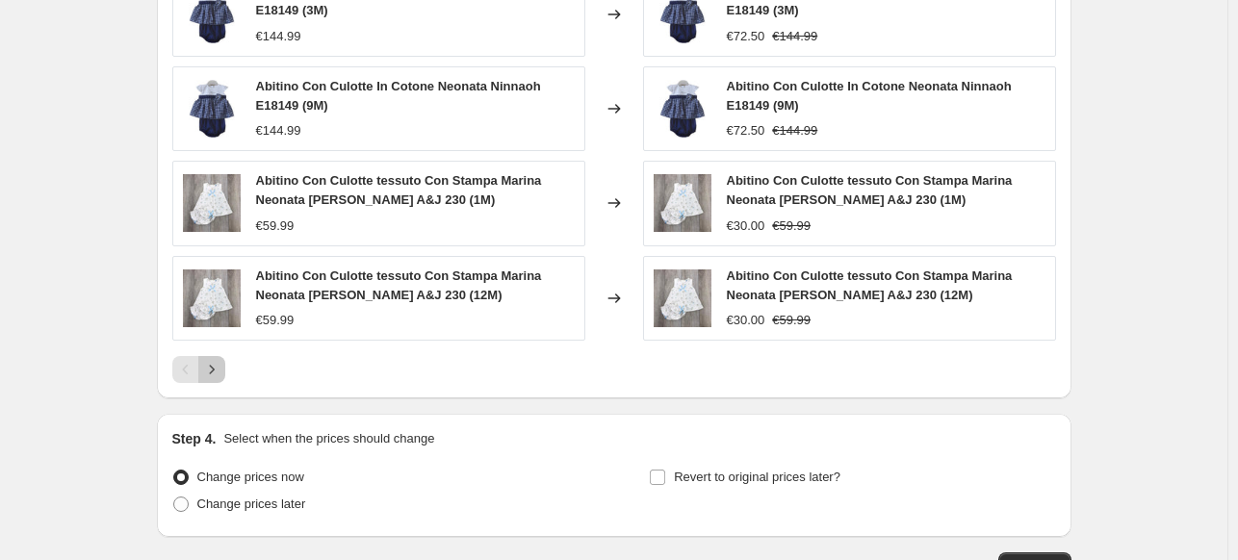
click at [225, 369] on button "Next" at bounding box center [211, 369] width 27 height 27
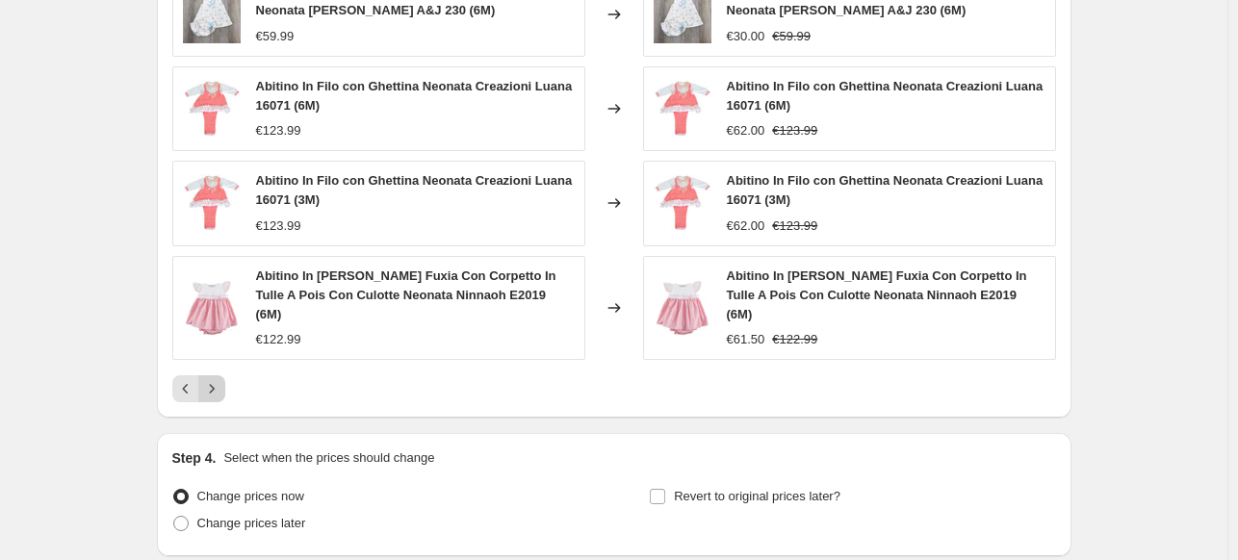
click at [225, 375] on button "Next" at bounding box center [211, 388] width 27 height 27
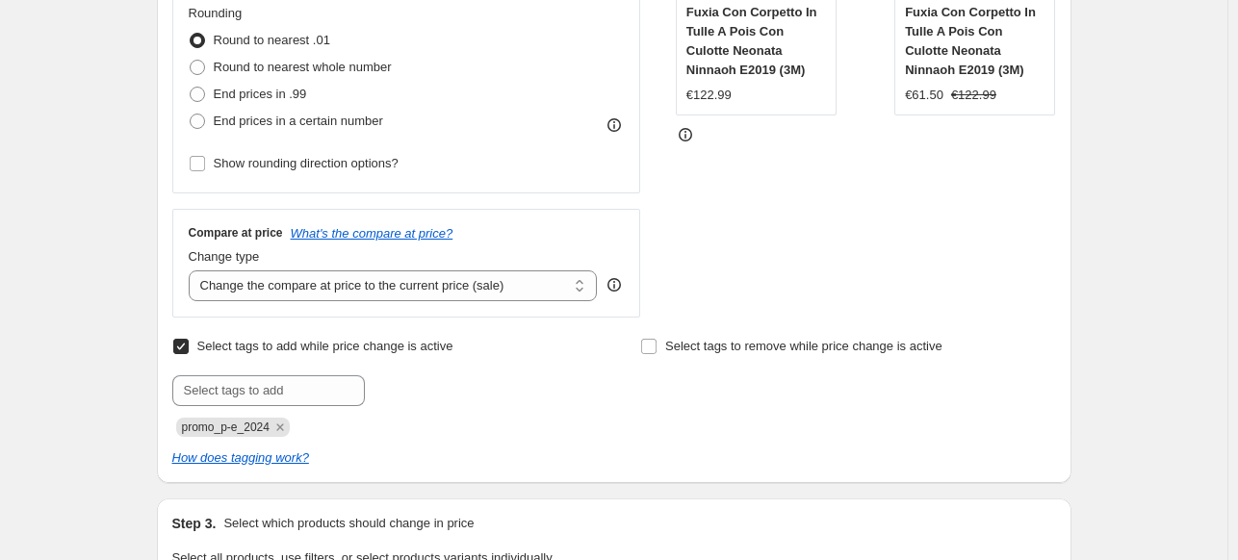
scroll to position [507, 0]
click at [229, 422] on span "promo_p-e_2024" at bounding box center [226, 428] width 88 height 13
copy span "promo_p-e_2024"
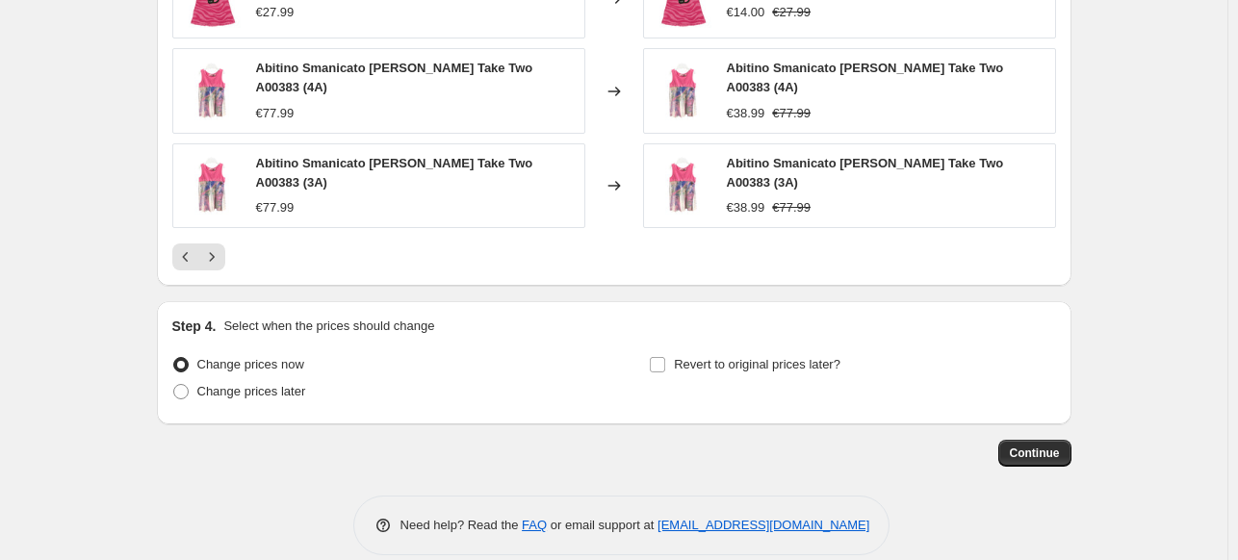
scroll to position [2721, 0]
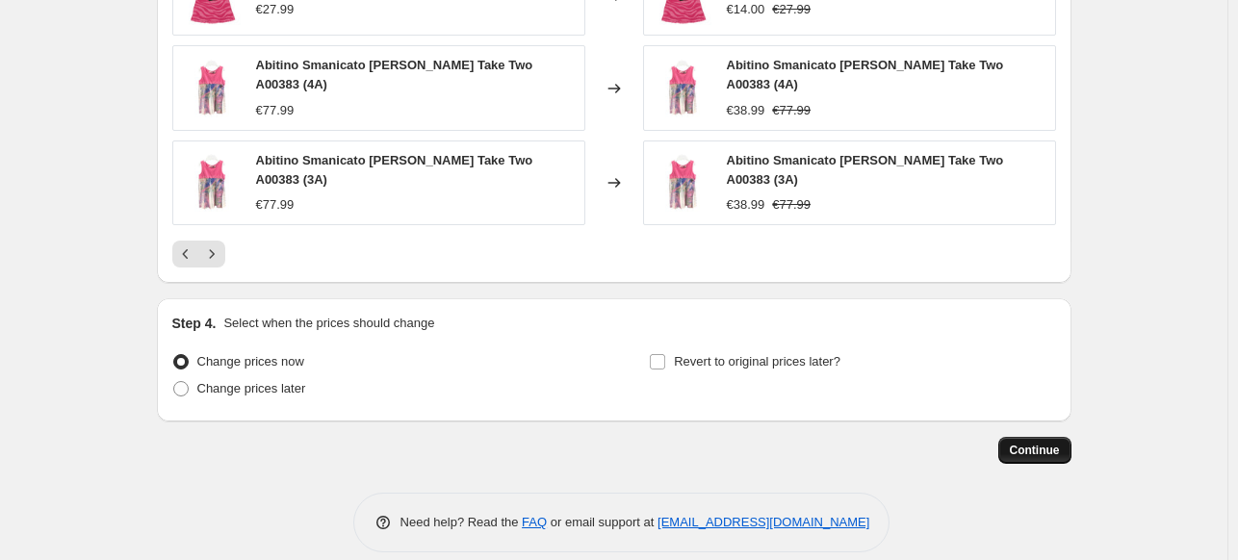
click at [1043, 443] on span "Continue" at bounding box center [1035, 450] width 50 height 15
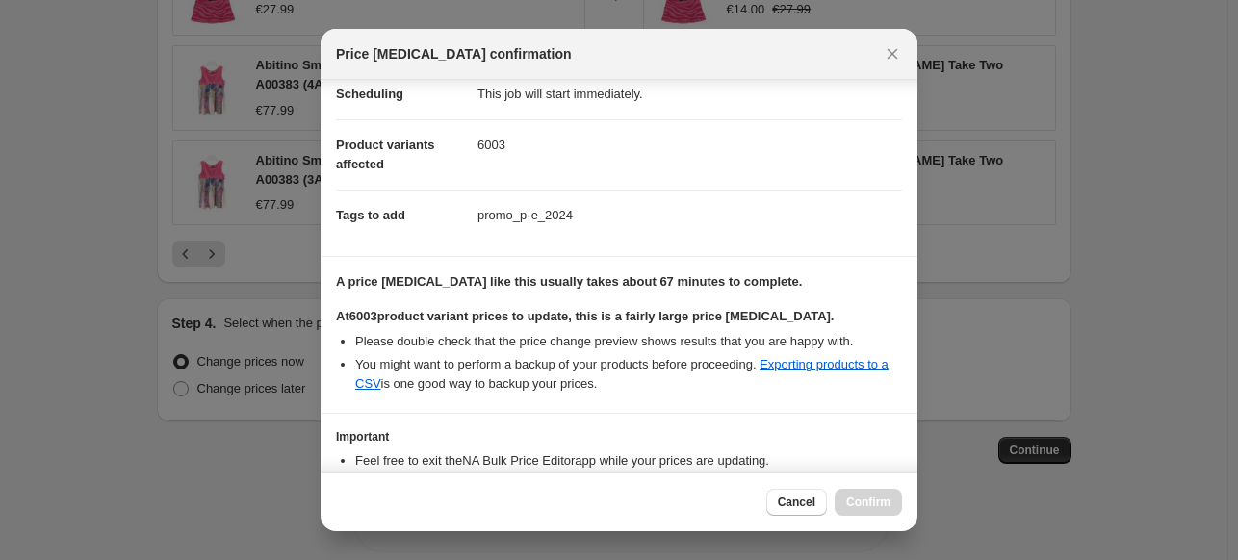
scroll to position [286, 0]
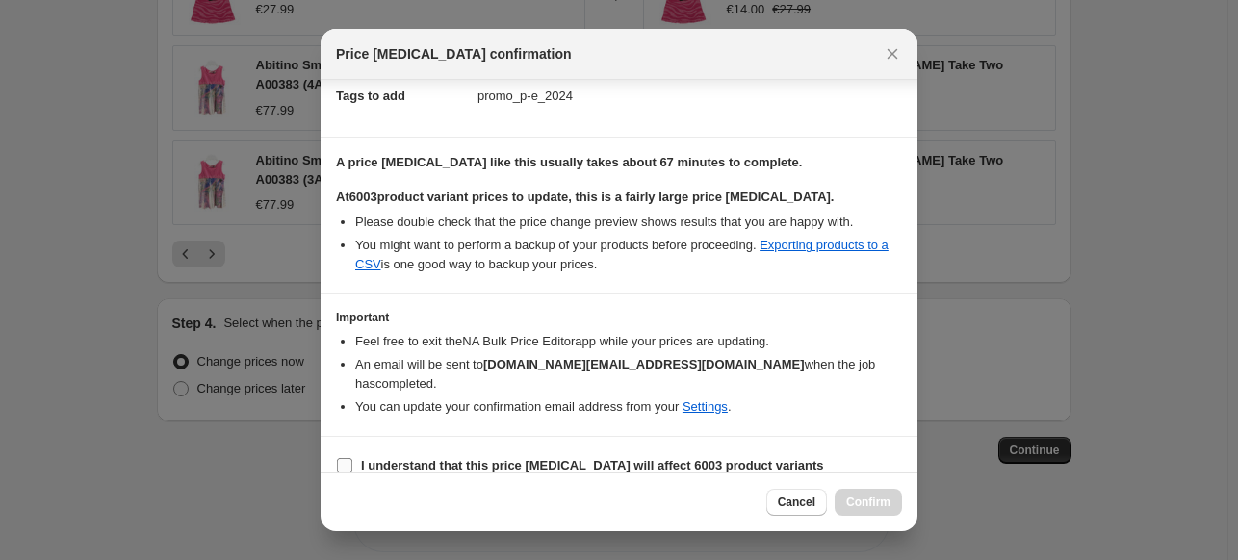
click at [465, 458] on b "I understand that this price [MEDICAL_DATA] will affect 6003 product variants" at bounding box center [592, 465] width 463 height 14
click at [352, 458] on input "I understand that this price [MEDICAL_DATA] will affect 6003 product variants" at bounding box center [344, 465] width 15 height 15
checkbox input "true"
click at [868, 500] on span "Confirm" at bounding box center [868, 502] width 44 height 15
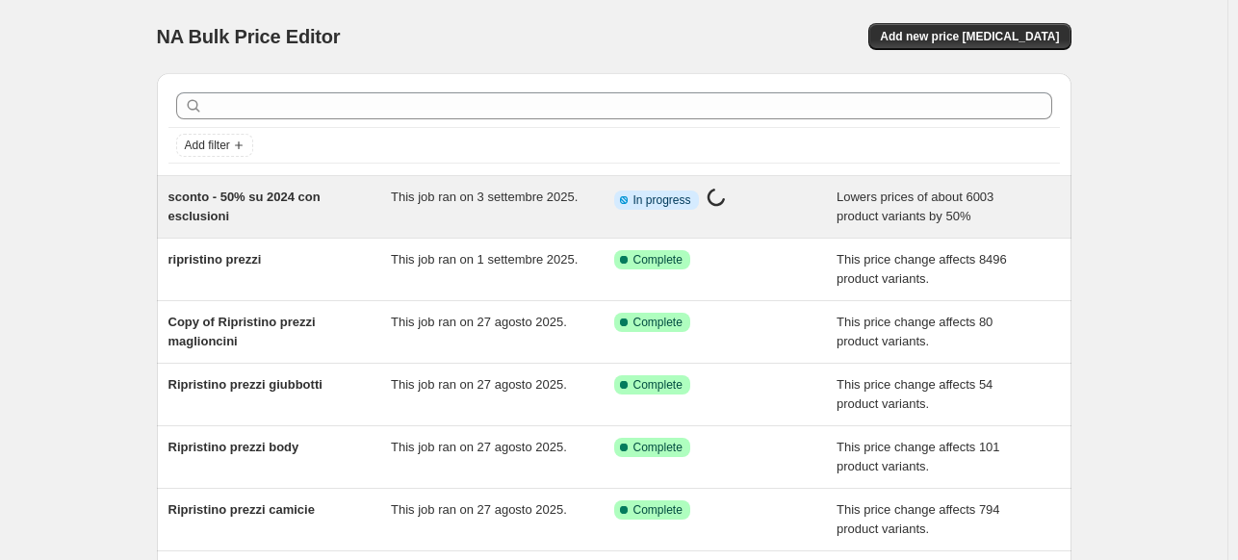
click at [380, 182] on div "sconto - 50% su 2024 con esclusioni This job ran on 3 settembre 2025. Info Part…" at bounding box center [614, 207] width 915 height 62
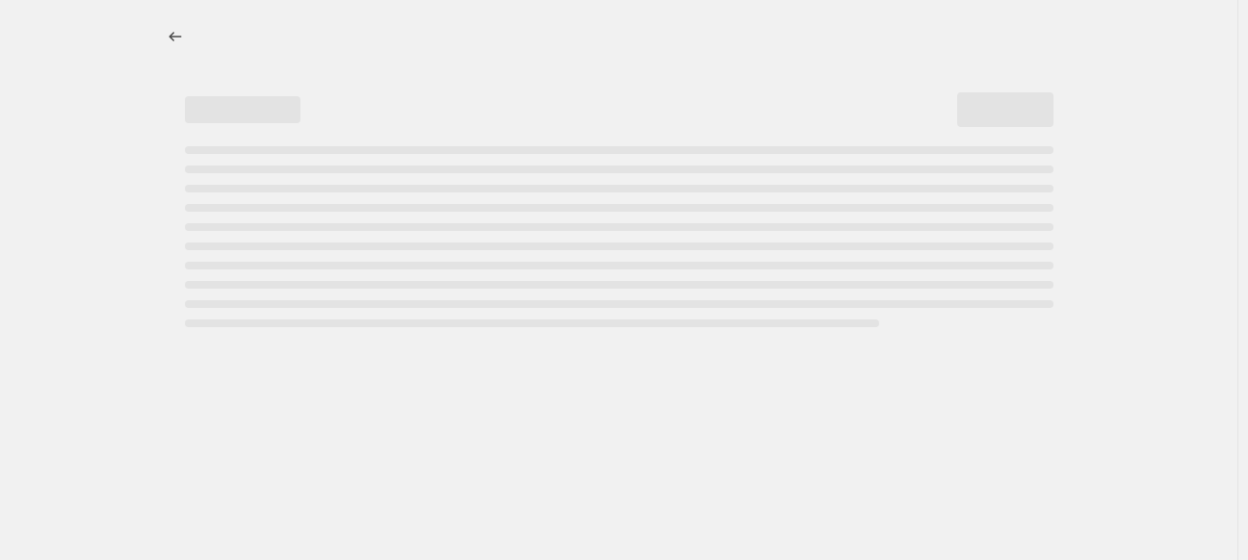
select select "percentage"
select select "not_equal"
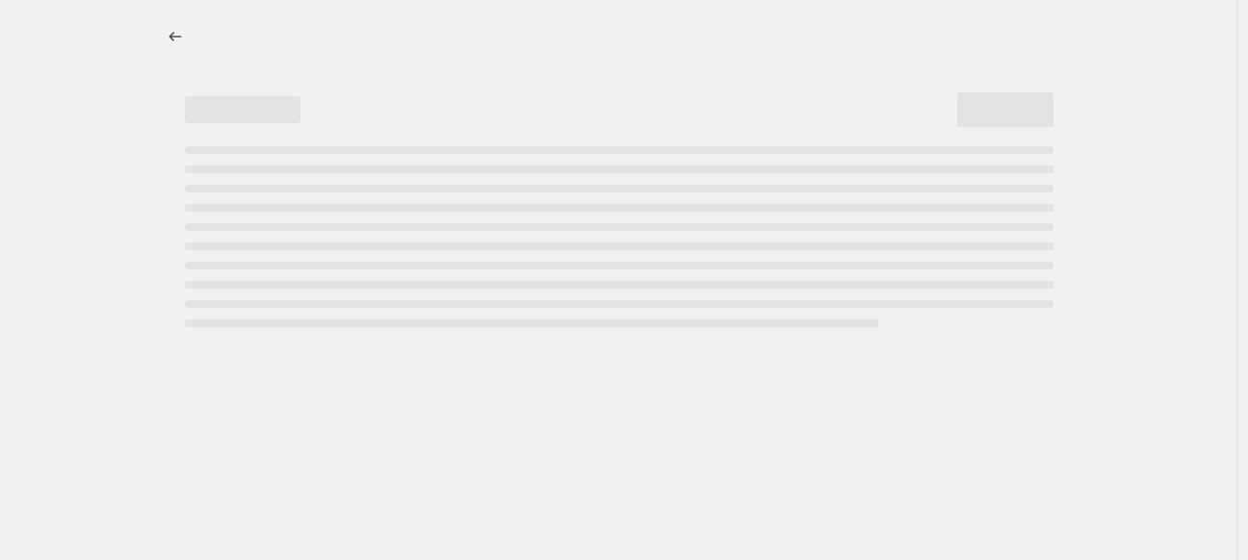
select select "not_equal"
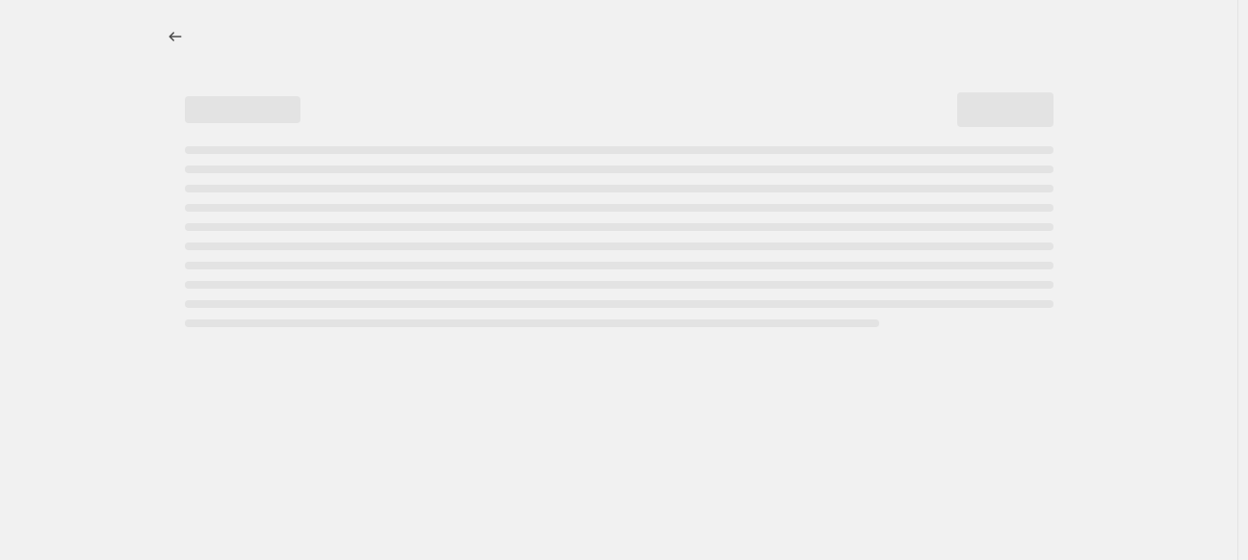
select select "not_equal"
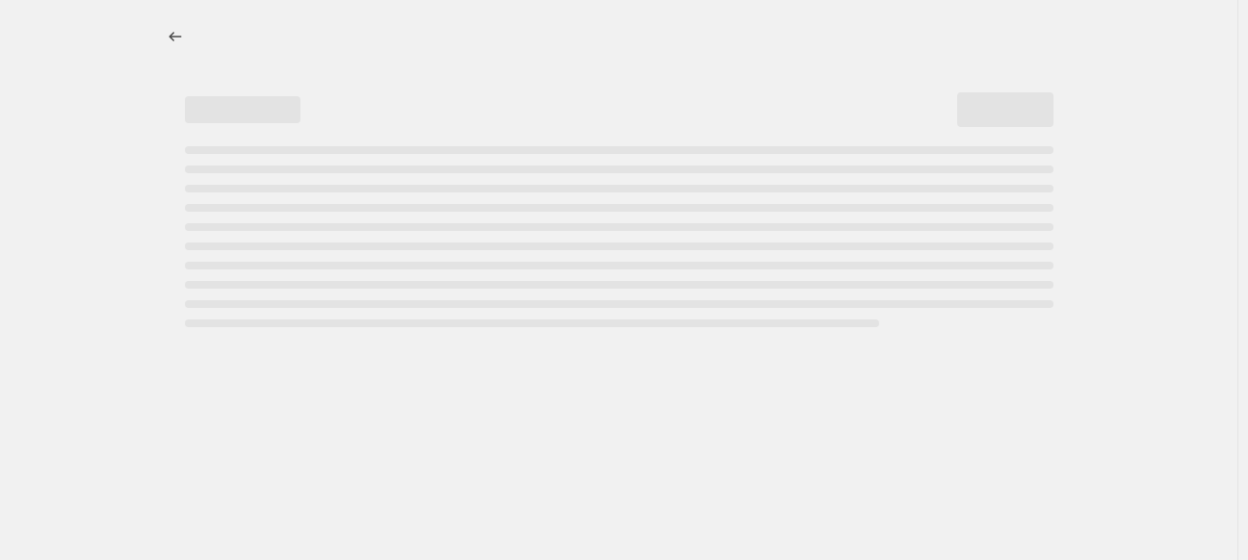
select select "not_equal"
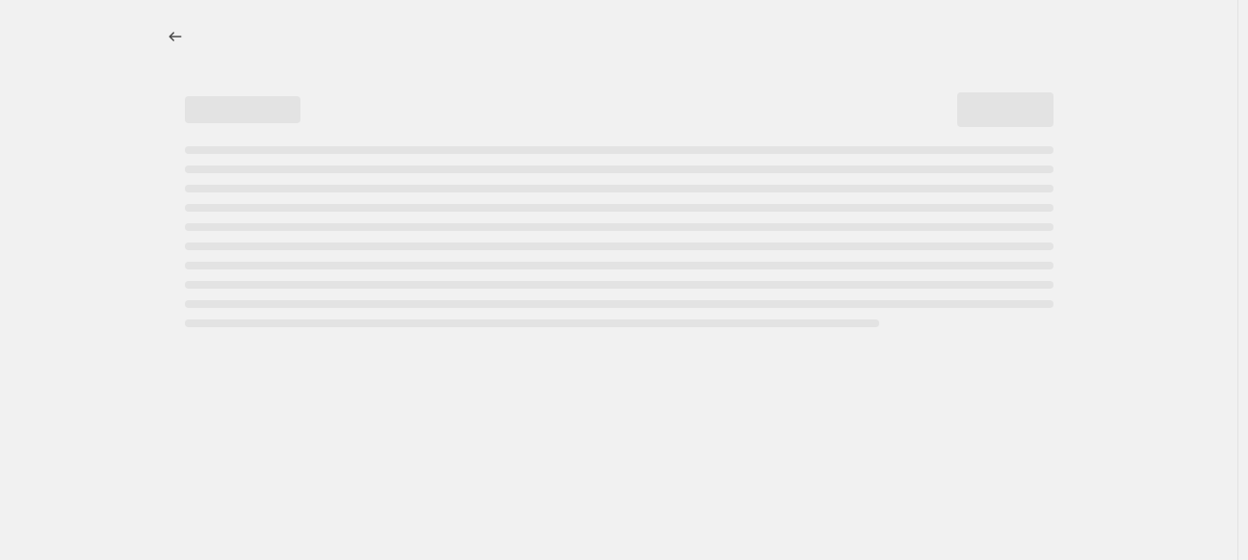
select select "not_equal"
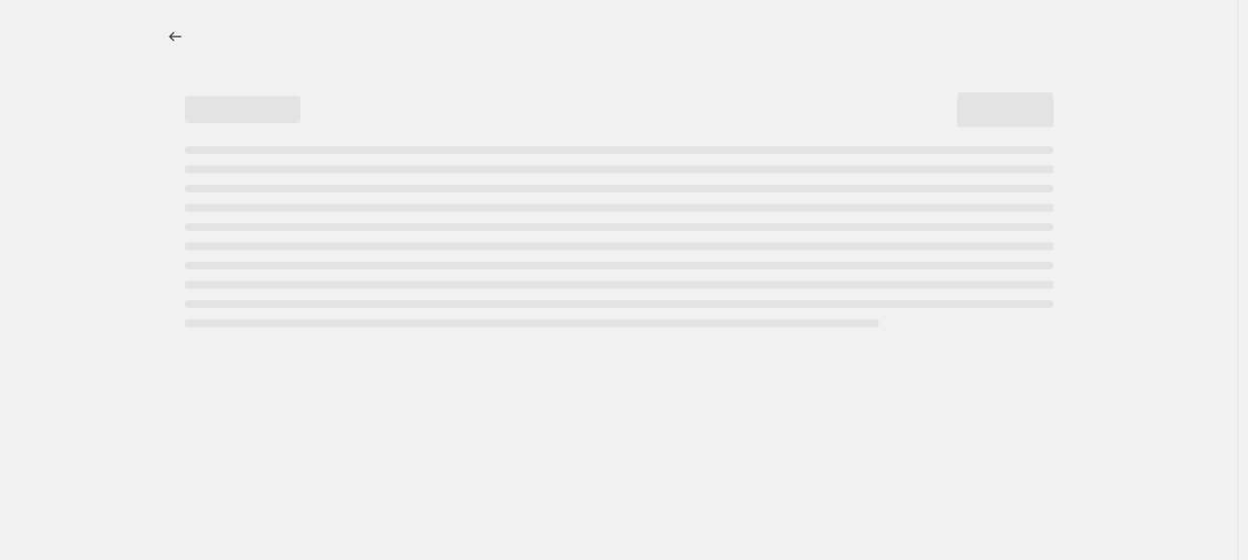
select select "not_equal"
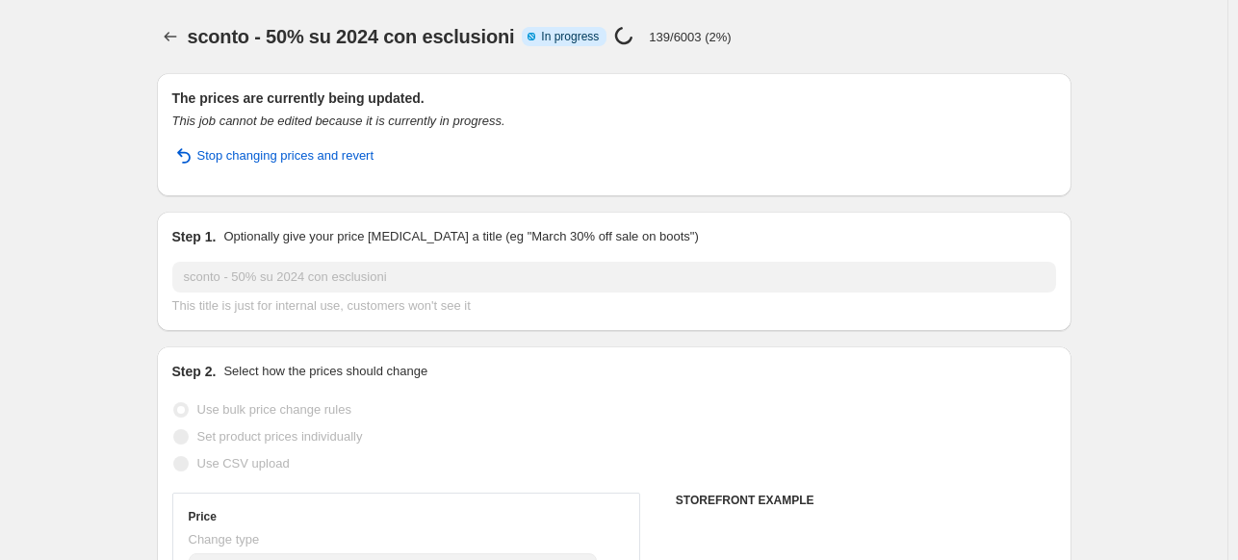
select select "collection"
select select "product"
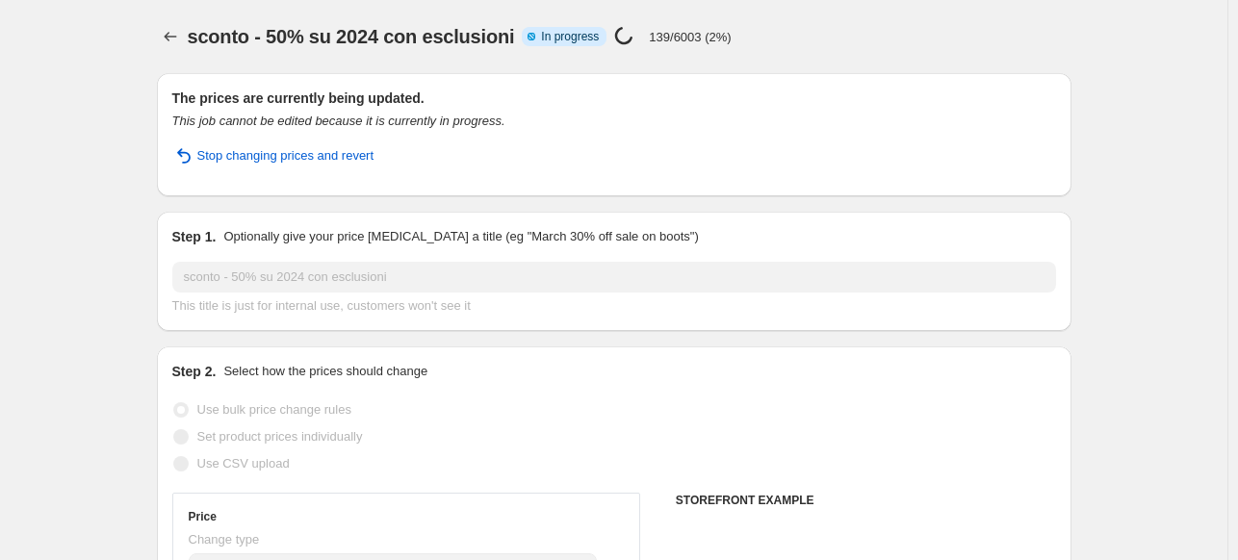
select select "product"
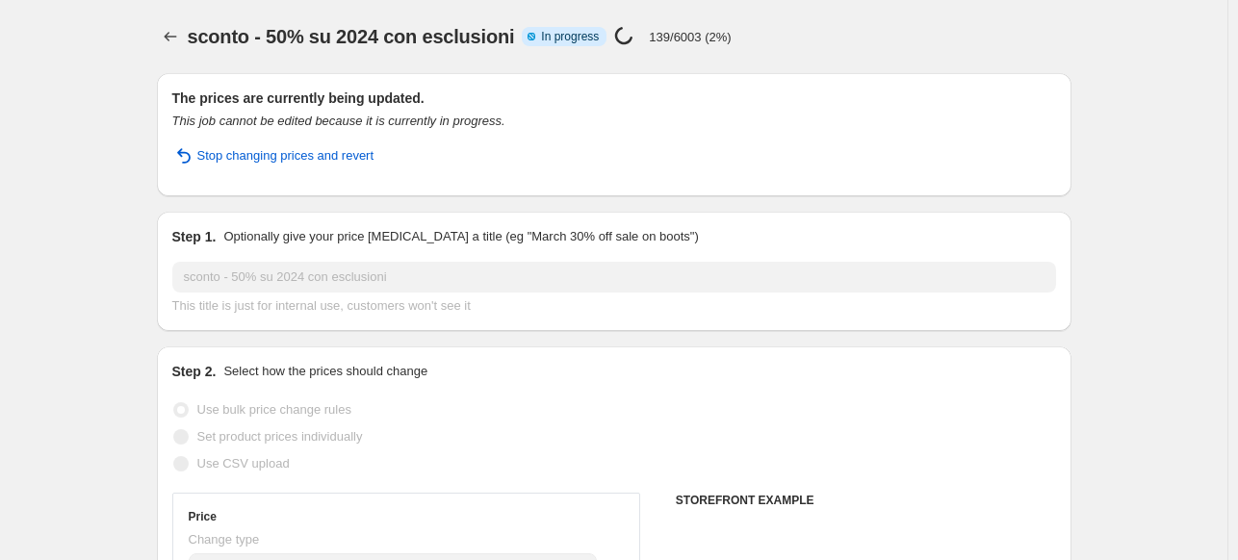
select select "product"
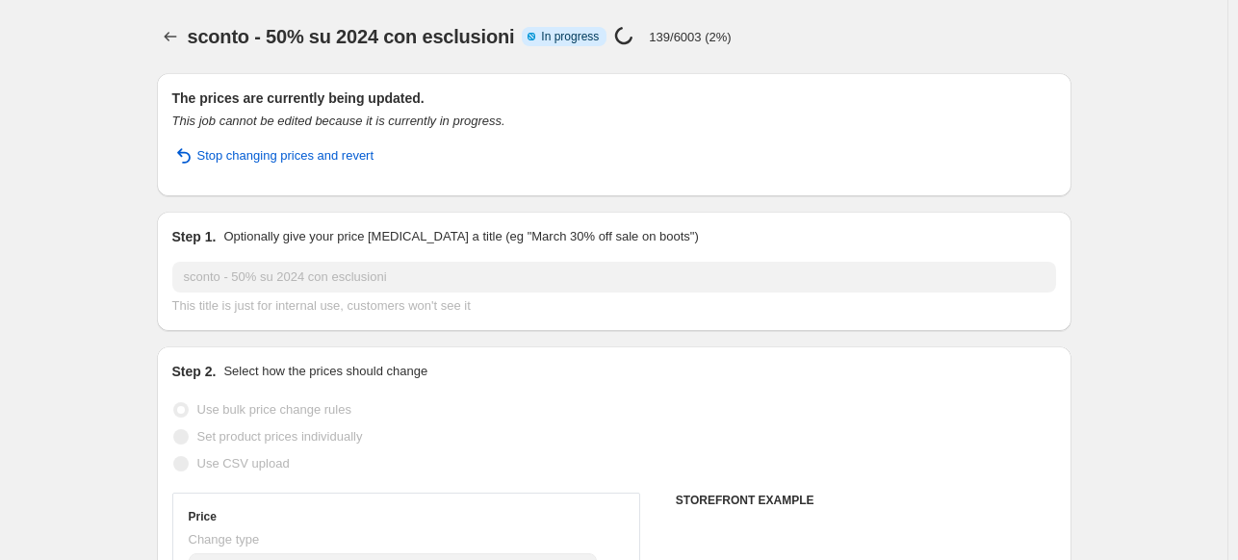
select select "product"
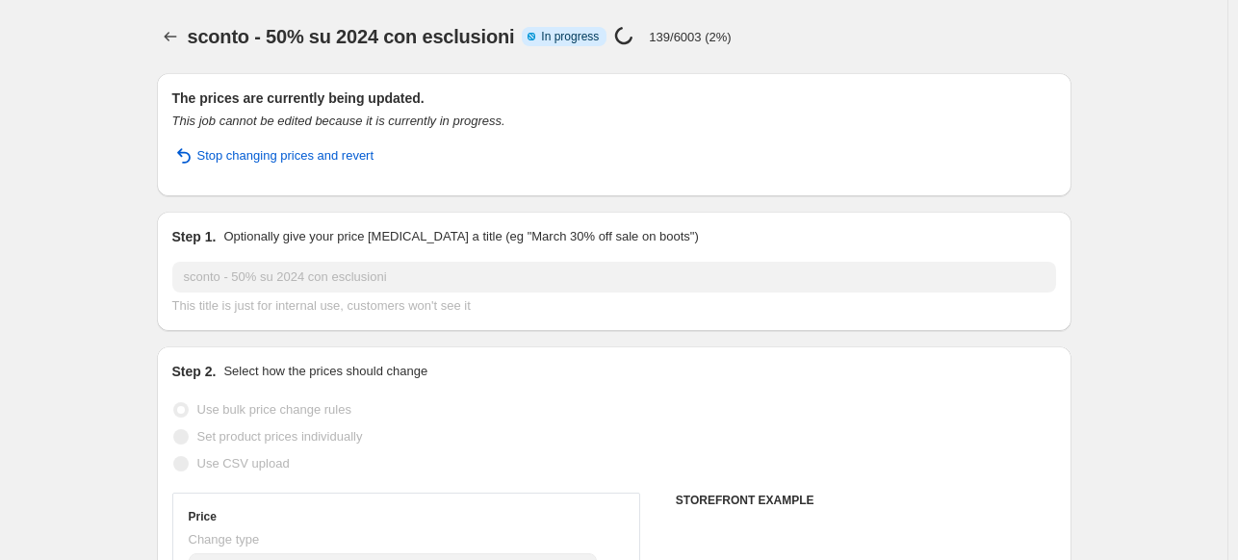
select select "product"
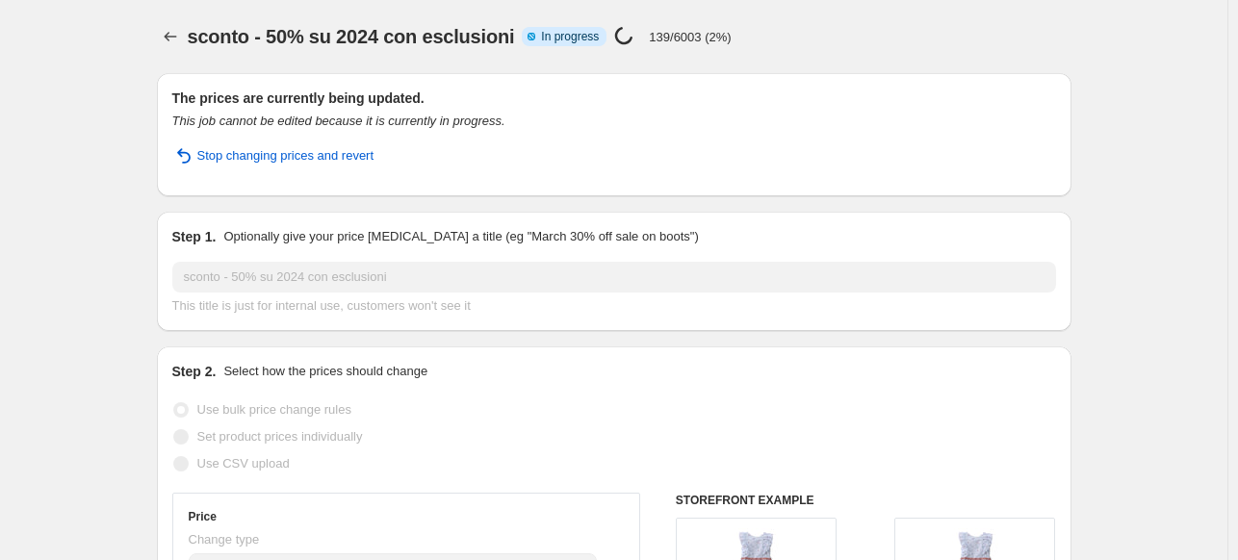
select select "tag"
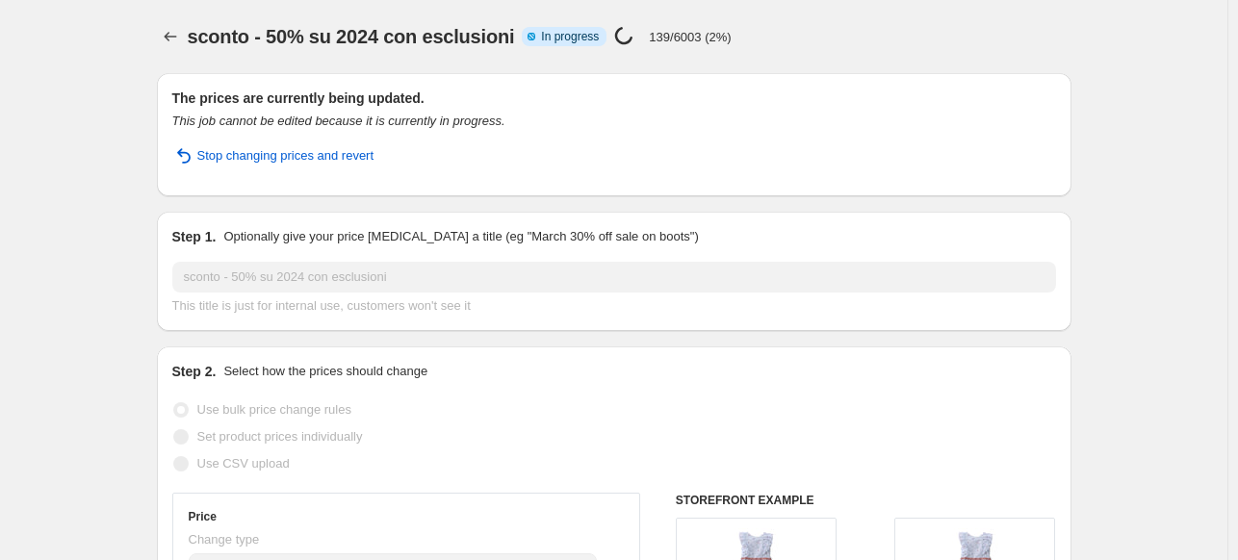
select select "tag"
select select "vendor"
select select "tag"
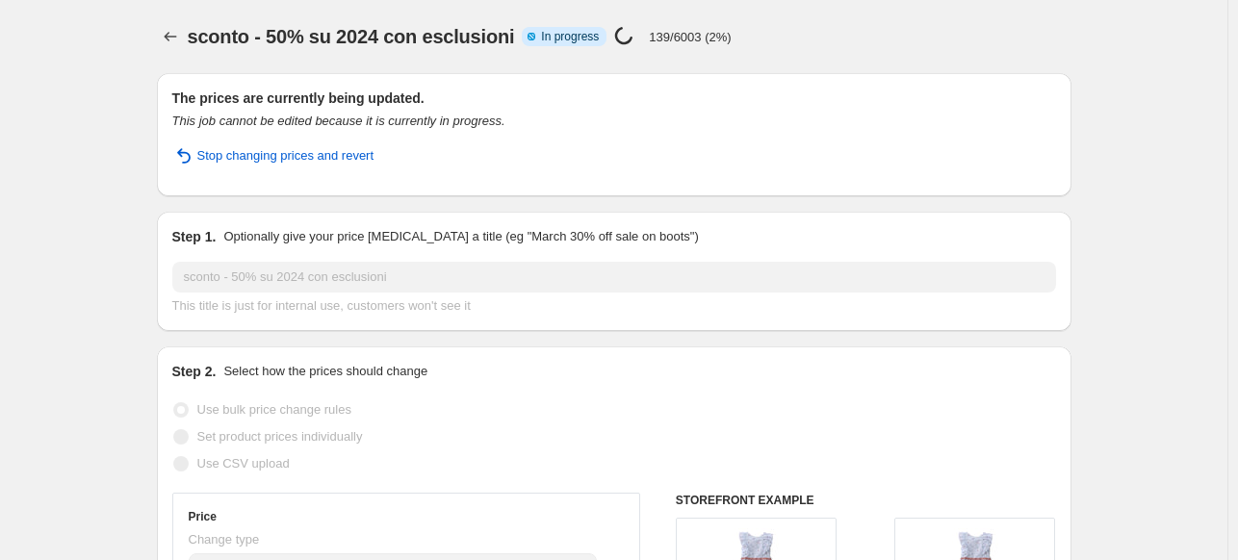
select select "tag"
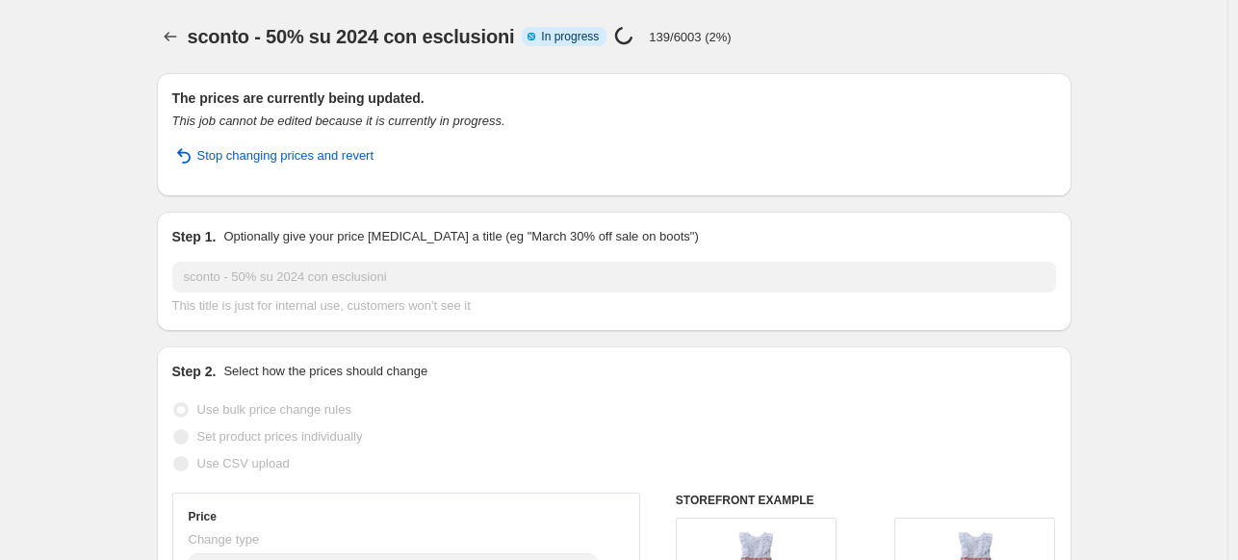
select select "tag"
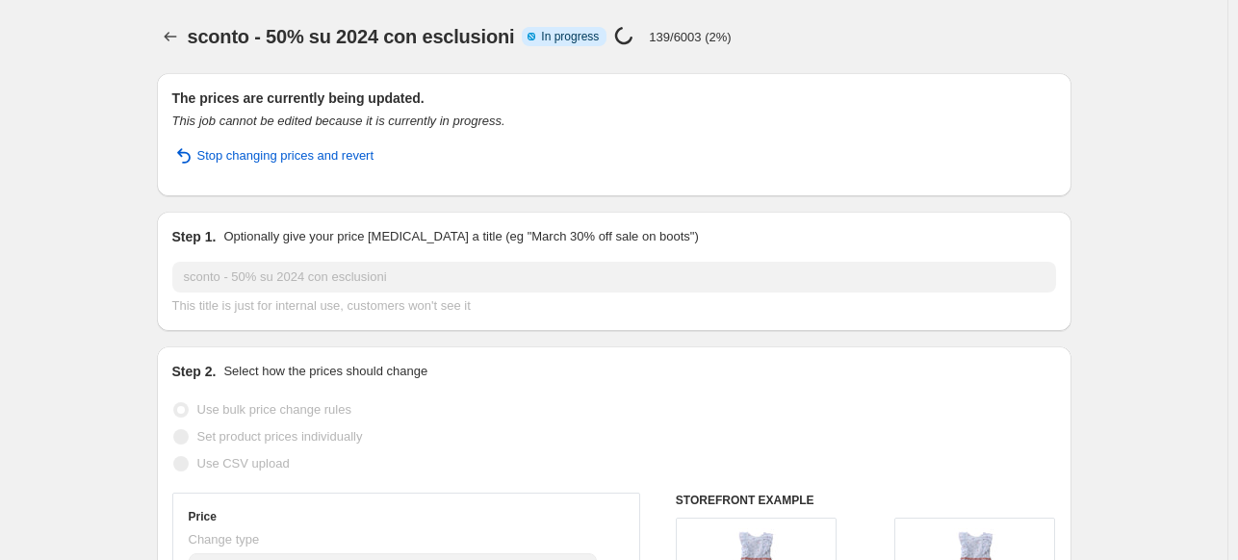
select select "tag"
select select "vendor"
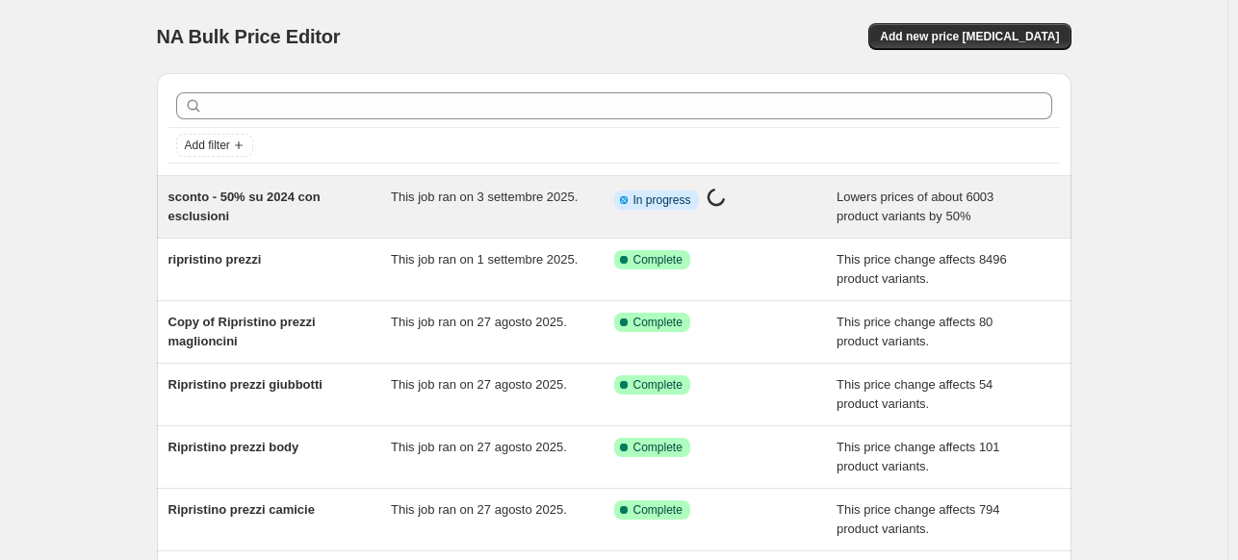
click at [400, 203] on span "This job ran on 3 settembre 2025." at bounding box center [484, 197] width 187 height 14
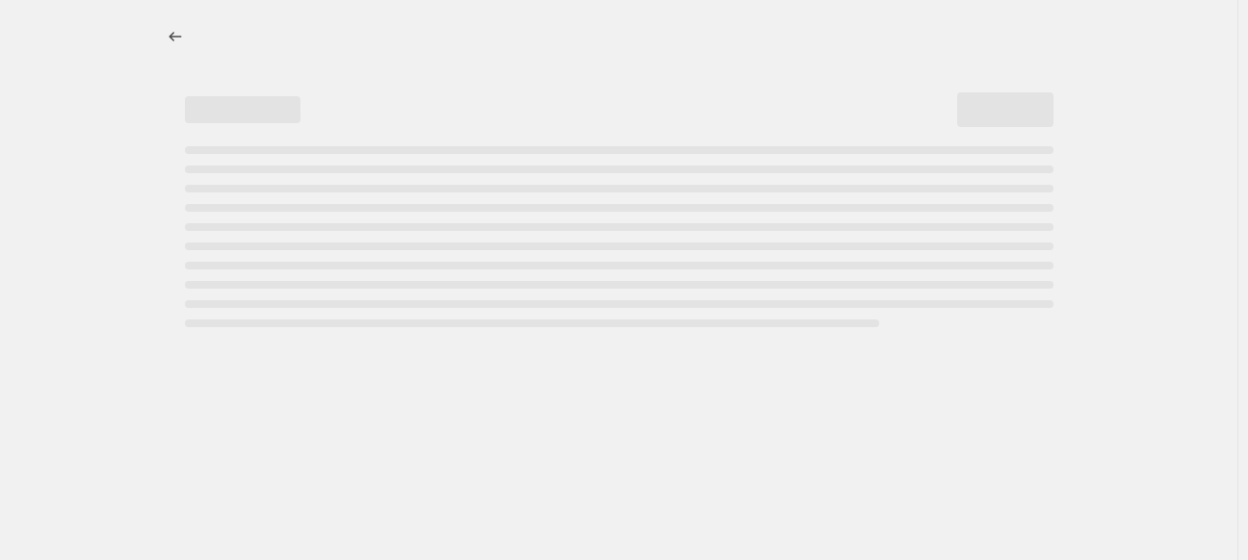
select select "percentage"
select select "not_equal"
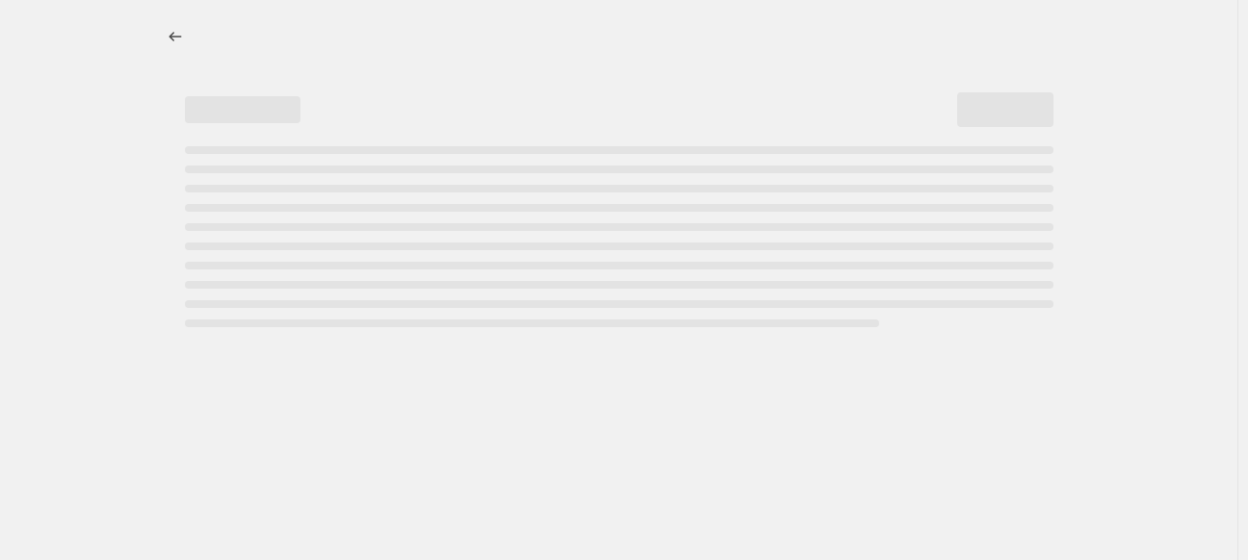
select select "not_equal"
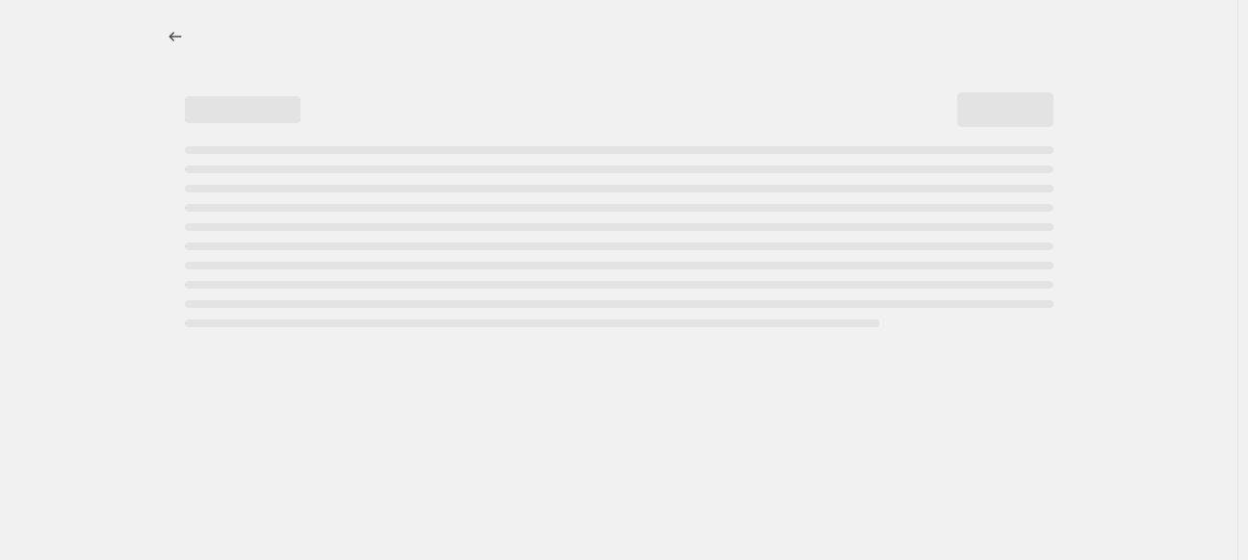
select select "not_equal"
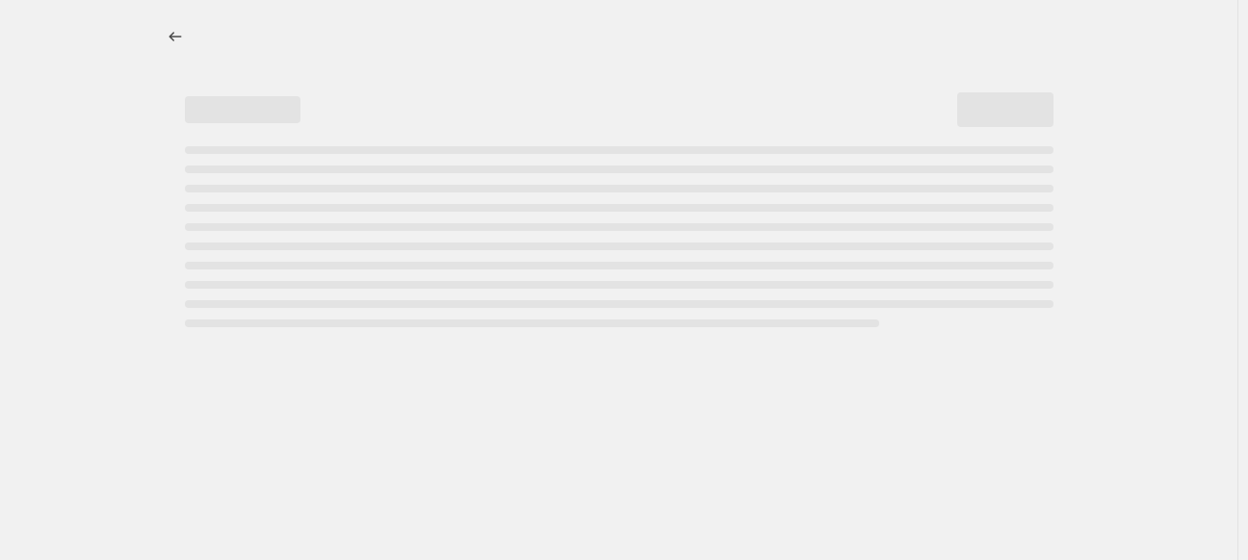
select select "not_equal"
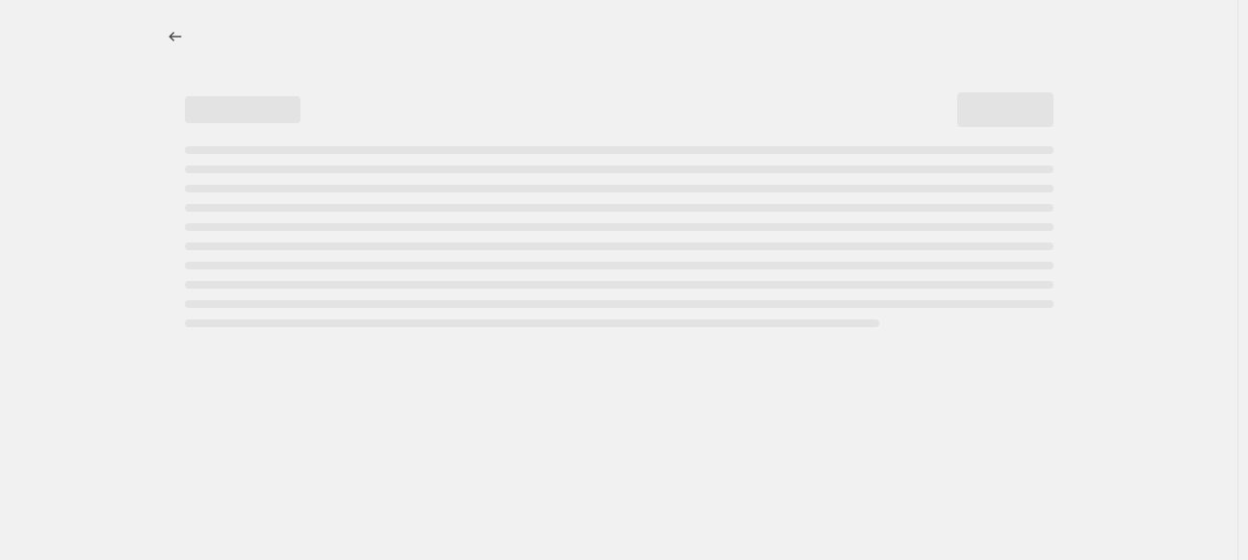
select select "not_equal"
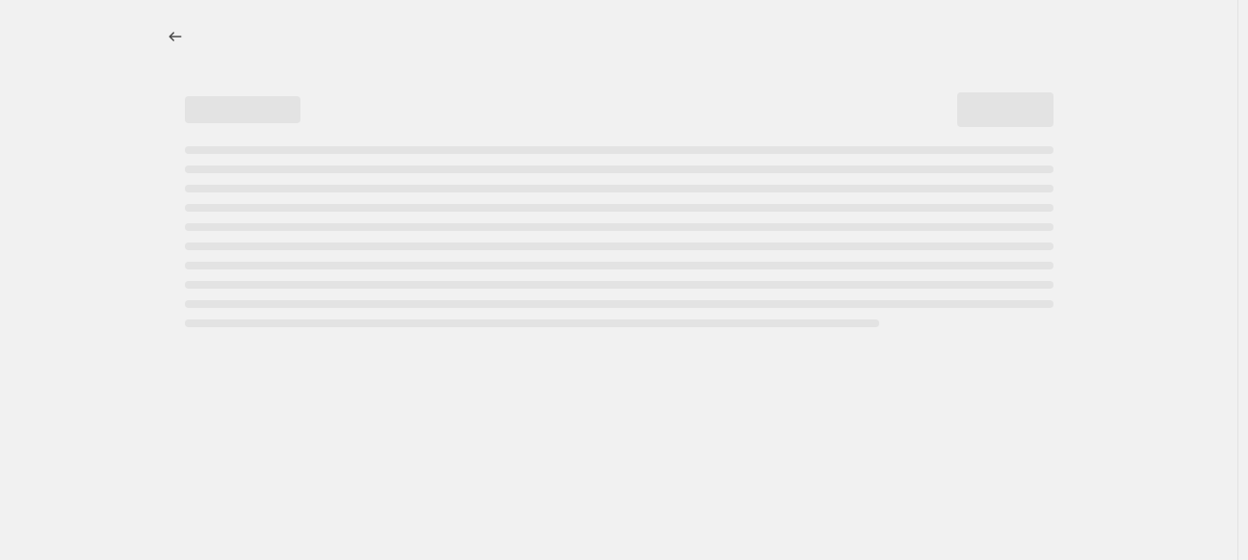
select select "not_equal"
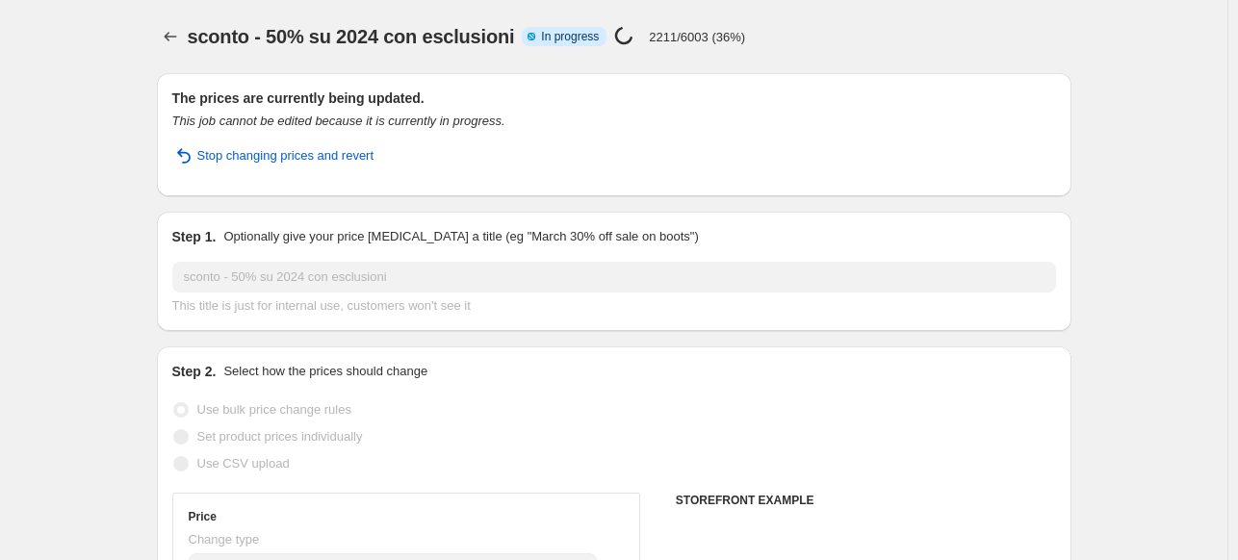
select select "collection"
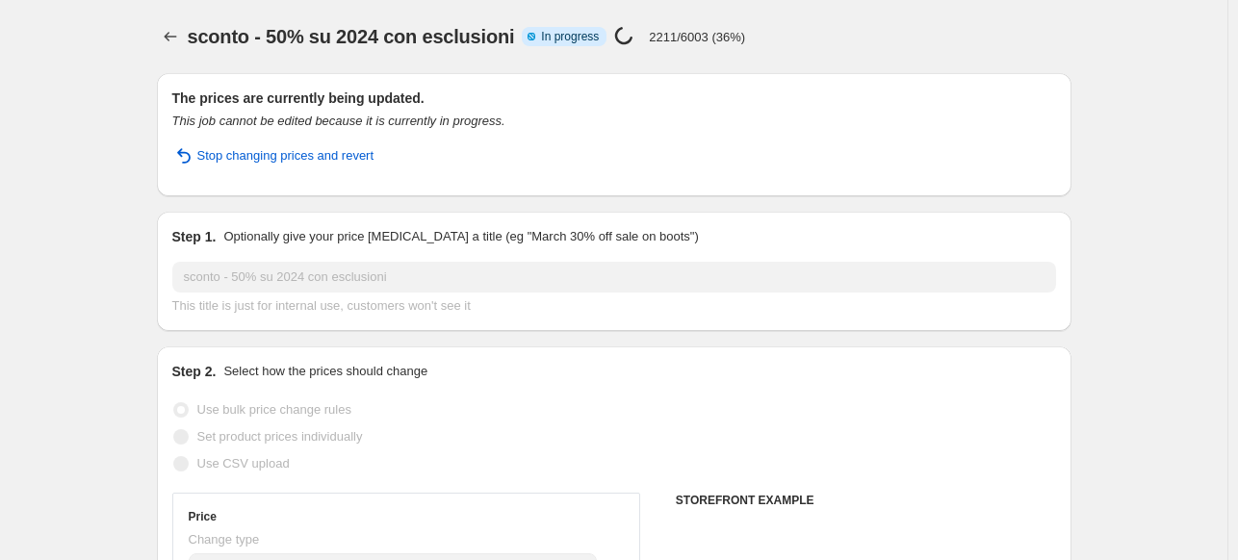
select select "collection"
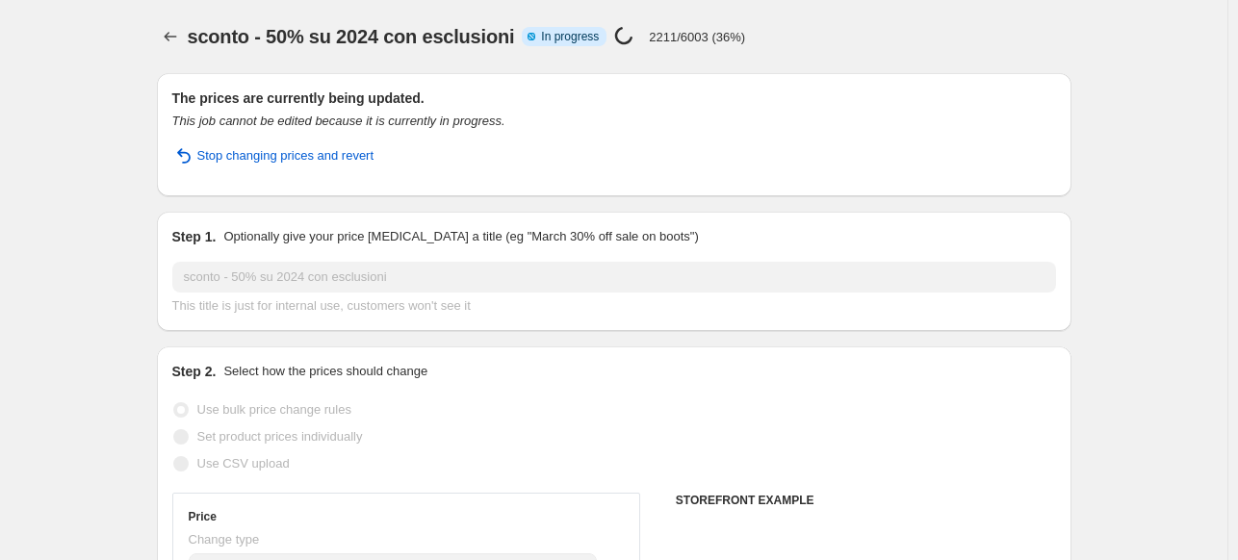
select select "collection"
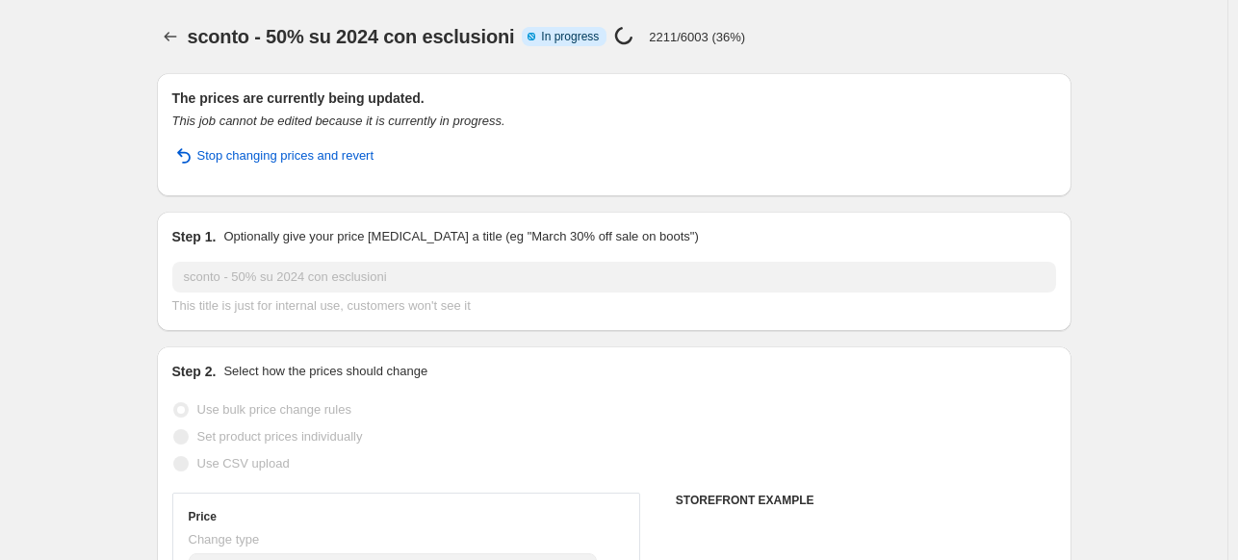
select select "collection"
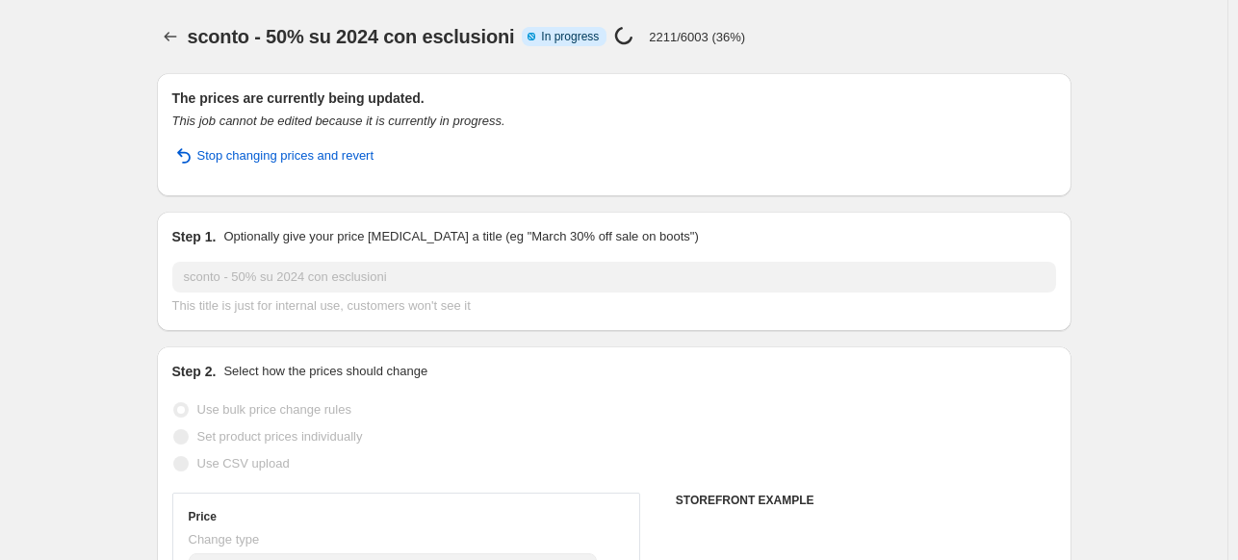
select select "collection"
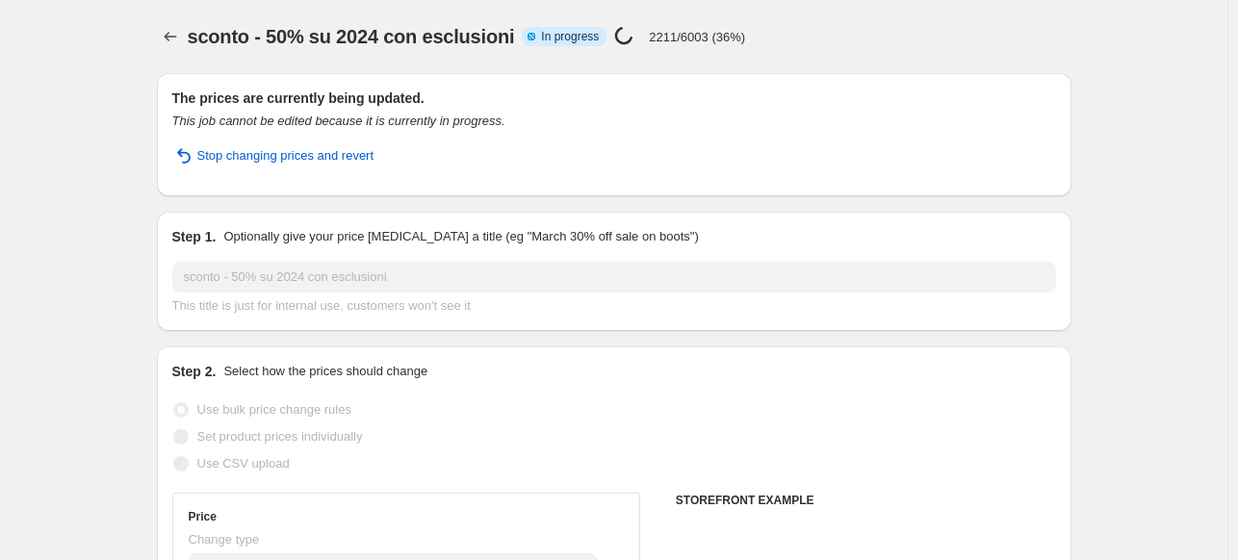
select select "tag"
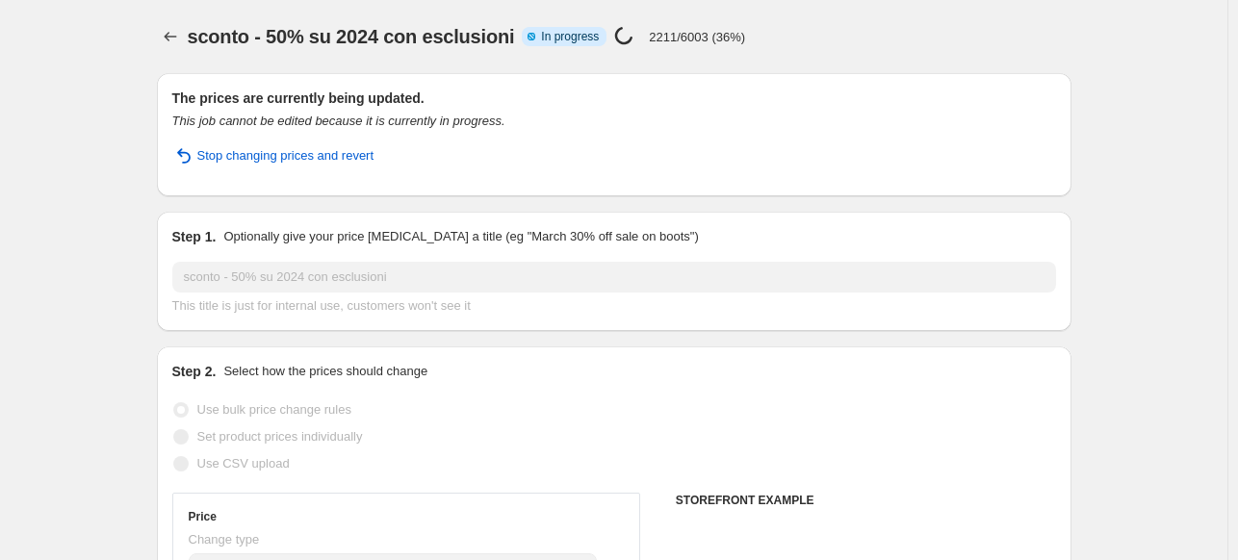
select select "tag"
select select "vendor"
select select "tag"
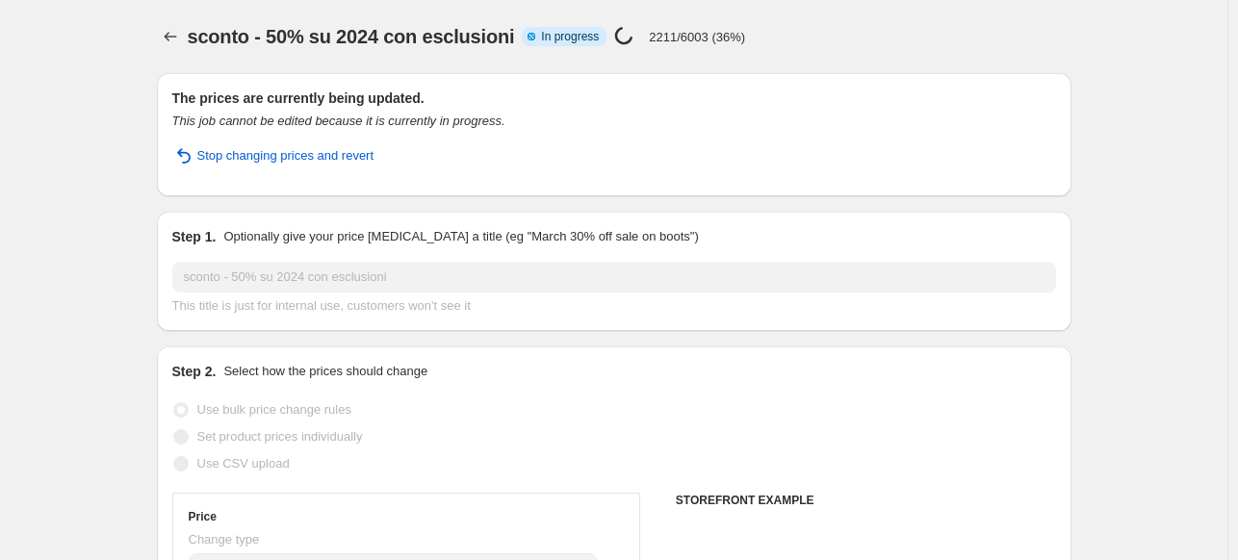
select select "tag"
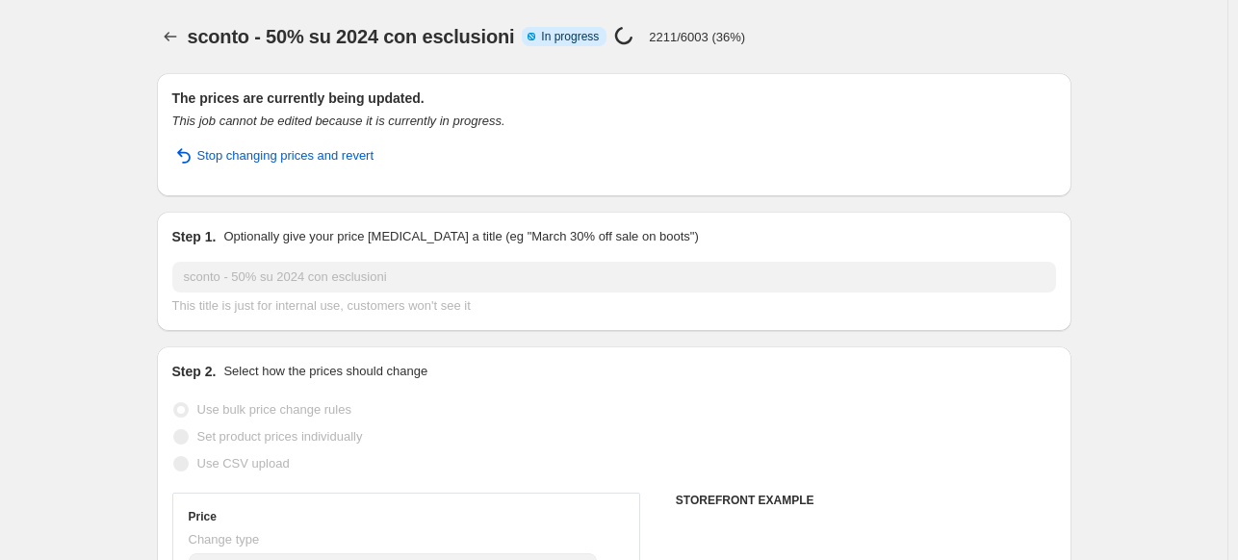
select select "tag"
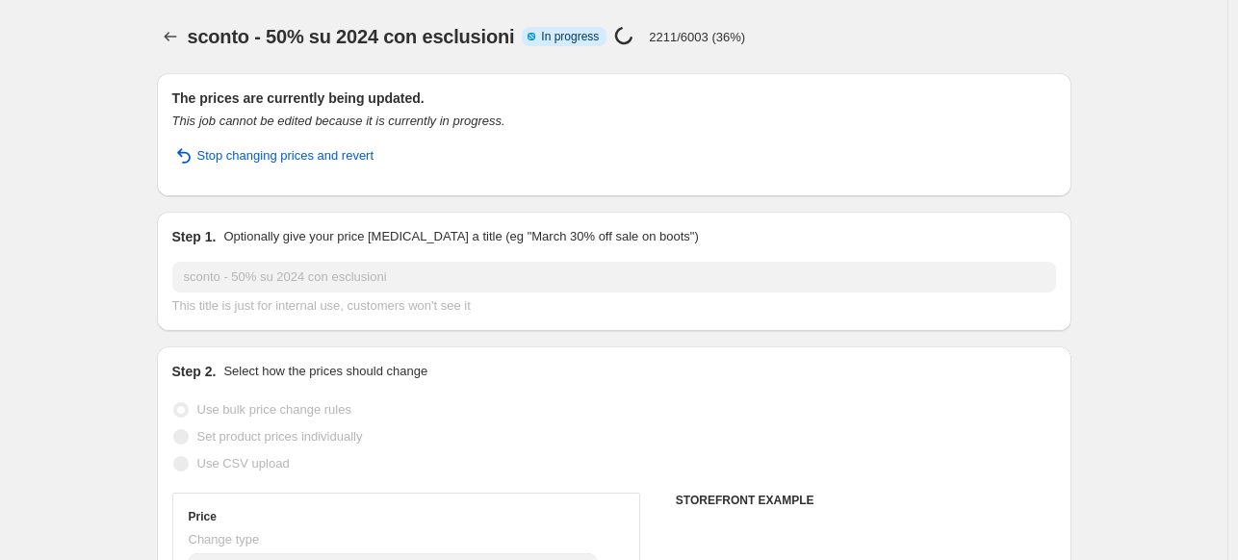
select select "tag"
select select "vendor"
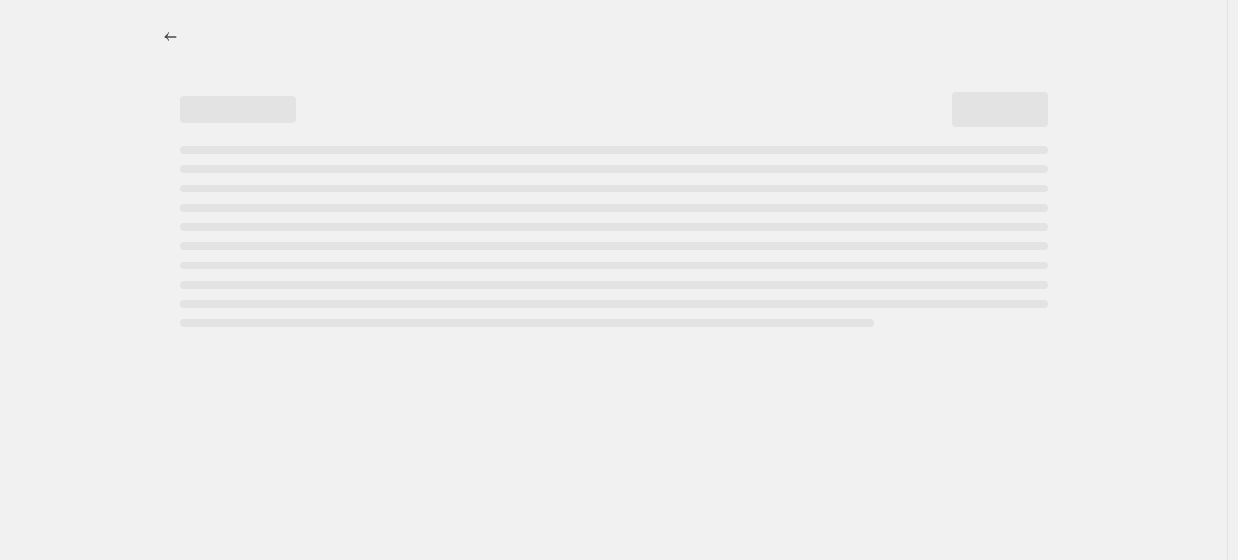
select select "percentage"
select select "collection"
select select "not_equal"
select select "tag"
select select "not_equal"
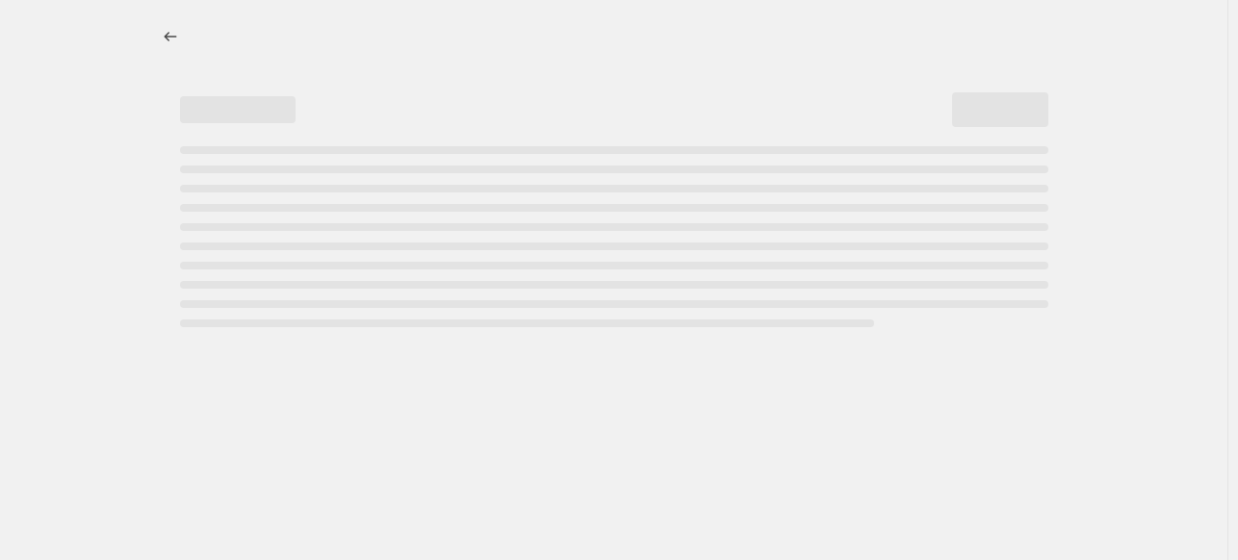
select select "tag"
select select "not_equal"
select select "tag"
select select "not_equal"
select select "tag"
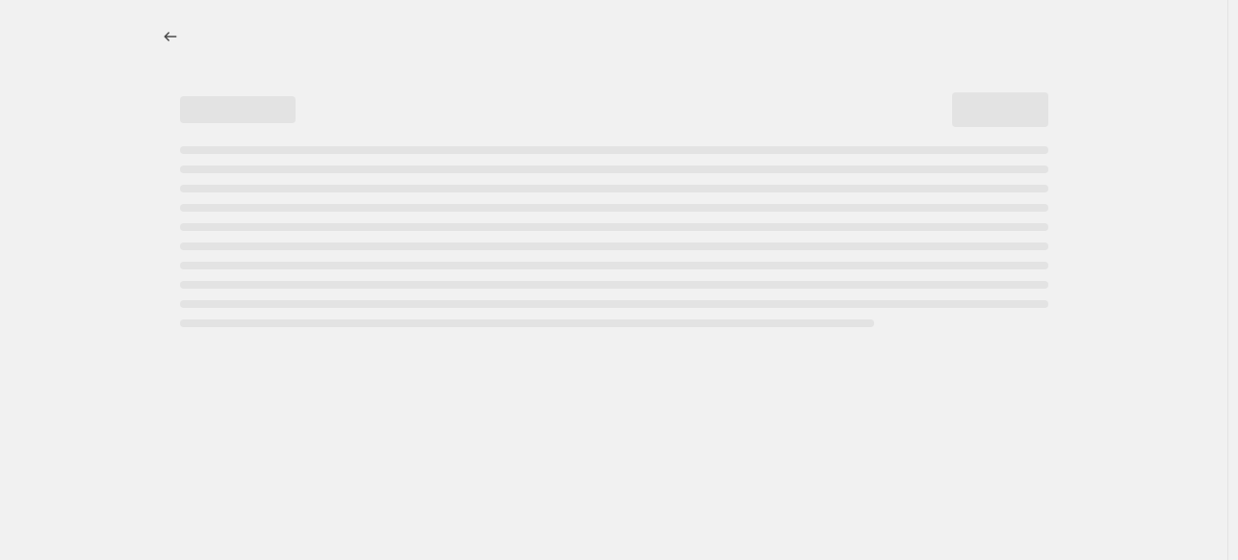
select select "not_equal"
select select "tag"
select select "not_equal"
select select "tag"
select select "not_equal"
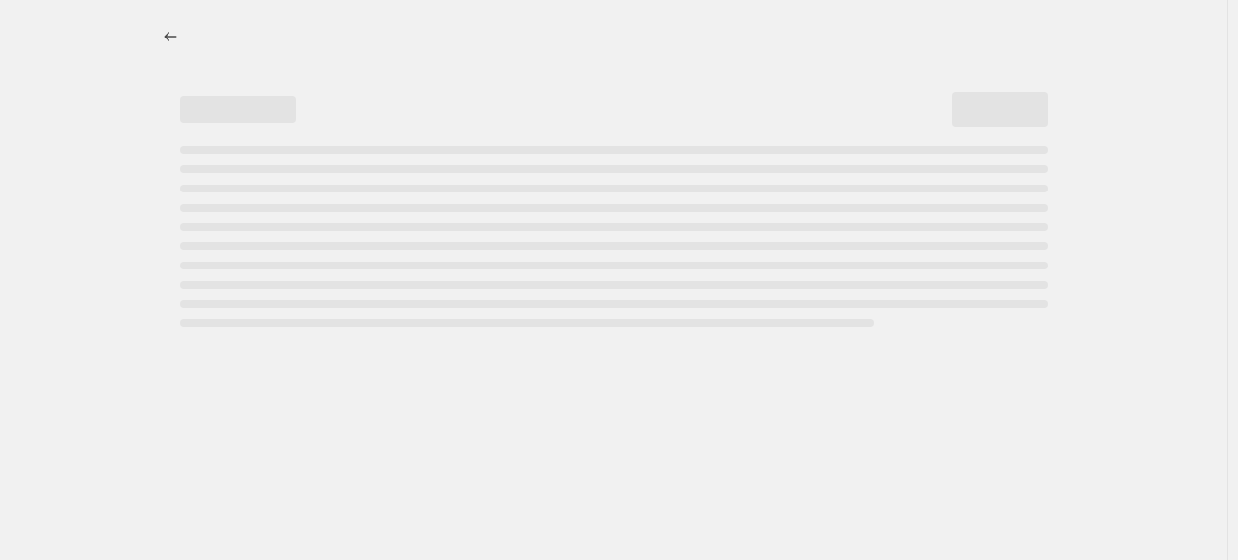
select select "tag"
select select "not_equal"
select select "vendor"
select select "not_equal"
select select "tag"
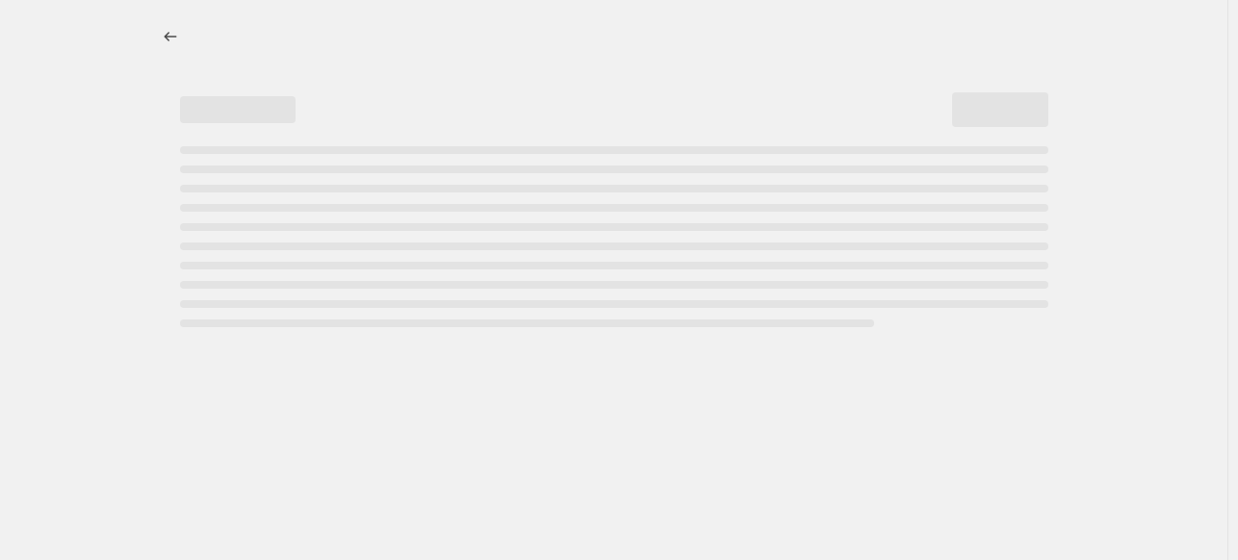
select select "not_equal"
select select "tag"
select select "not_equal"
select select "tag"
select select "not_equal"
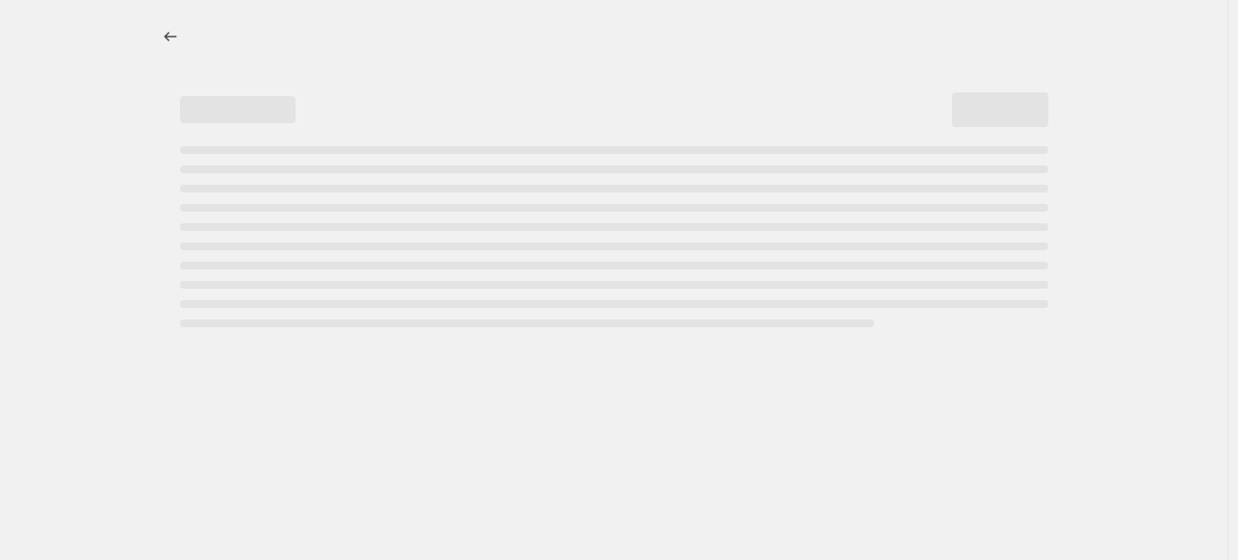
select select "tag"
select select "not_equal"
select select "tag"
select select "not_equal"
select select "tag"
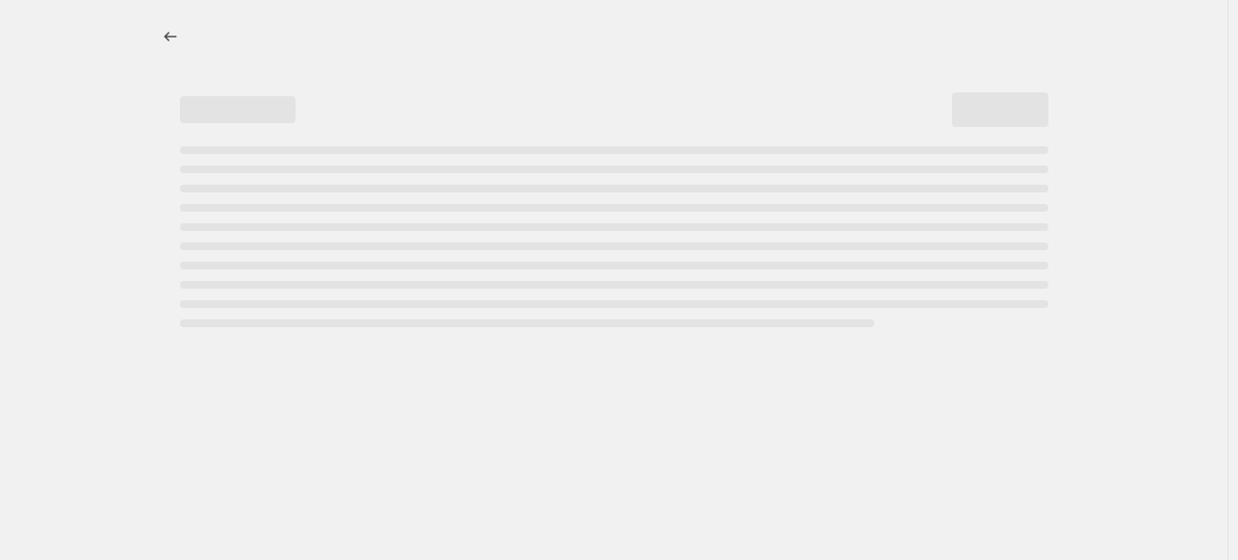
select select "not_equal"
select select "tag"
select select "not_equal"
select select "tag"
select select "not_equal"
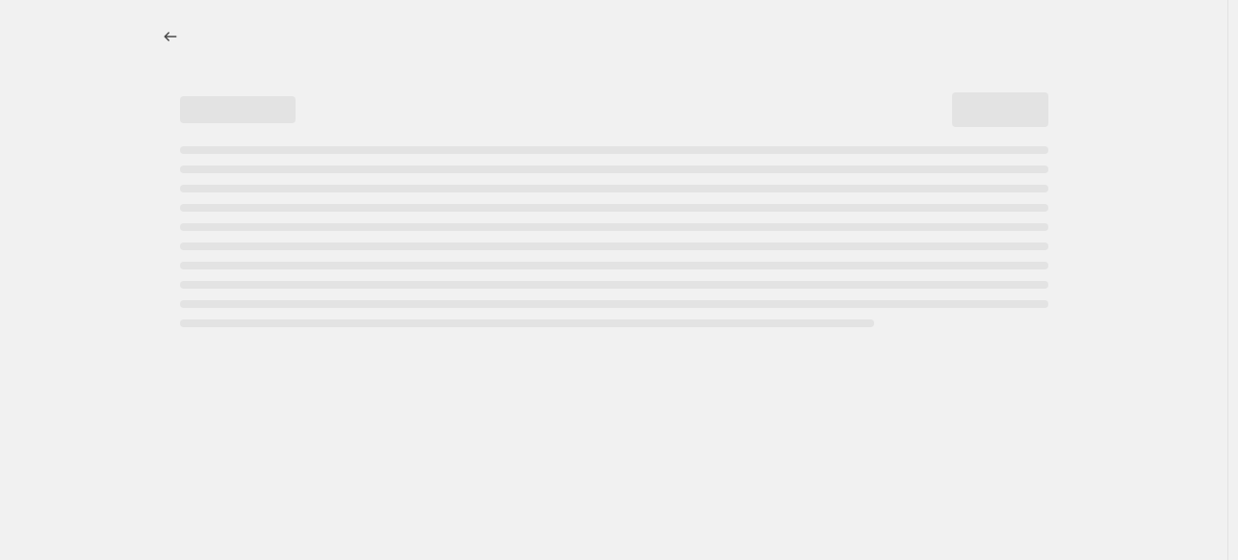
select select "tag"
select select "not_equal"
select select "tag"
select select "not_equal"
select select "tag"
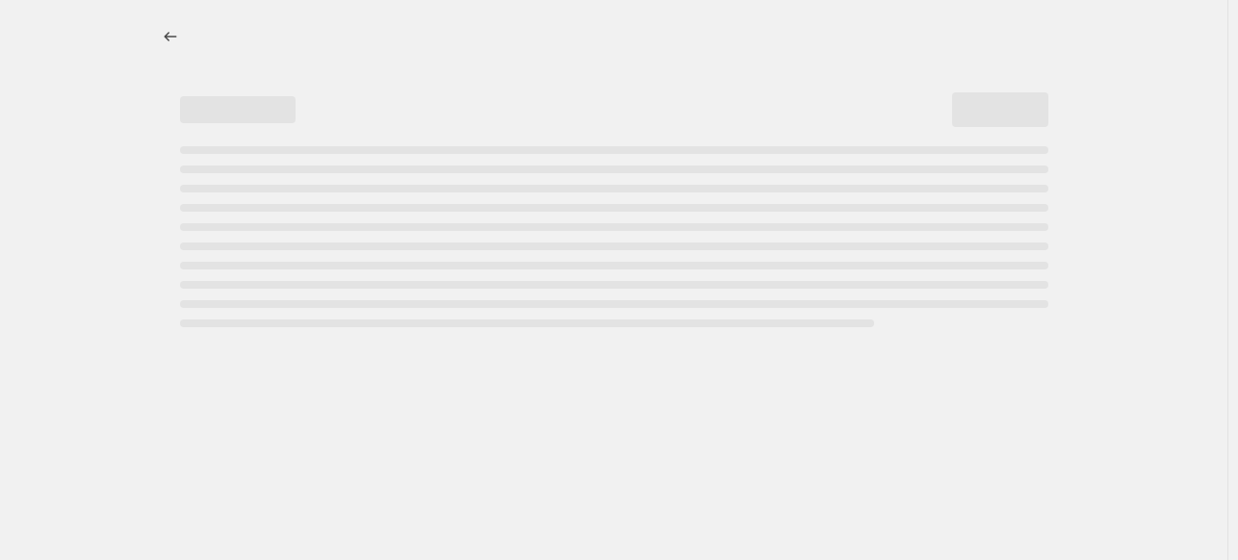
select select "not_equal"
select select "tag"
select select "not_equal"
select select "tag"
select select "not_equal"
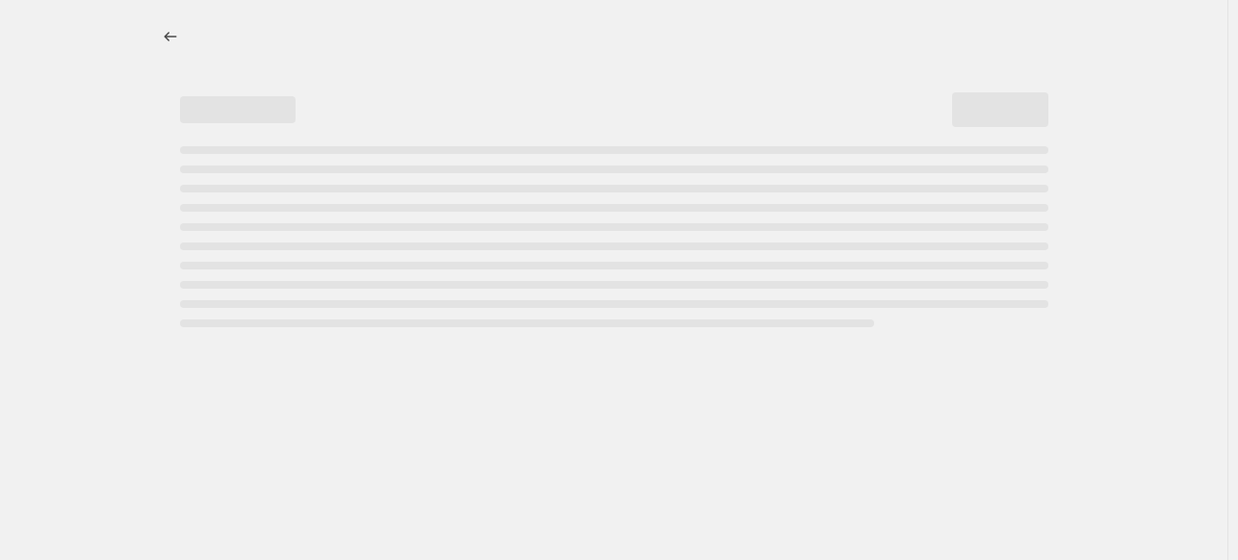
select select "tag"
select select "not_equal"
select select "tag"
select select "not_equal"
select select "vendor"
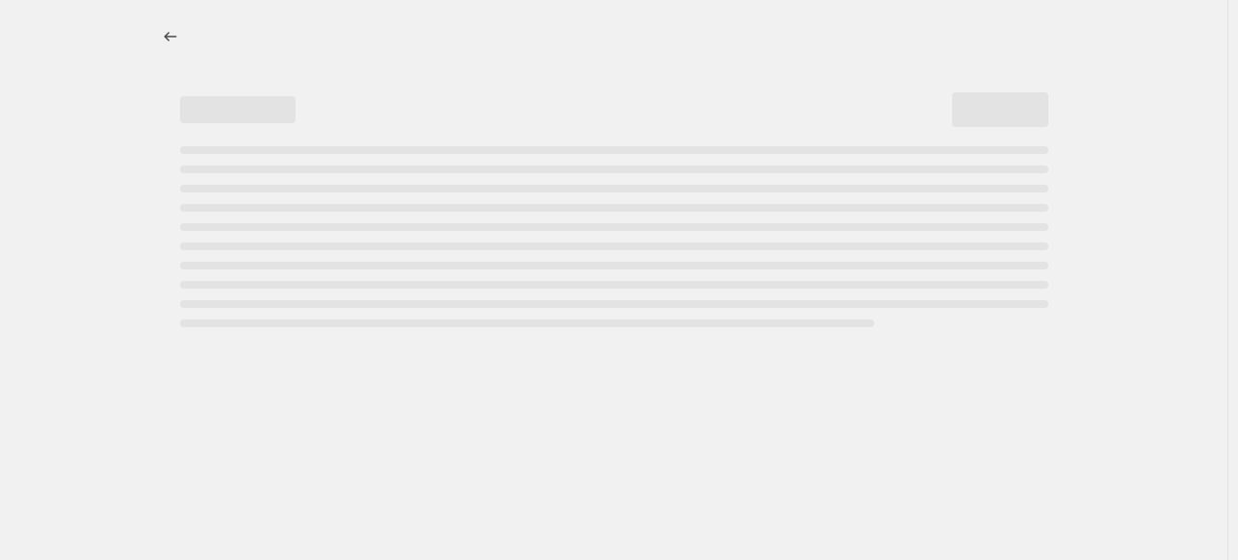
select select "not_equal"
